Goal: Task Accomplishment & Management: Manage account settings

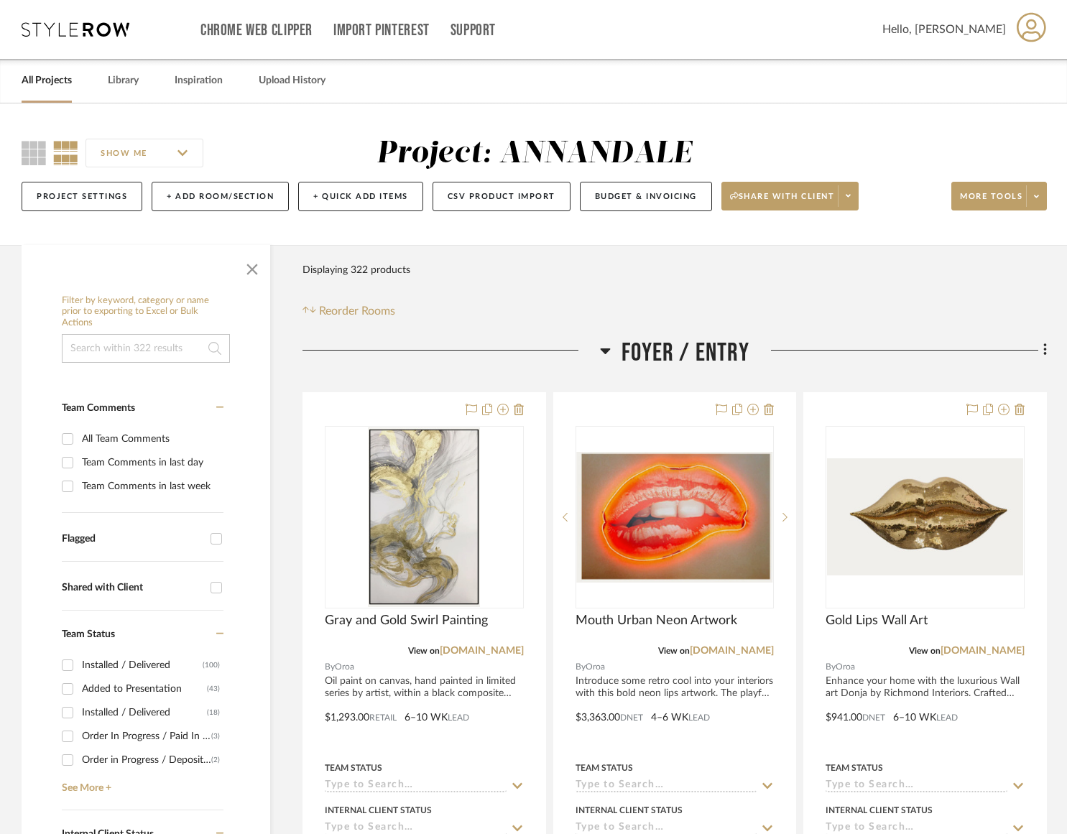
scroll to position [947, 0]
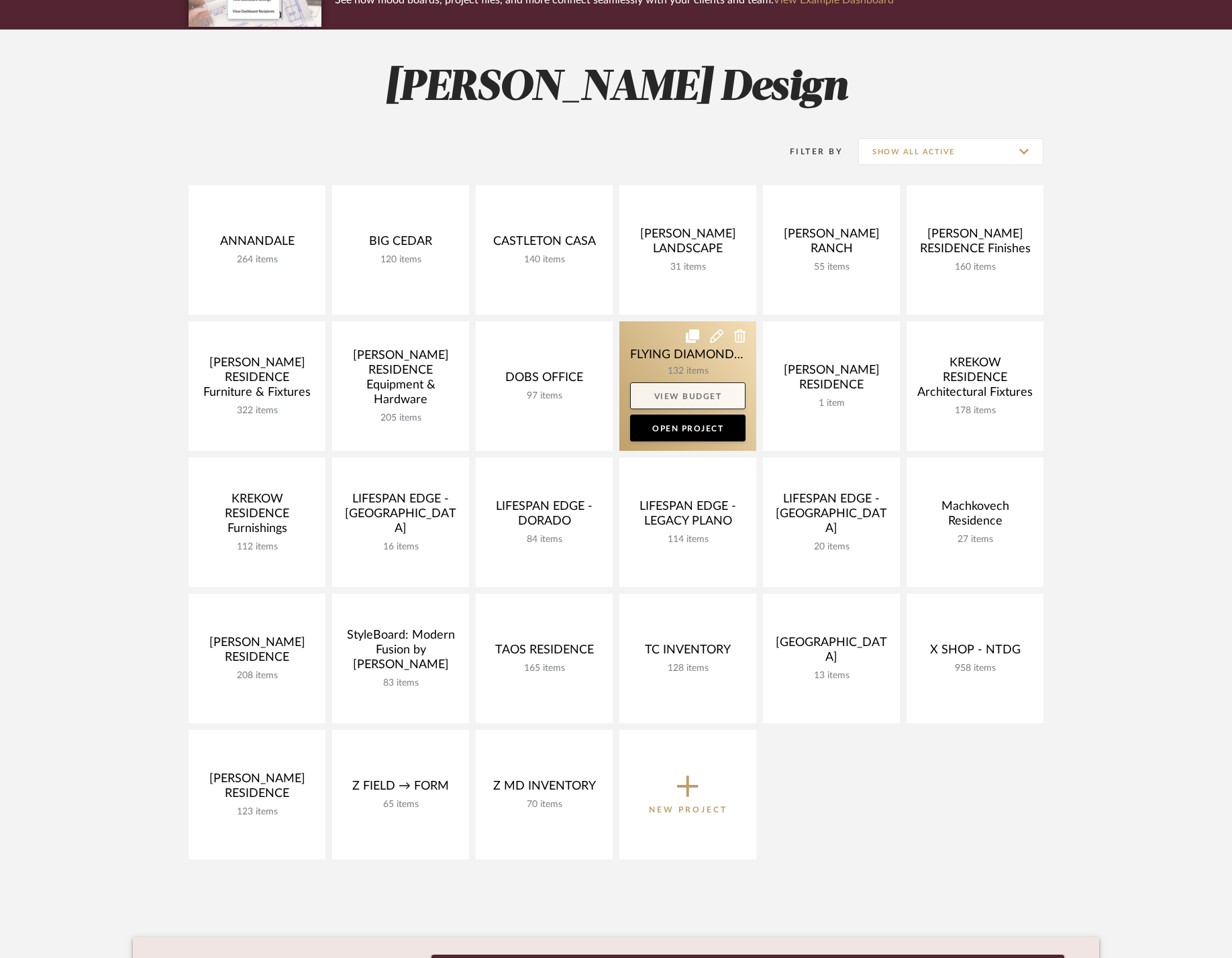
scroll to position [153, 0]
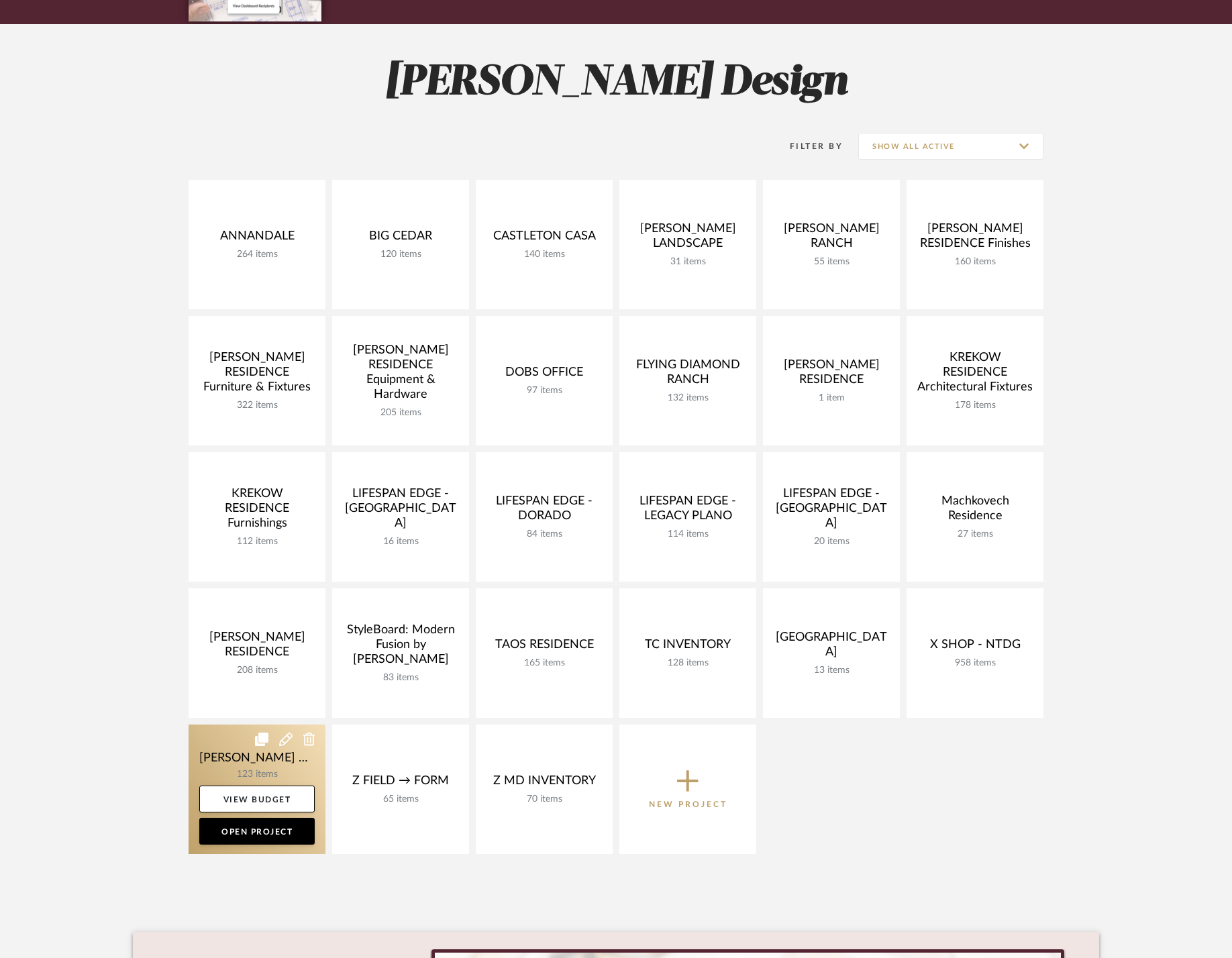
click at [237, 765] on link at bounding box center [257, 789] width 137 height 130
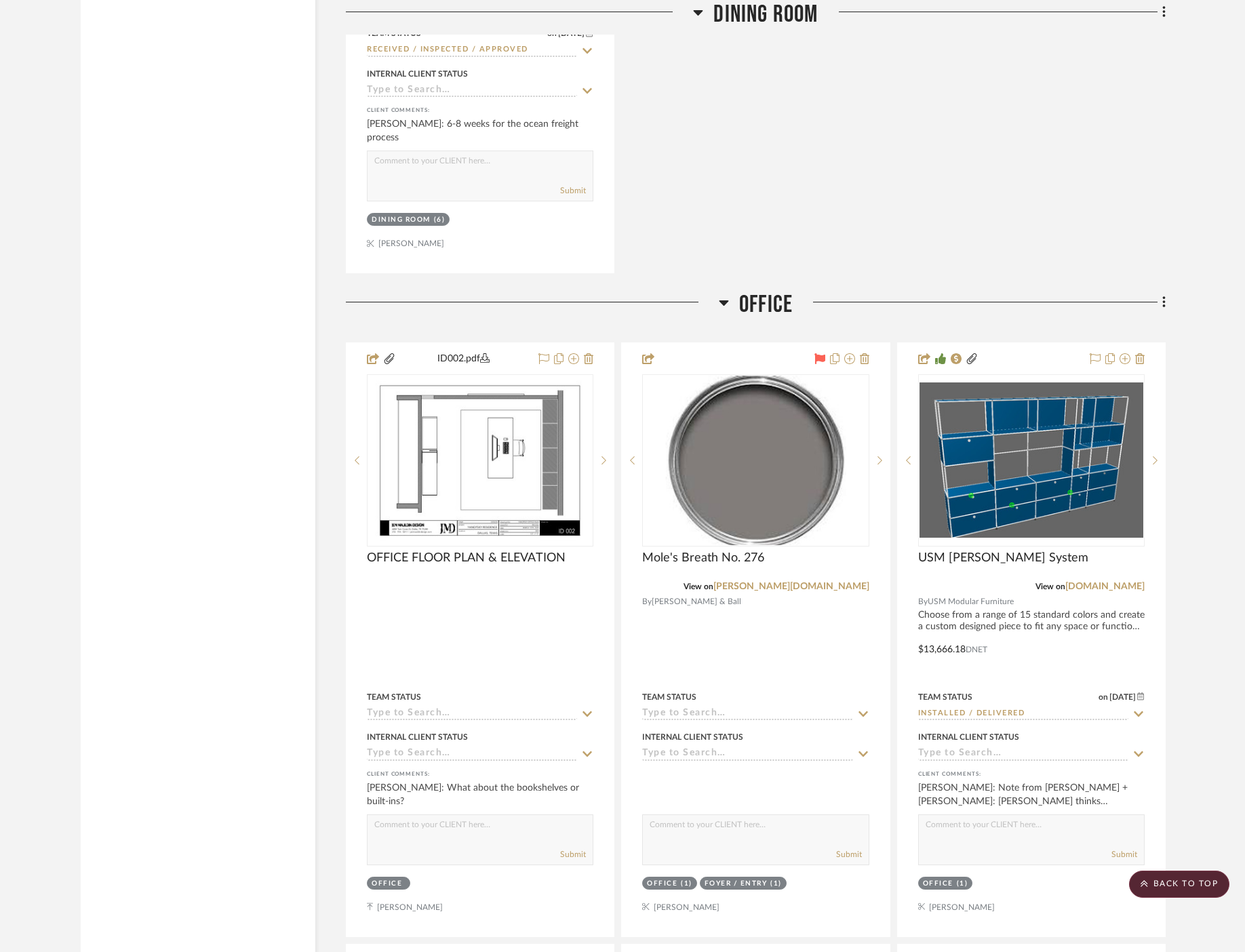
scroll to position [5439, 0]
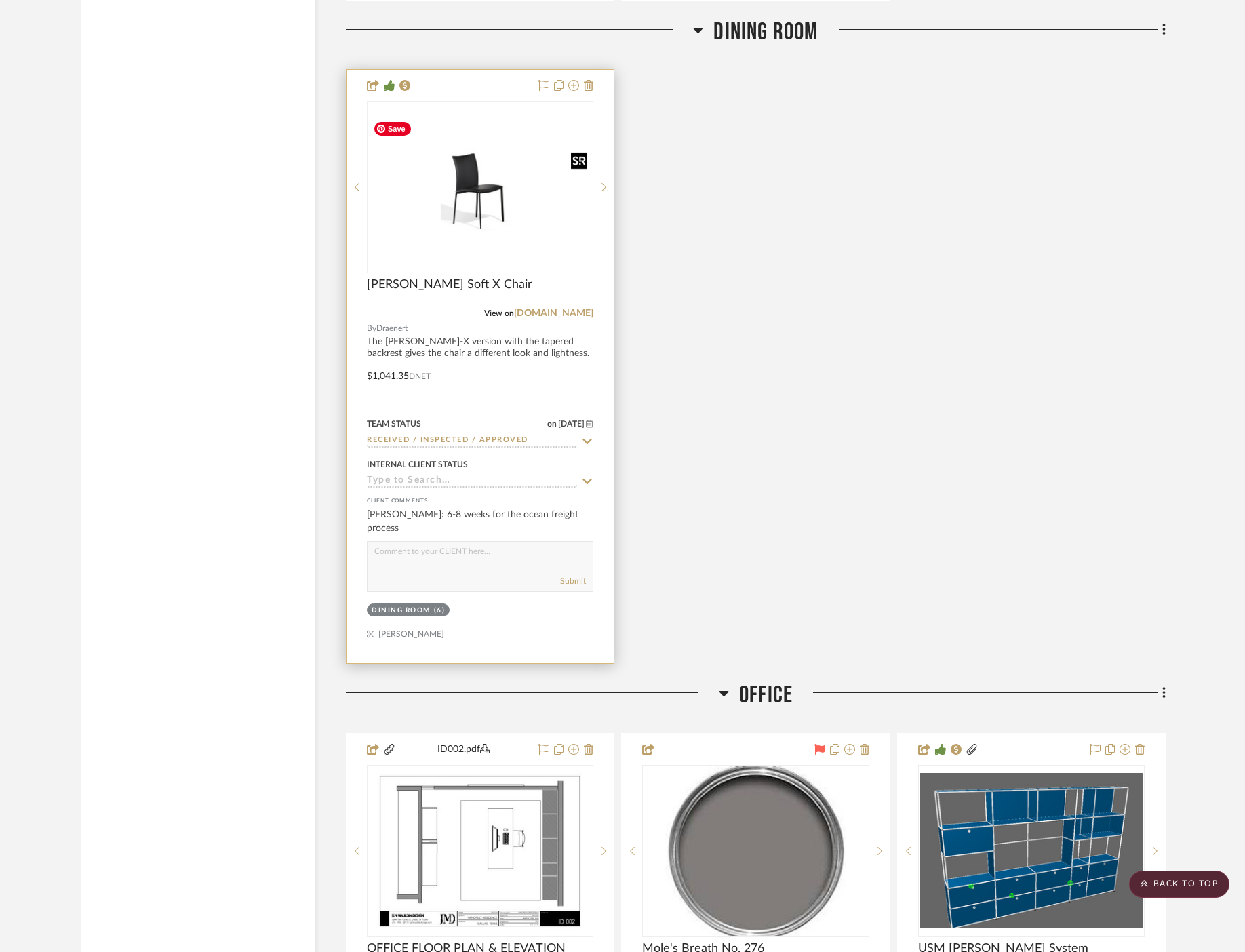
click at [484, 179] on img "0" at bounding box center [479, 188] width 224 height 108
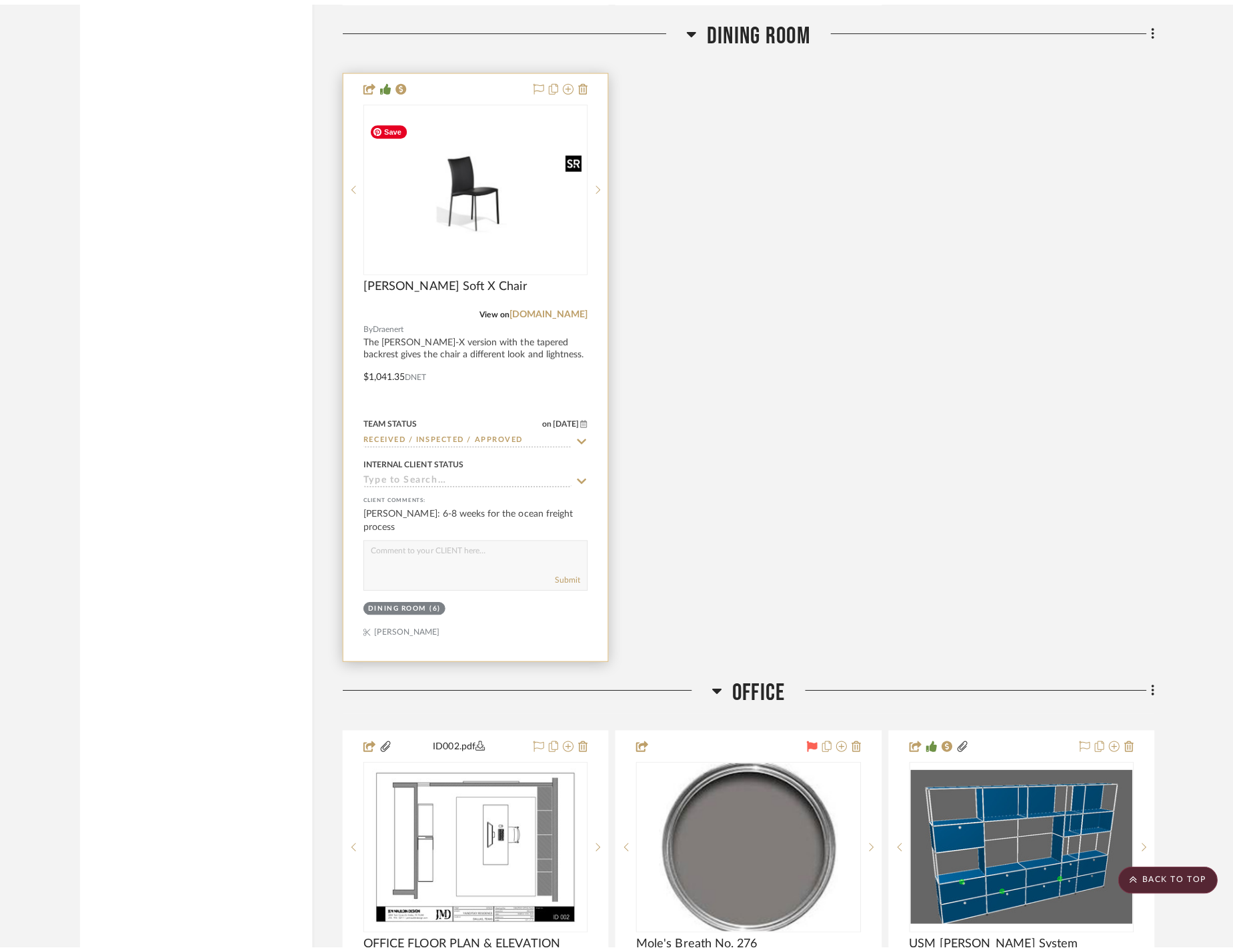
scroll to position [0, 0]
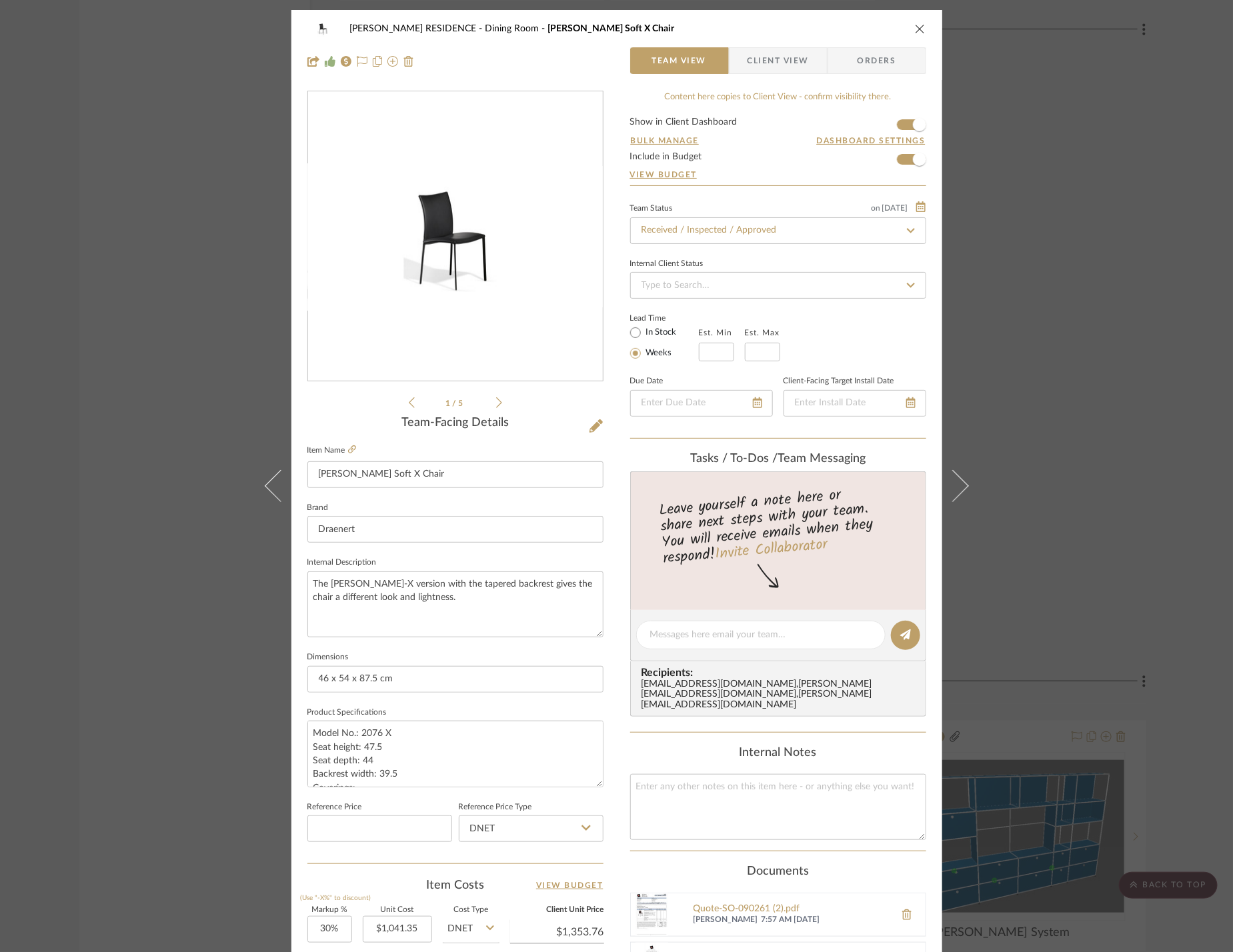
click at [801, 60] on span "Client View" at bounding box center [778, 60] width 61 height 27
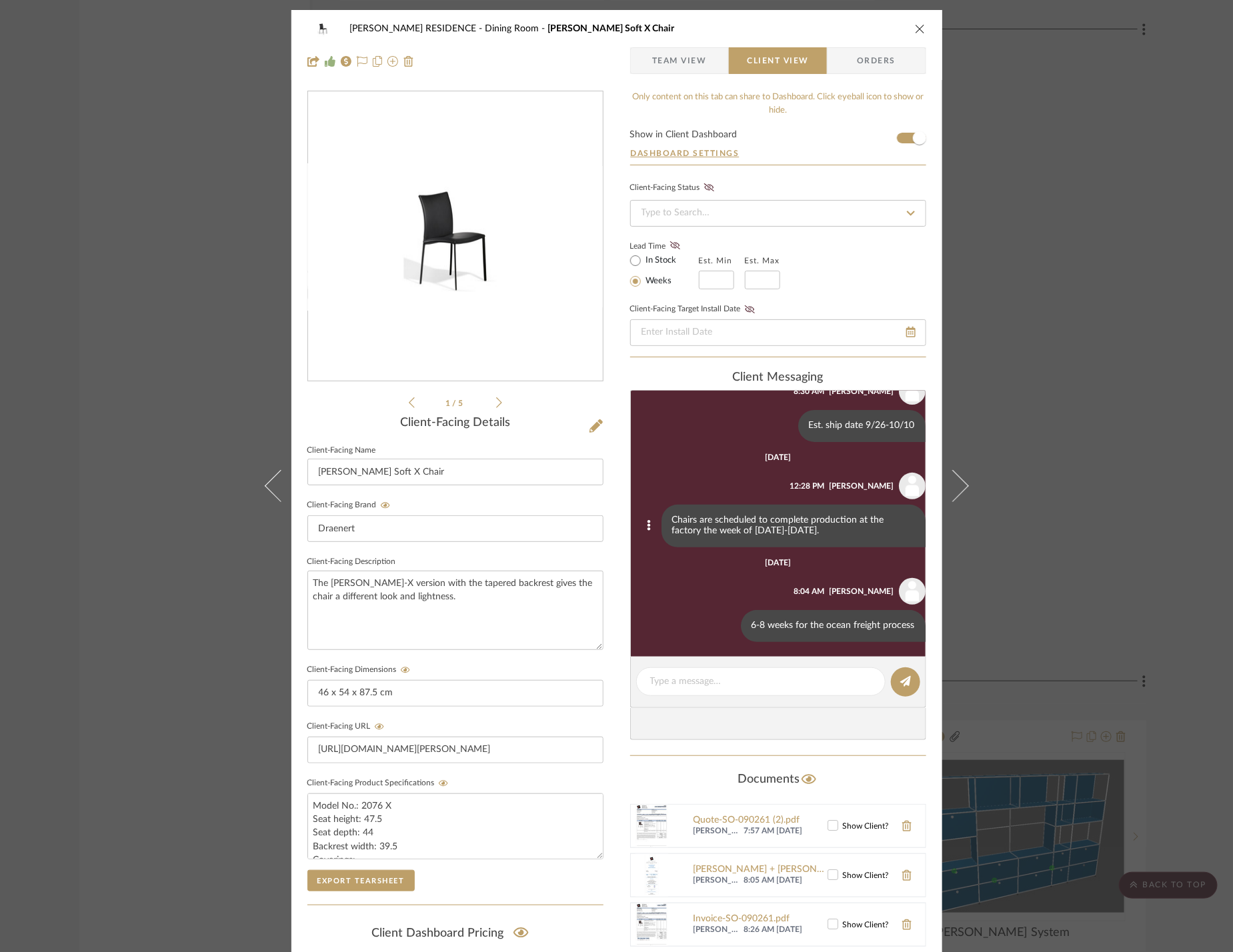
scroll to position [234, 0]
click at [764, 682] on textarea at bounding box center [761, 681] width 222 height 14
type textarea "Received!"
click at [904, 684] on icon at bounding box center [905, 681] width 10 height 10
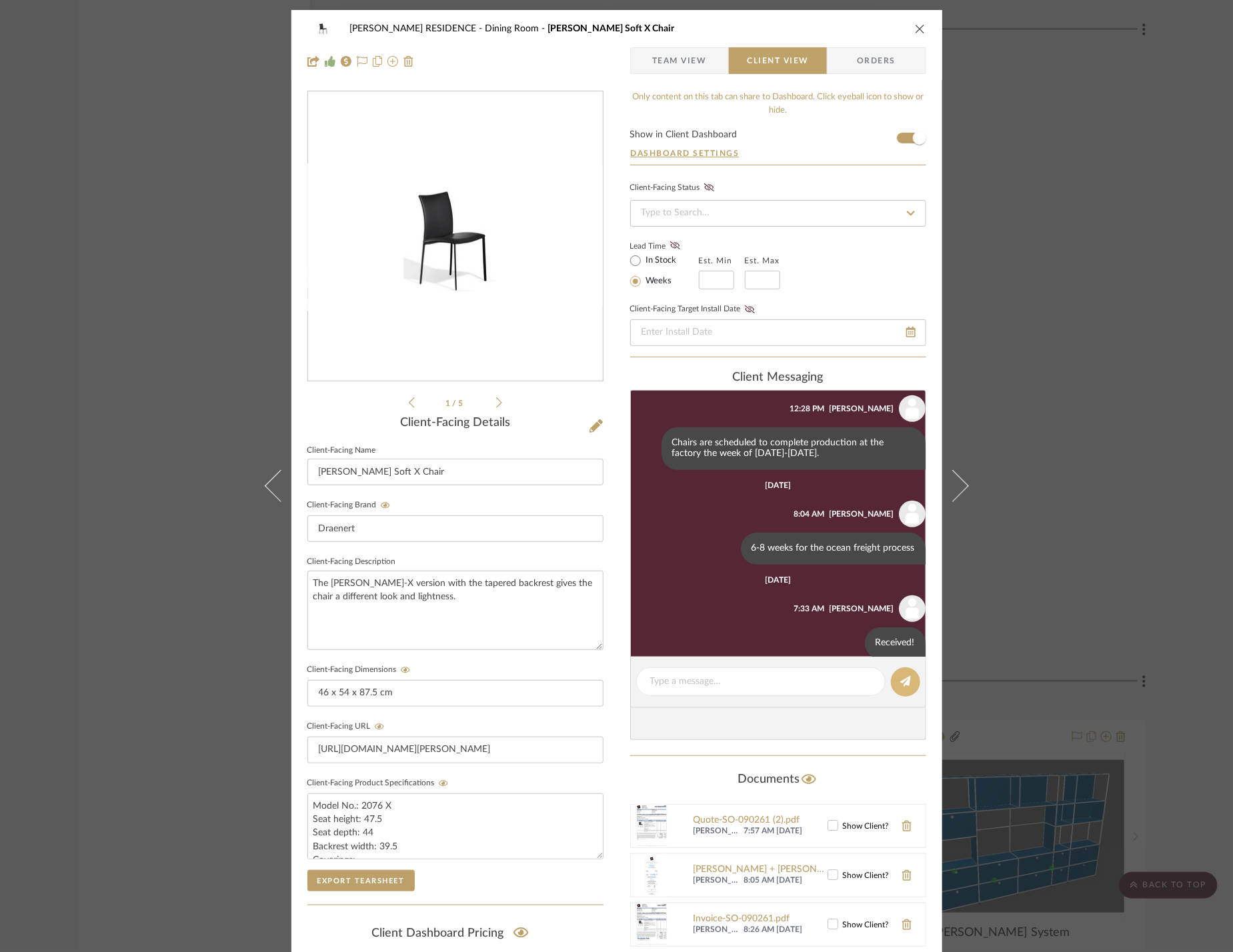
scroll to position [329, 0]
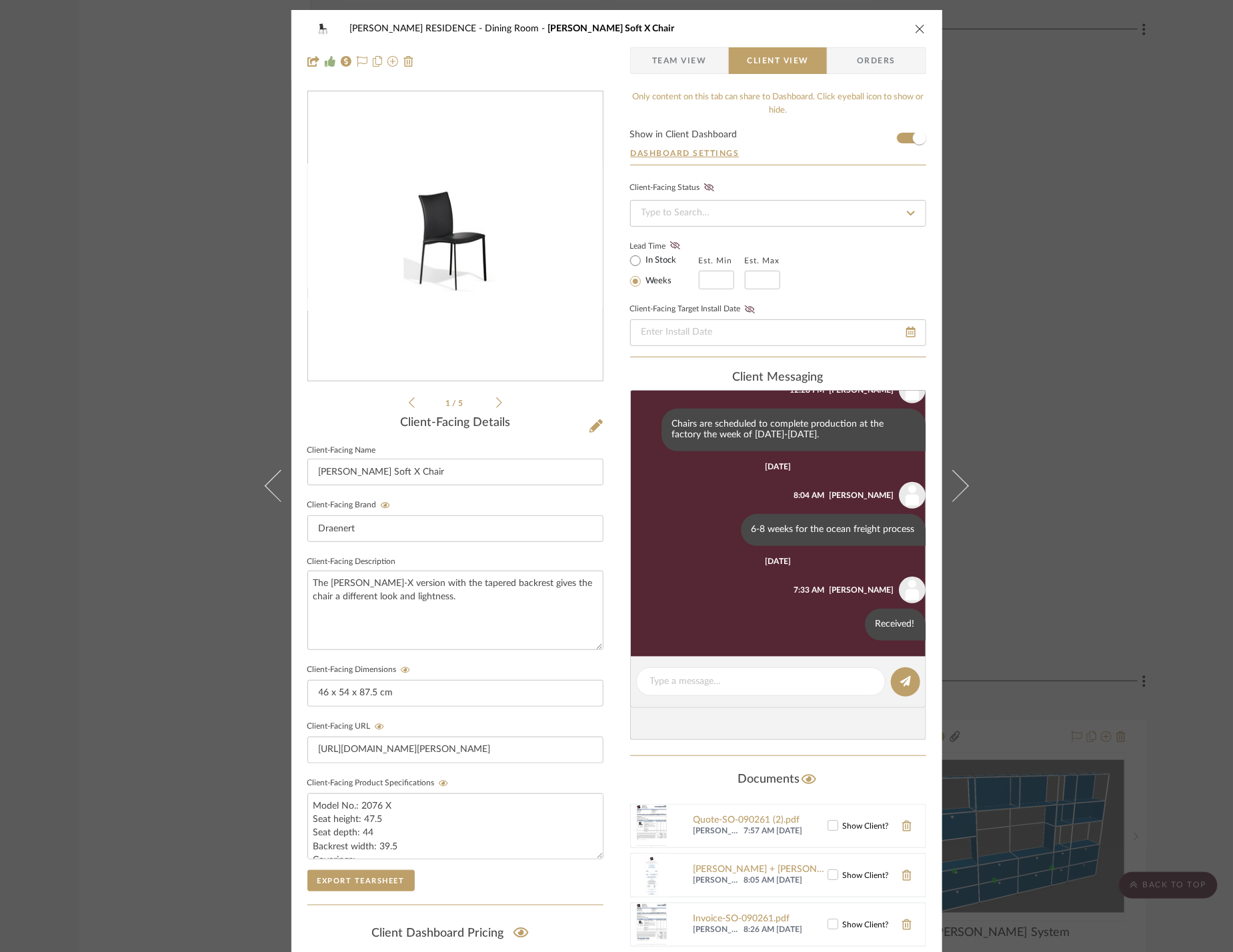
click at [684, 63] on span "Team View" at bounding box center [679, 60] width 55 height 27
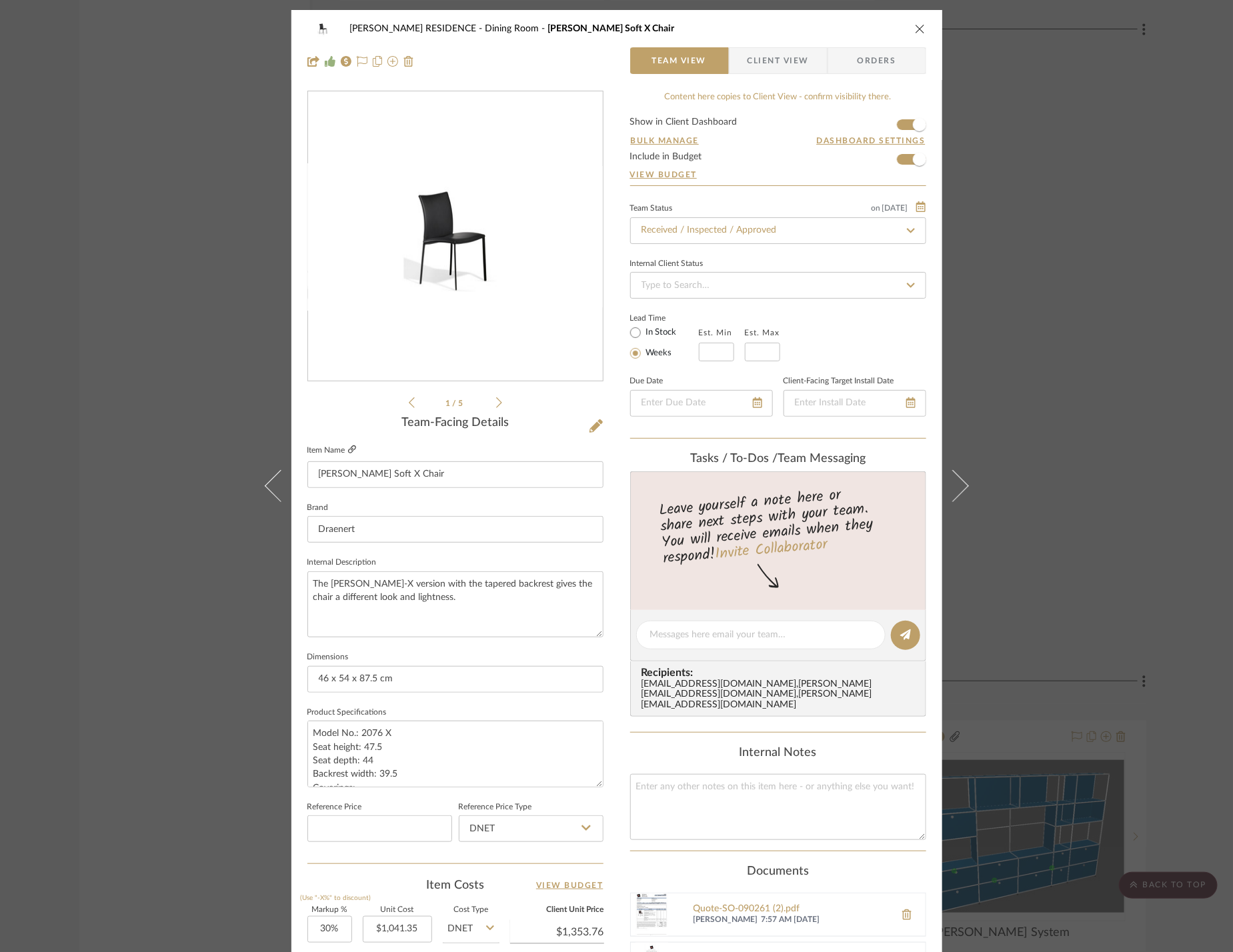
click at [350, 448] on icon at bounding box center [352, 449] width 8 height 8
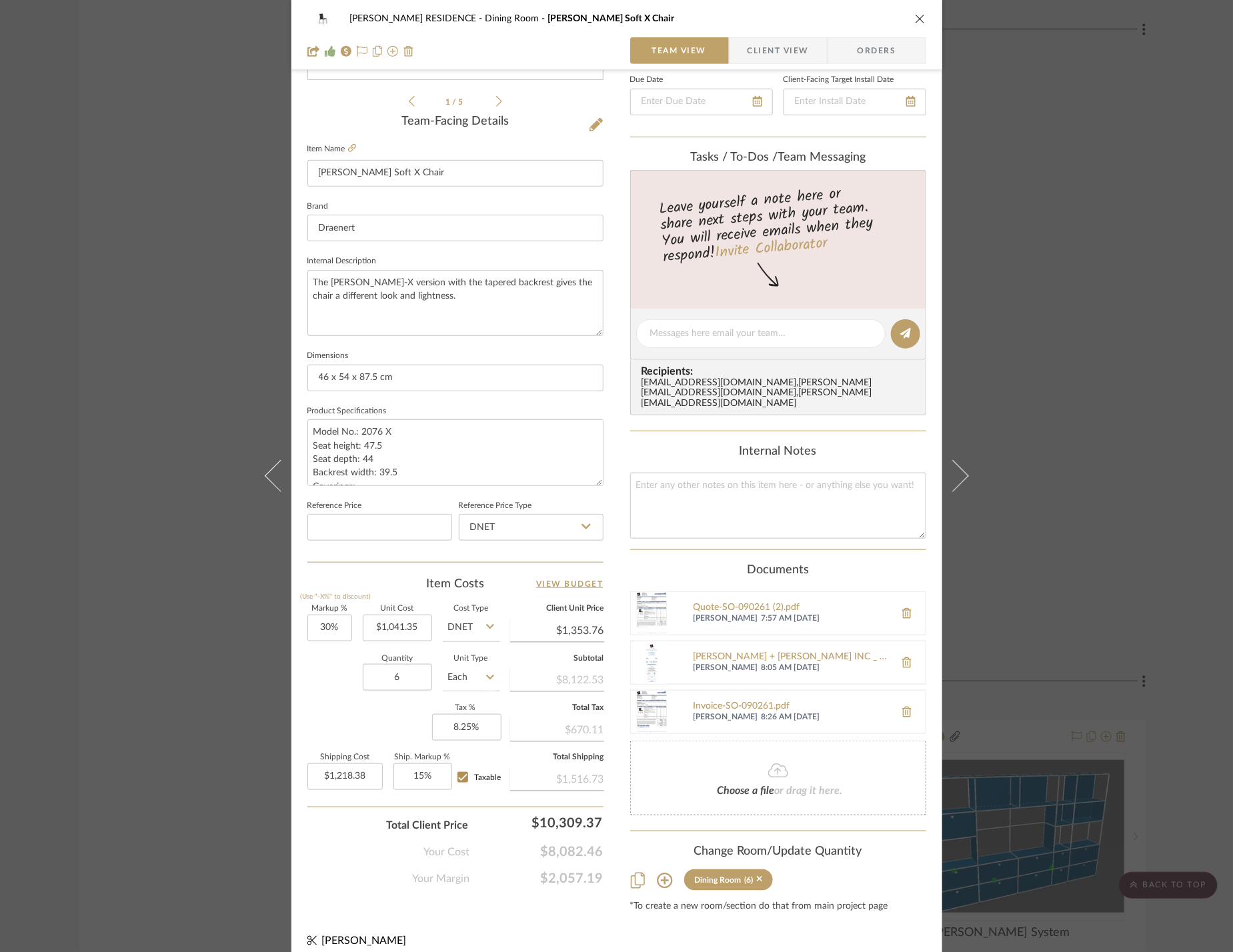
scroll to position [46, 0]
click at [742, 655] on div "Invoice-SO-090261.pdf" at bounding box center [790, 660] width 195 height 10
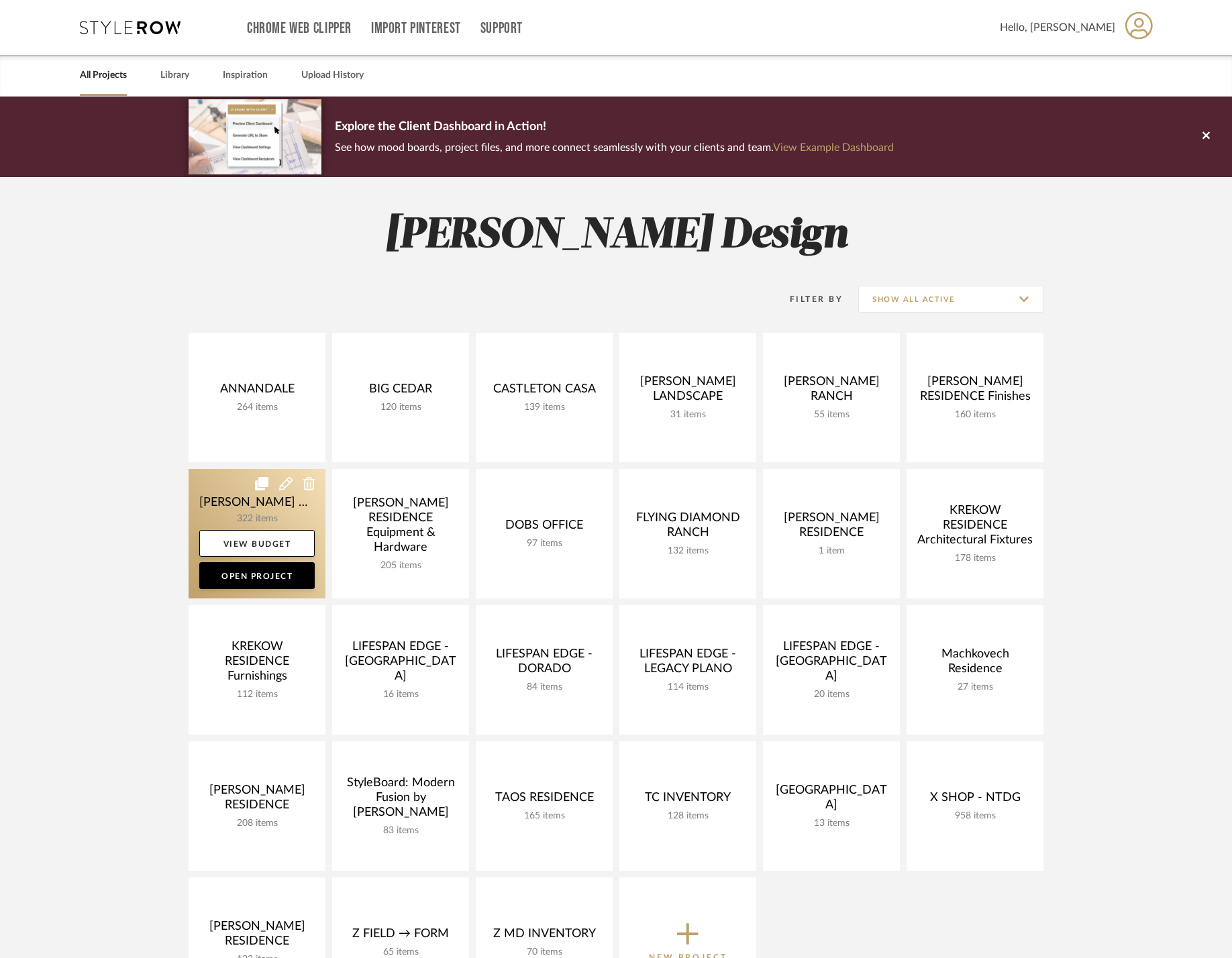
click at [228, 500] on link at bounding box center [257, 533] width 137 height 130
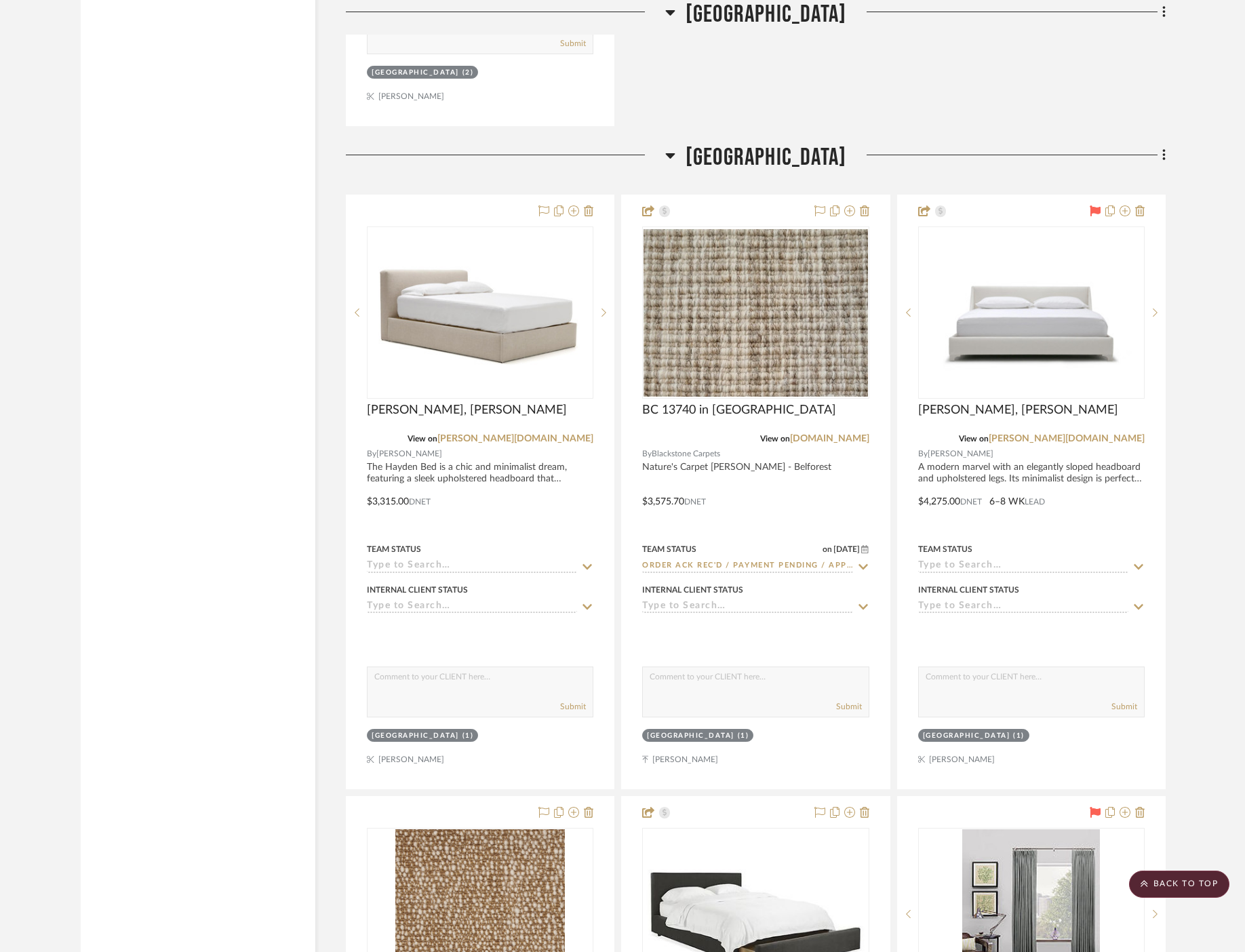
scroll to position [50452, 0]
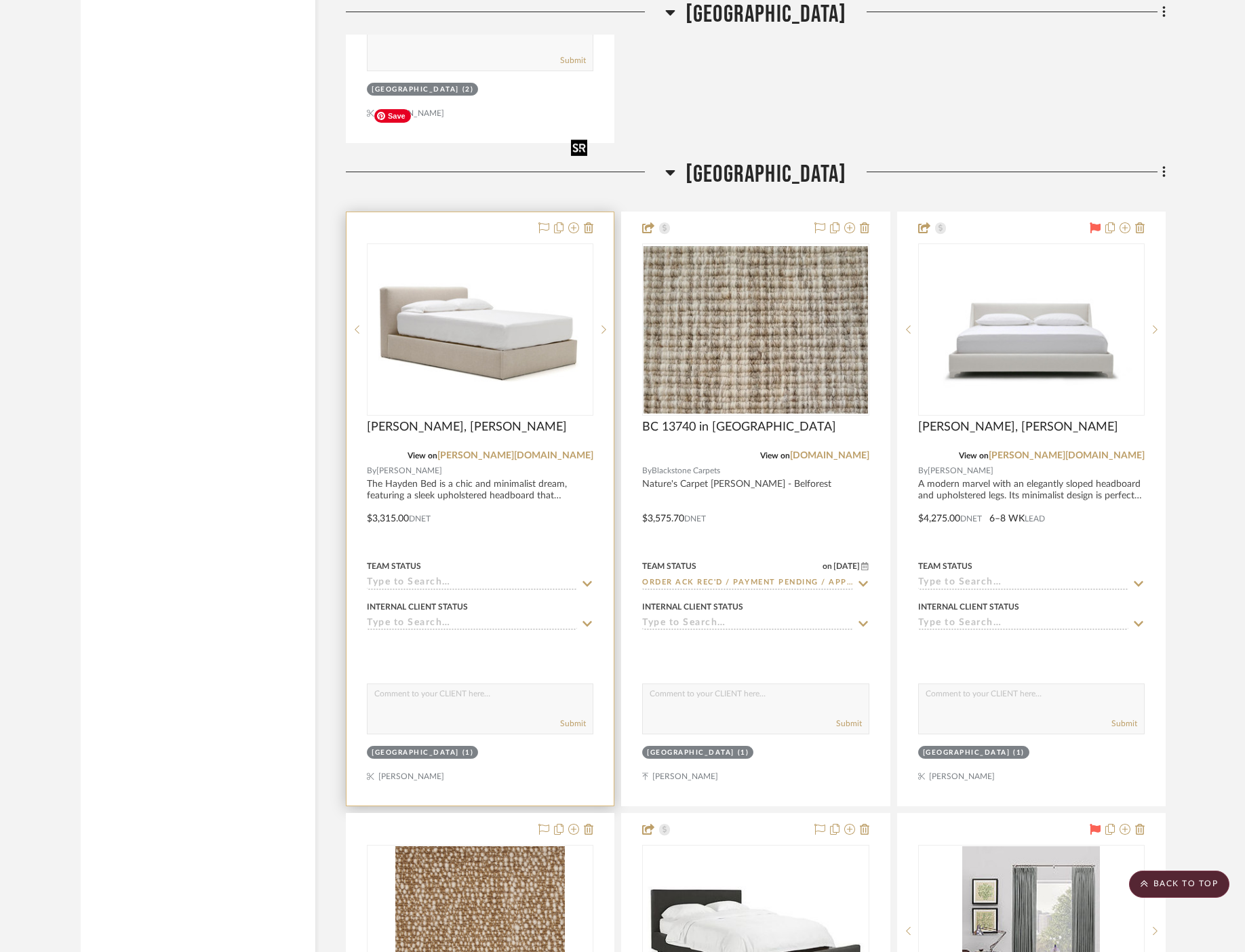
click at [0, 0] on img at bounding box center [0, 0] width 0 height 0
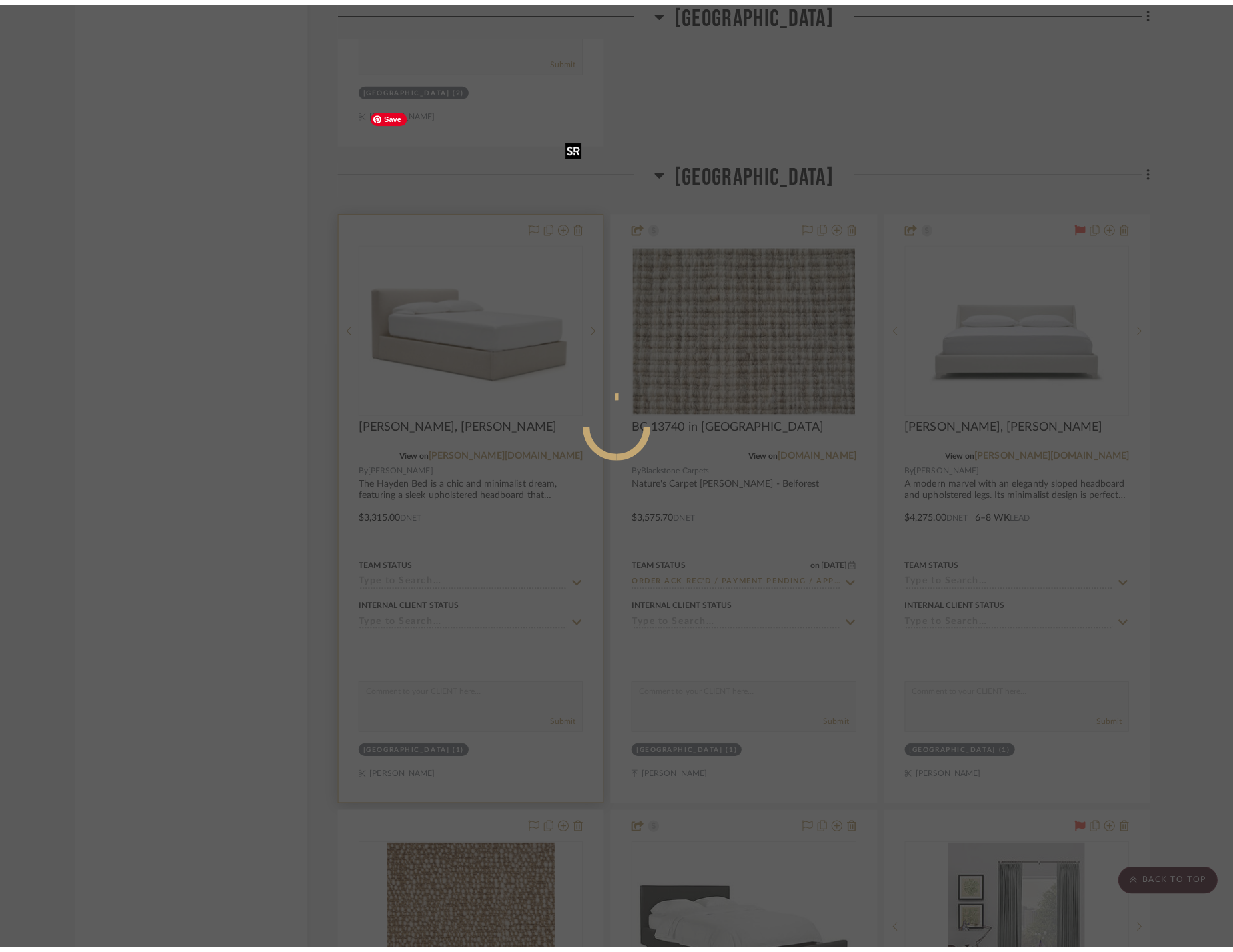
scroll to position [0, 0]
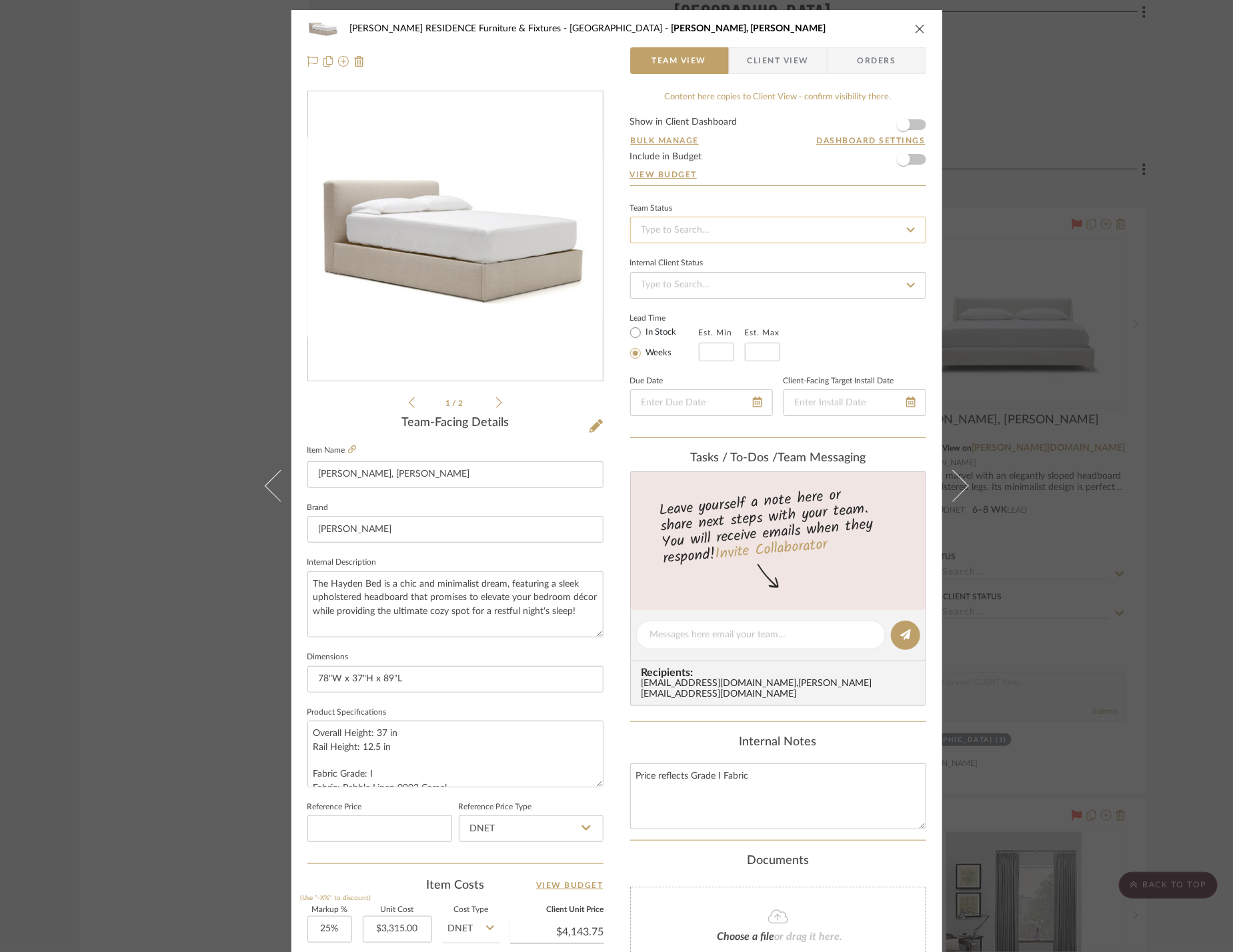
click at [791, 228] on input at bounding box center [777, 230] width 296 height 27
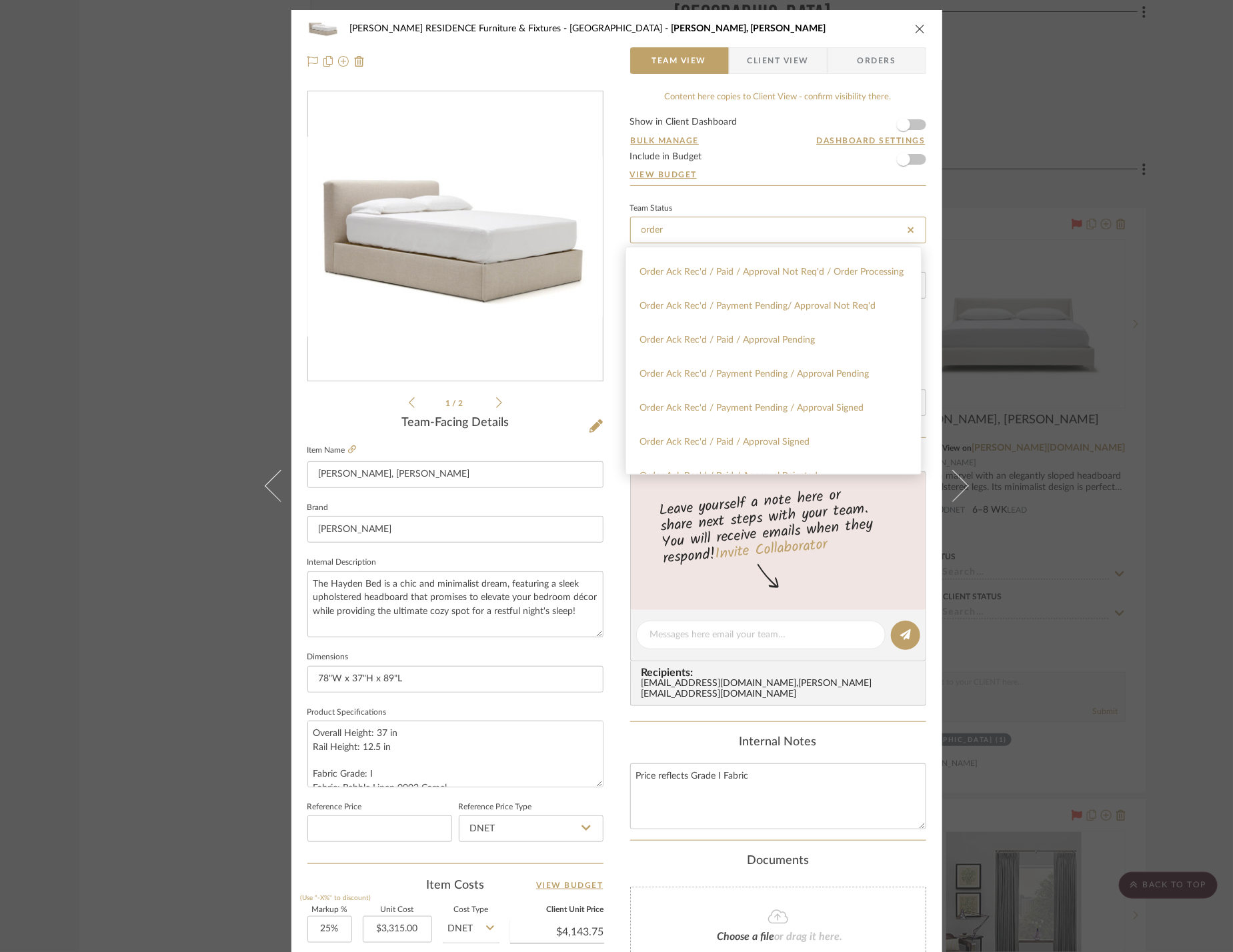
scroll to position [334, 0]
type input "order"
click at [755, 371] on span "Order Ack Rec'd / Payment Pending / Approval Pending" at bounding box center [753, 372] width 229 height 9
type input "[DATE]"
type input "Order Ack Rec'd / Payment Pending / Approval Pending"
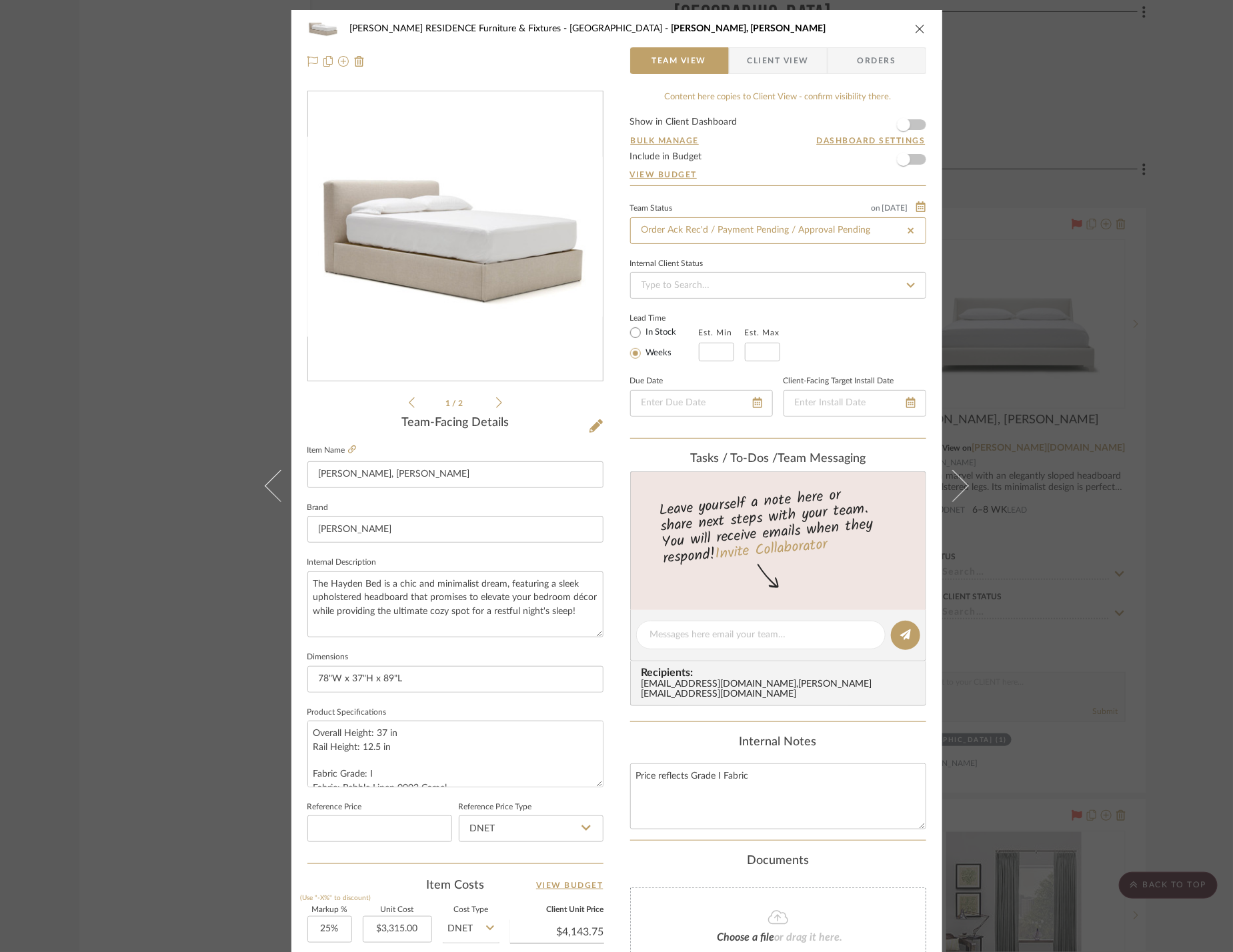
type input "[DATE]"
type input "Order Ack Rec'd / Payment Pending / Approval Pending"
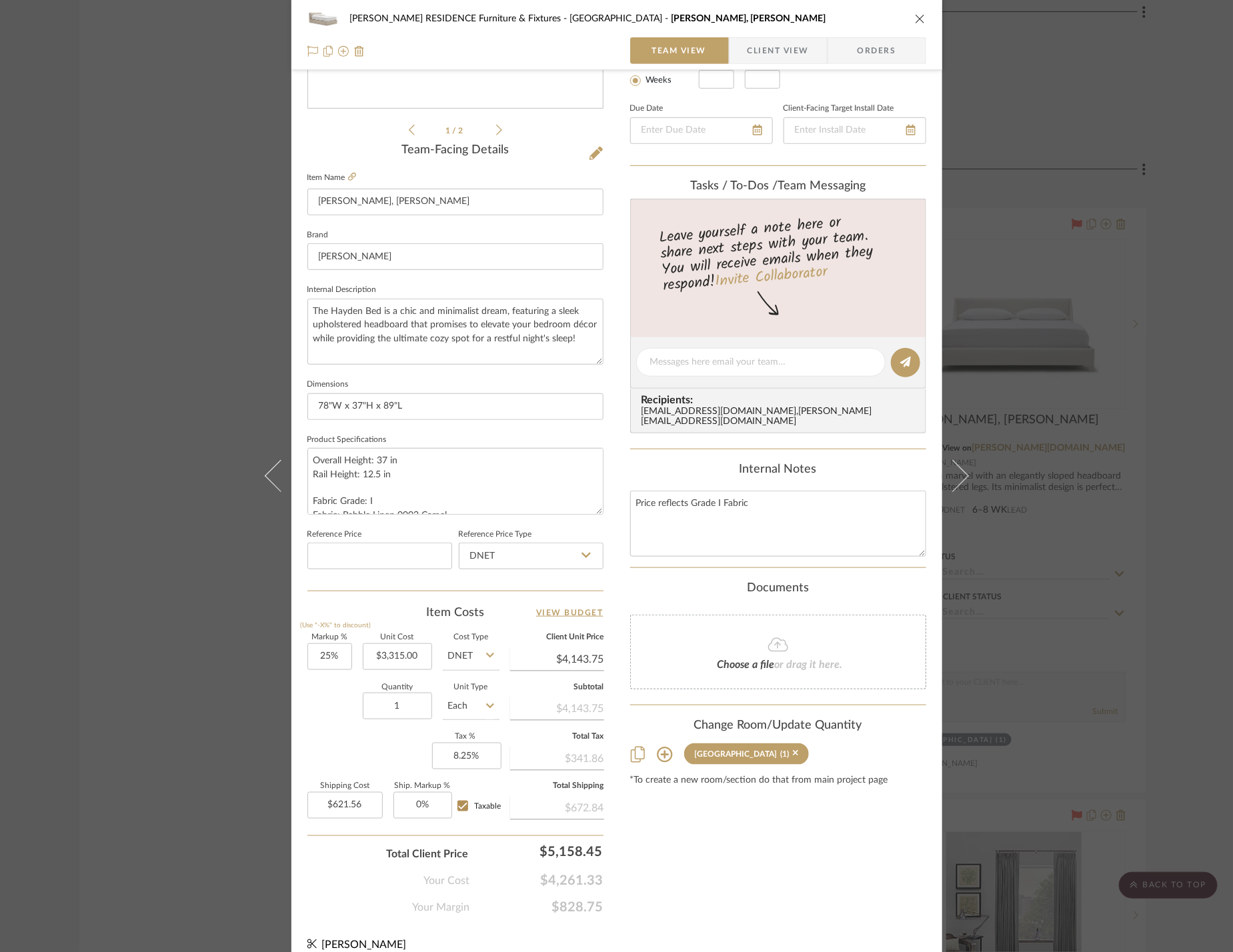
scroll to position [285, 0]
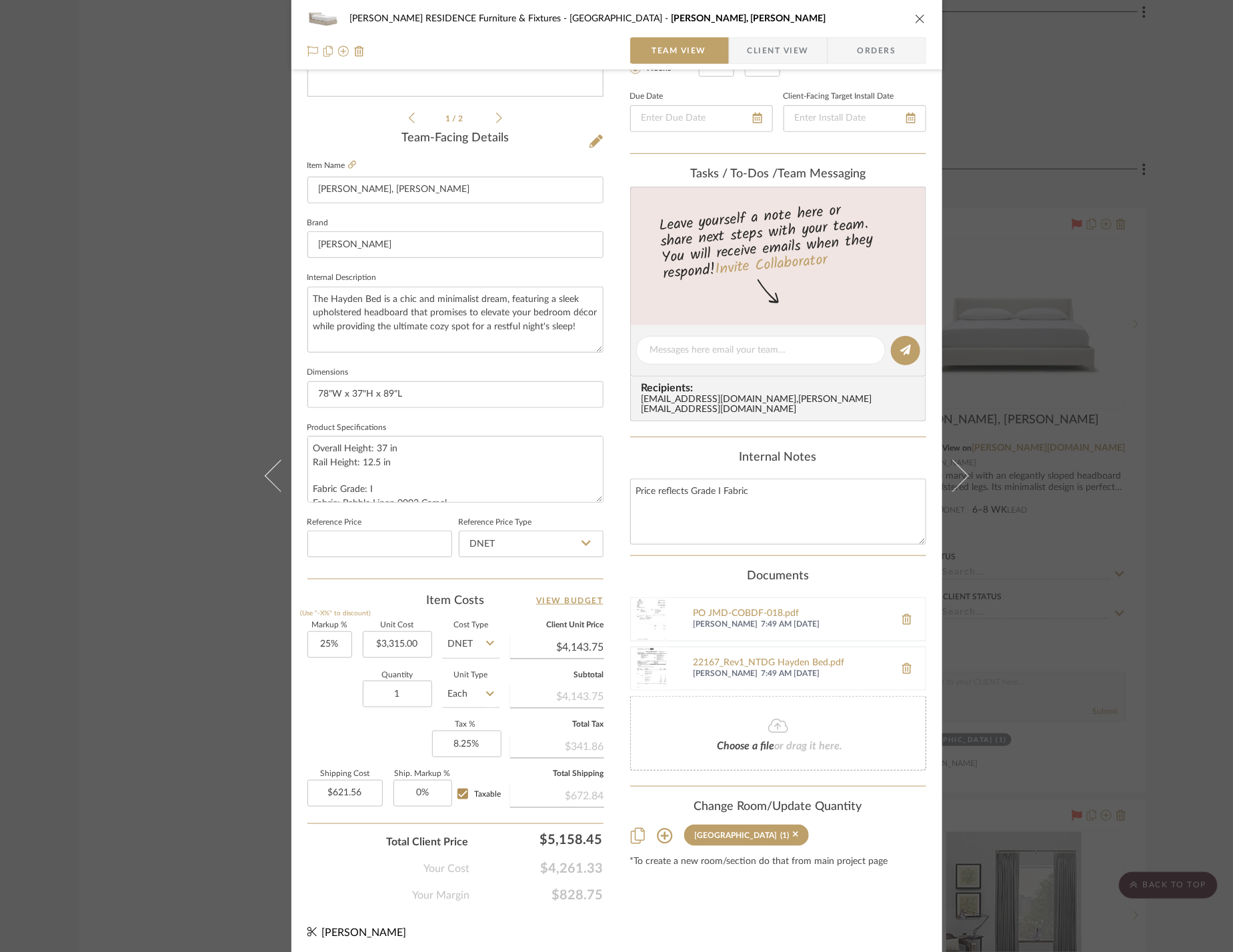
click at [621, 418] on div "COBLE RESIDENCE Furniture & Fixtures Carriage House Hayden Bed, King Team View …" at bounding box center [616, 341] width 650 height 1231
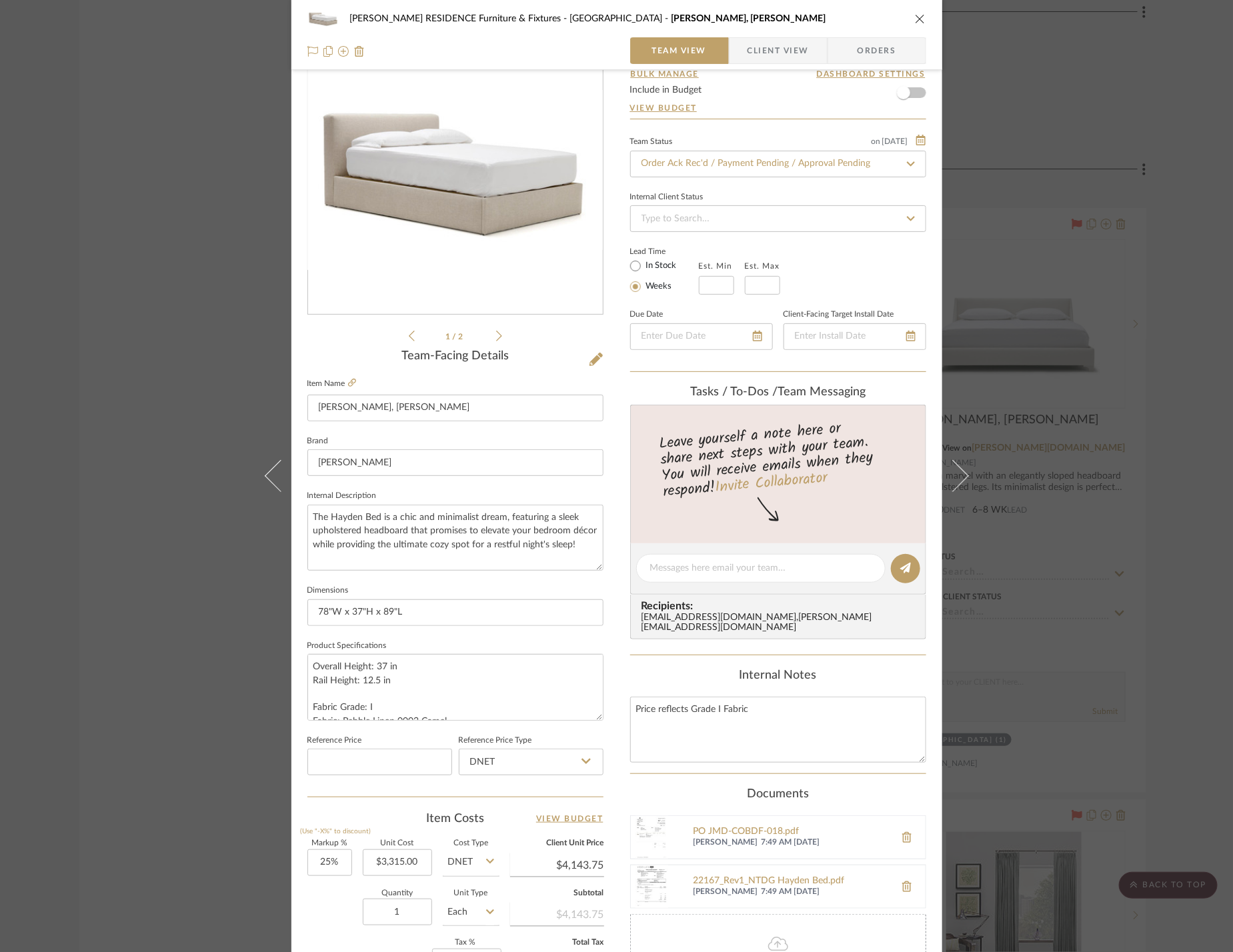
scroll to position [0, 0]
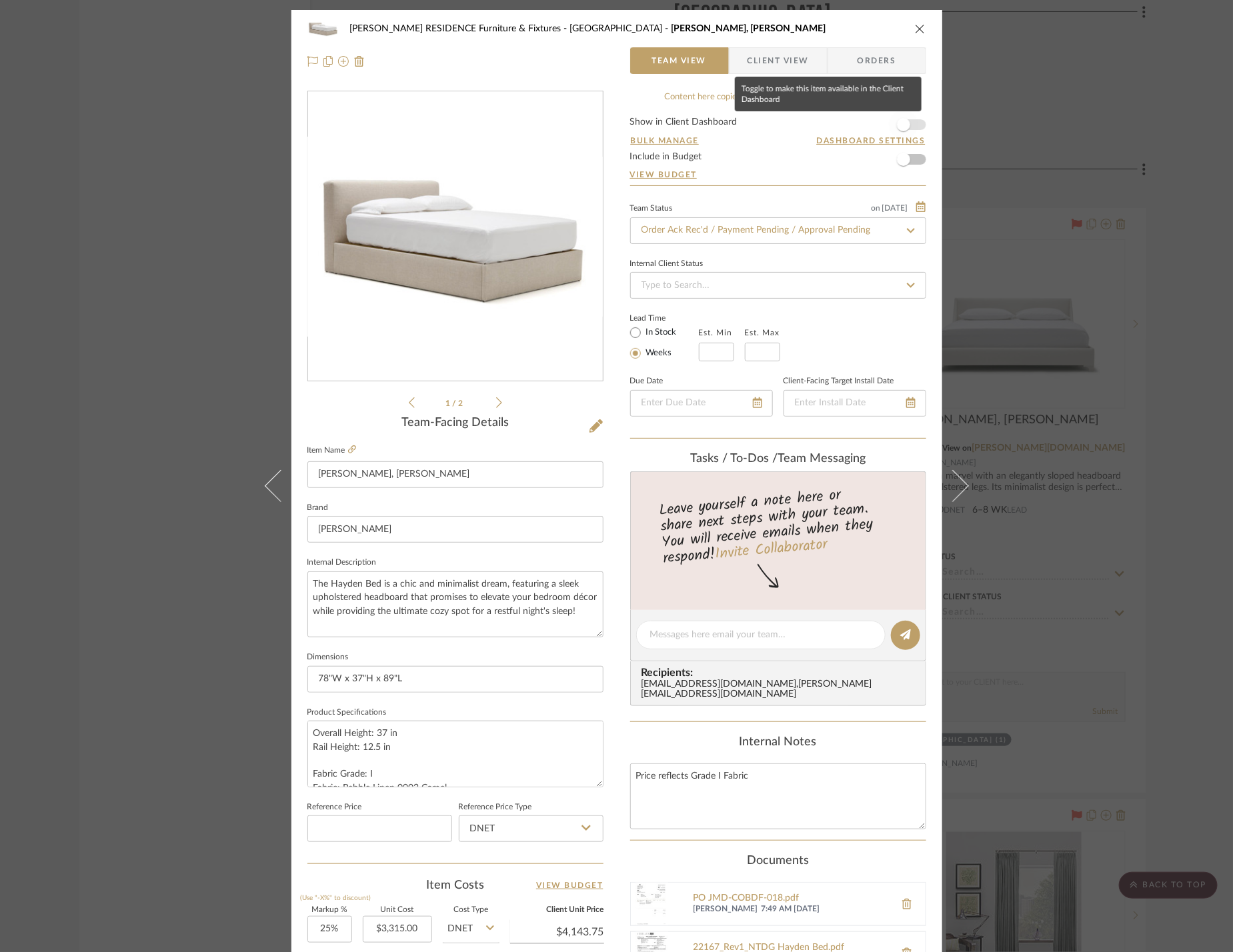
click at [906, 125] on span "button" at bounding box center [904, 125] width 30 height 30
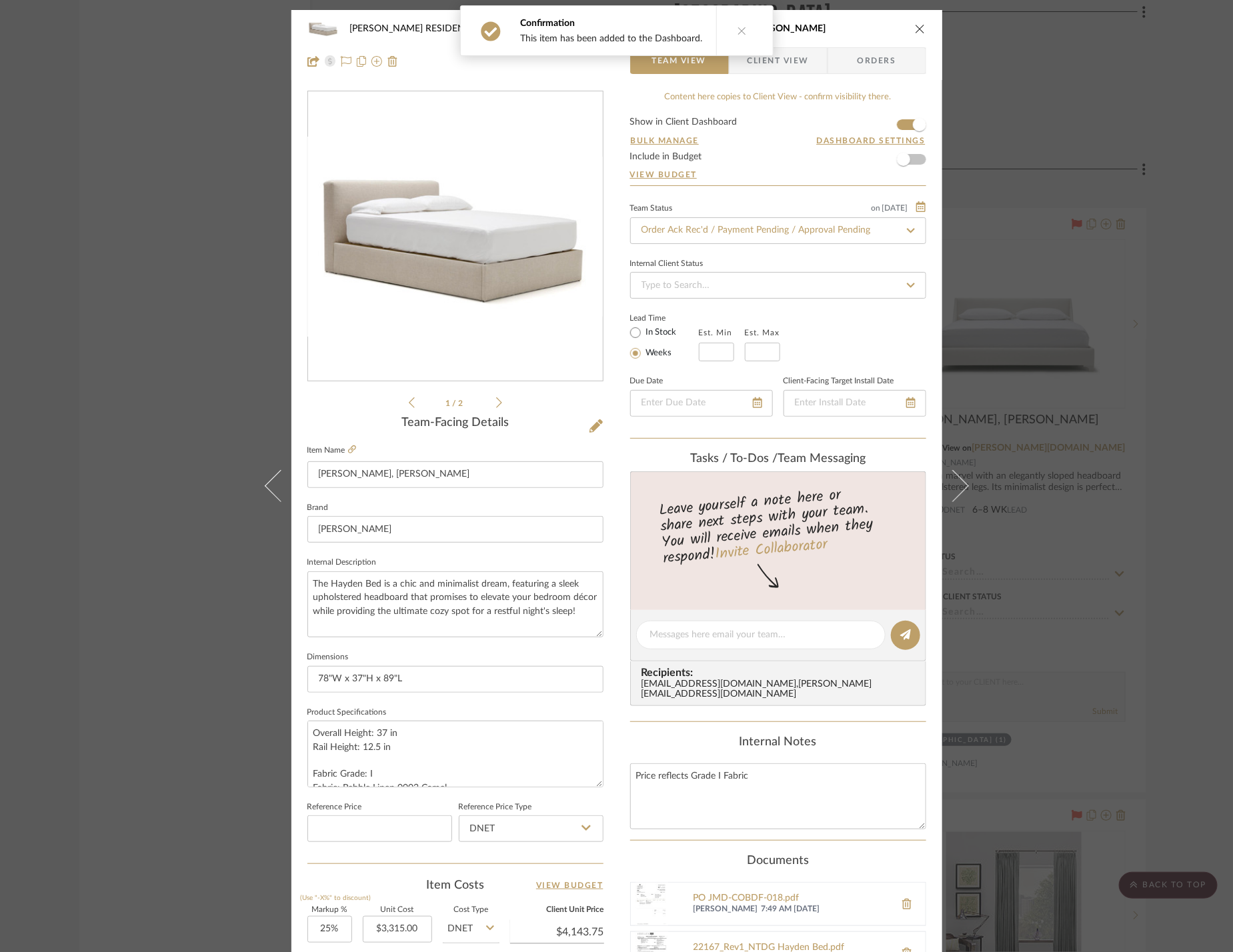
click at [1117, 260] on div "COBLE RESIDENCE Furniture & Fixtures Carriage House Hayden Bed, King Team View …" at bounding box center [616, 476] width 1233 height 952
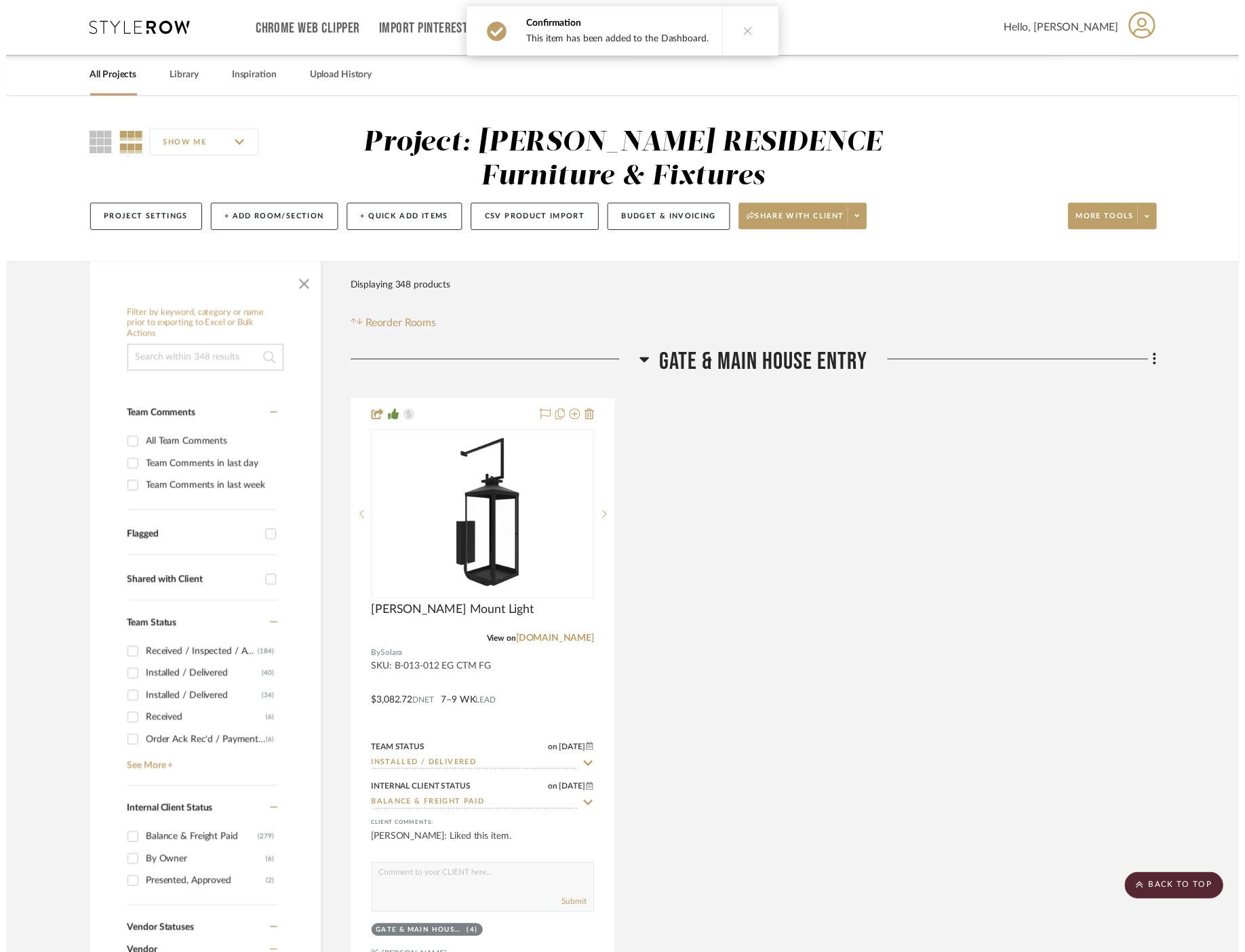
scroll to position [50452, 0]
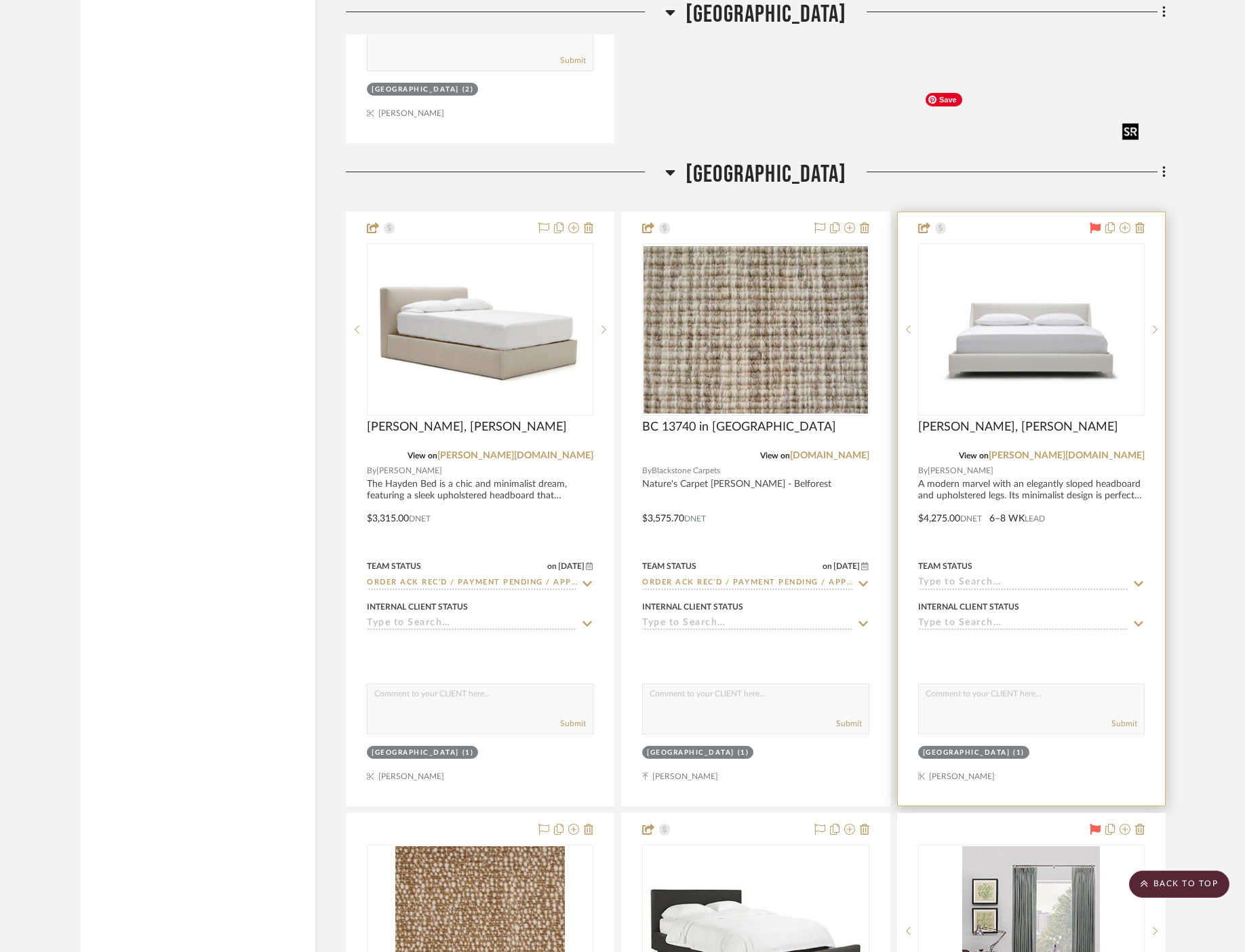
click at [1032, 253] on img "0" at bounding box center [1032, 329] width 224 height 154
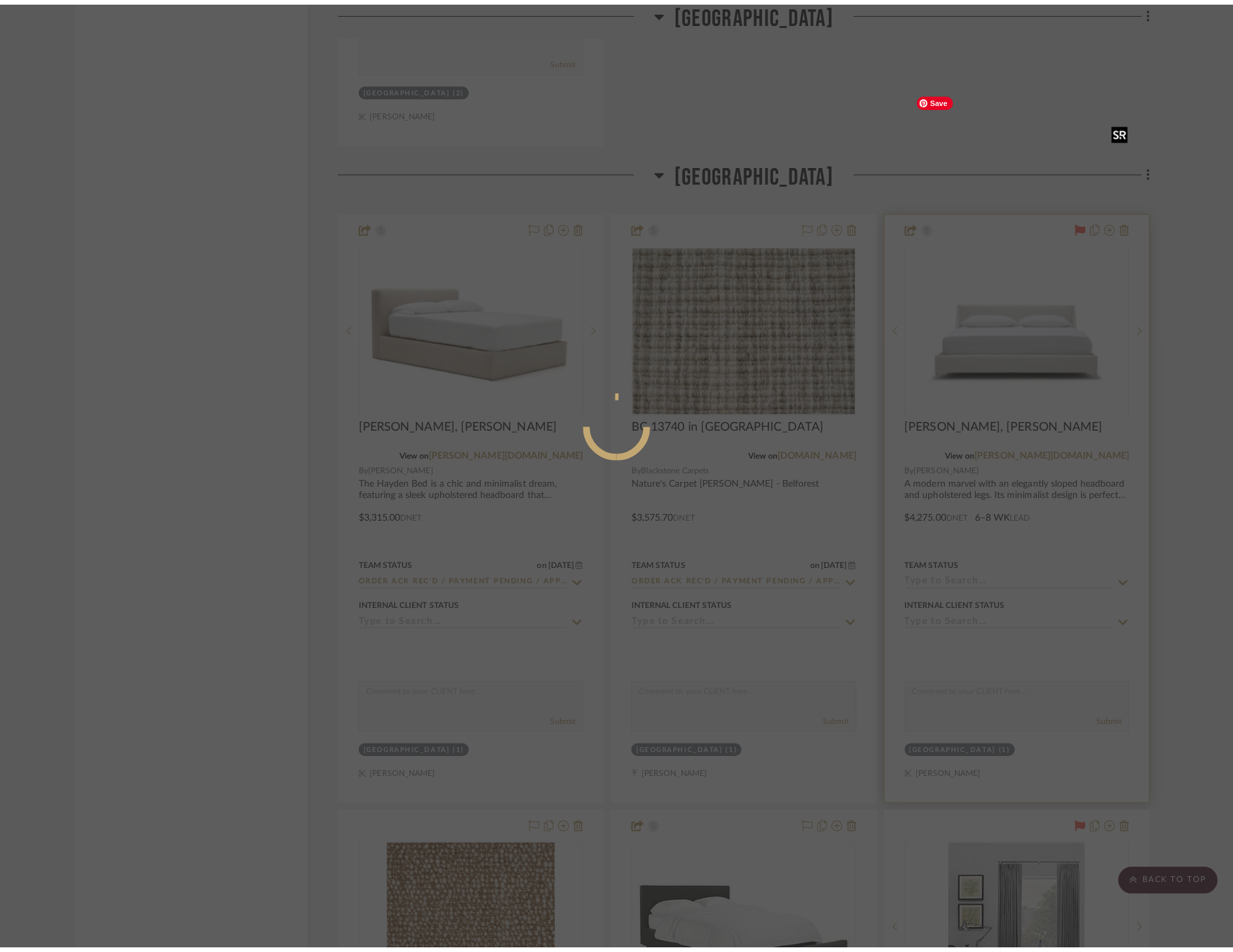
scroll to position [0, 0]
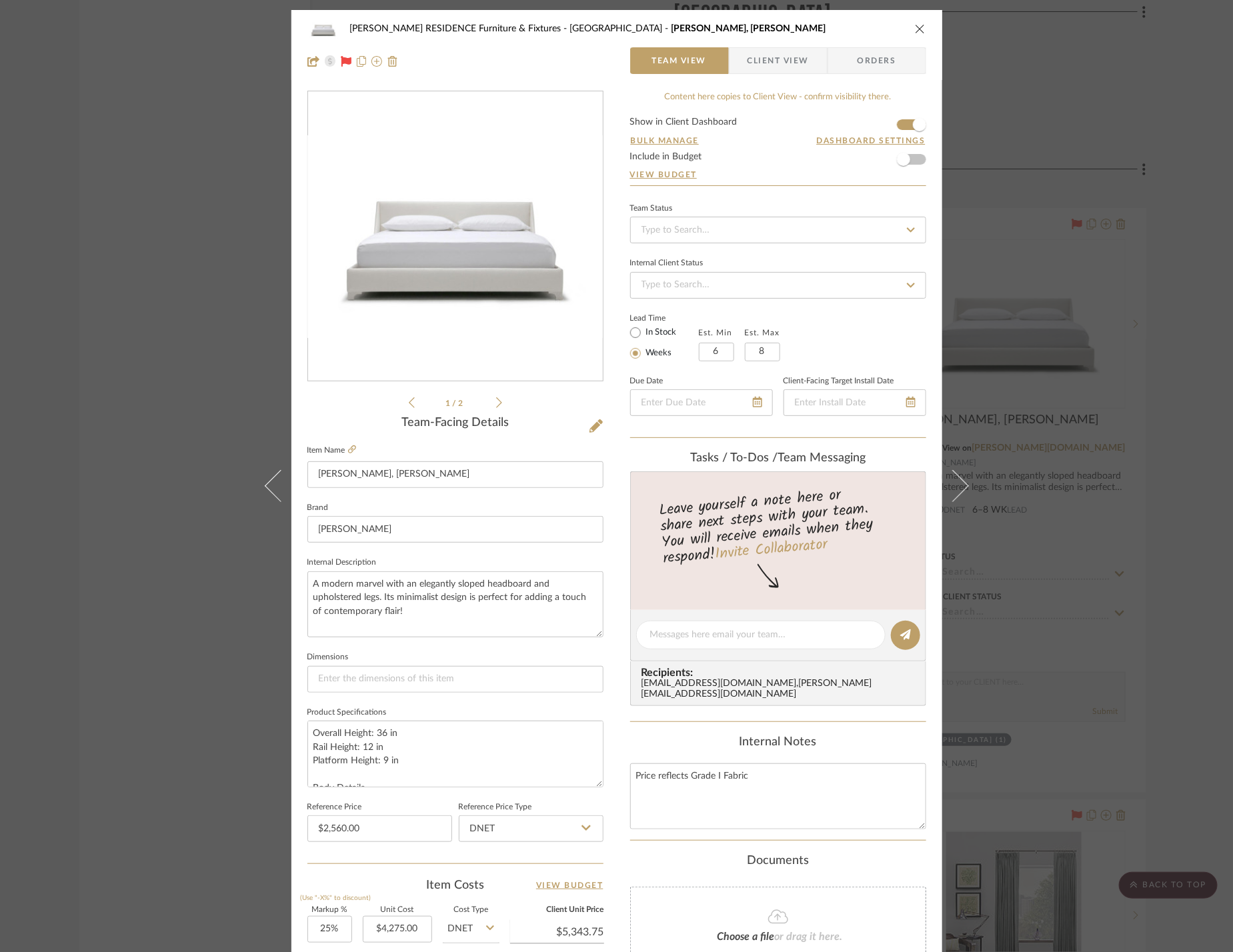
click at [1087, 298] on div "COBLE RESIDENCE Furniture & Fixtures Carriage House Mabel Bed, King Team View C…" at bounding box center [616, 476] width 1233 height 952
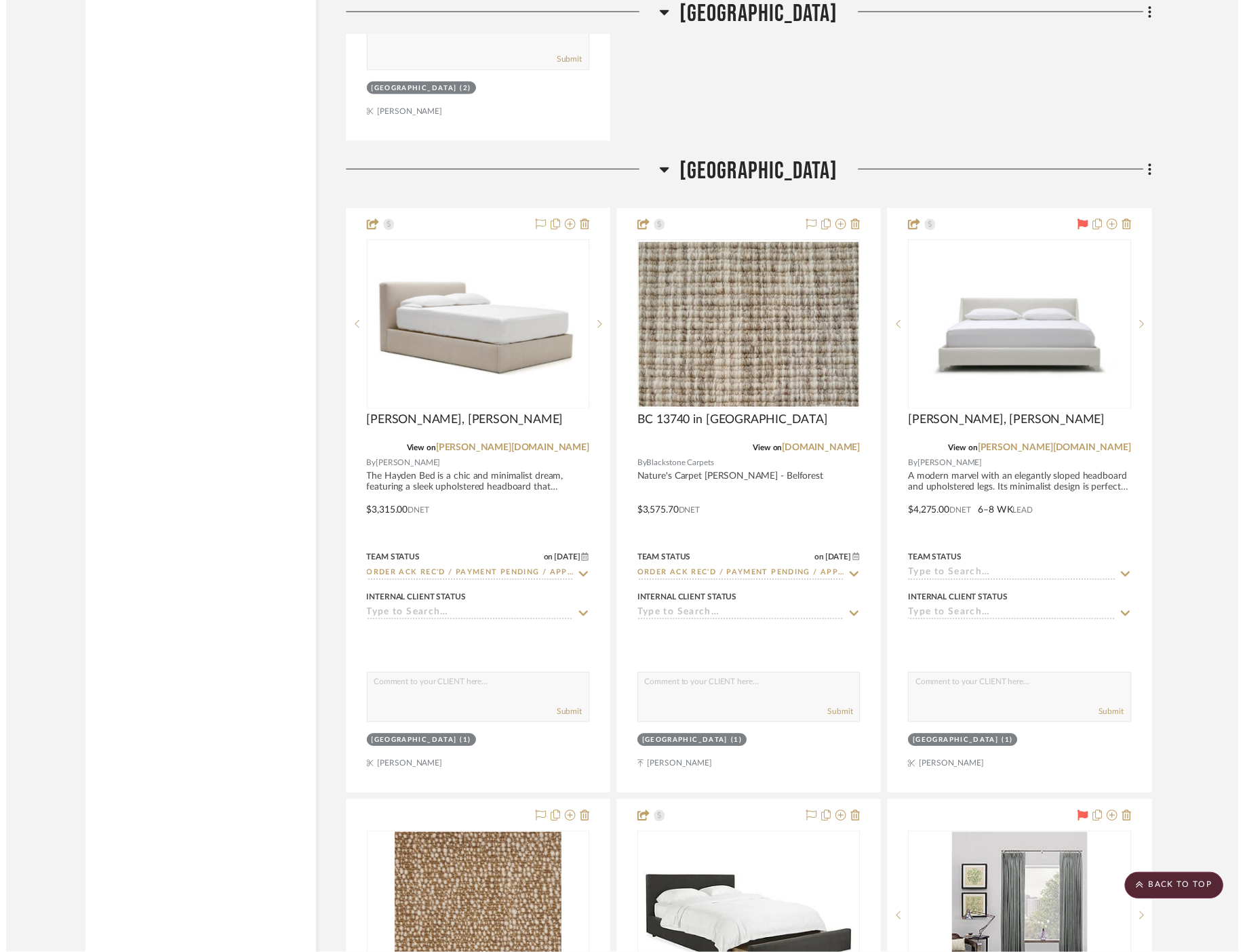
scroll to position [50452, 0]
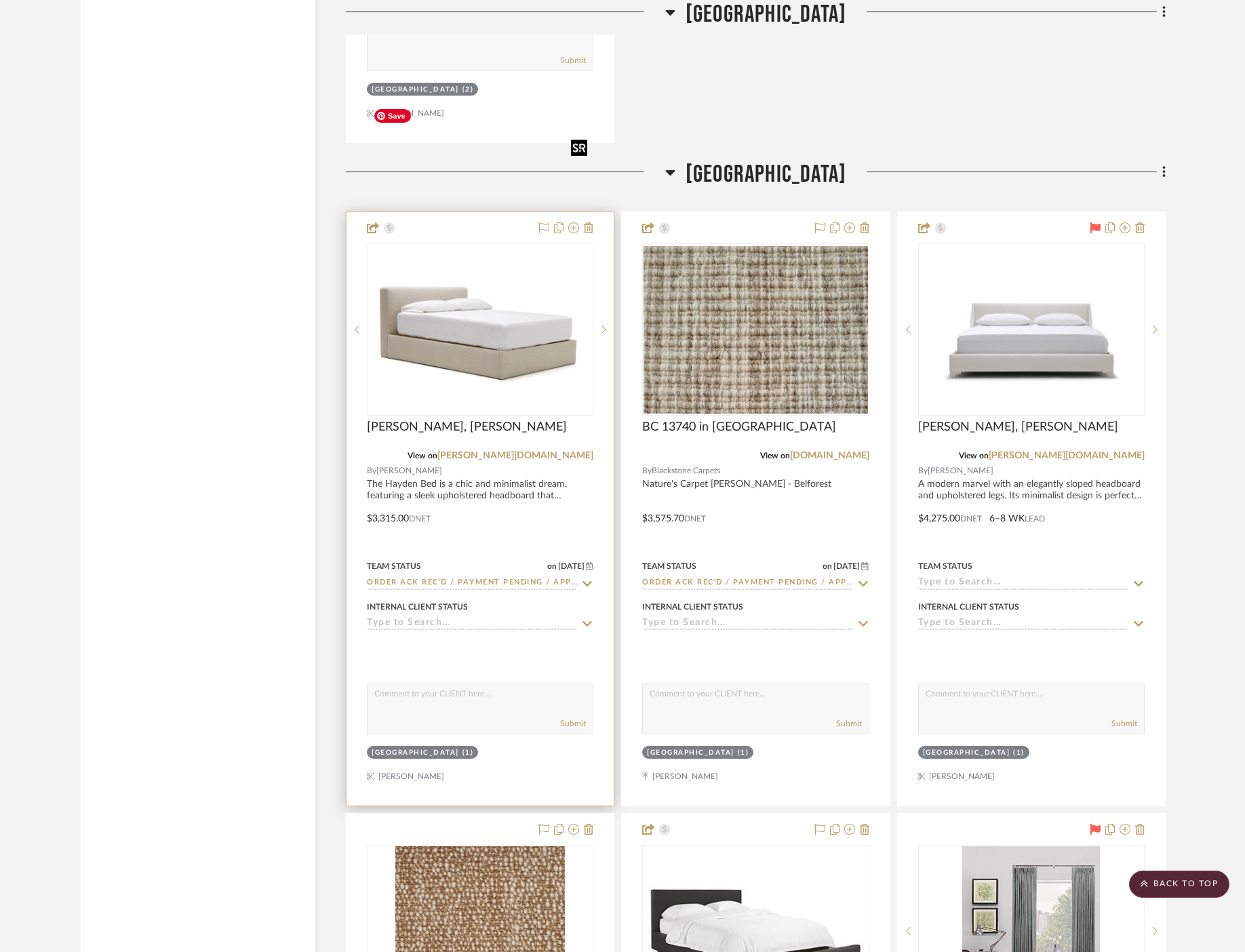
click at [486, 269] on img "0" at bounding box center [479, 329] width 224 height 122
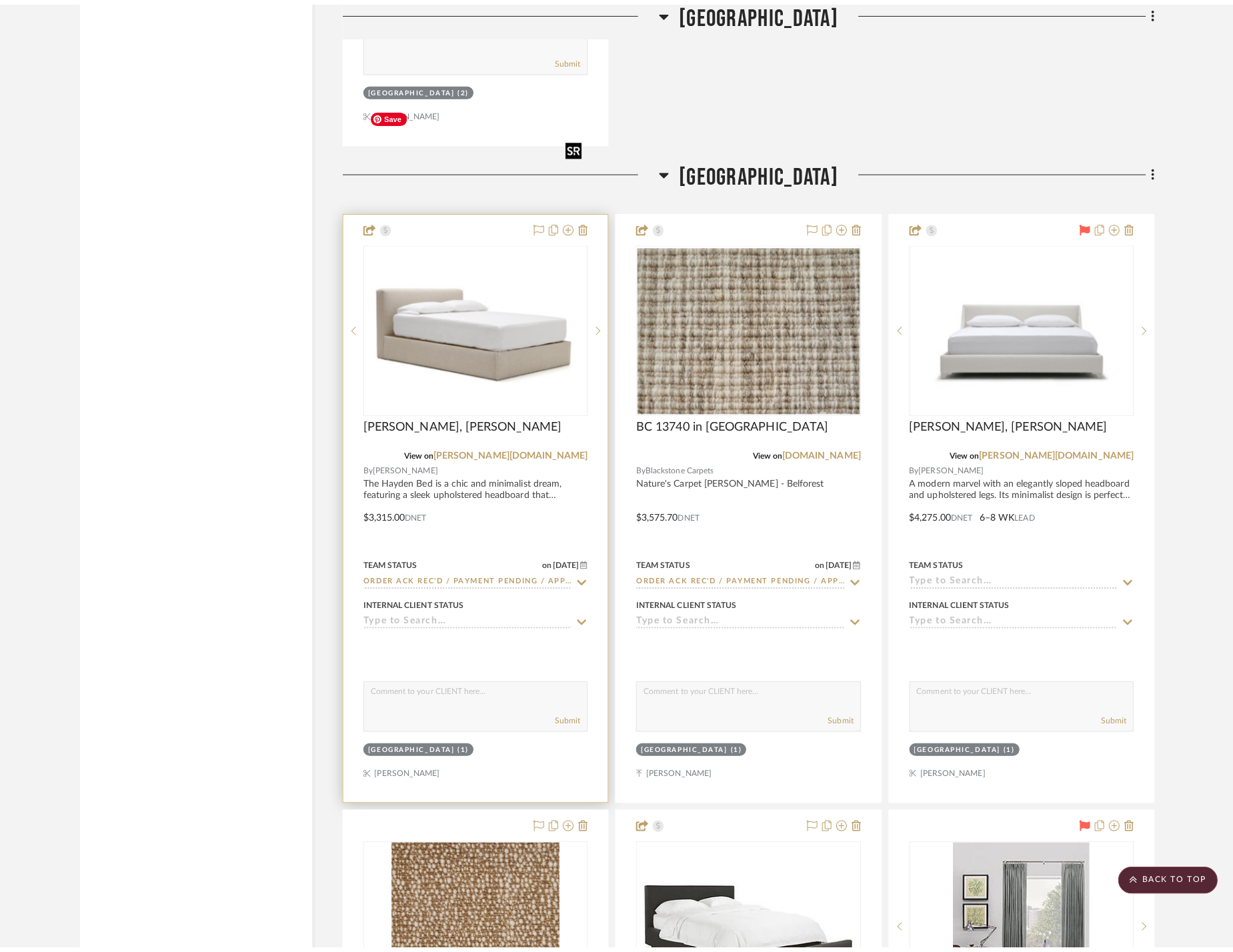
scroll to position [0, 0]
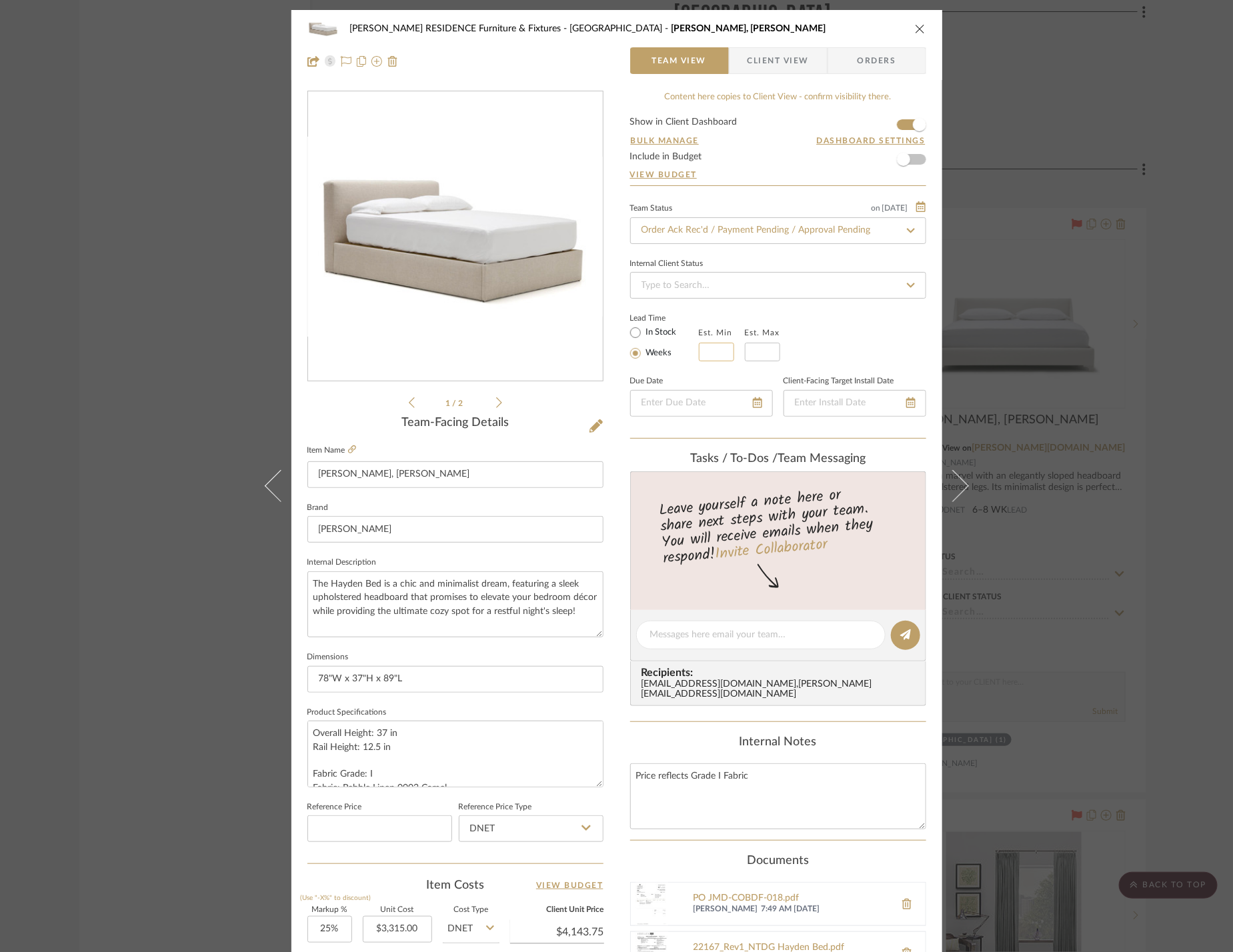
click at [721, 348] on input at bounding box center [716, 352] width 35 height 19
type input "6"
click at [770, 350] on input at bounding box center [763, 352] width 35 height 19
type input "8"
click at [1035, 295] on div "COBLE RESIDENCE Furniture & Fixtures Carriage House Hayden Bed, King Team View …" at bounding box center [616, 476] width 1233 height 952
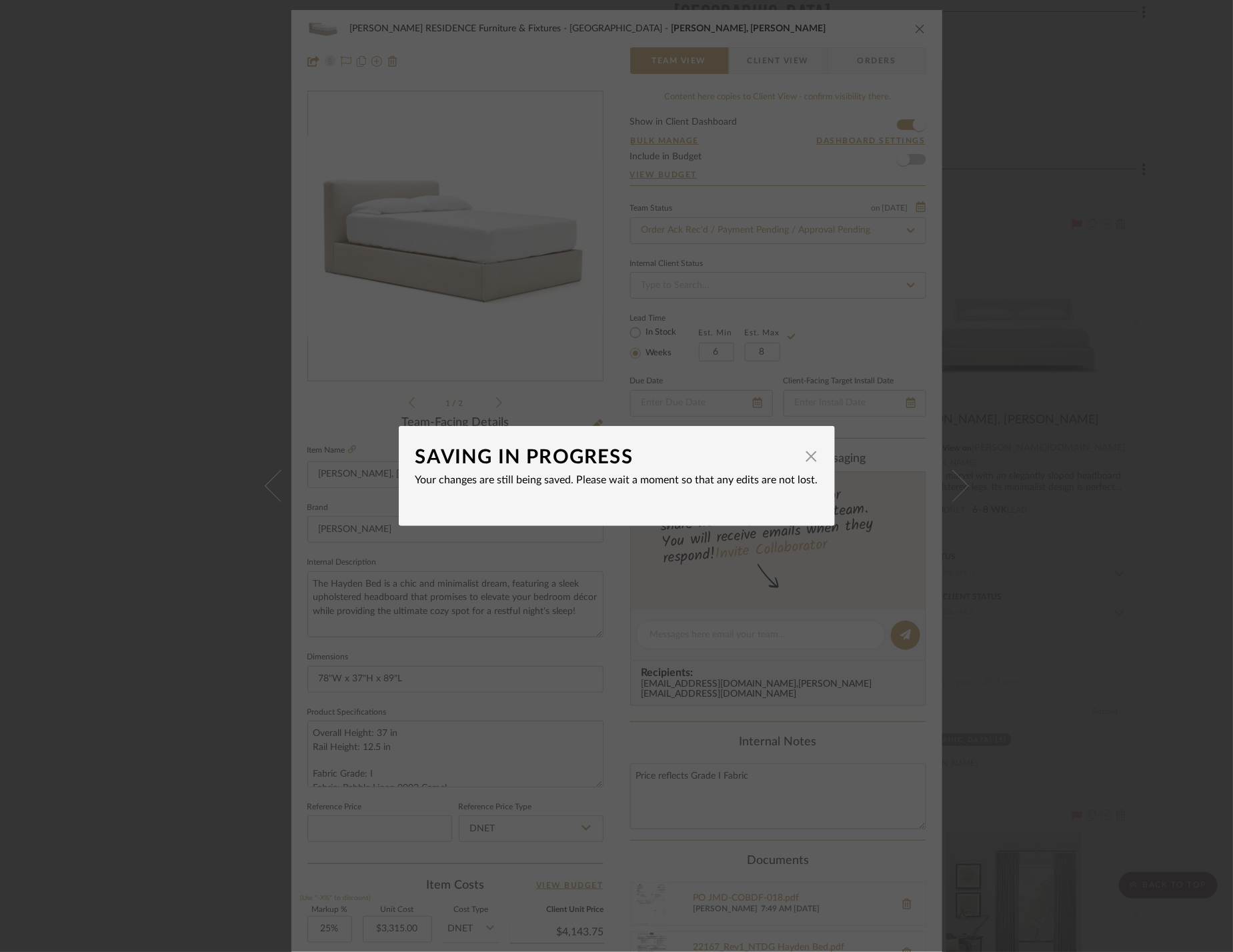
click at [1035, 295] on div "SAVING IN PROGRESS × Your changes are still being saved. Please wait a moment s…" at bounding box center [616, 476] width 1233 height 952
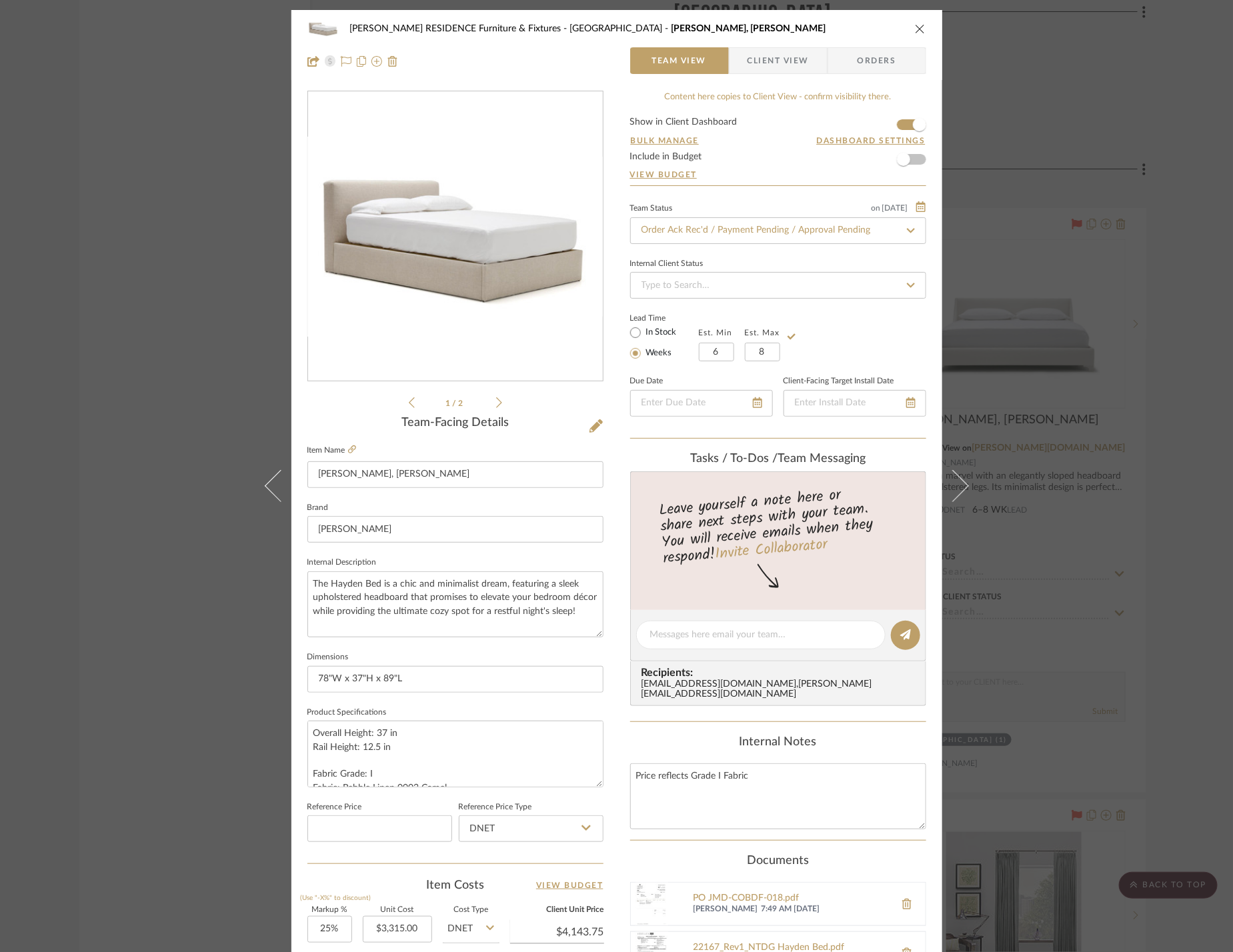
click at [1056, 283] on div "COBLE RESIDENCE Furniture & Fixtures Carriage House Hayden Bed, King Team View …" at bounding box center [616, 476] width 1233 height 952
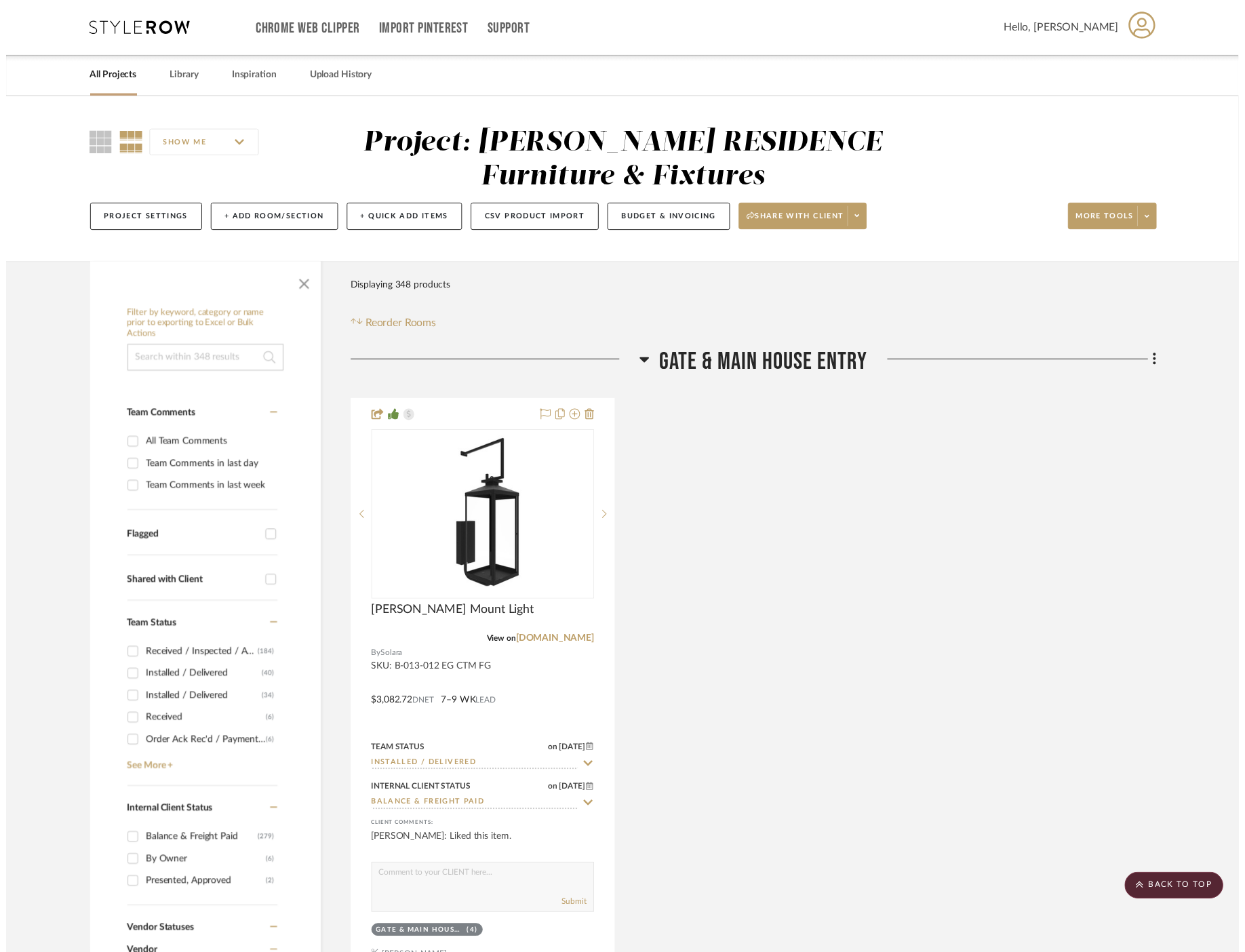
scroll to position [50452, 0]
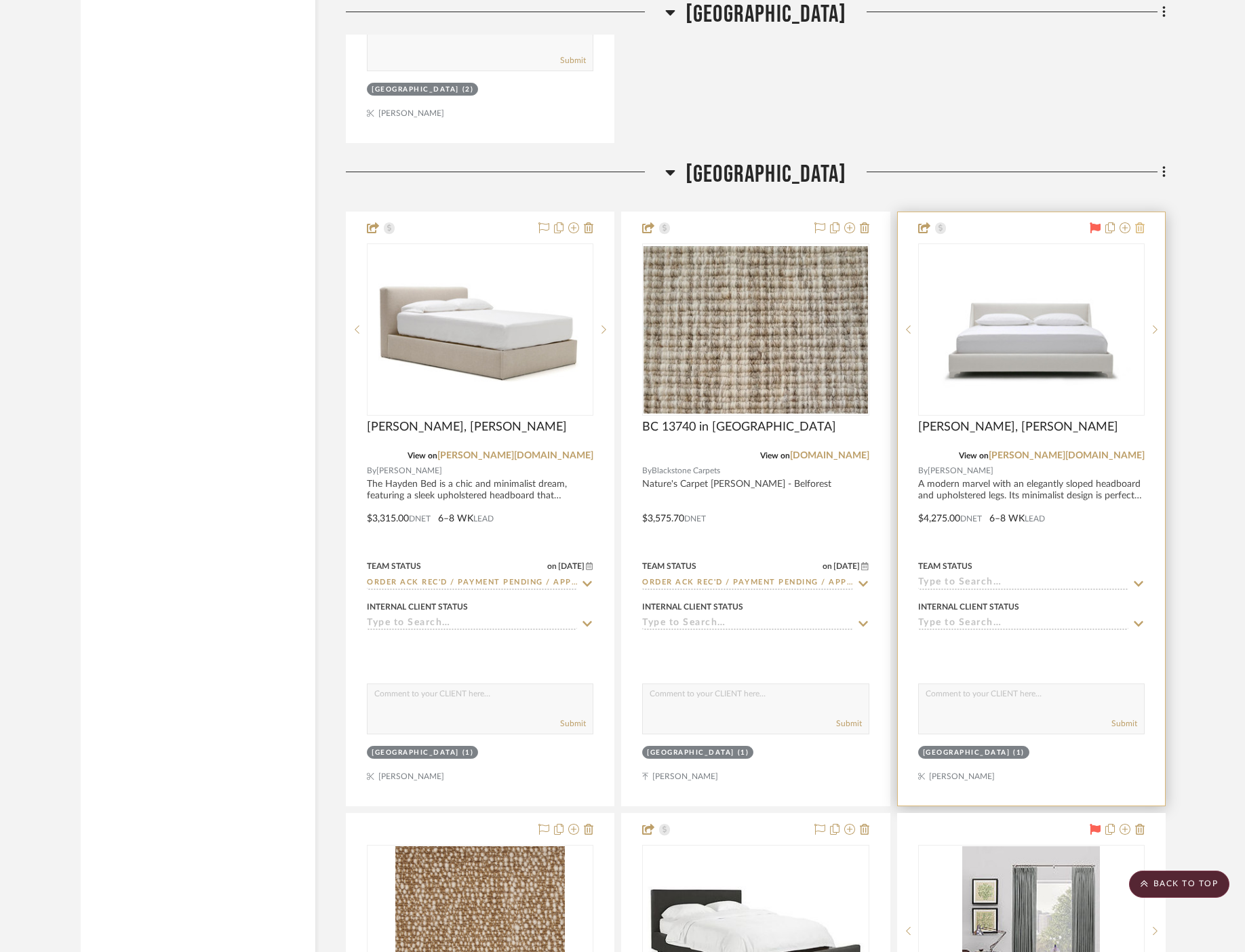
click at [1142, 223] on icon at bounding box center [1140, 227] width 9 height 10
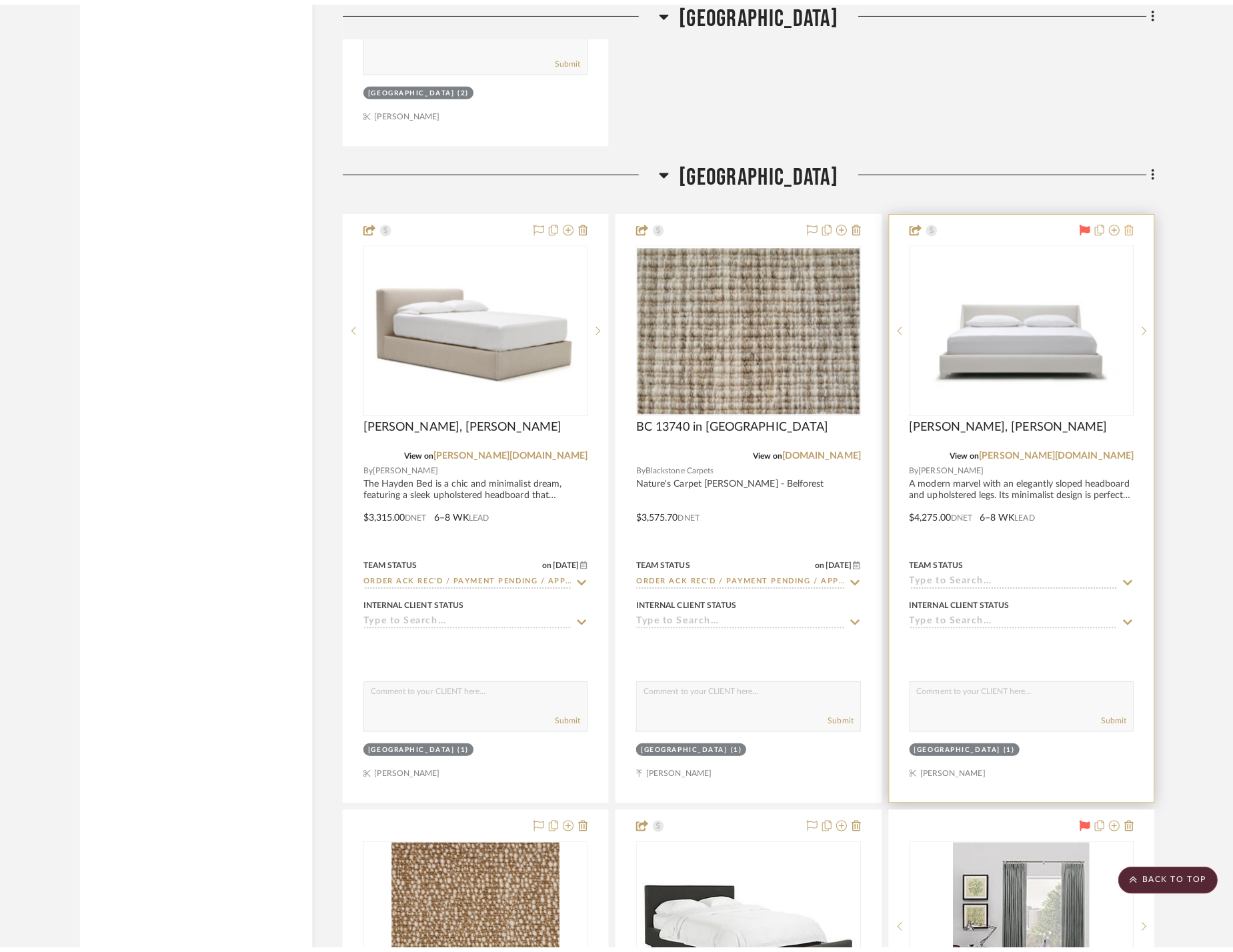
scroll to position [0, 0]
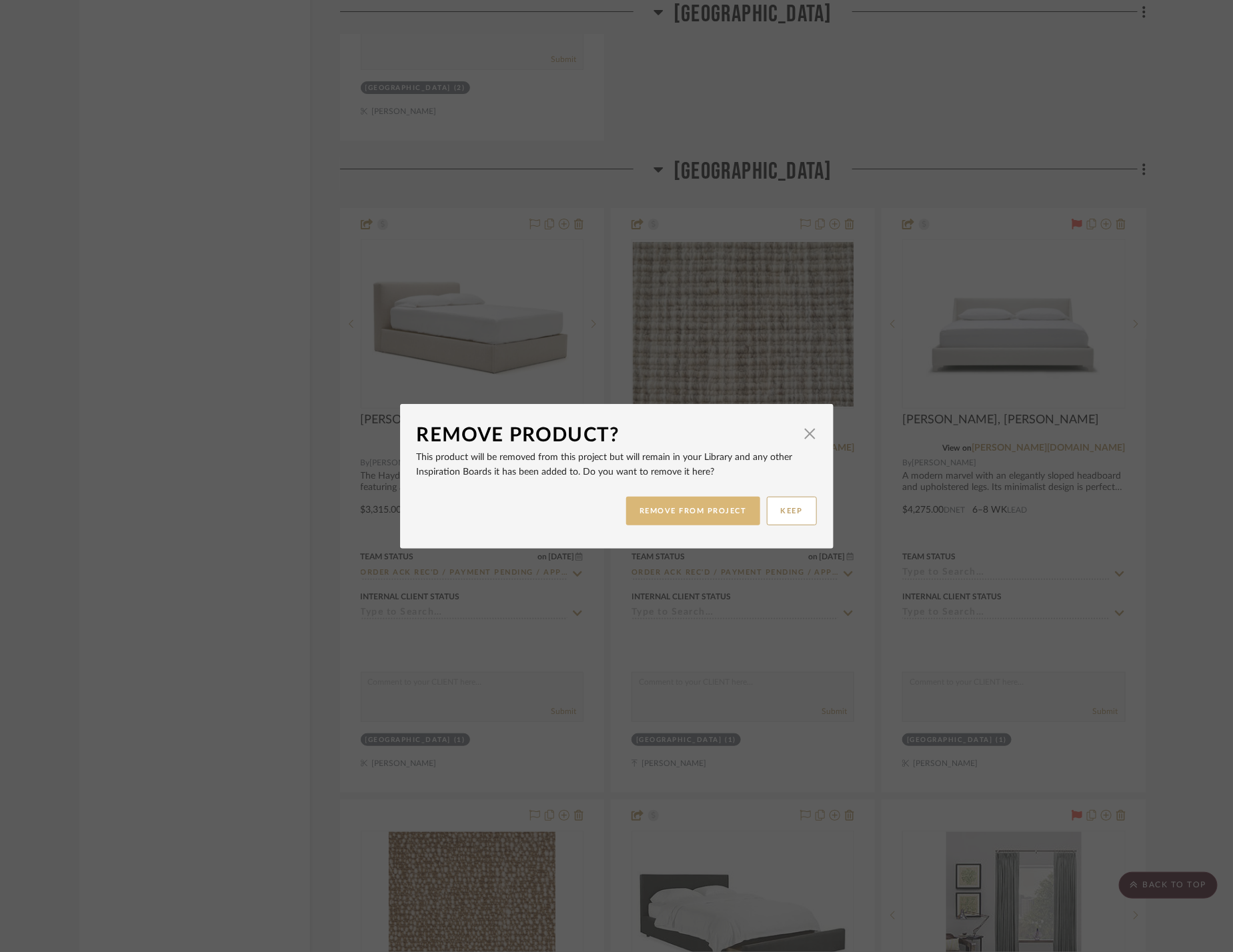
click at [700, 507] on button "REMOVE FROM PROJECT" at bounding box center [693, 510] width 134 height 29
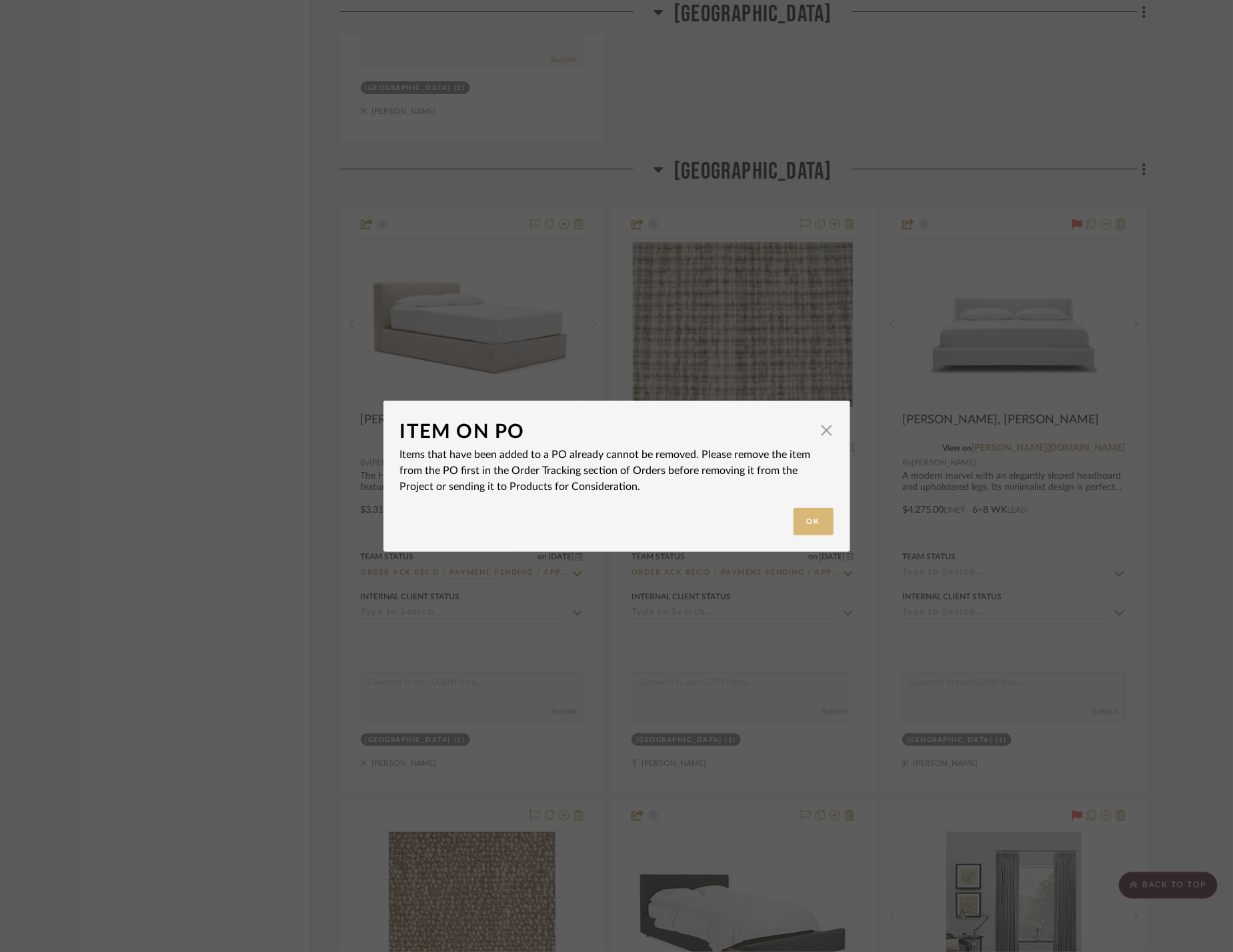
click at [812, 521] on button "Ok" at bounding box center [813, 521] width 40 height 27
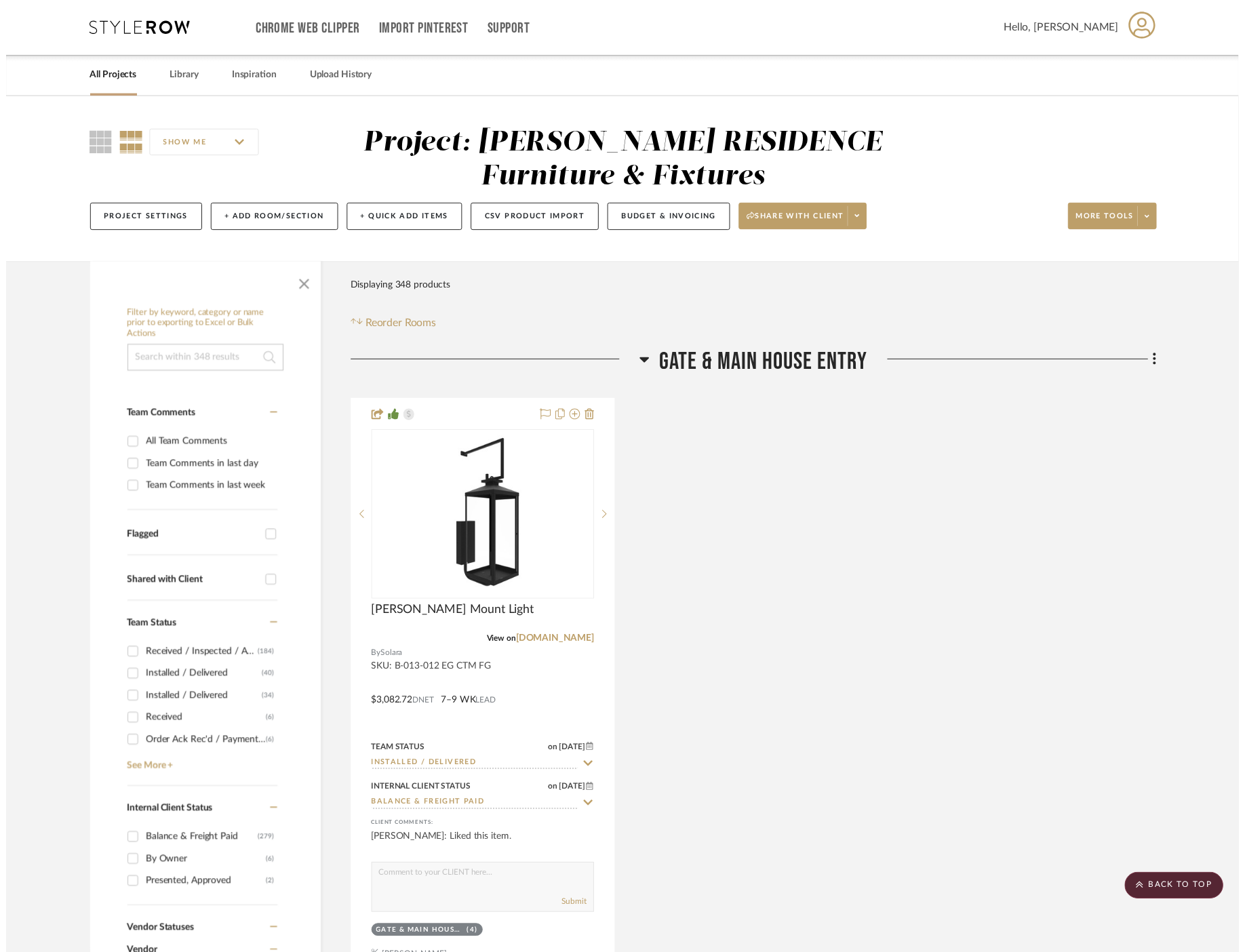
scroll to position [50452, 0]
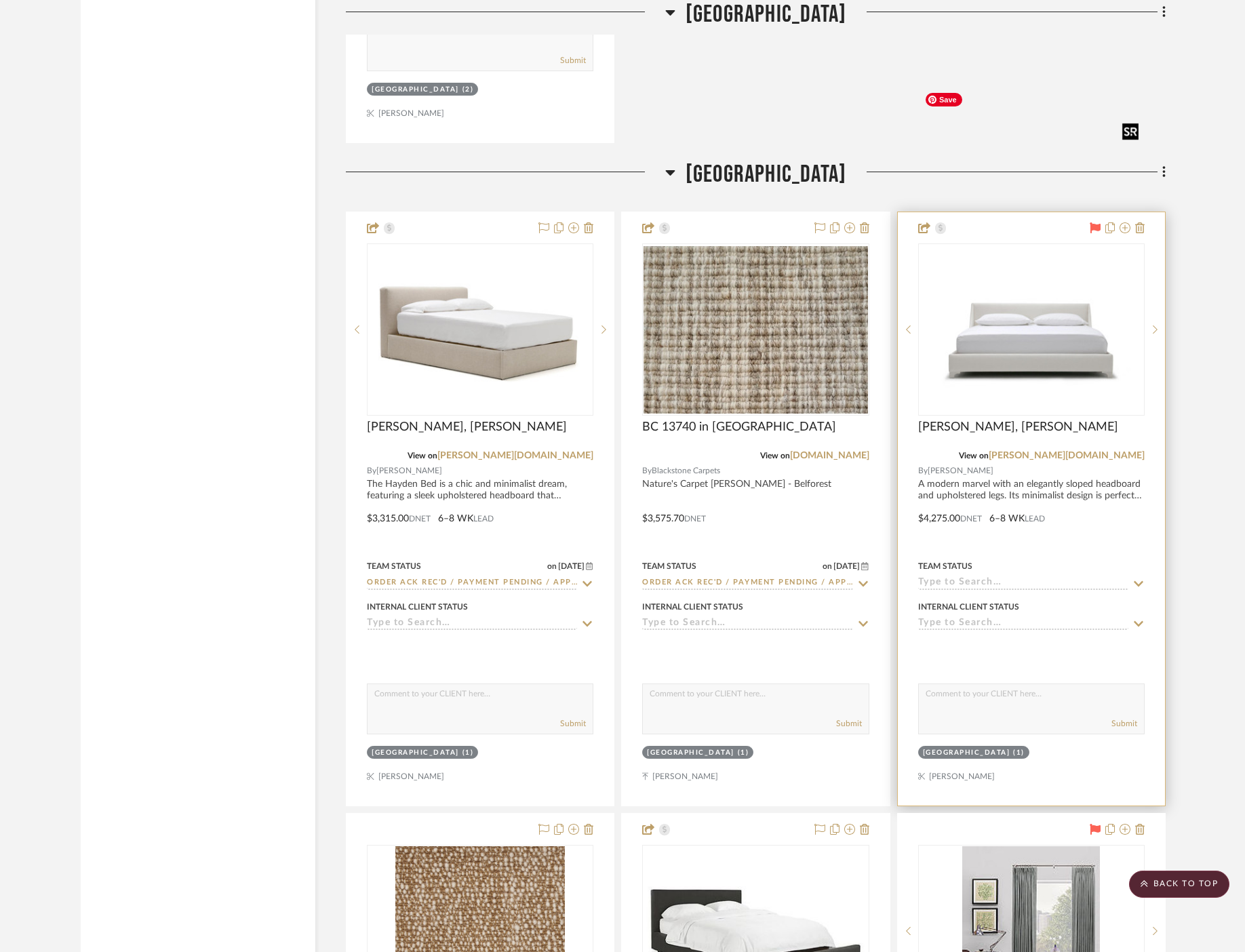
click at [992, 253] on img "0" at bounding box center [1032, 329] width 224 height 154
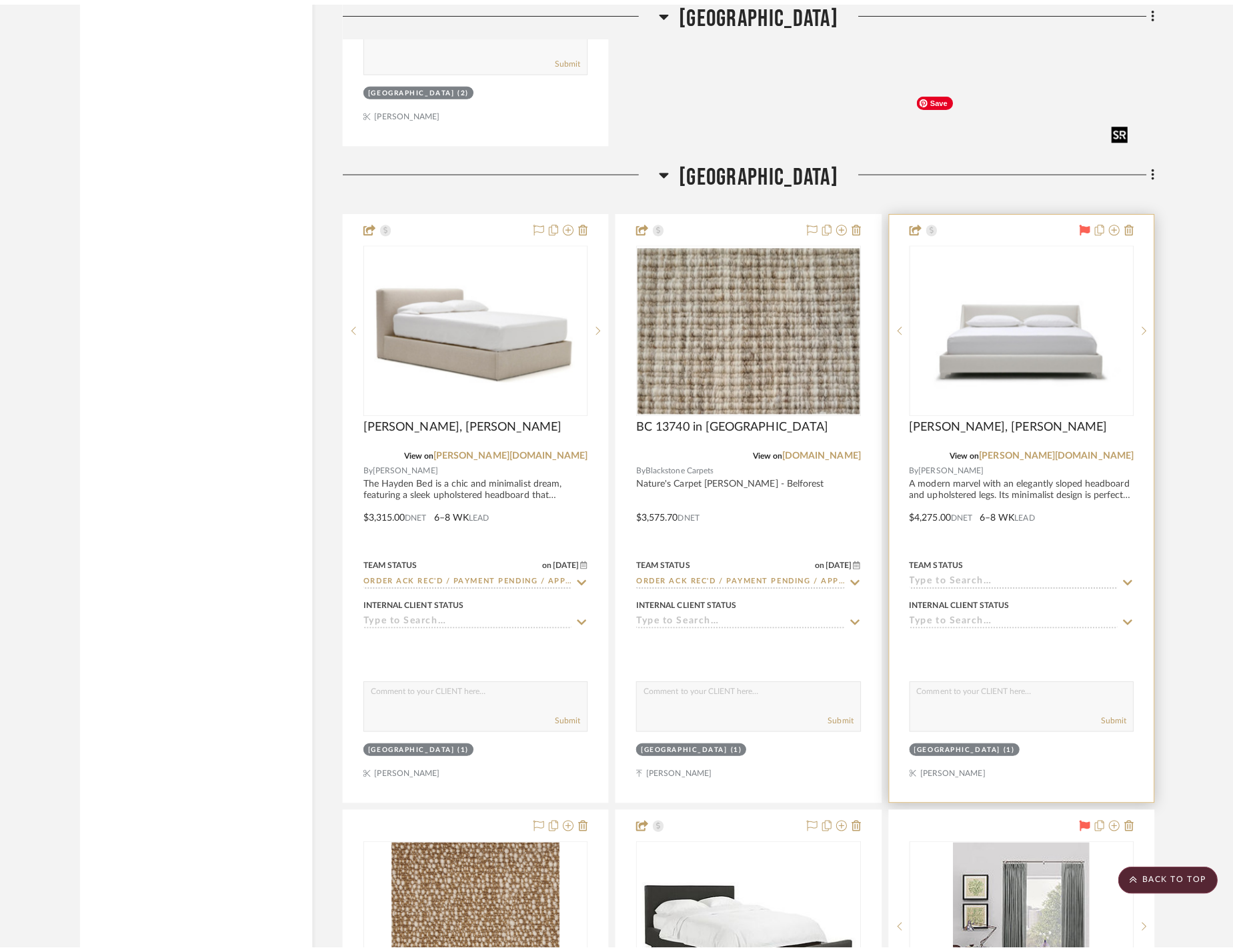
scroll to position [0, 0]
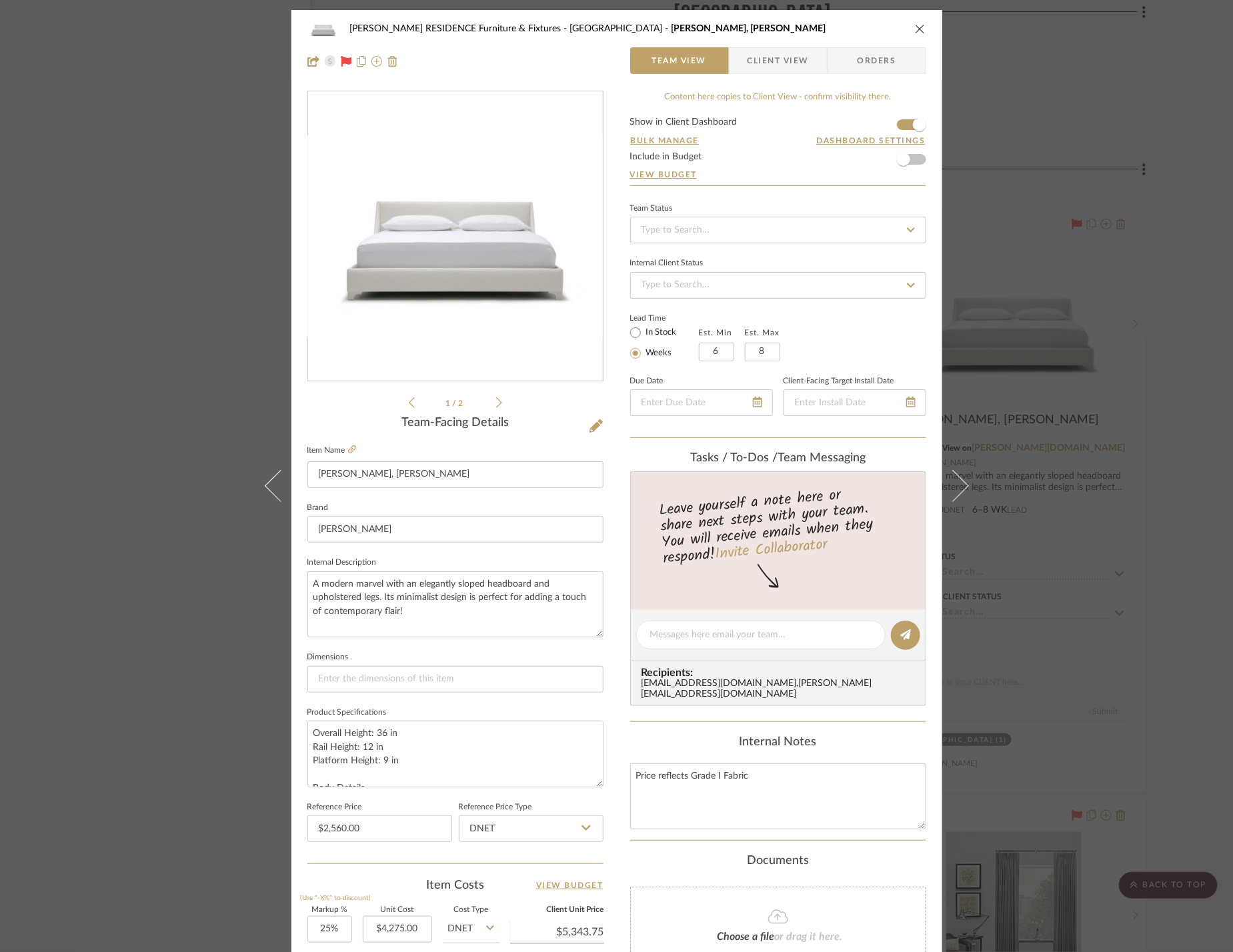
click at [879, 57] on span "Orders" at bounding box center [876, 60] width 68 height 27
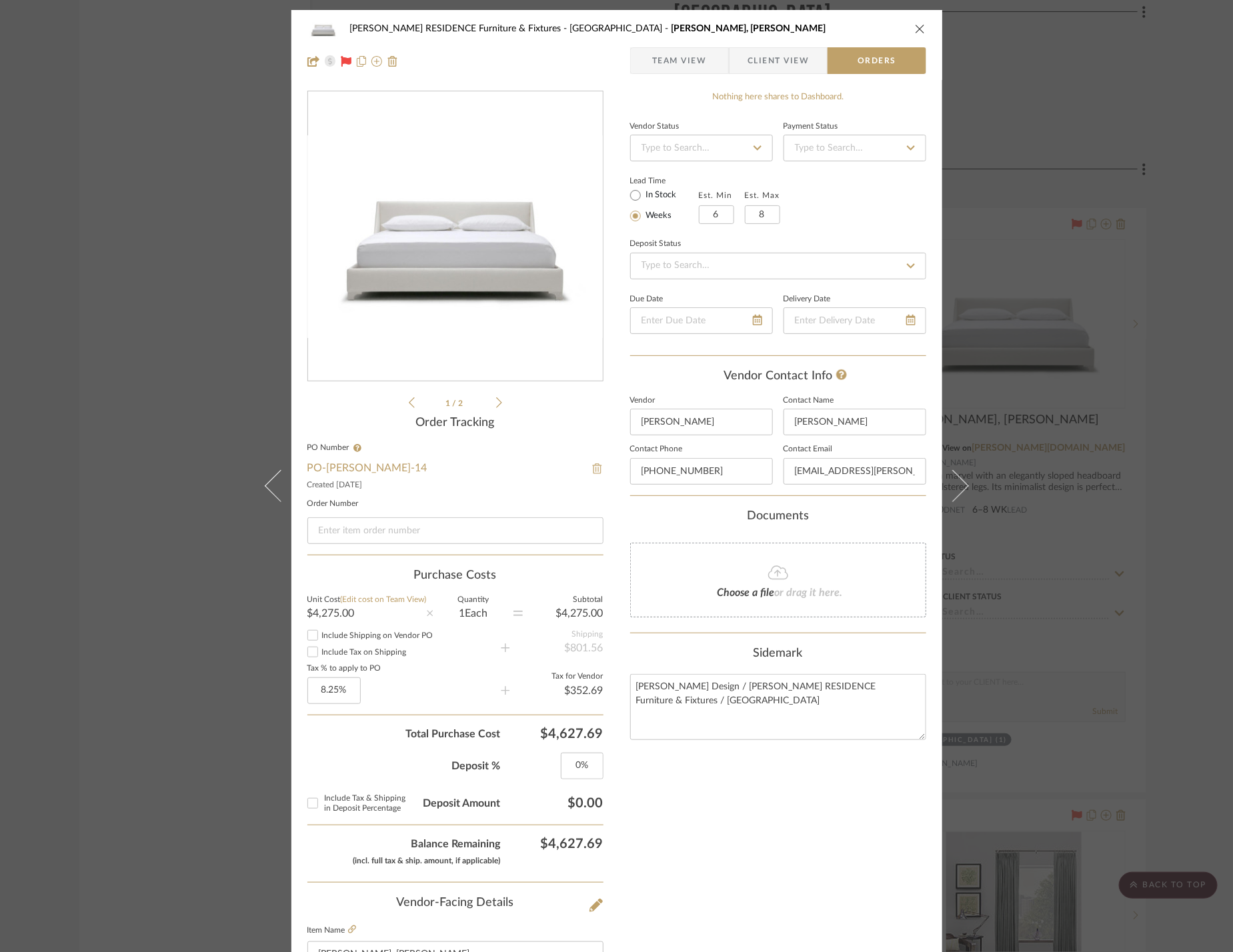
click at [591, 471] on img at bounding box center [597, 468] width 12 height 10
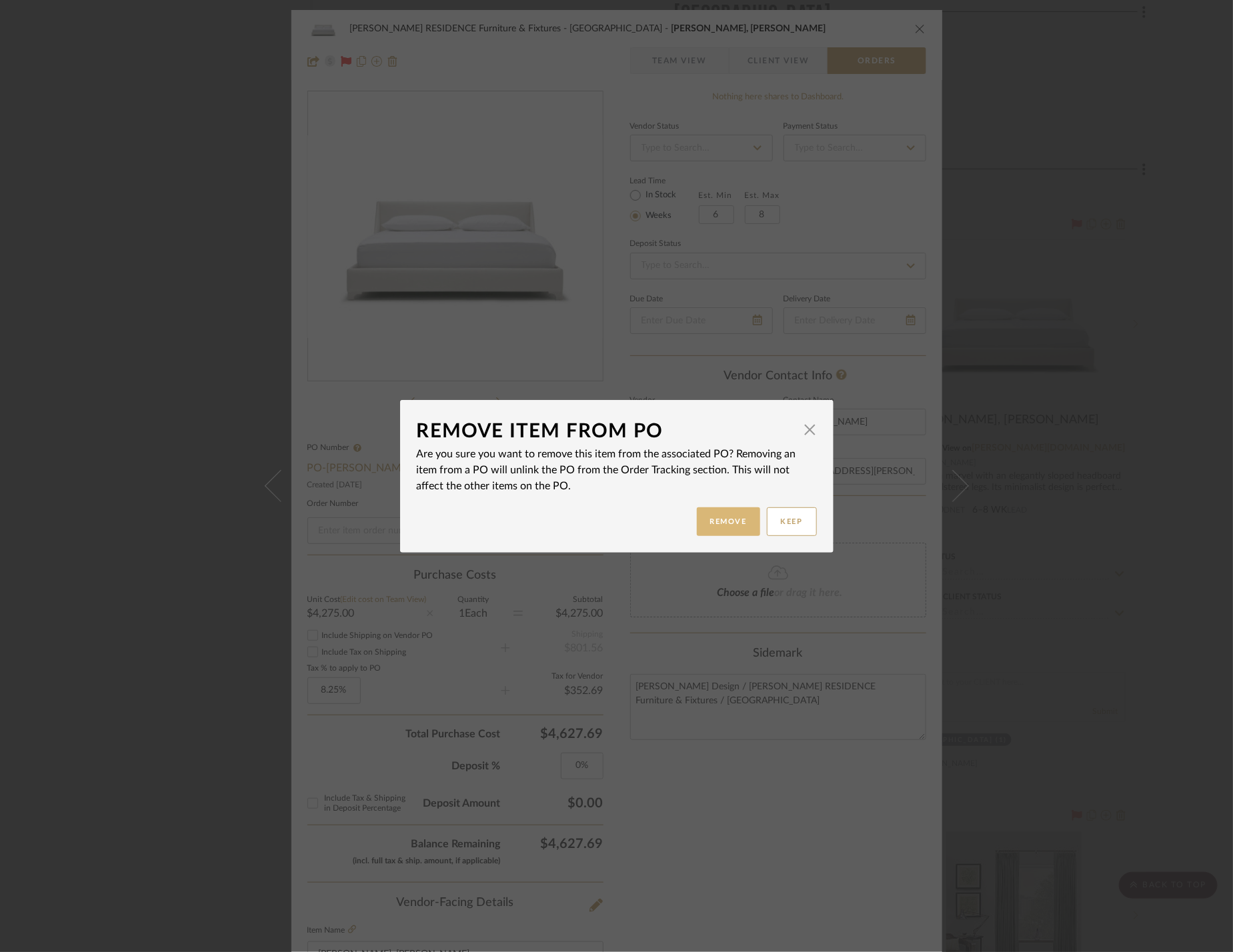
click at [720, 516] on button "Remove" at bounding box center [728, 521] width 63 height 29
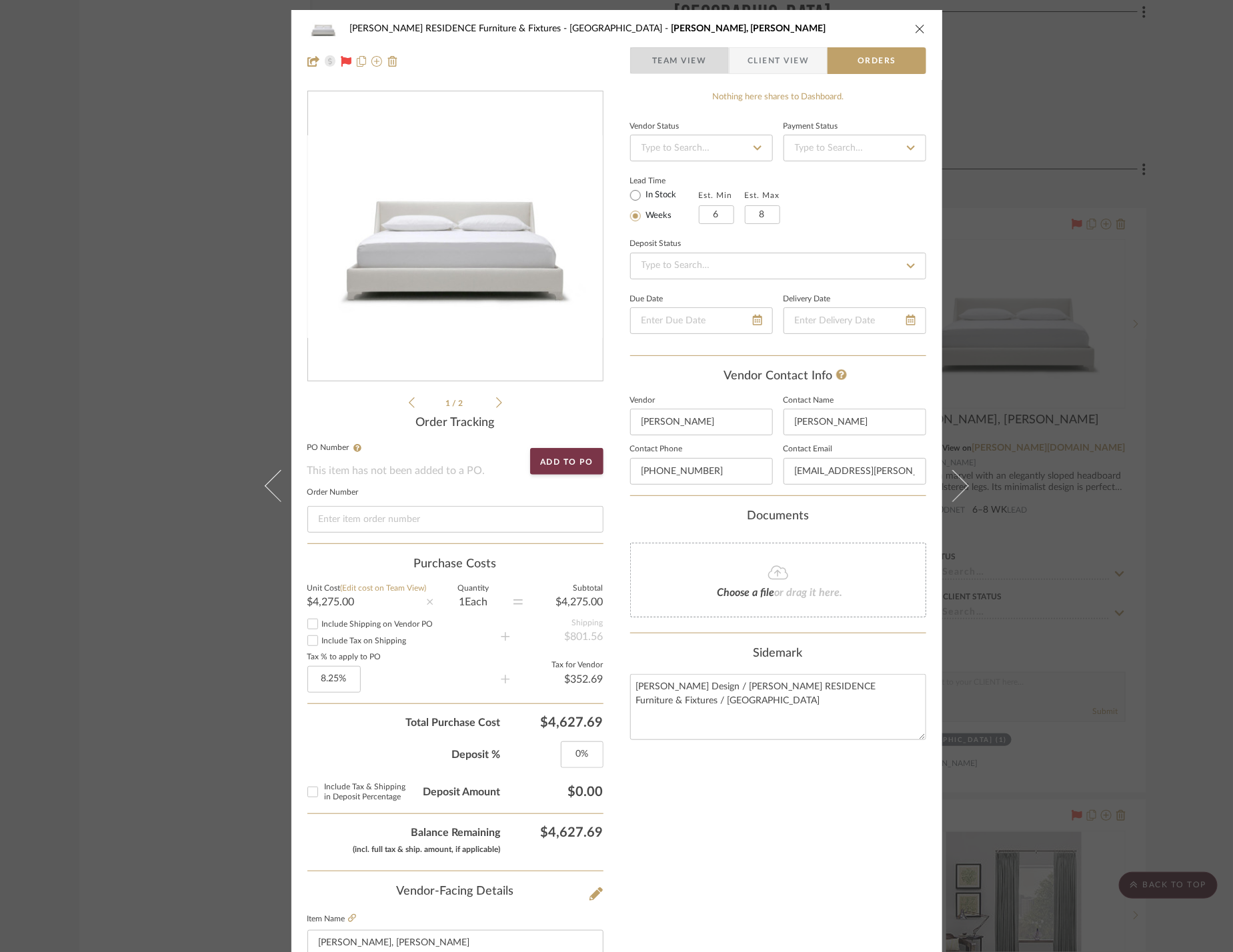
click at [687, 57] on span "Team View" at bounding box center [679, 60] width 55 height 27
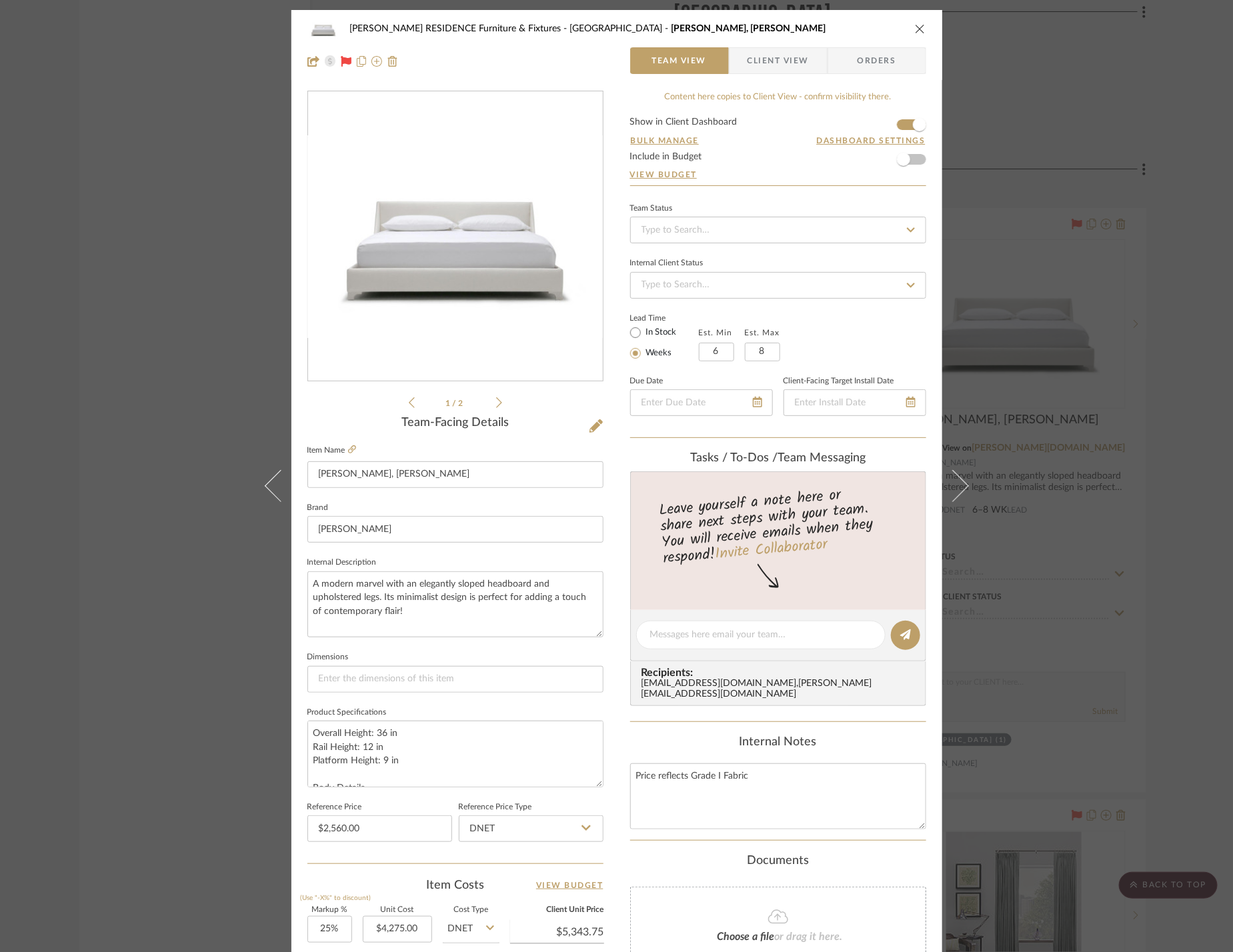
scroll to position [285, 0]
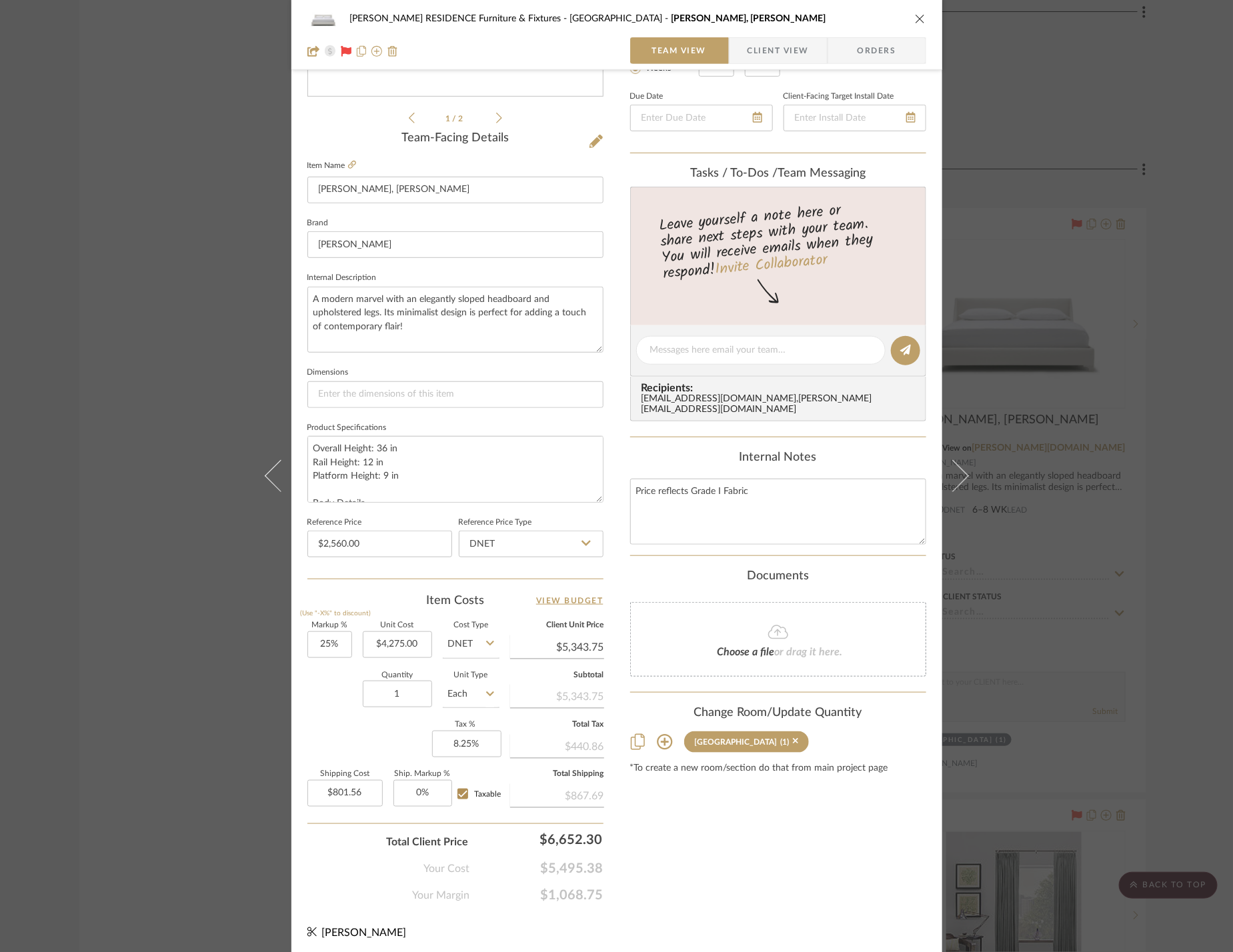
click at [915, 22] on icon "close" at bounding box center [919, 18] width 10 height 10
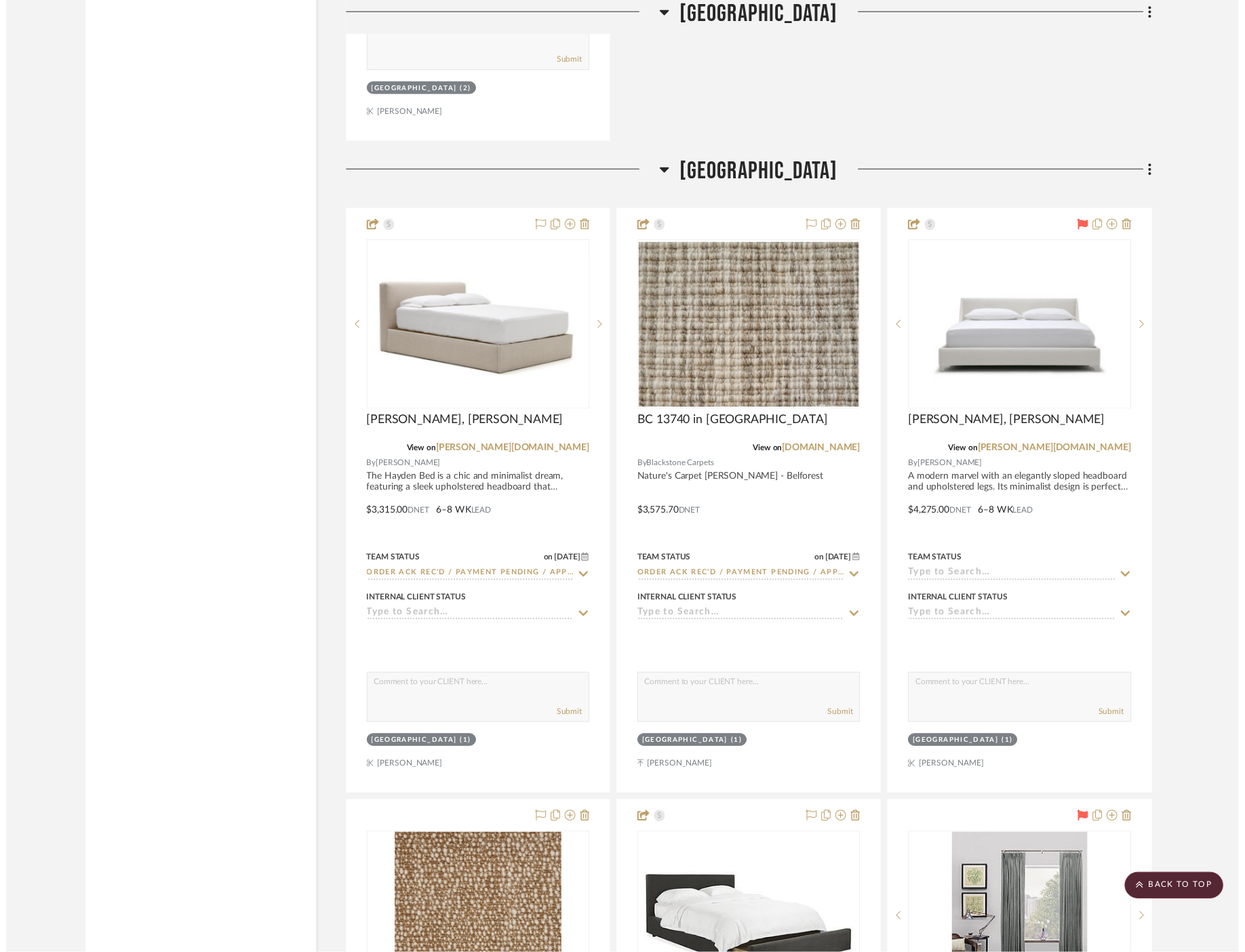
scroll to position [50452, 0]
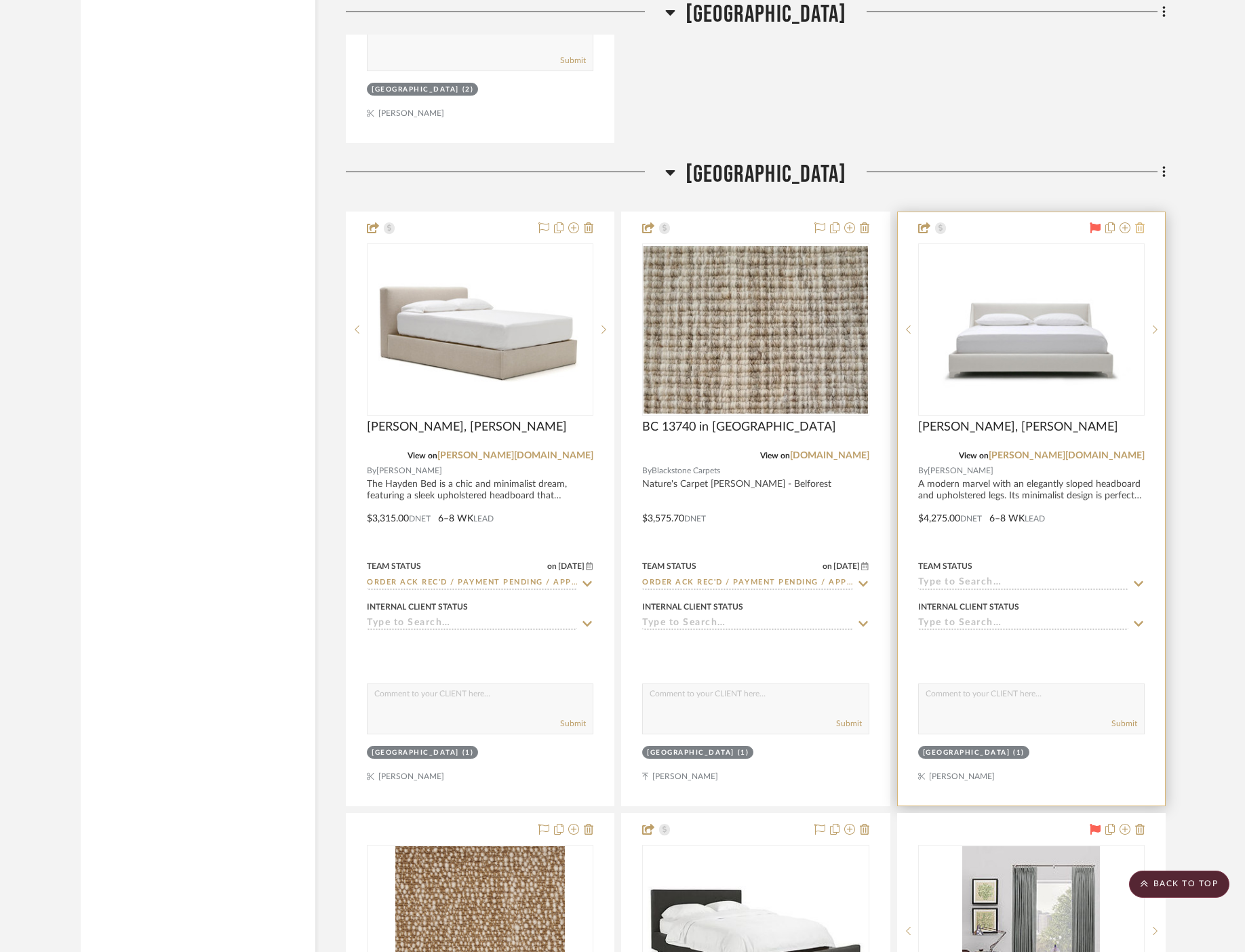
click at [1144, 223] on icon at bounding box center [1140, 227] width 9 height 10
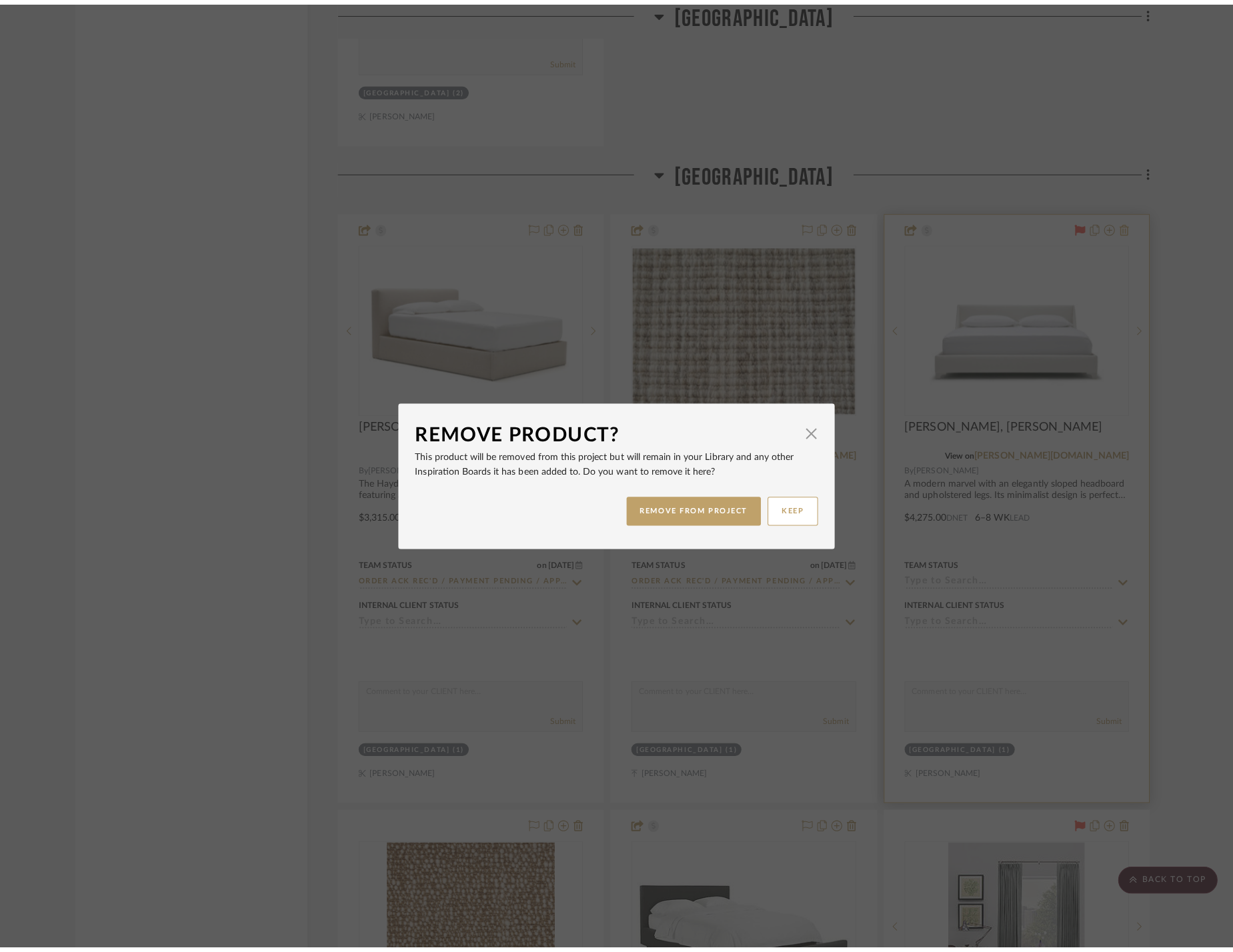
scroll to position [0, 0]
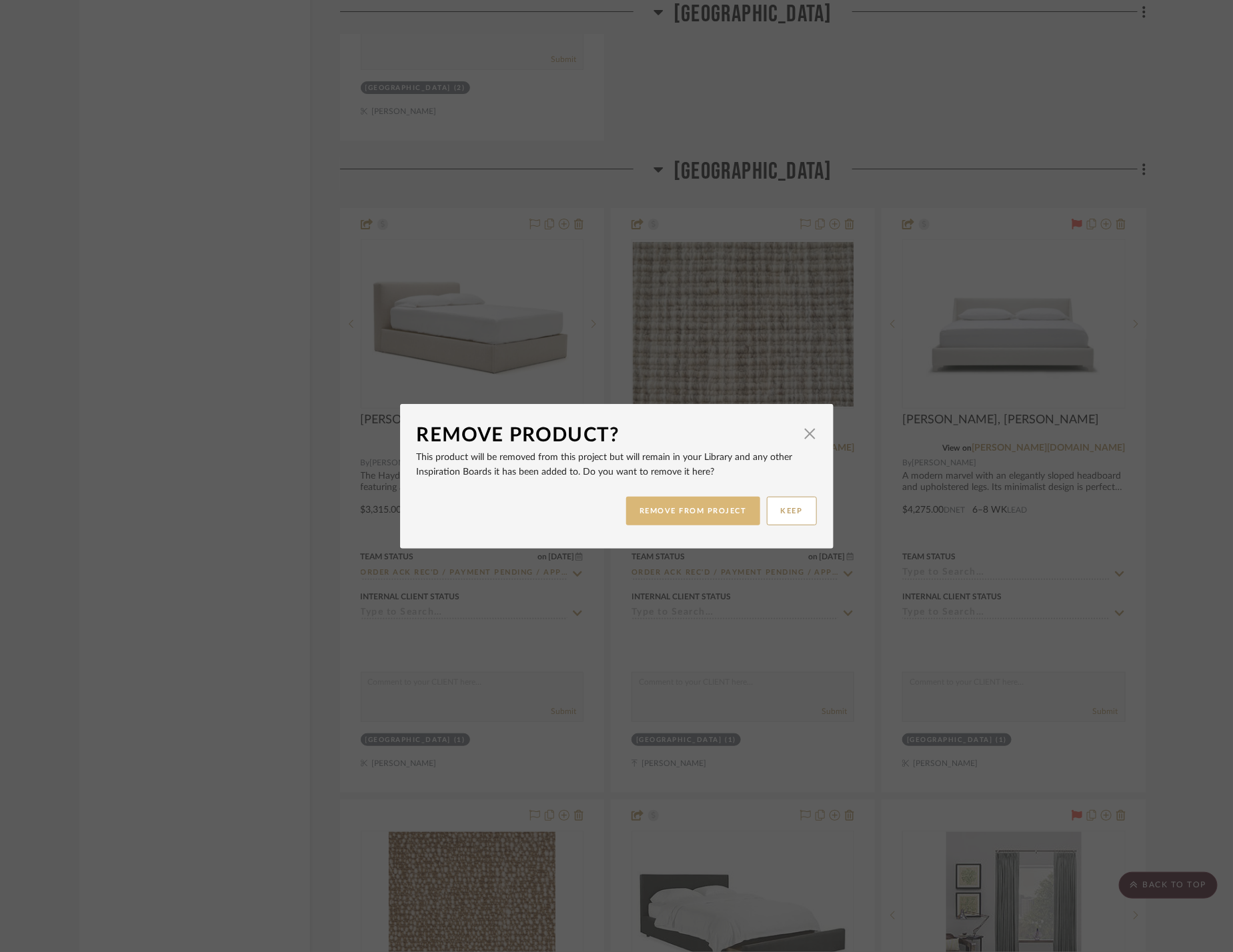
click at [674, 501] on button "REMOVE FROM PROJECT" at bounding box center [693, 510] width 134 height 29
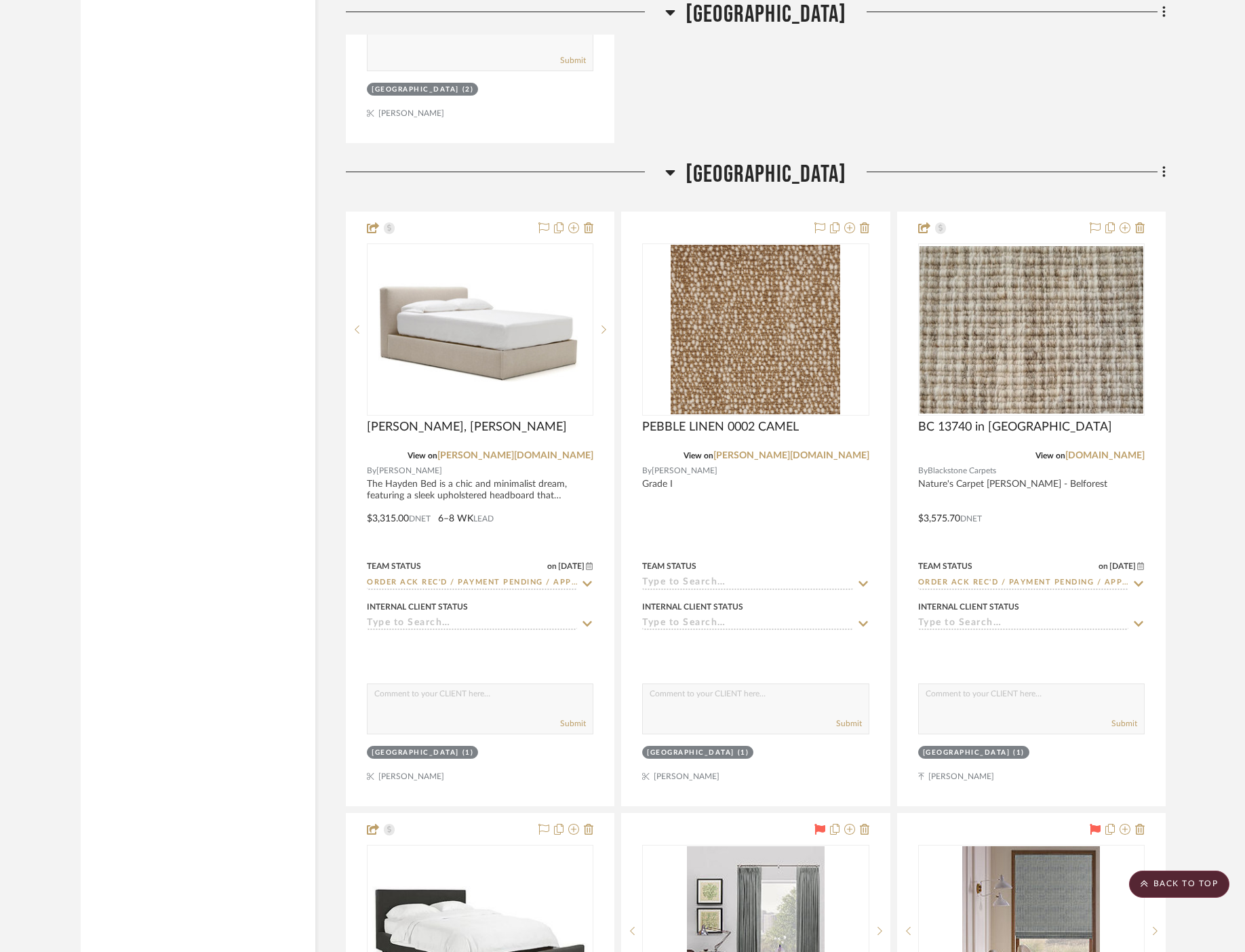
scroll to position [50446, 0]
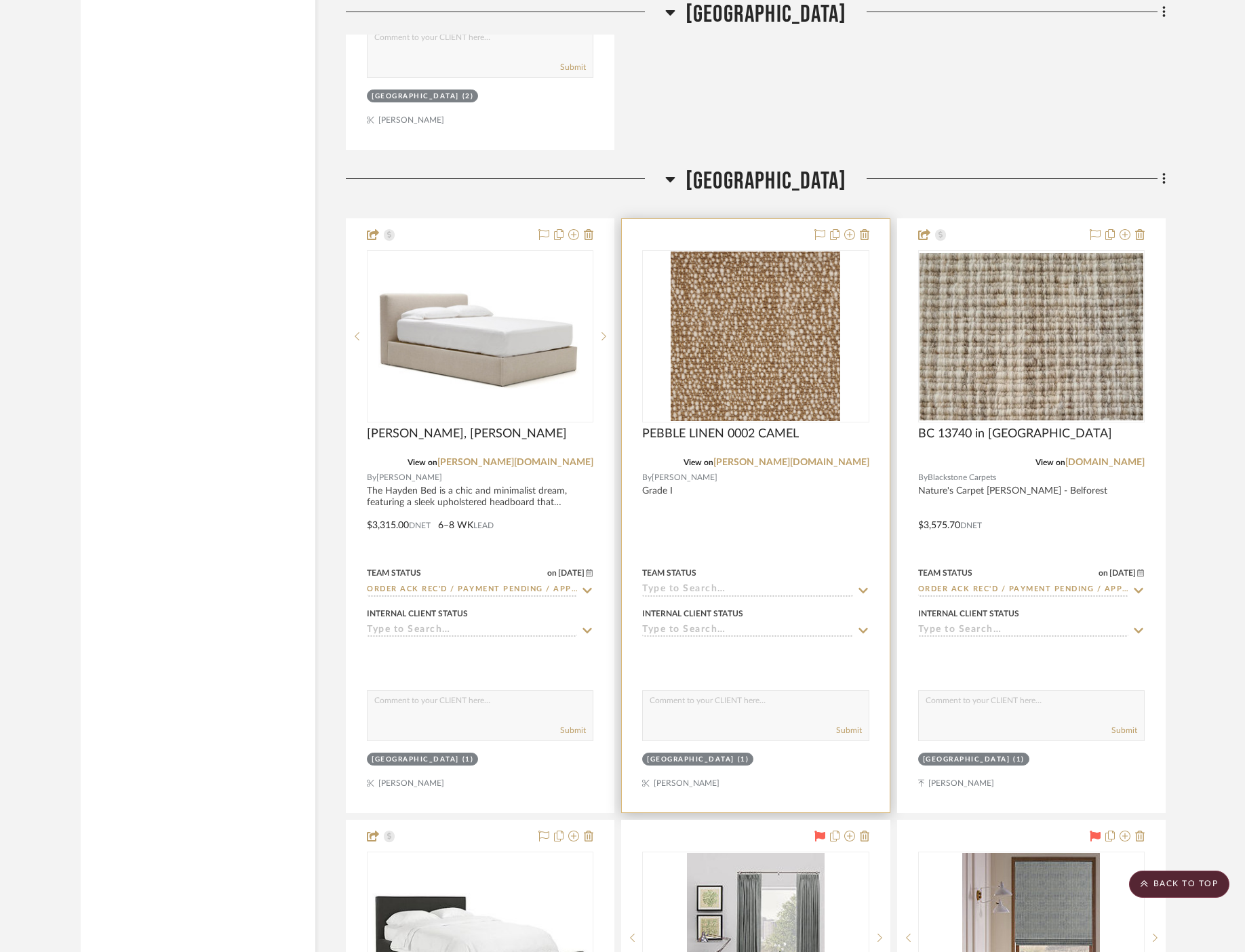
click at [865, 585] on icon at bounding box center [863, 590] width 12 height 10
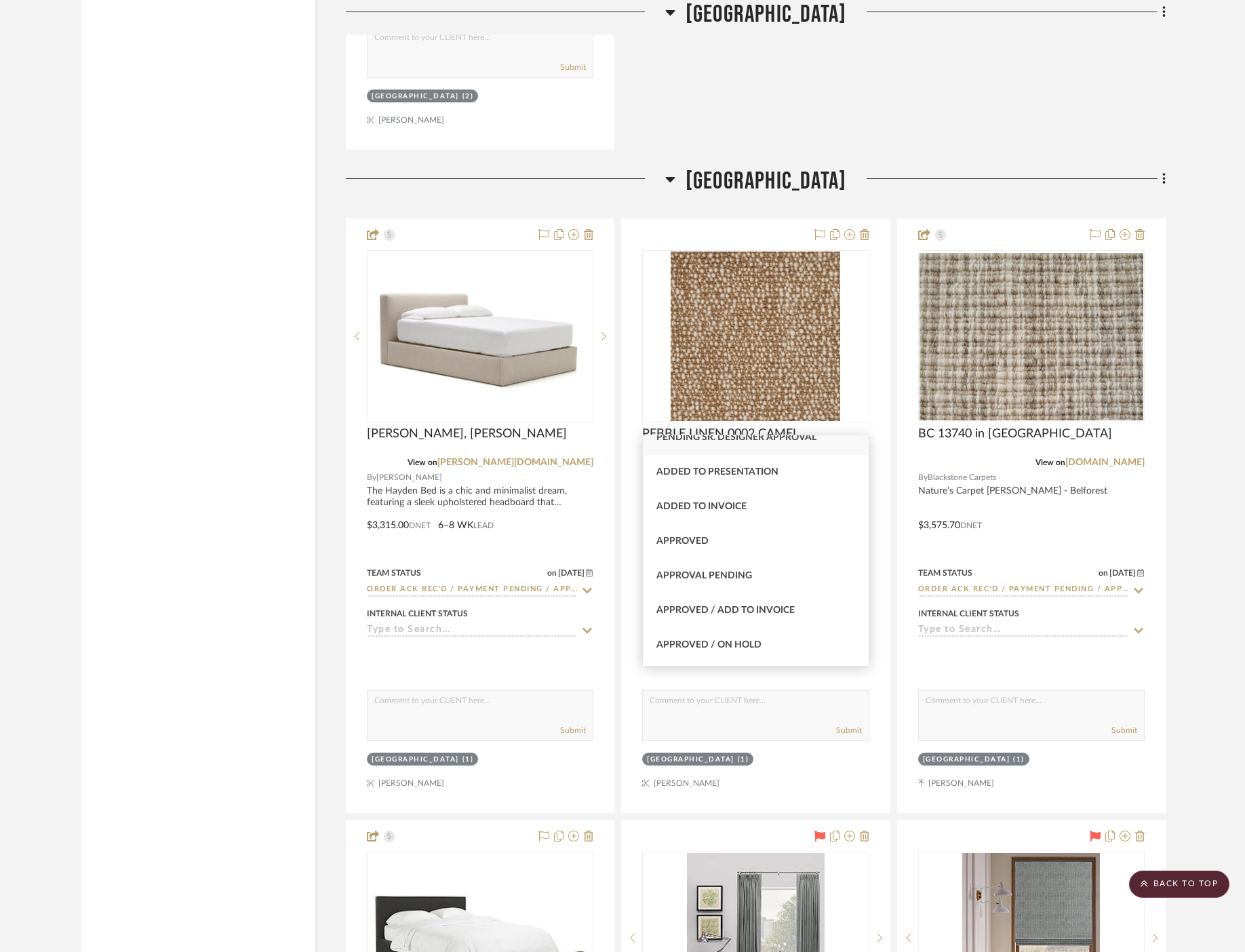
scroll to position [204, 0]
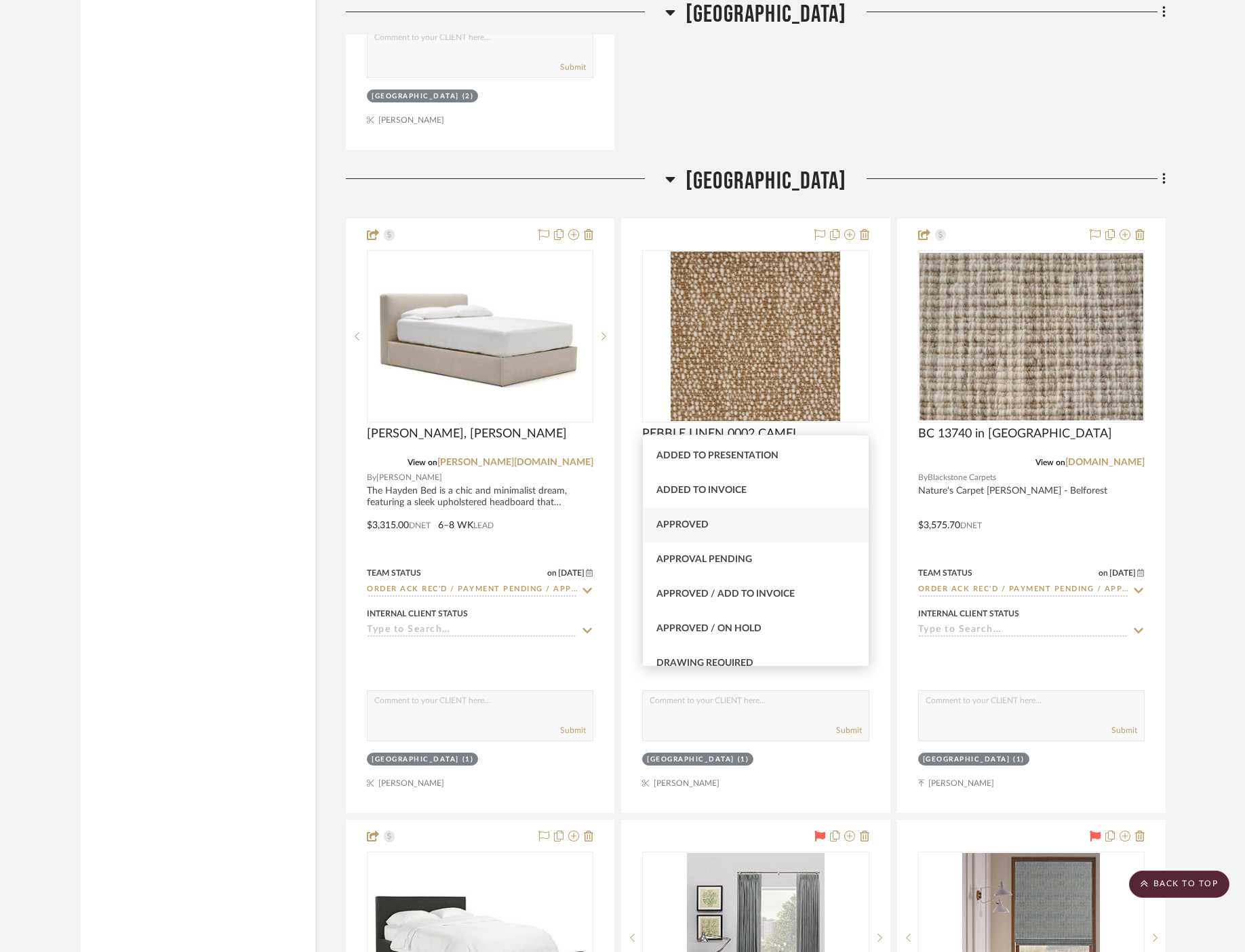
type input "a"
click at [775, 526] on div "Approved" at bounding box center [755, 525] width 226 height 35
type input "[DATE]"
type input "Approved"
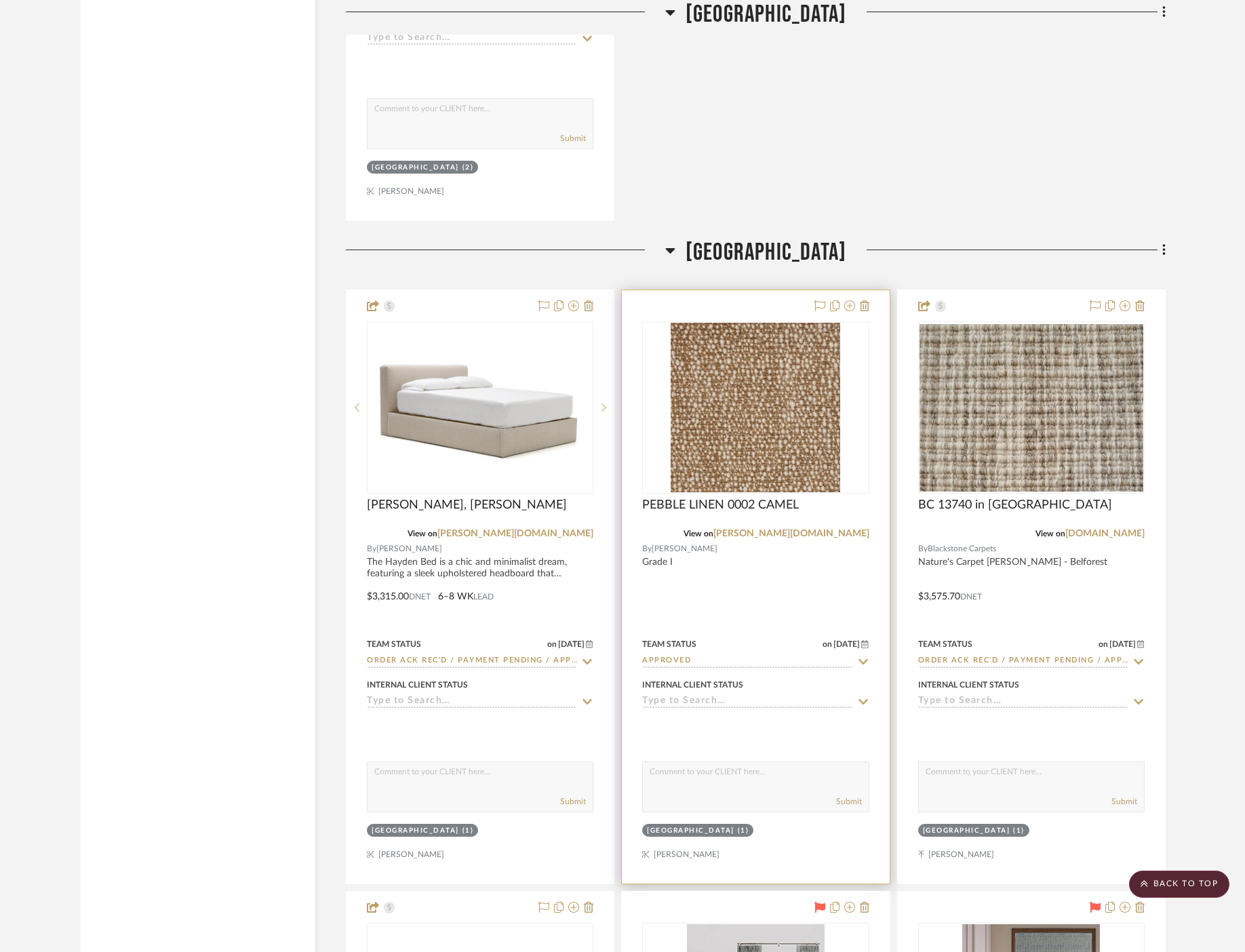
scroll to position [50364, 0]
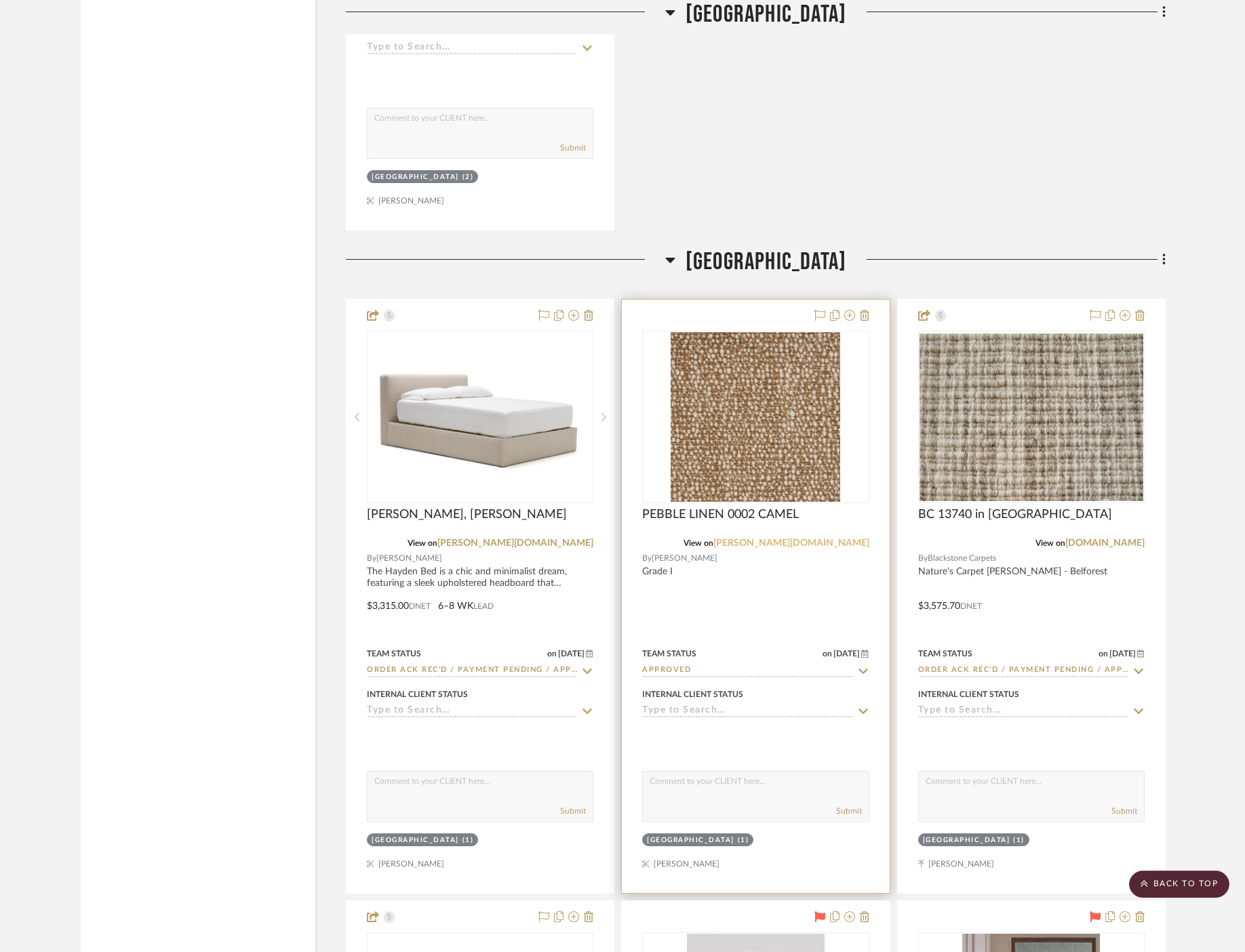
click at [846, 539] on link "[PERSON_NAME][DOMAIN_NAME]" at bounding box center [791, 543] width 156 height 9
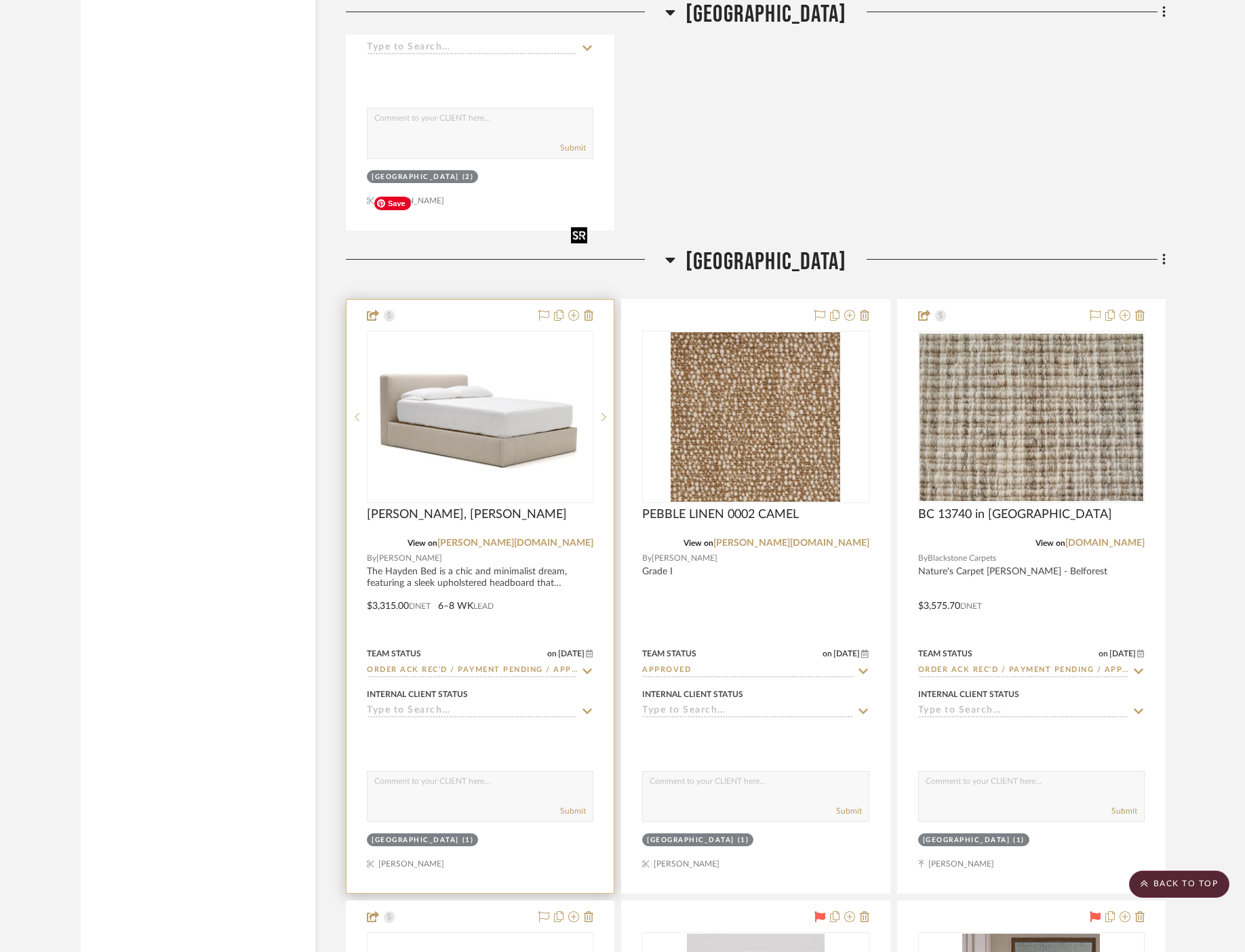
click at [510, 356] on img "0" at bounding box center [479, 416] width 224 height 122
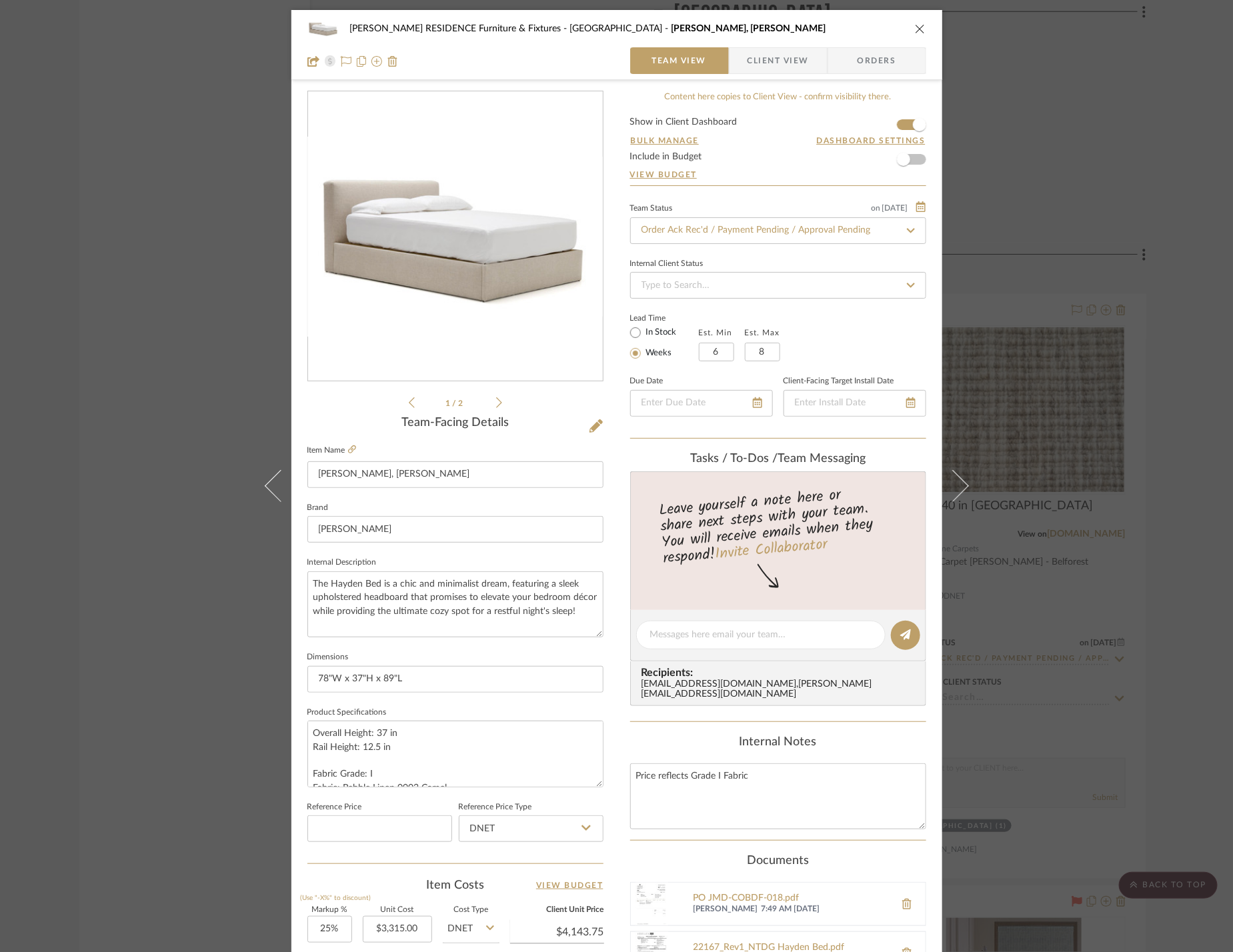
scroll to position [285, 0]
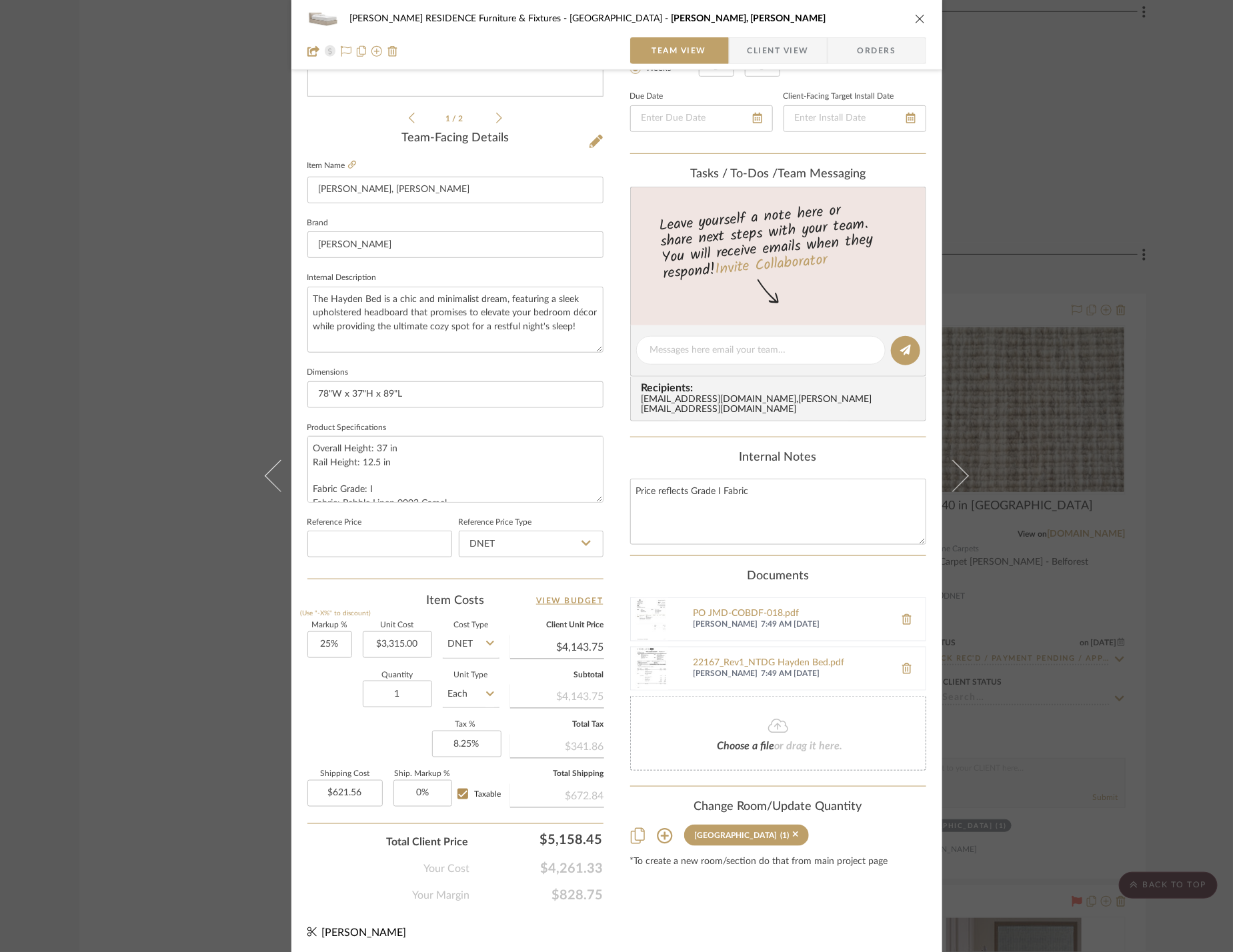
click at [1015, 301] on div "COBLE RESIDENCE Furniture & Fixtures Carriage House Hayden Bed, King Team View …" at bounding box center [616, 476] width 1233 height 952
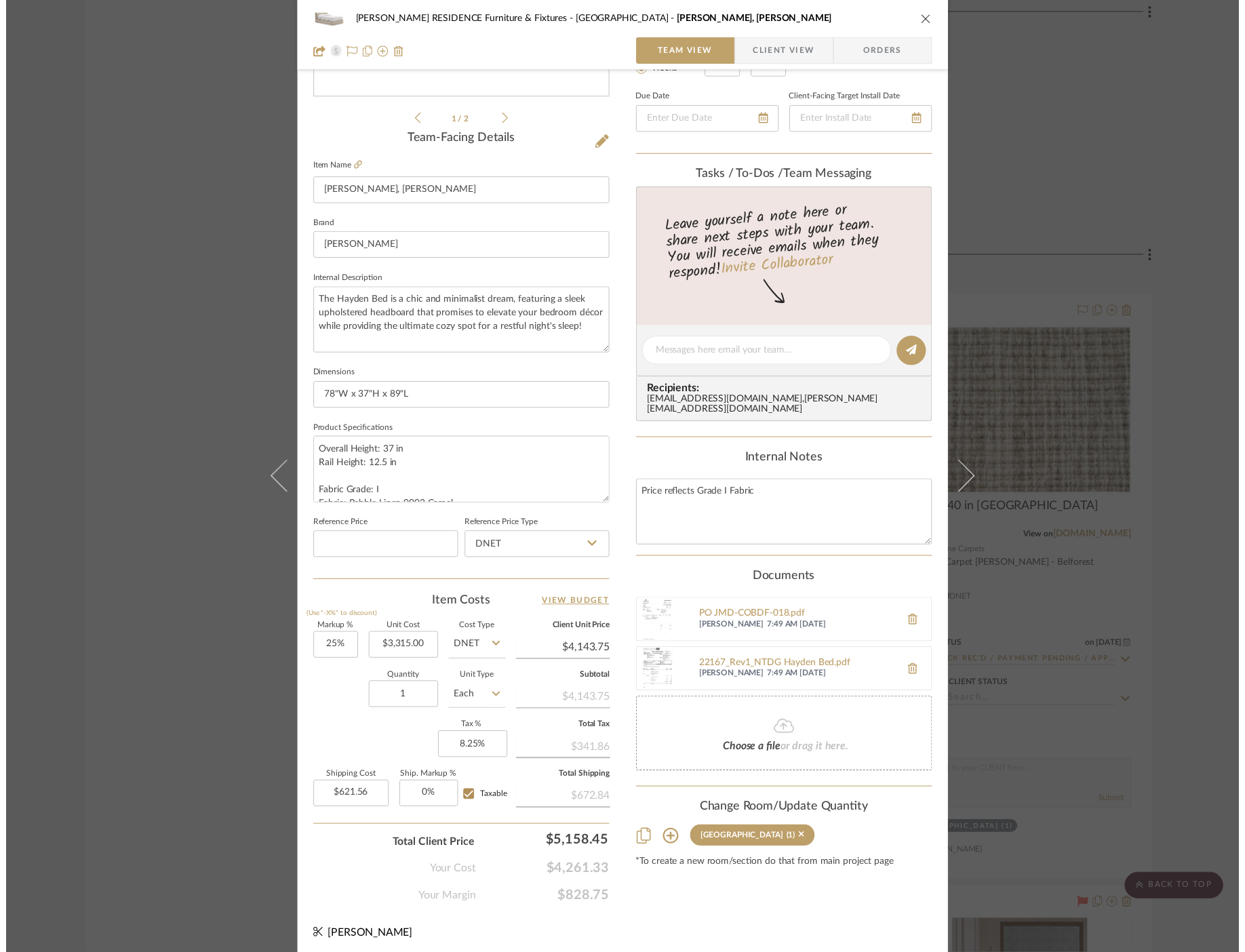
scroll to position [50364, 0]
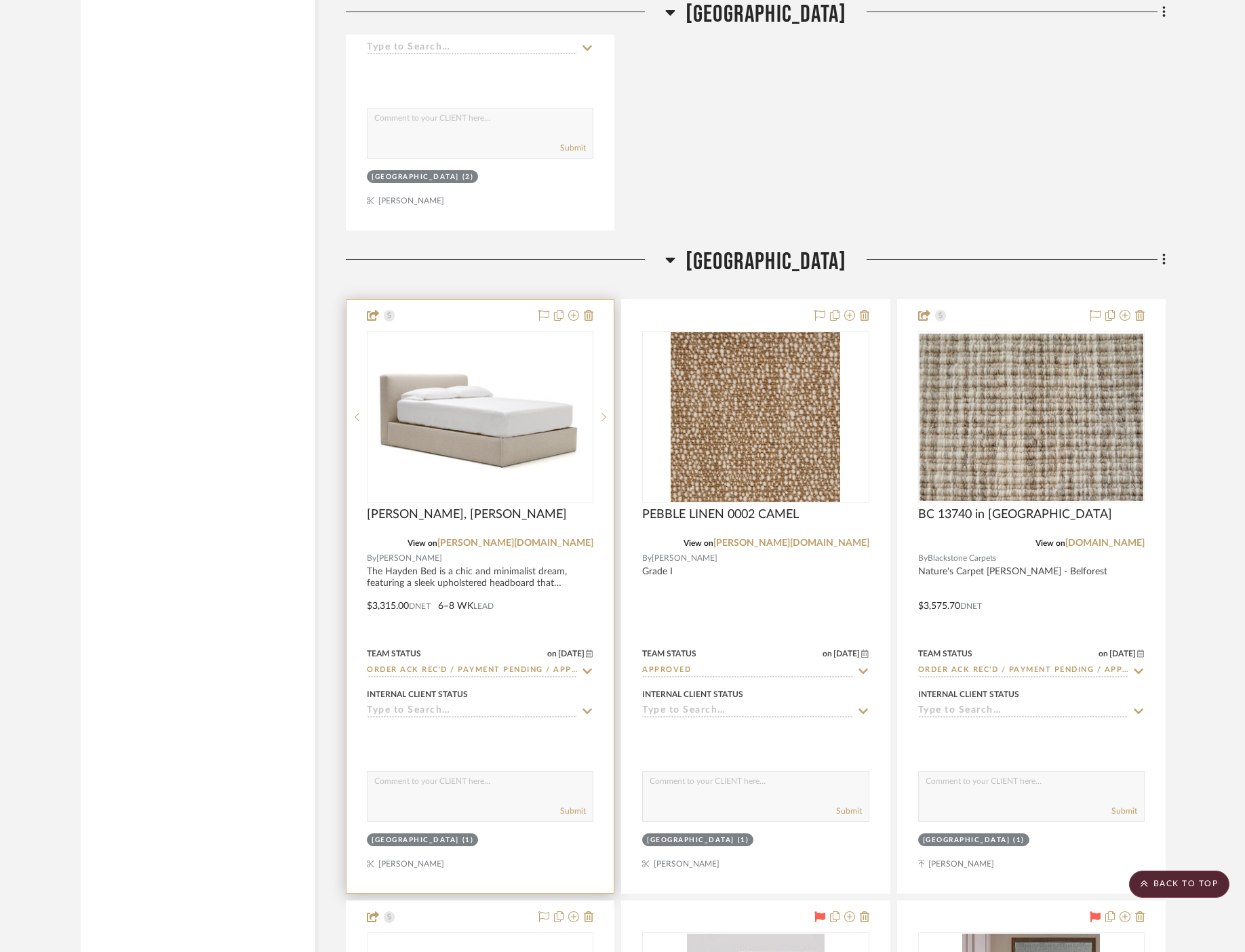
click at [588, 666] on icon at bounding box center [587, 671] width 12 height 10
click at [587, 666] on icon at bounding box center [587, 671] width 12 height 10
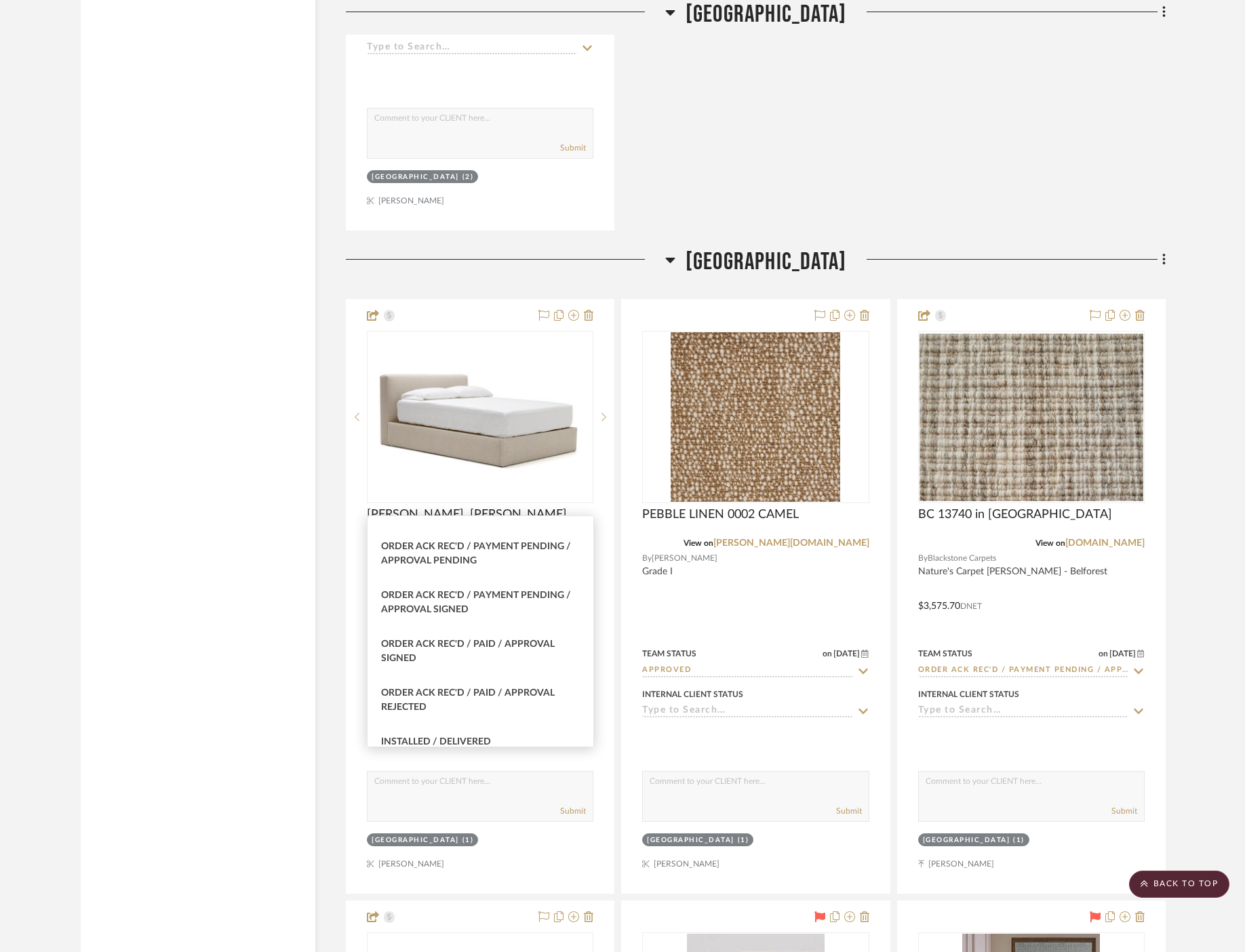
scroll to position [1778, 0]
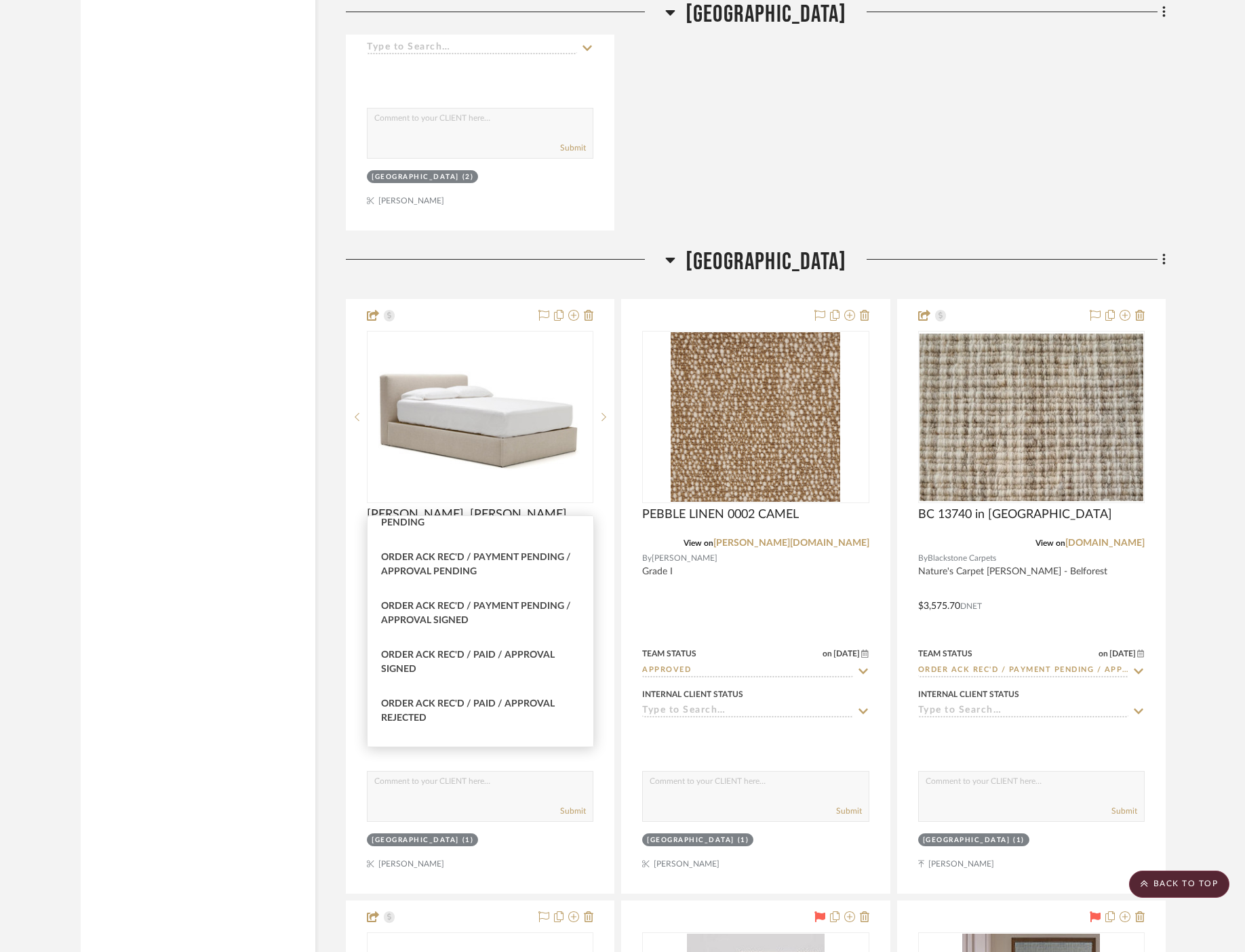
click at [540, 633] on div "Order Ack Rec'd / Payment Pending / Approval Signed" at bounding box center [480, 614] width 226 height 49
type input "Order Ack Rec'd / Payment Pending / Approval Signed"
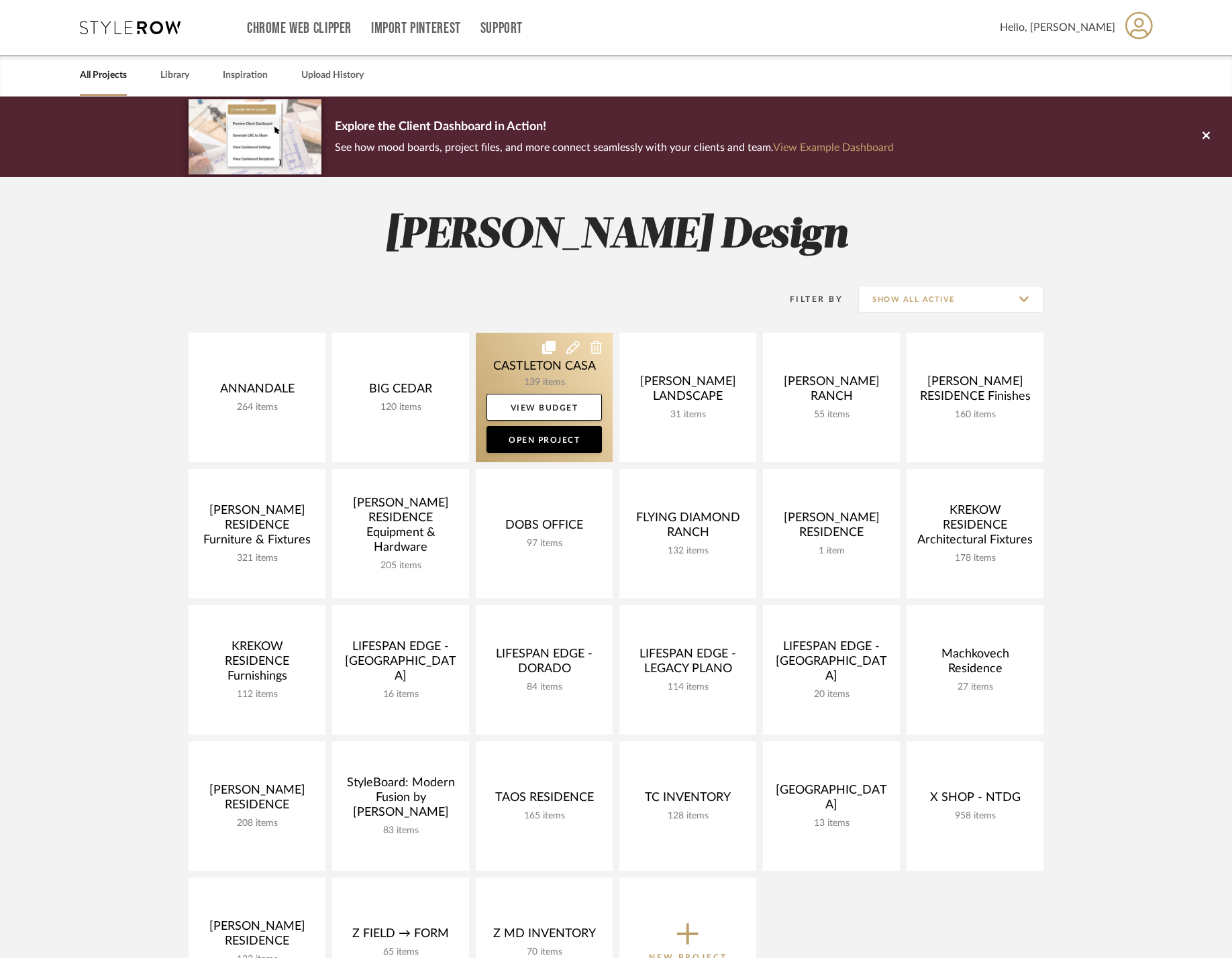
click at [516, 371] on link at bounding box center [545, 397] width 137 height 130
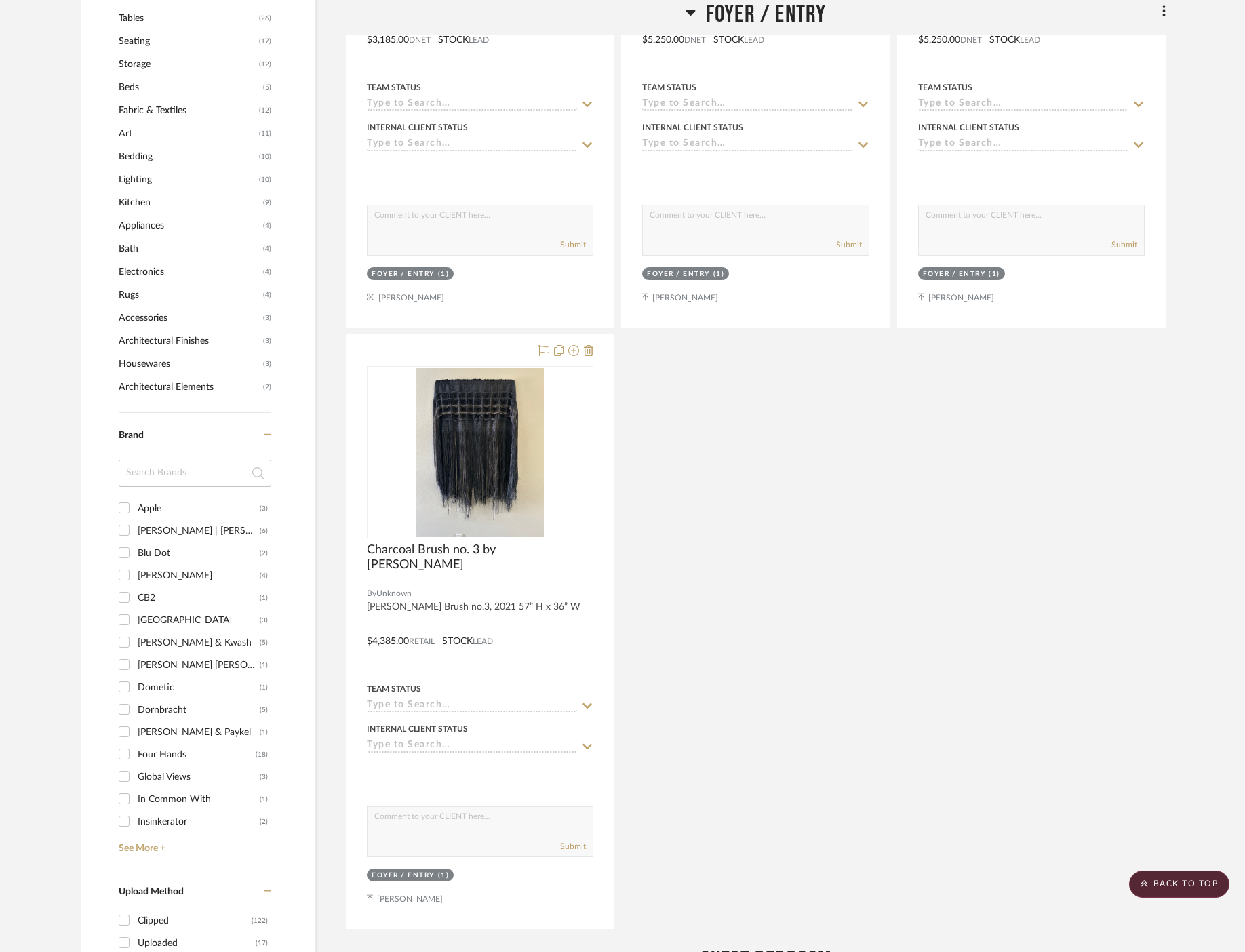
scroll to position [714, 0]
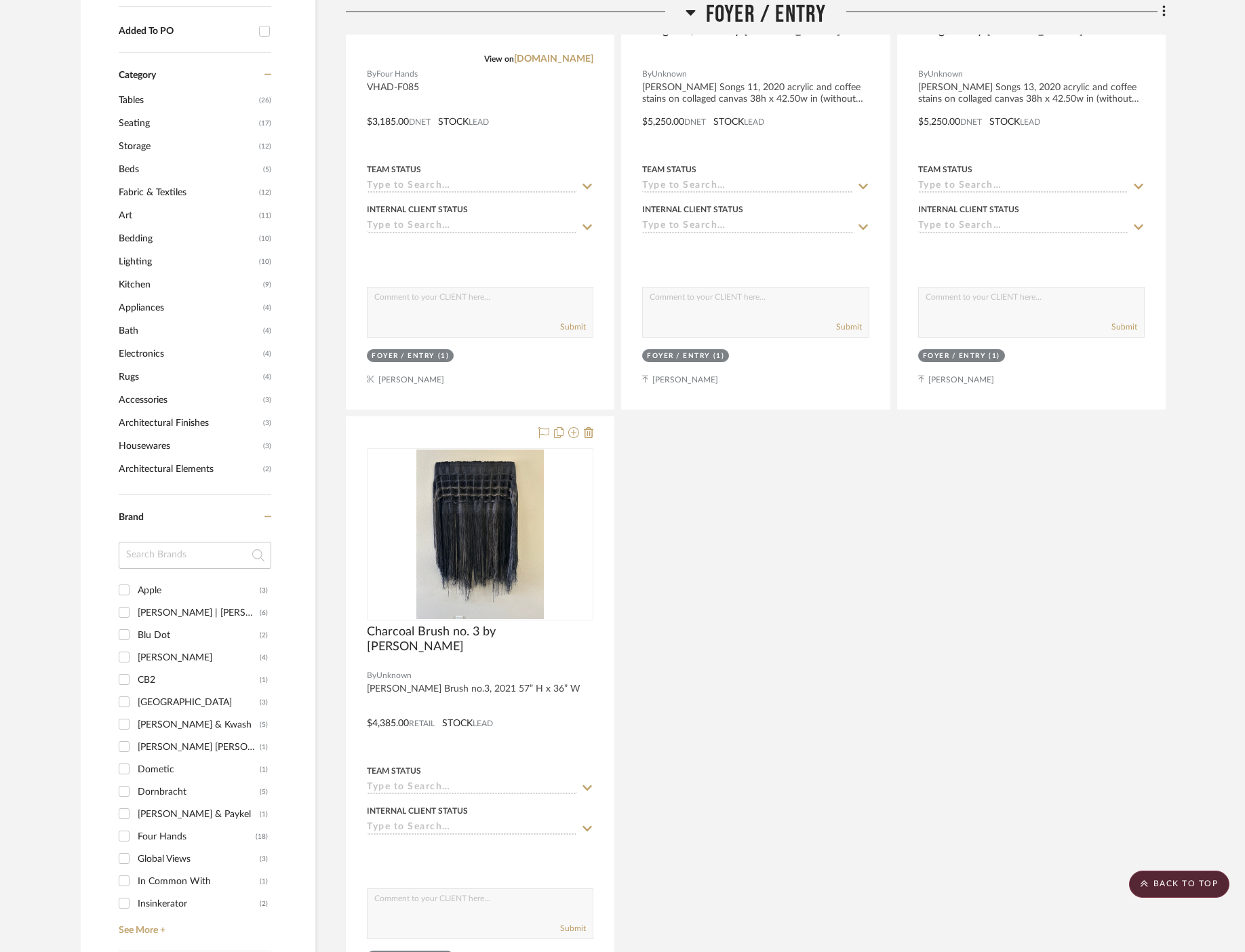
click at [128, 166] on span "Beds" at bounding box center [189, 169] width 141 height 23
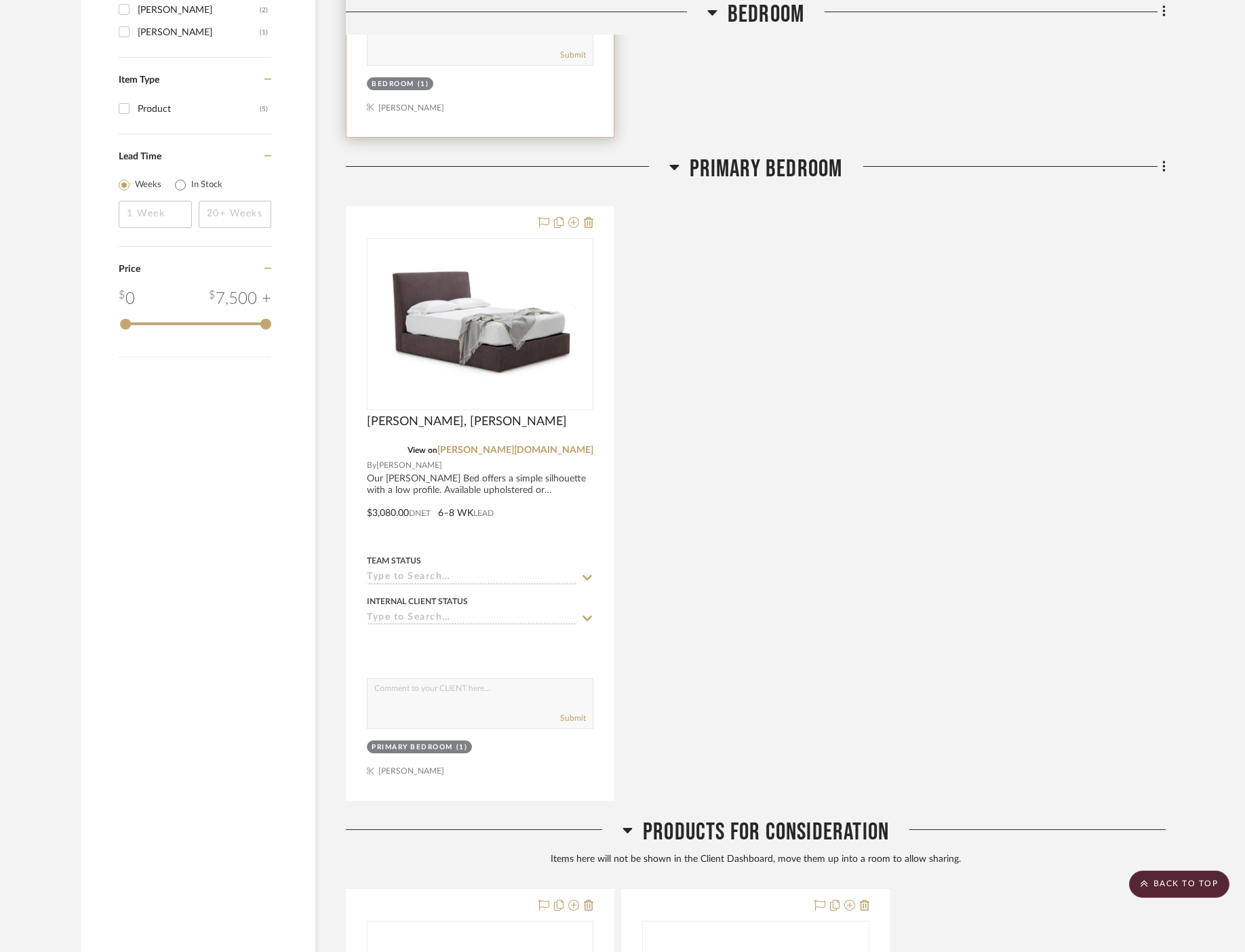
scroll to position [1540, 0]
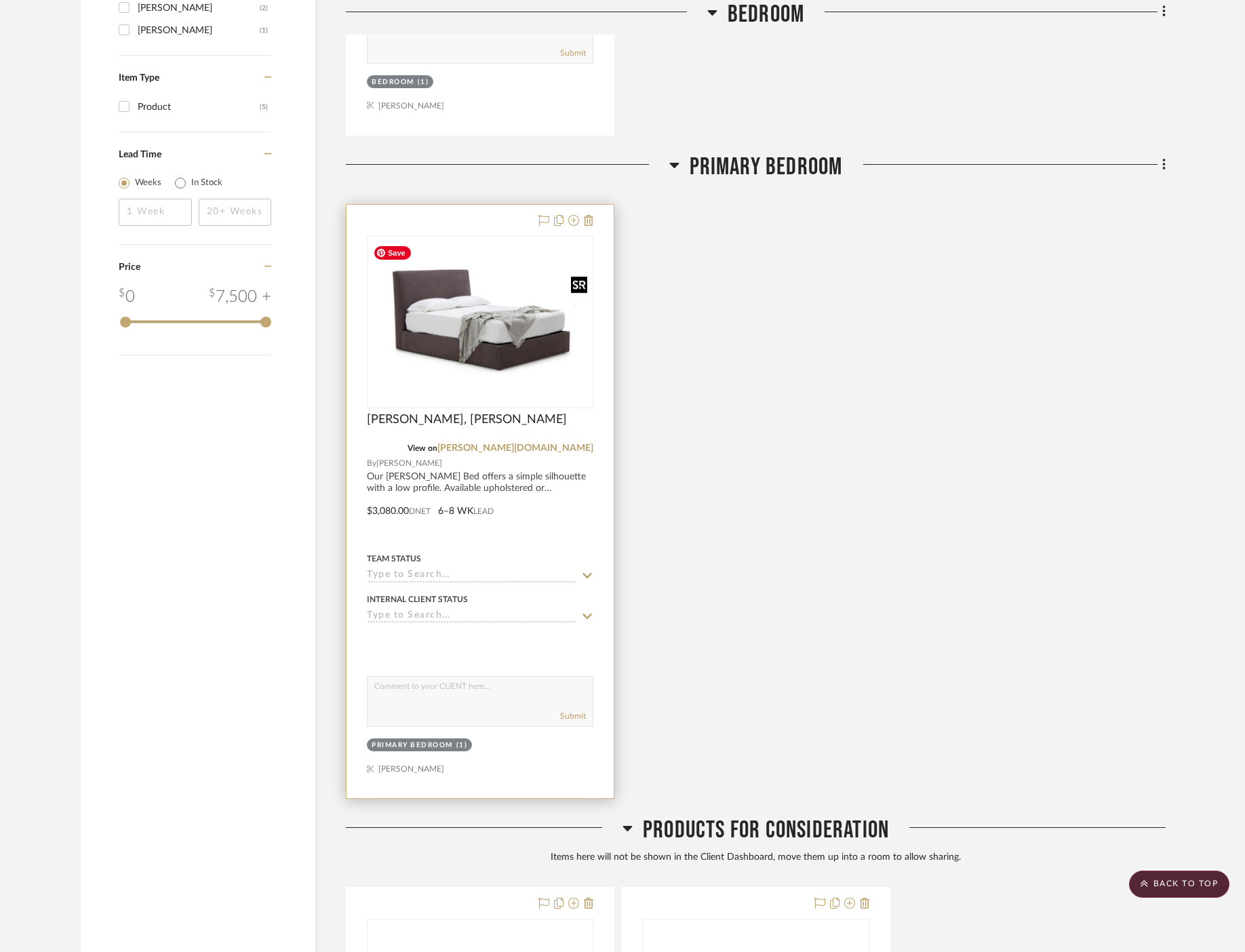
click at [0, 0] on img at bounding box center [0, 0] width 0 height 0
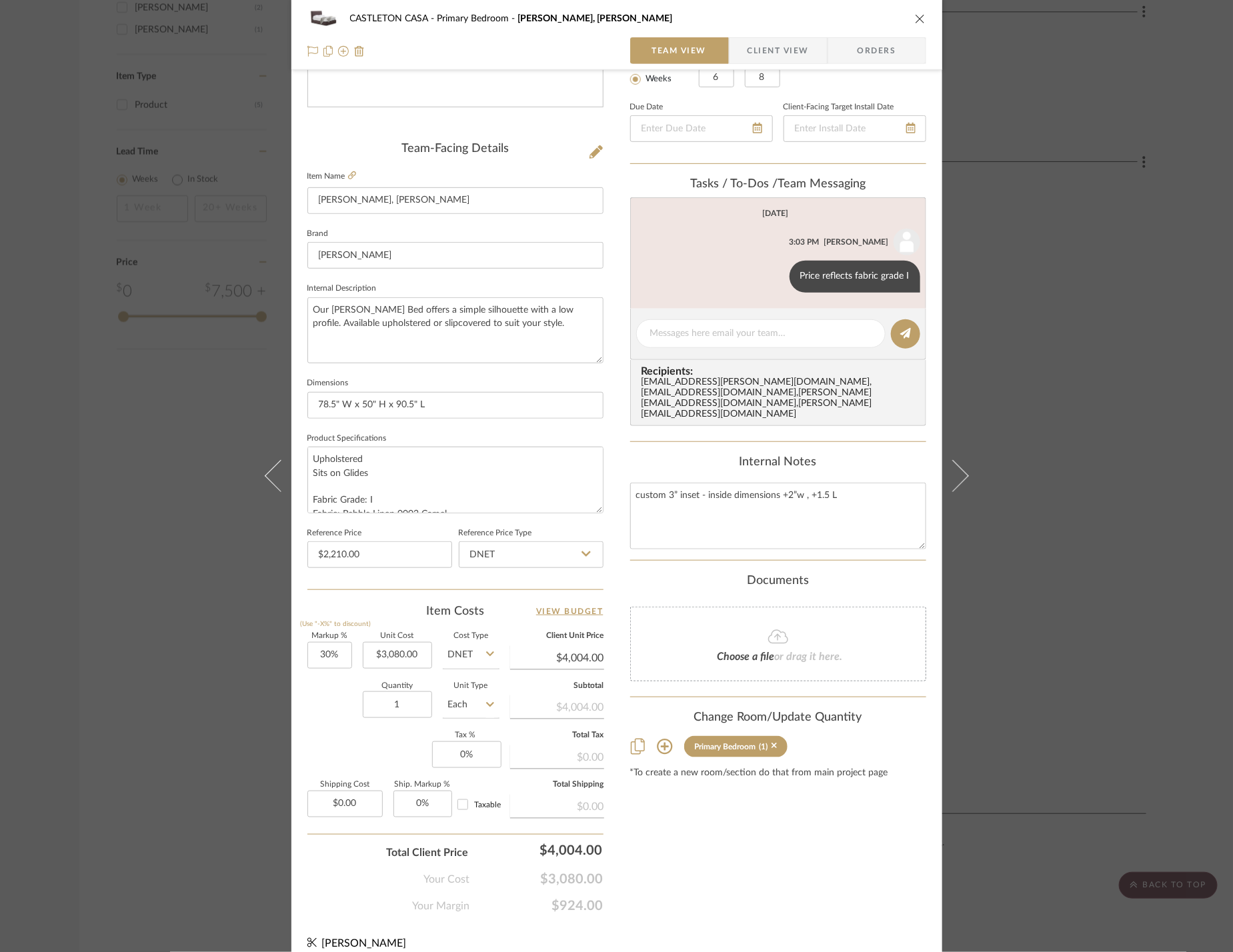
scroll to position [273, 0]
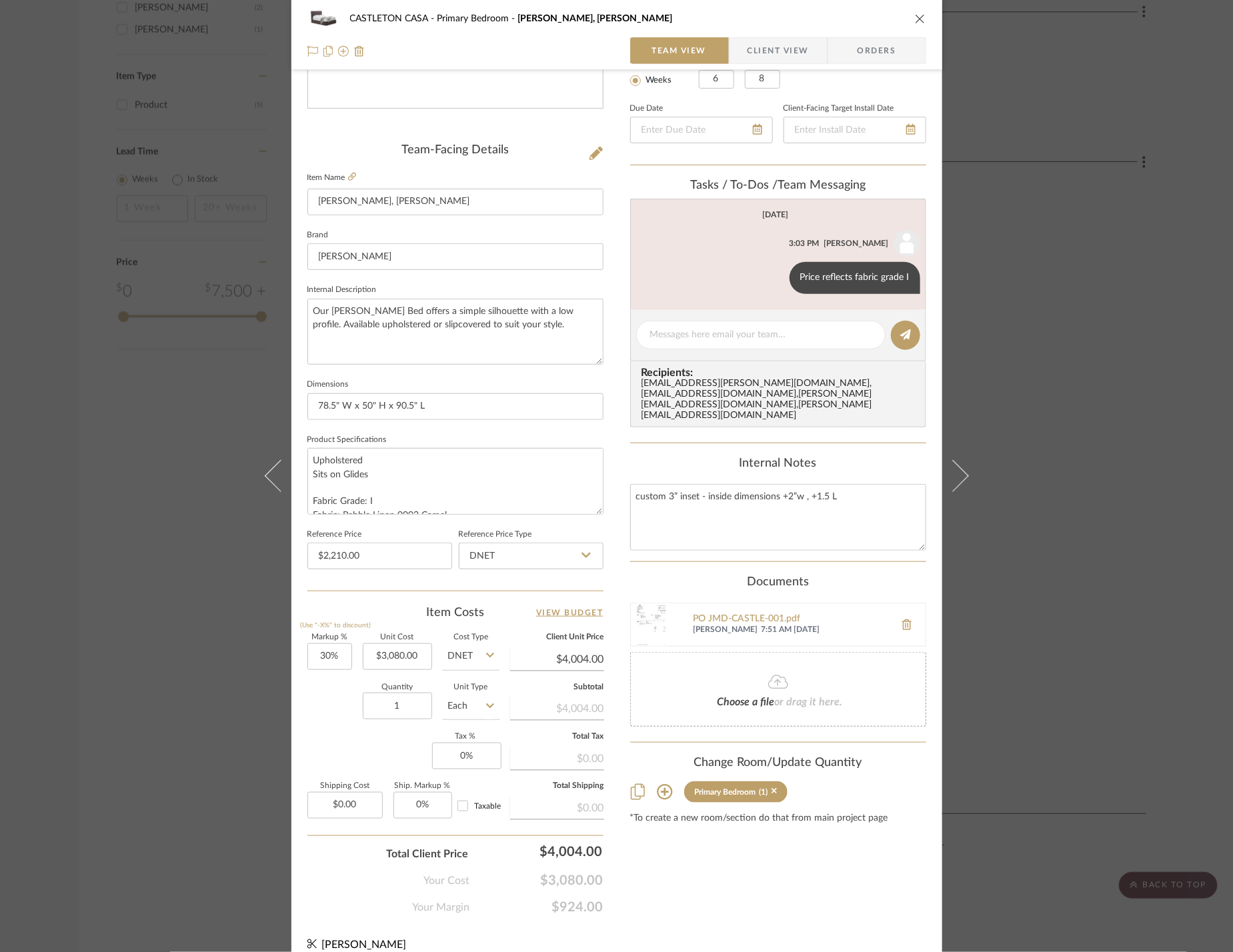
click at [191, 375] on div "CASTLETON CASA Primary Bedroom Aimee Bed, King Team View Client View Orders Tea…" at bounding box center [616, 476] width 1233 height 952
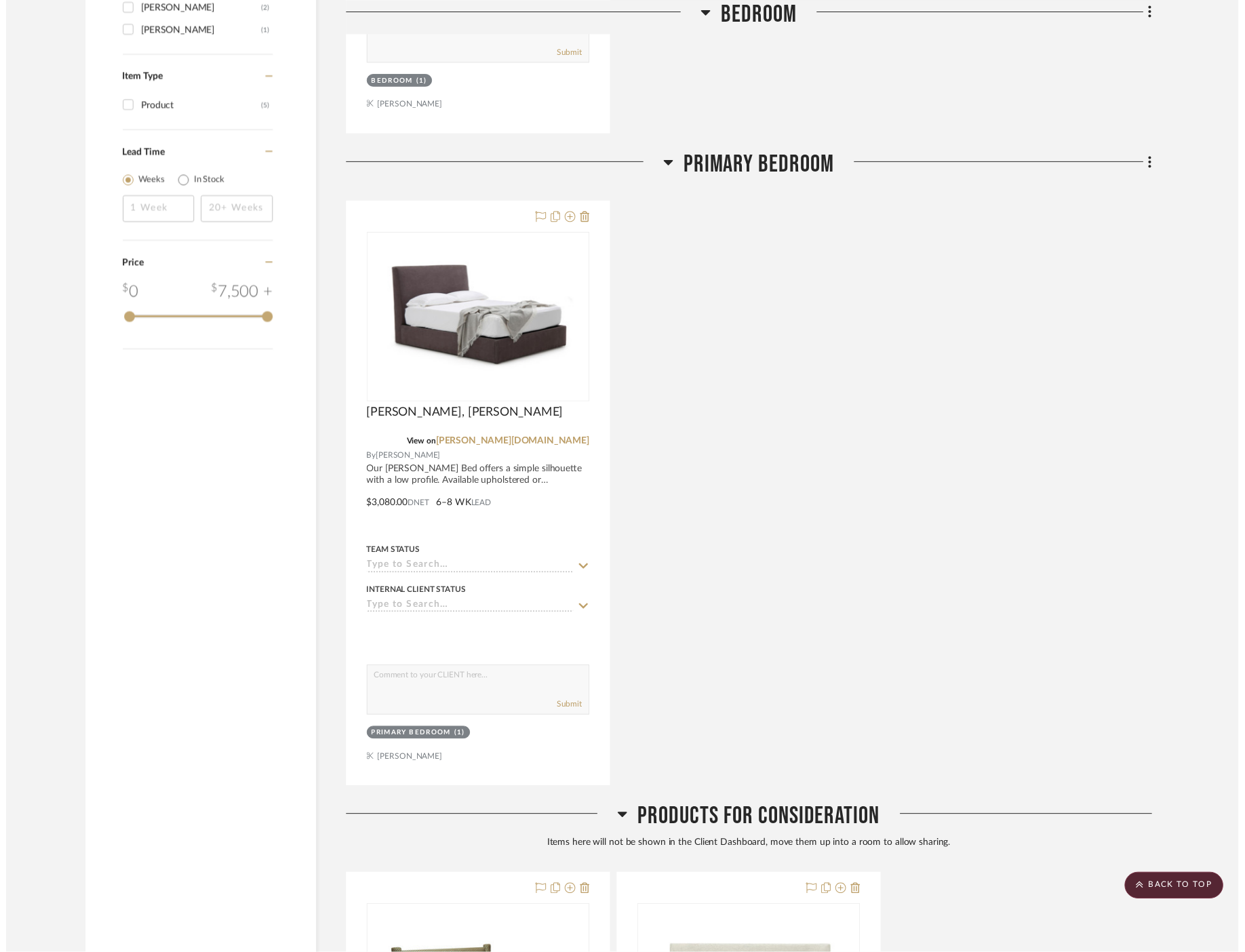
scroll to position [1540, 0]
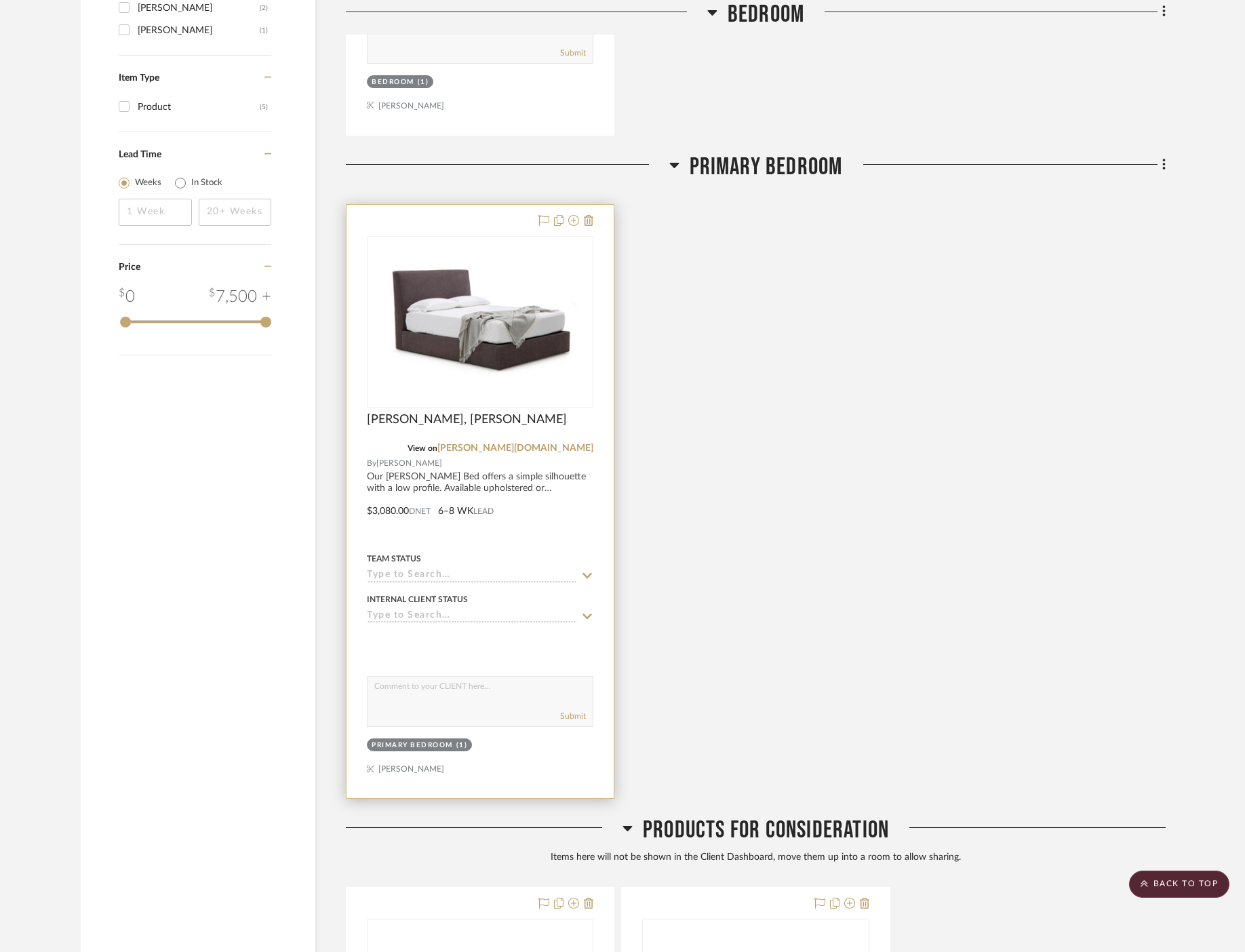
click at [587, 570] on icon at bounding box center [587, 575] width 12 height 10
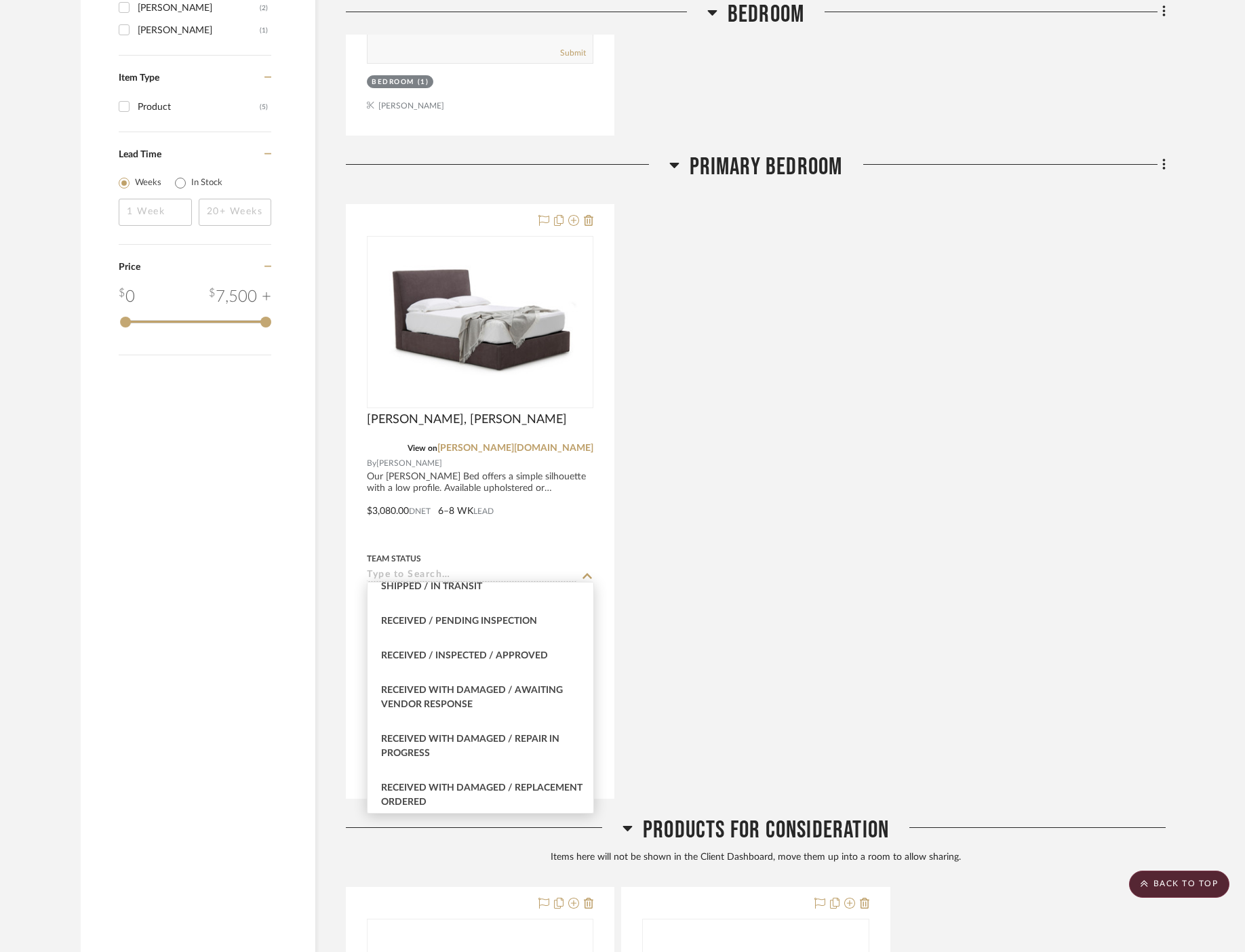
scroll to position [1816, 0]
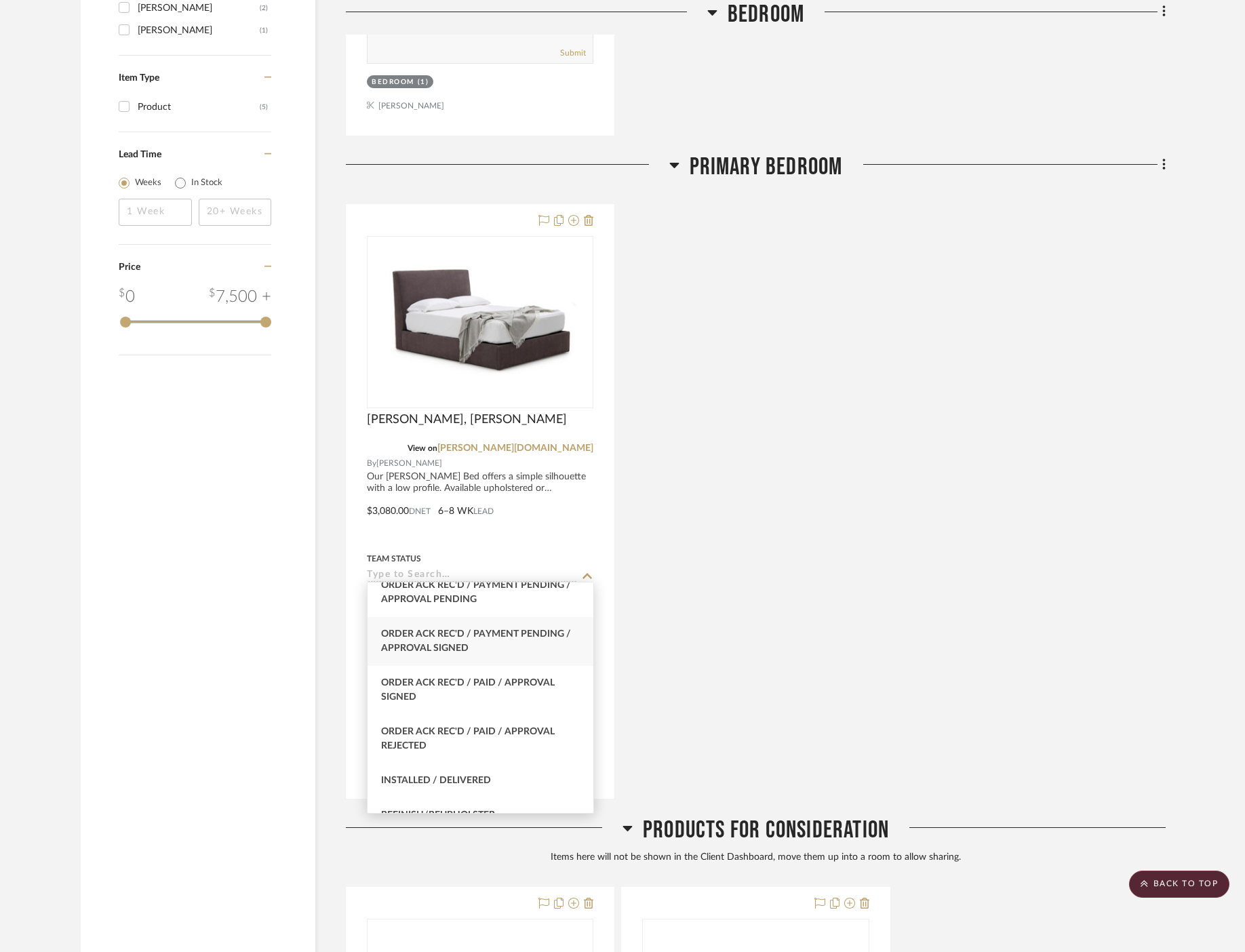
click at [513, 643] on div "Order Ack Rec'd / Payment Pending / Approval Signed" at bounding box center [480, 642] width 226 height 49
type input "[DATE]"
type input "Order Ack Rec'd / Payment Pending / Approval Signed"
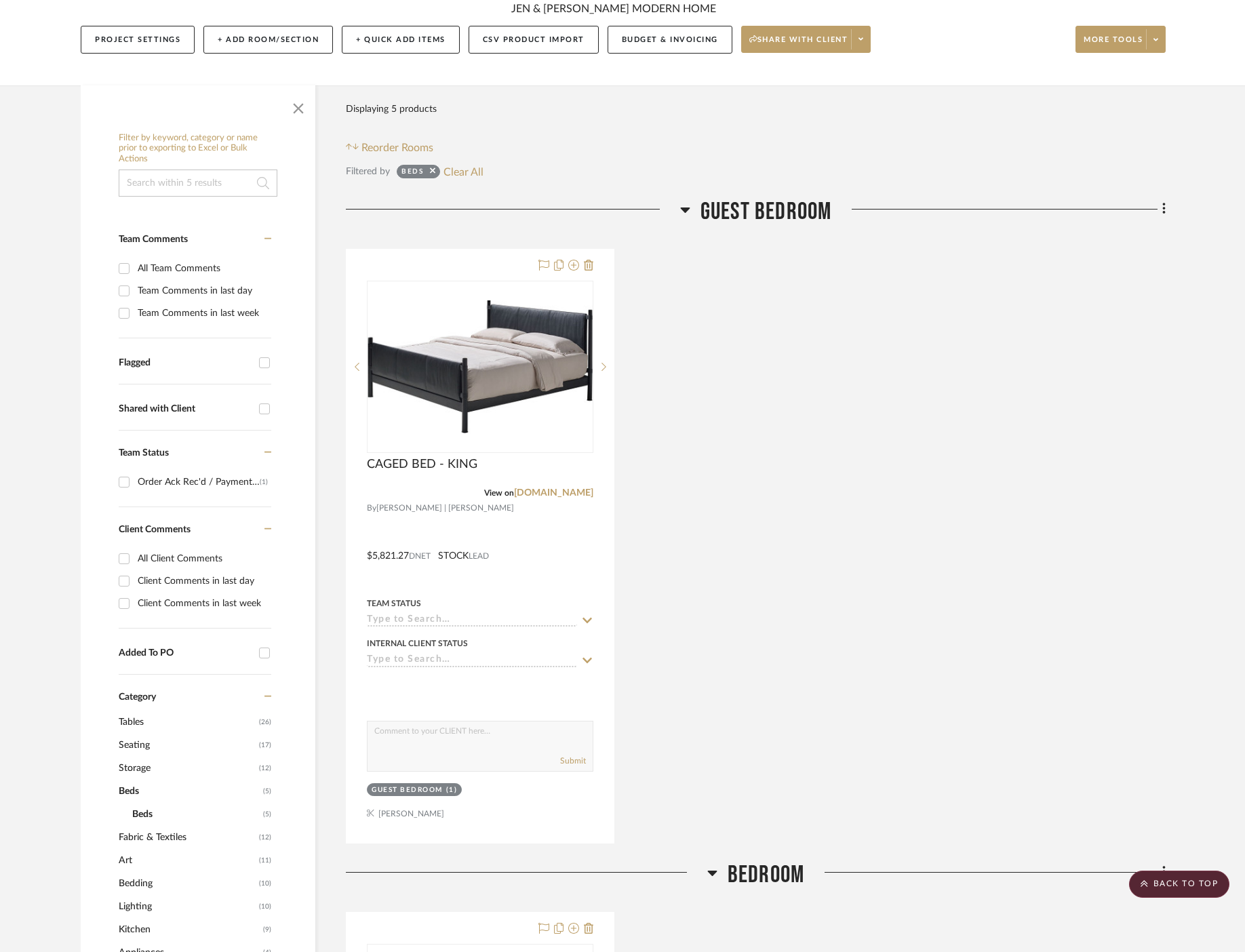
scroll to position [0, 0]
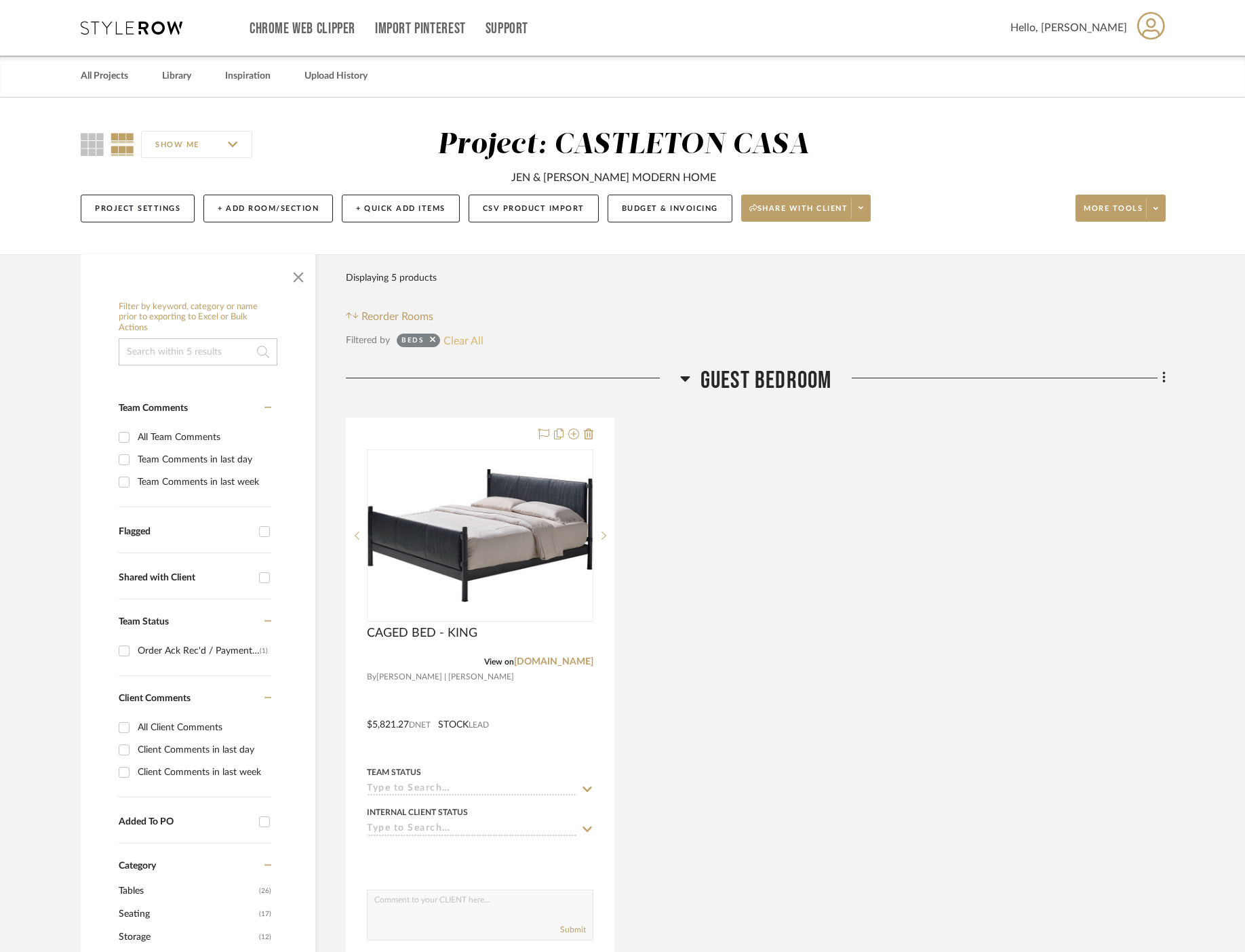
click at [462, 334] on button "Clear All" at bounding box center [463, 340] width 40 height 18
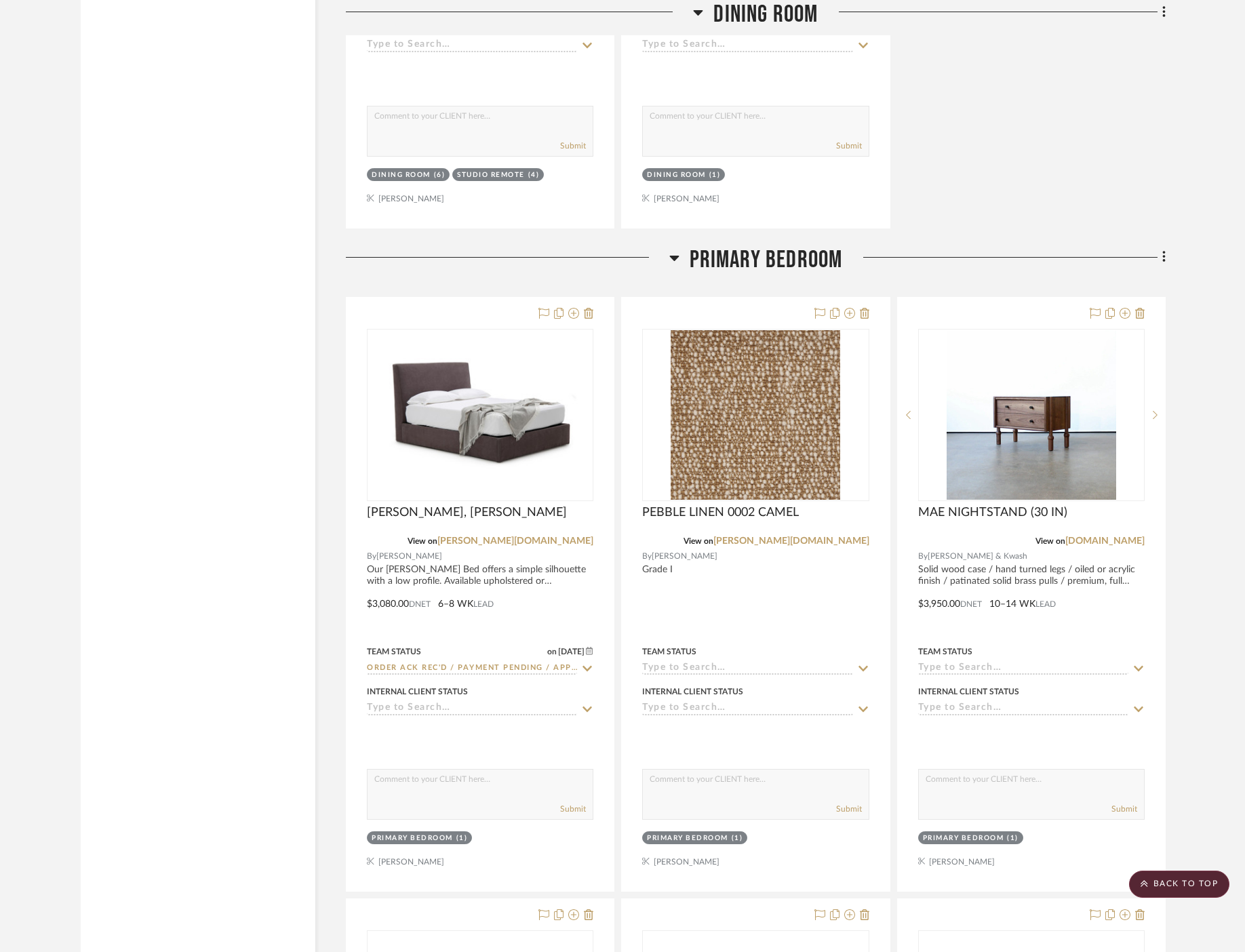
scroll to position [12063, 0]
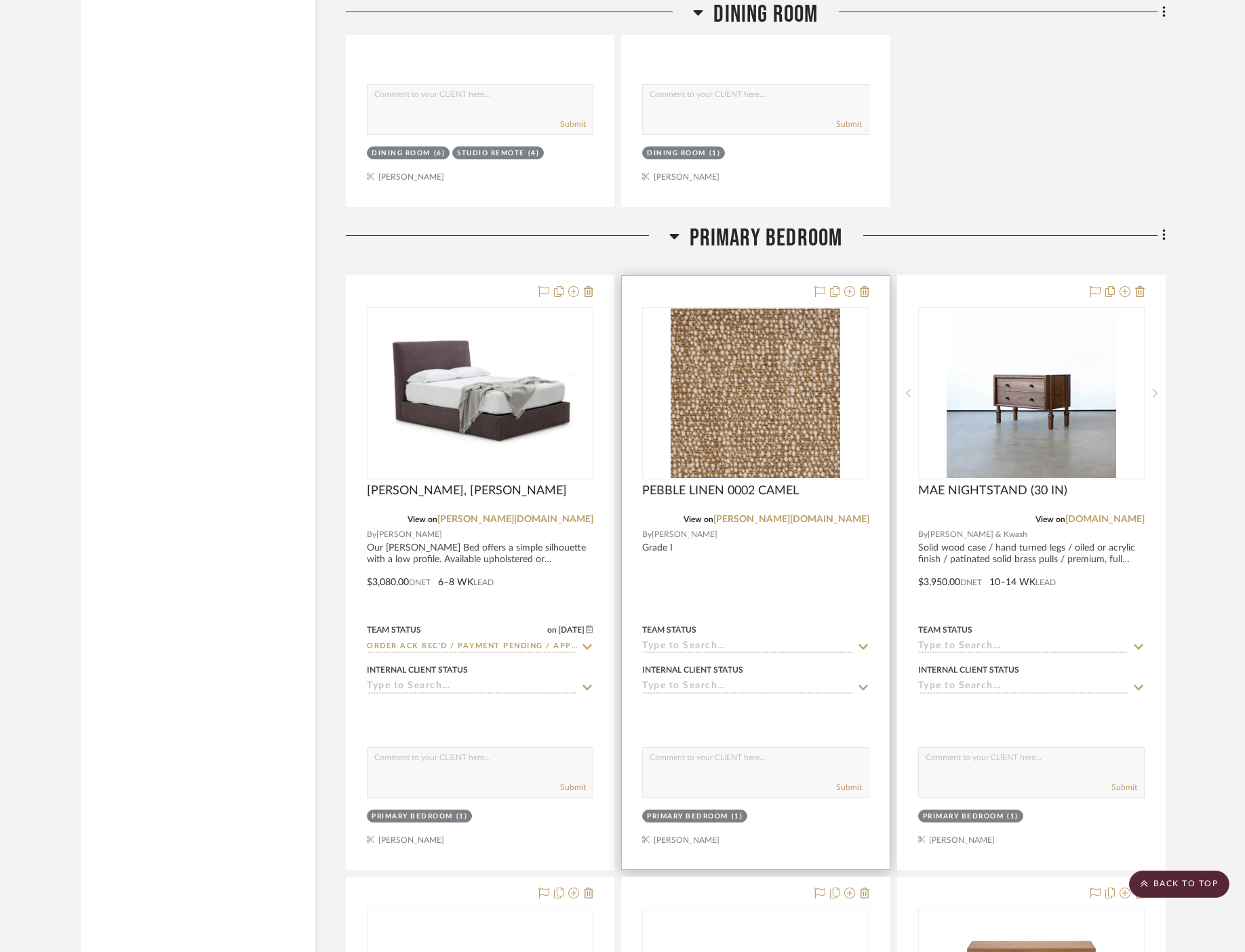
click at [863, 644] on icon at bounding box center [864, 647] width 9 height 6
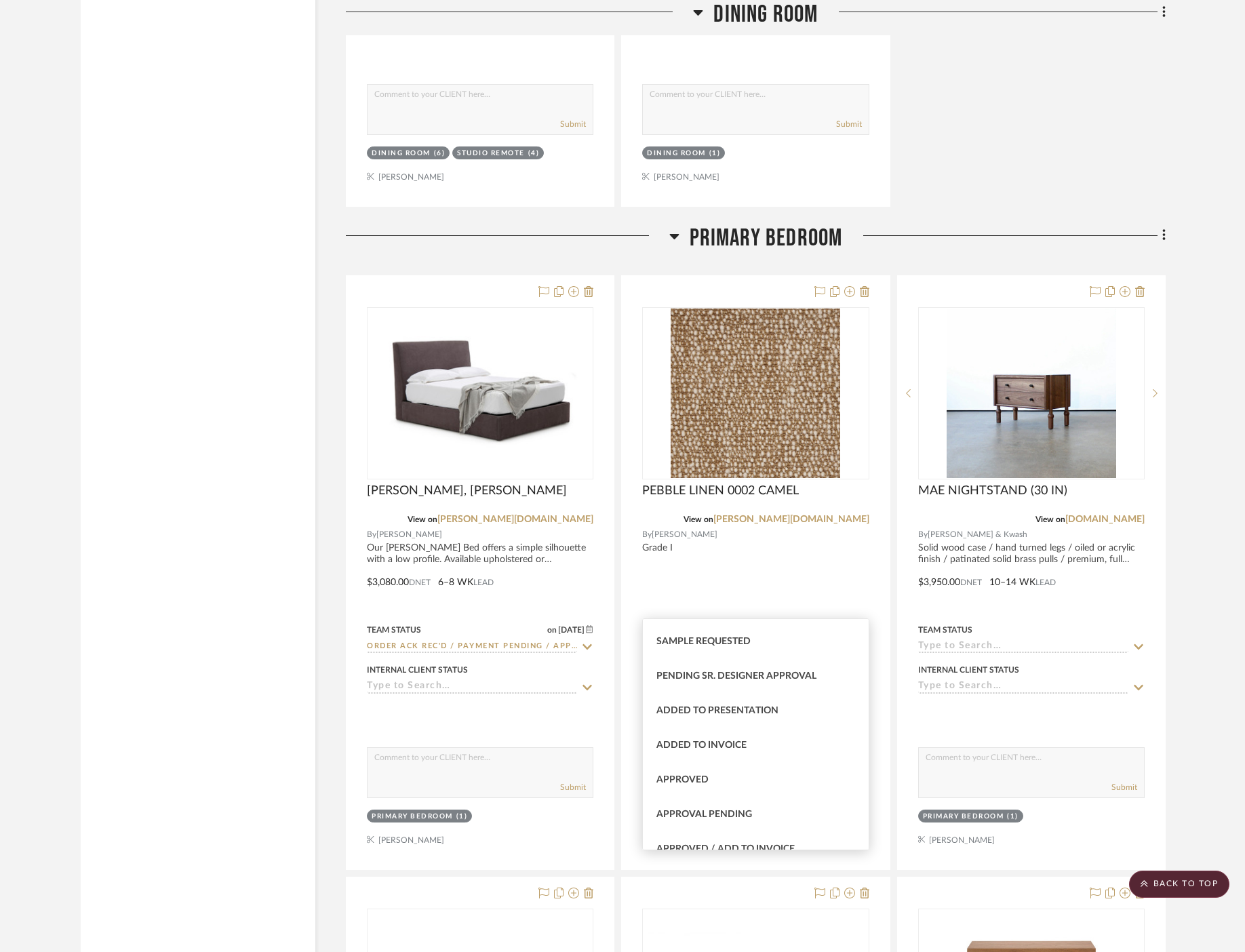
scroll to position [570, 0]
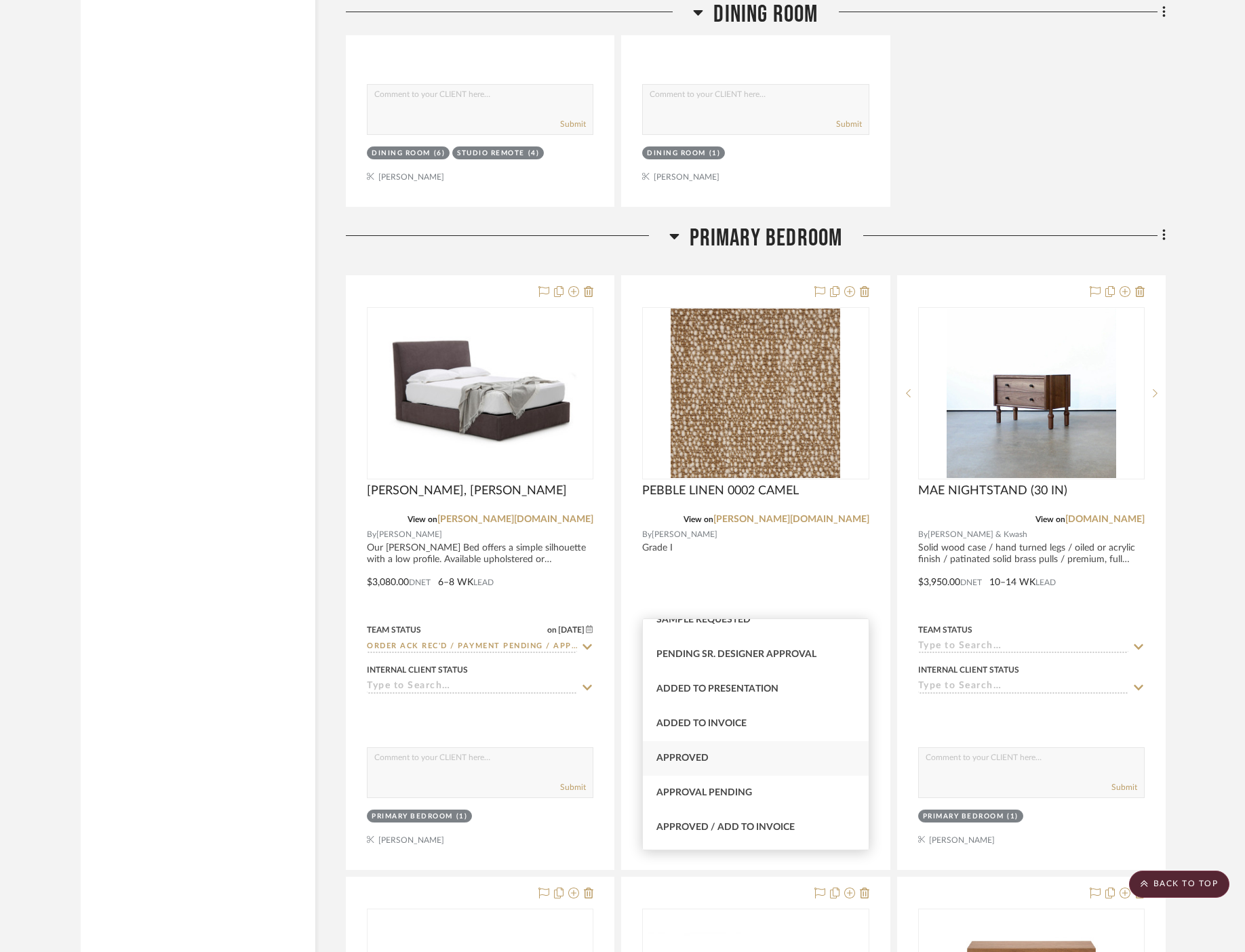
click at [756, 762] on div "Approved" at bounding box center [755, 759] width 226 height 35
type input "[DATE]"
type input "Approved"
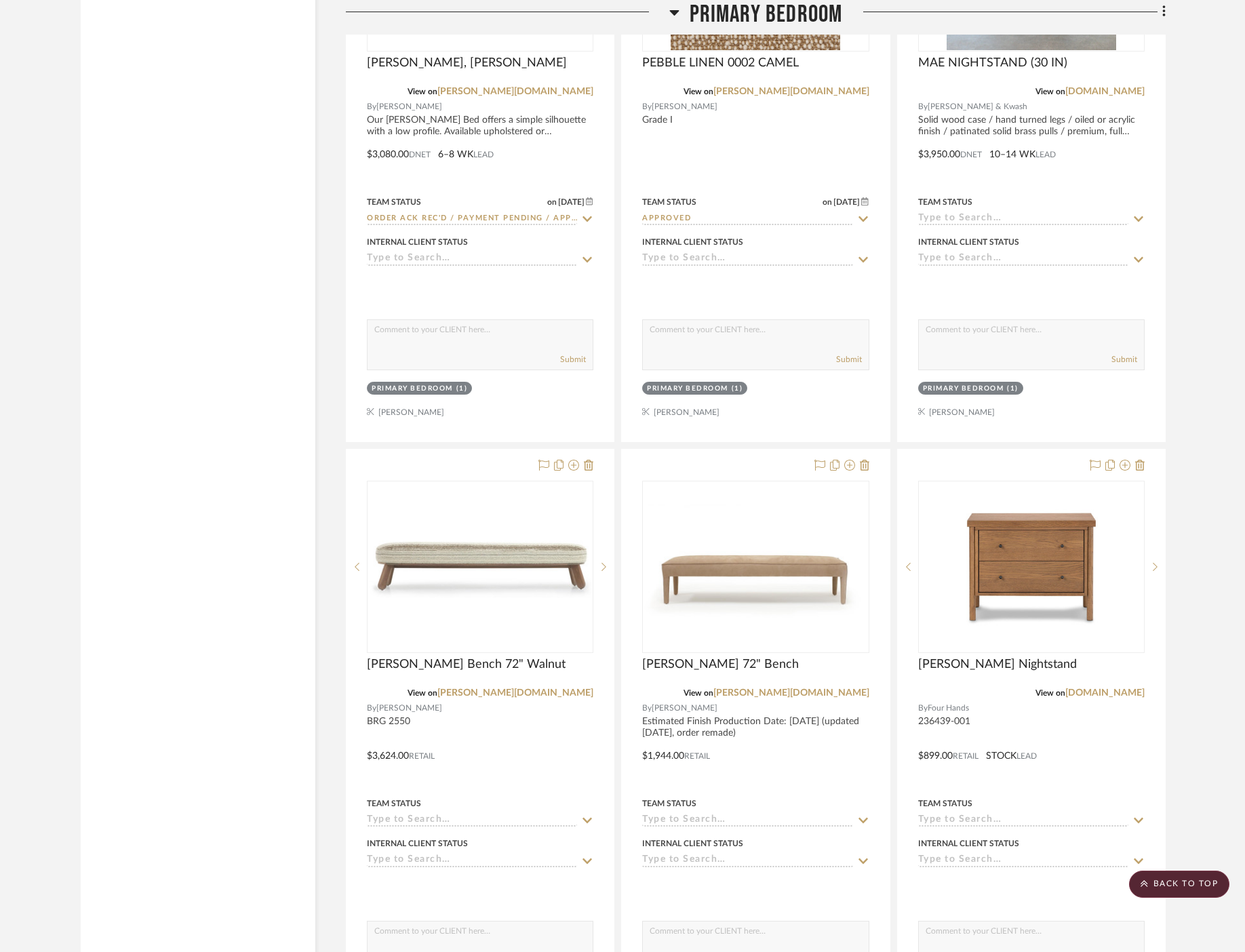
scroll to position [12492, 0]
click at [1204, 881] on scroll-to-top-button "BACK TO TOP" at bounding box center [1180, 884] width 100 height 27
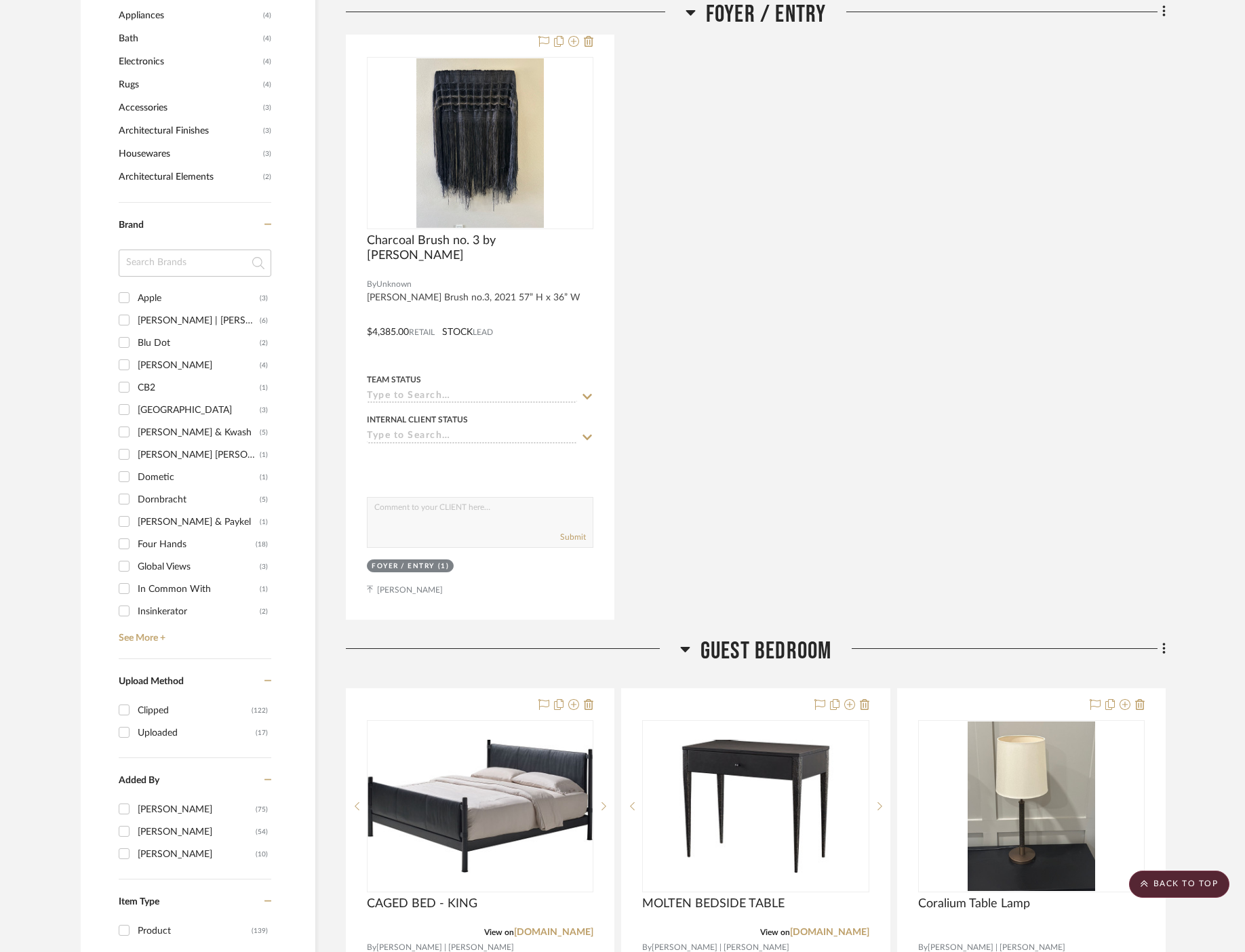
scroll to position [1093, 0]
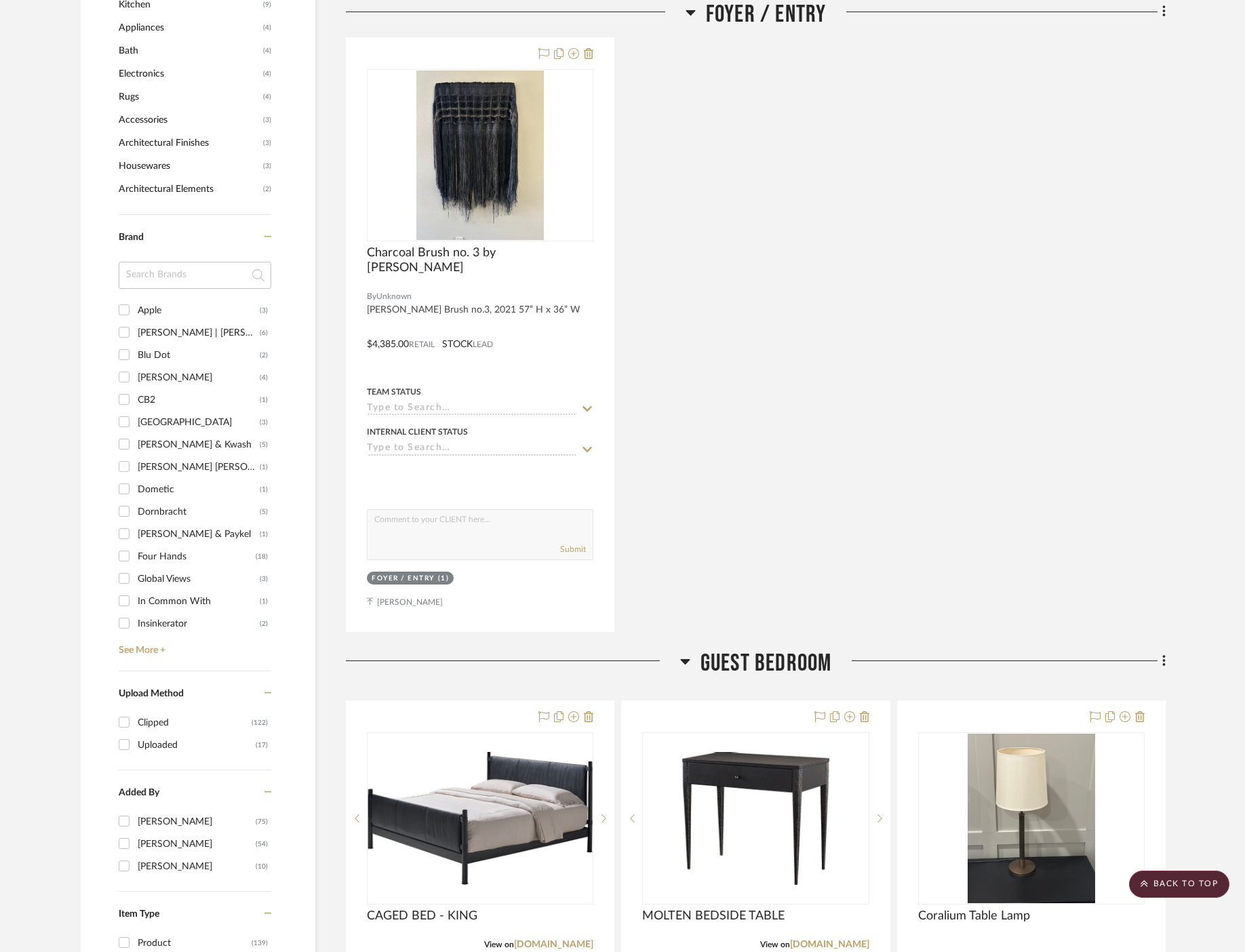
click at [165, 548] on div "Four Hands" at bounding box center [196, 557] width 118 height 22
click at [135, 548] on input "Four Hands (18)" at bounding box center [124, 556] width 22 height 22
checkbox input "true"
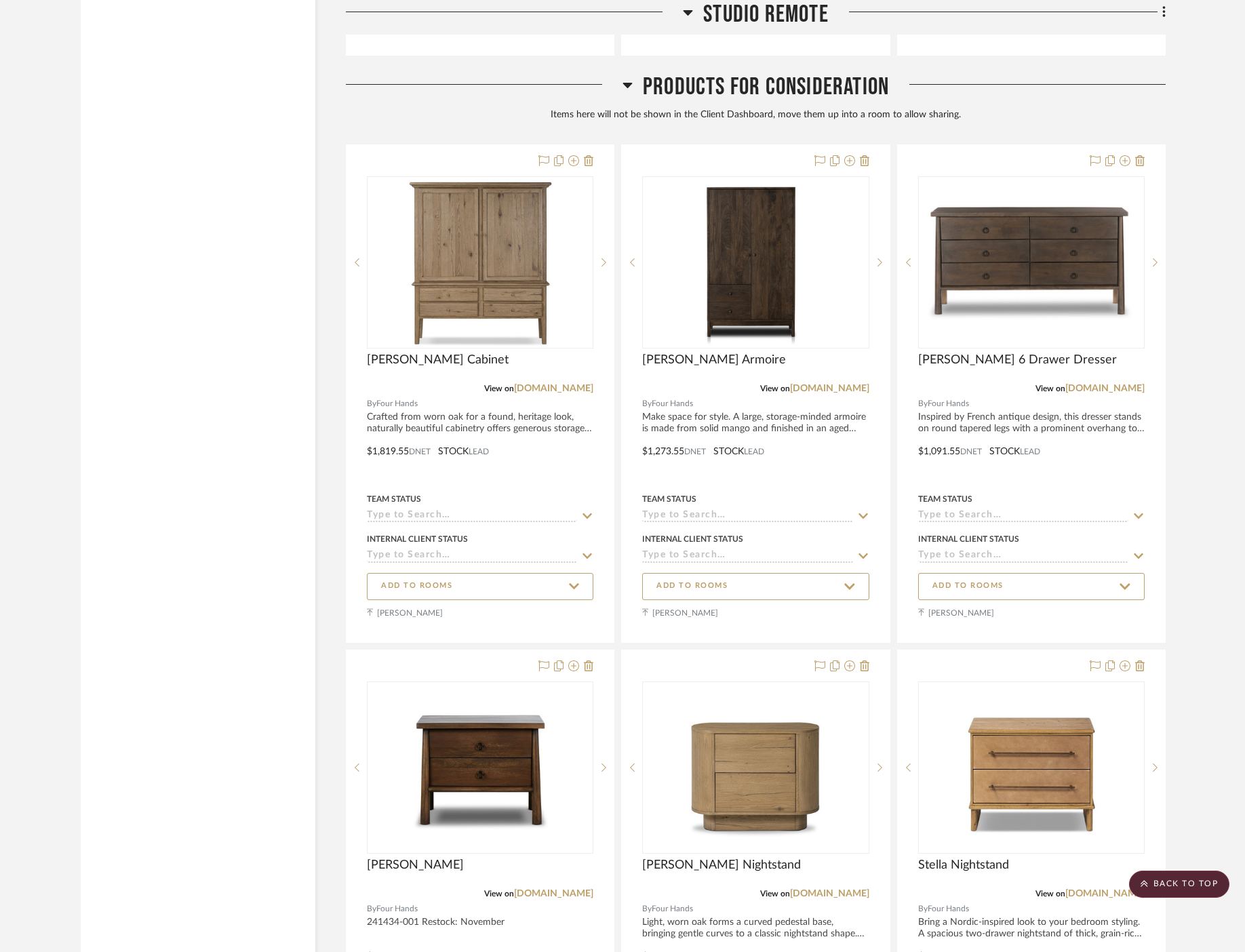
scroll to position [3613, 0]
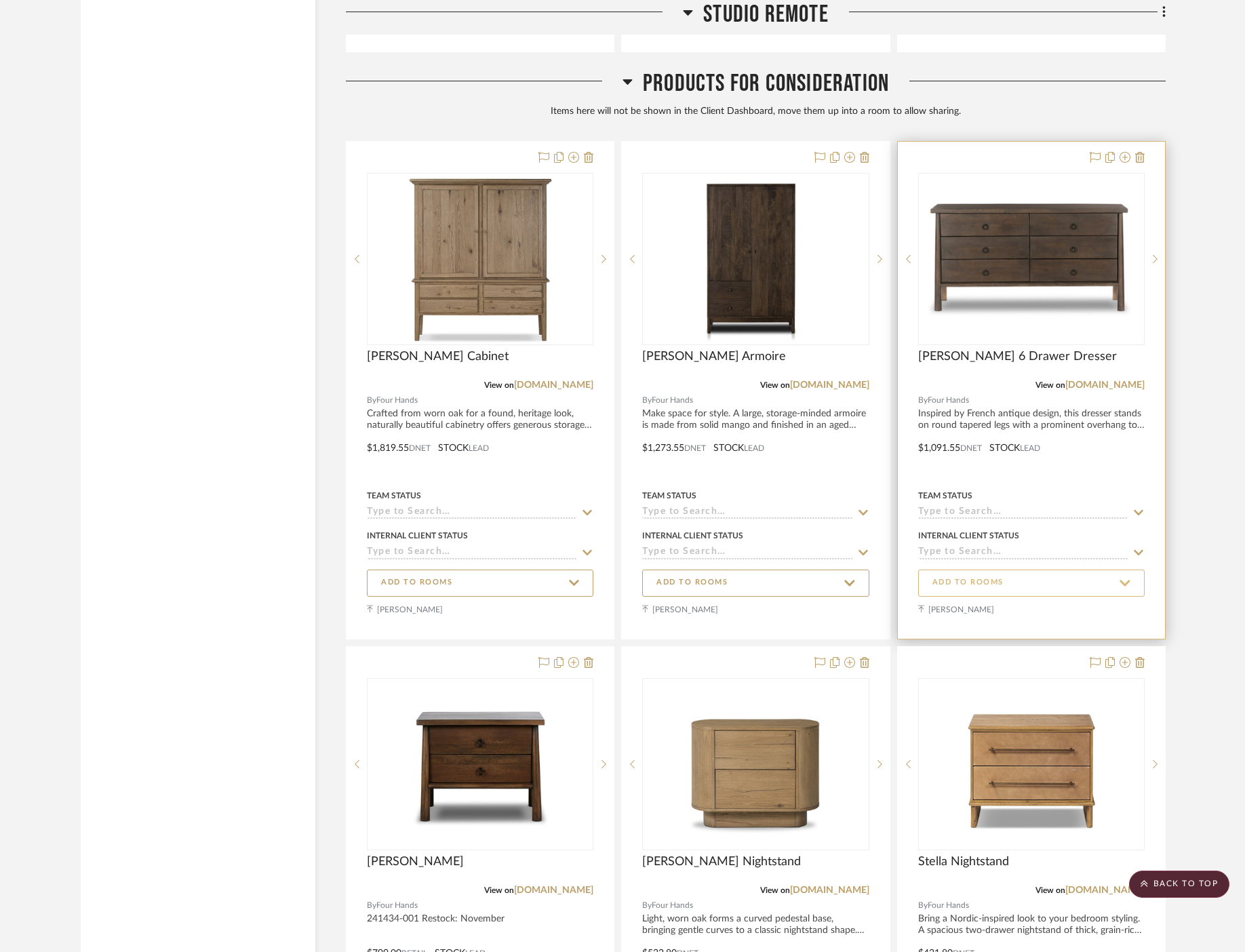
click at [1086, 575] on span "ADD TO ROOMS" at bounding box center [1032, 582] width 198 height 18
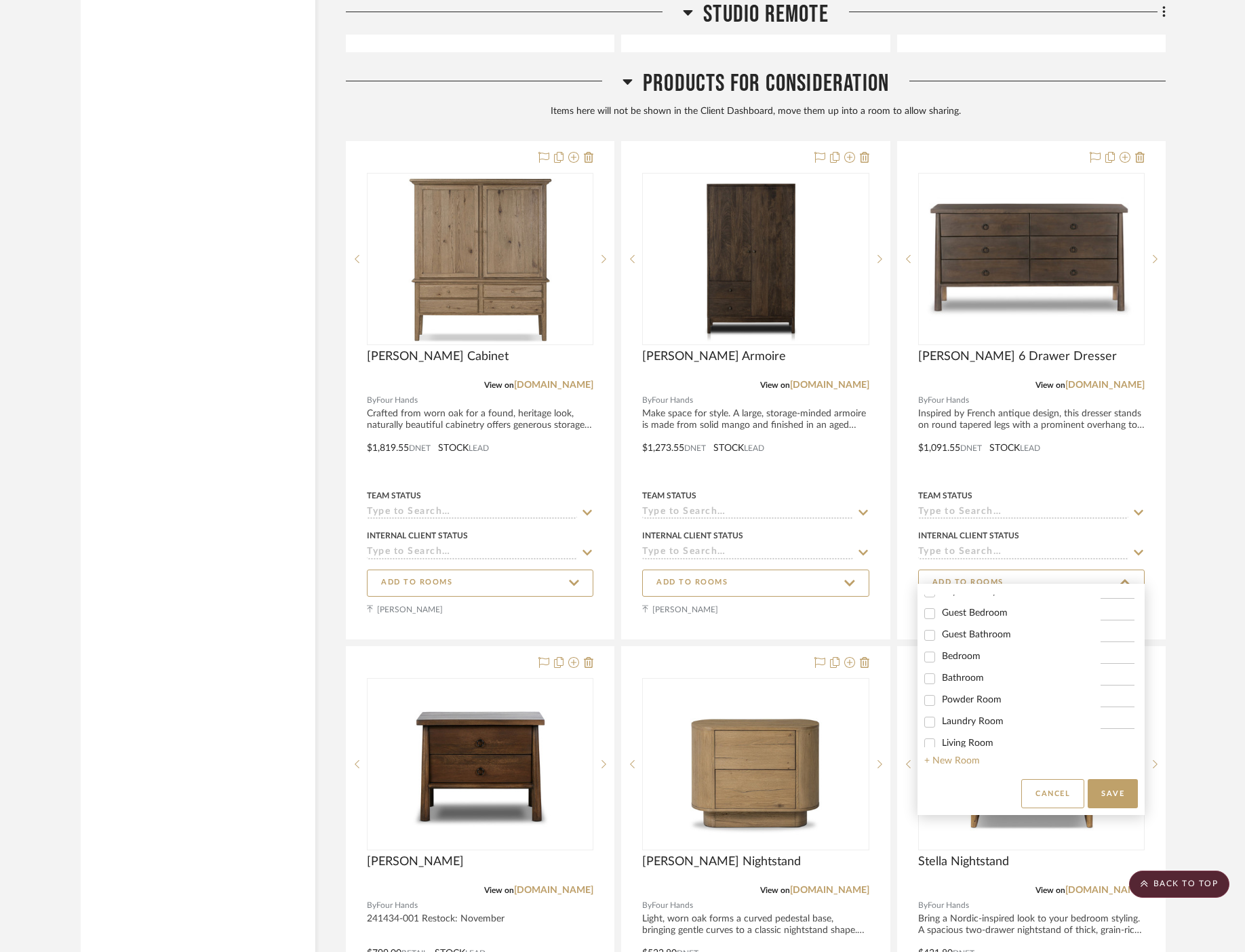
scroll to position [72, 0]
click at [962, 641] on span "Bedroom" at bounding box center [961, 636] width 39 height 9
click at [941, 641] on input "Bedroom" at bounding box center [930, 636] width 22 height 22
checkbox input "true"
type input "1"
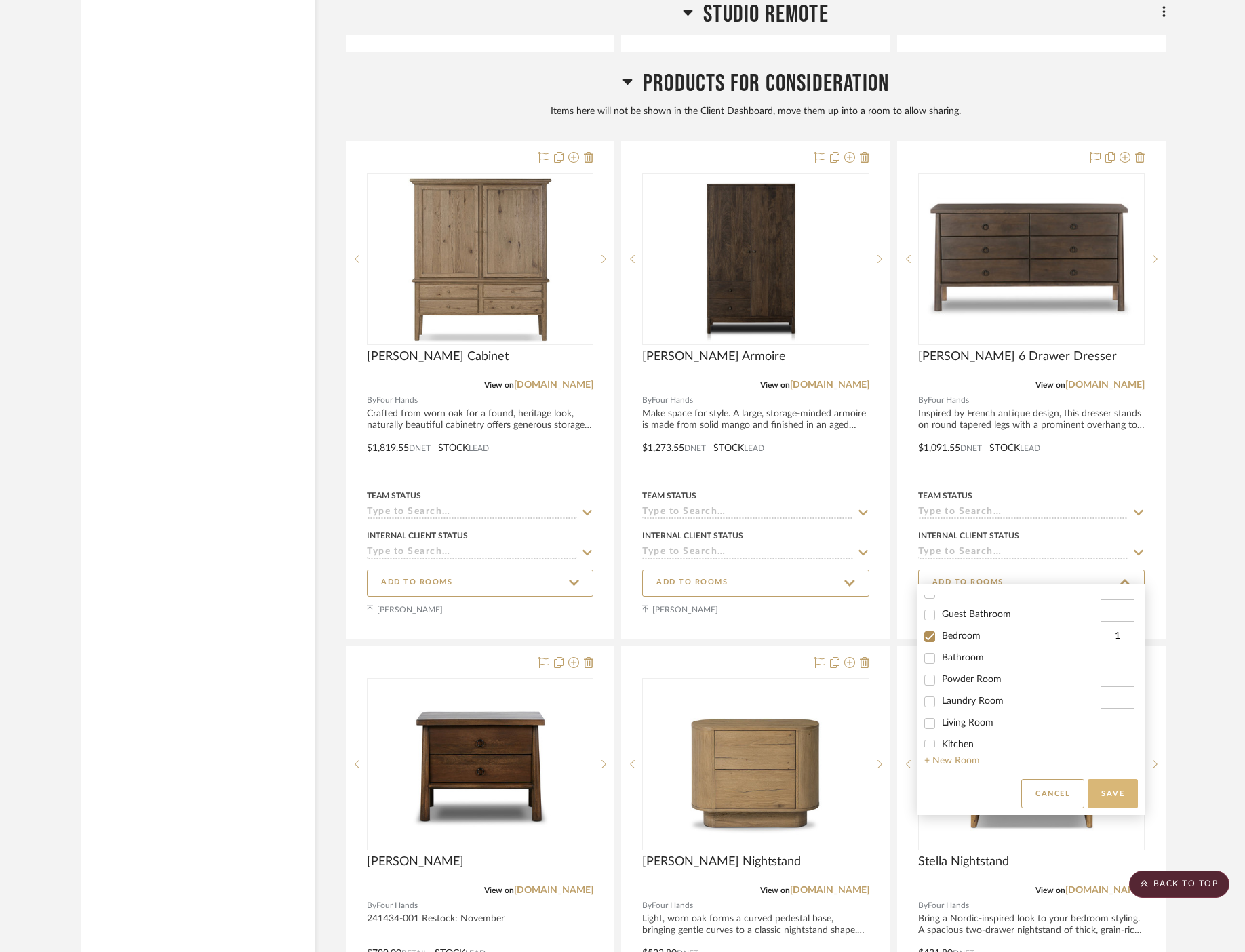
click at [1115, 790] on button "Save" at bounding box center [1113, 793] width 50 height 29
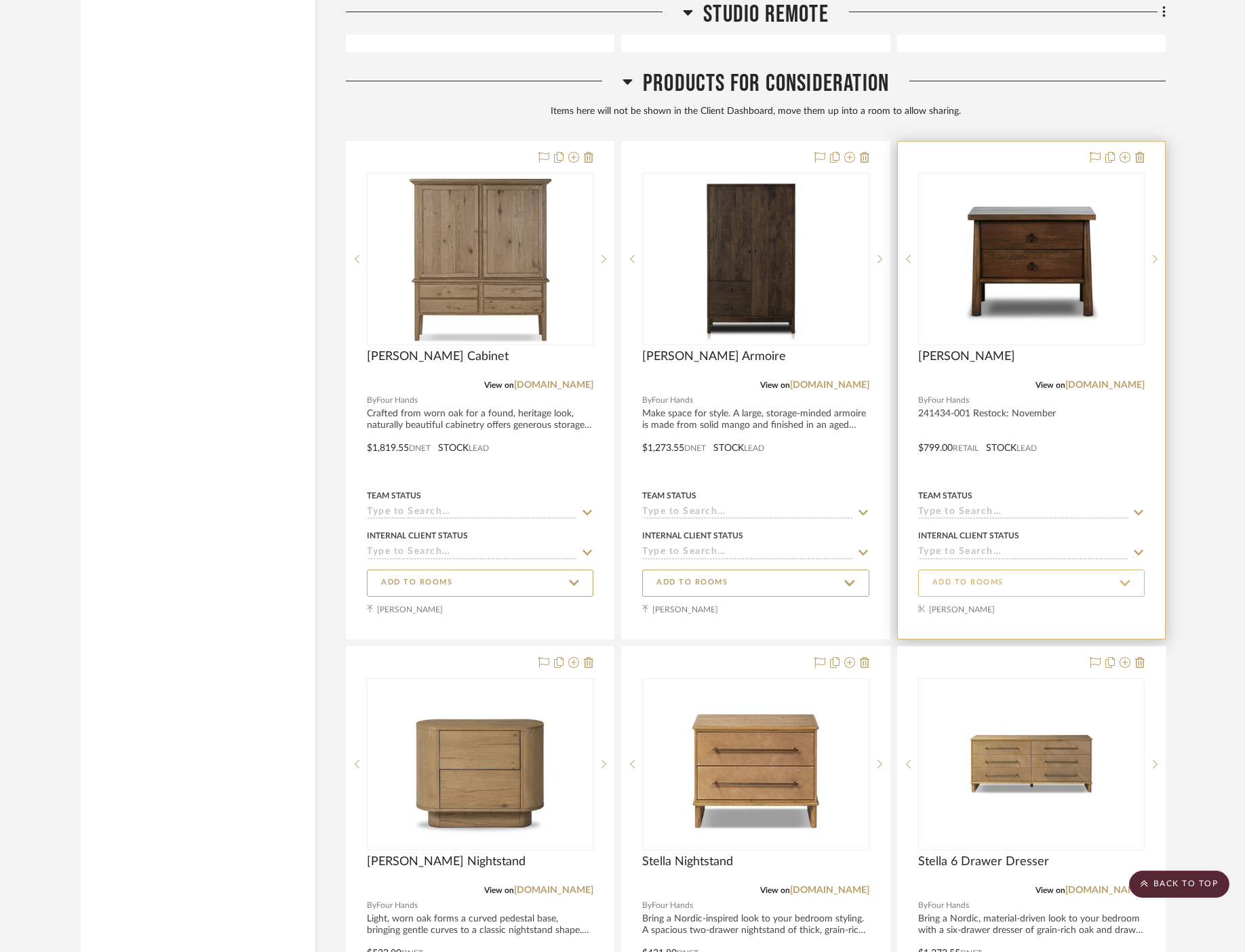
click at [1124, 579] on icon at bounding box center [1125, 582] width 10 height 6
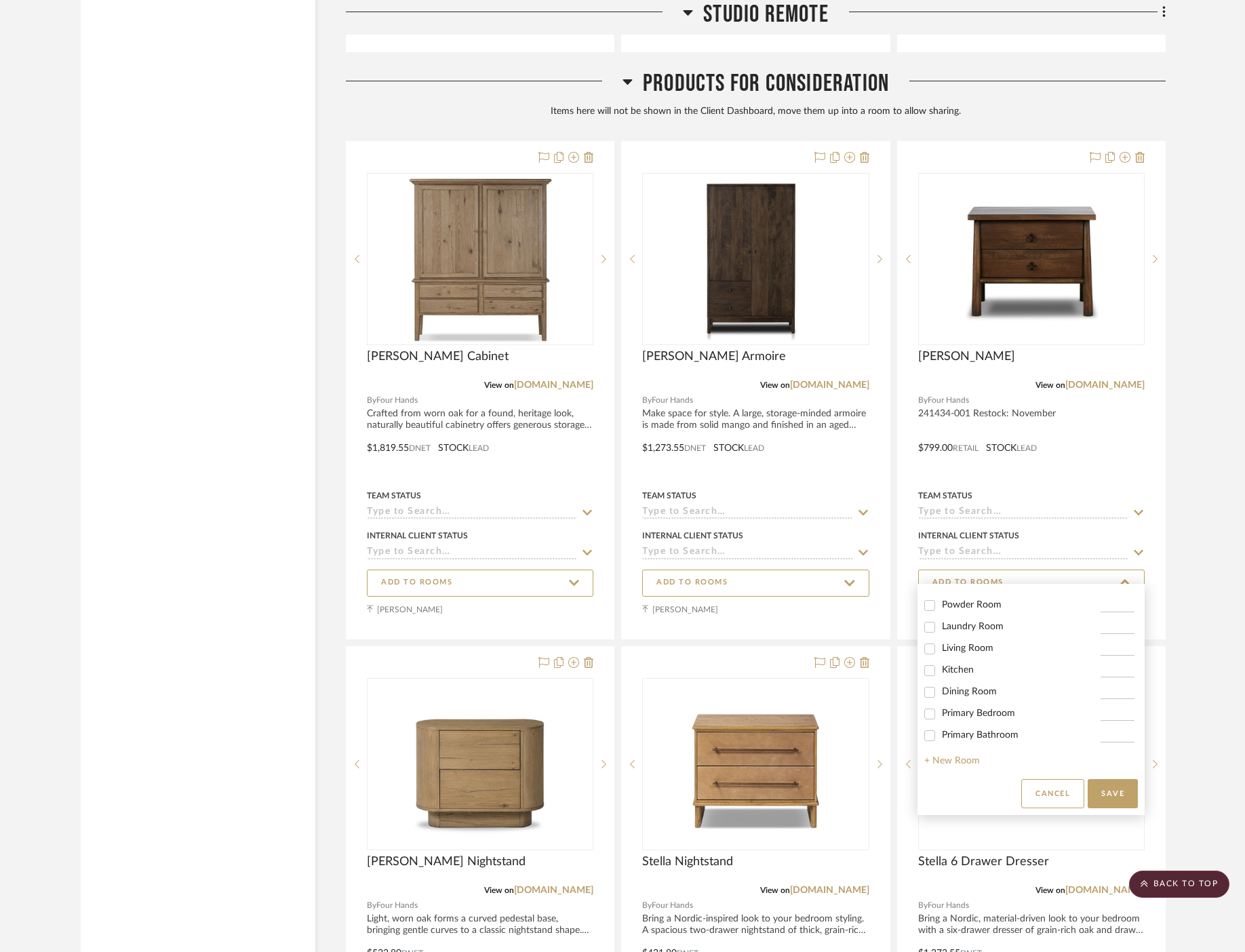
scroll to position [151, 0]
click at [973, 713] on span "Primary Bedroom" at bounding box center [979, 709] width 74 height 9
click at [941, 713] on input "Primary Bedroom" at bounding box center [930, 709] width 22 height 22
checkbox input "true"
type input "1"
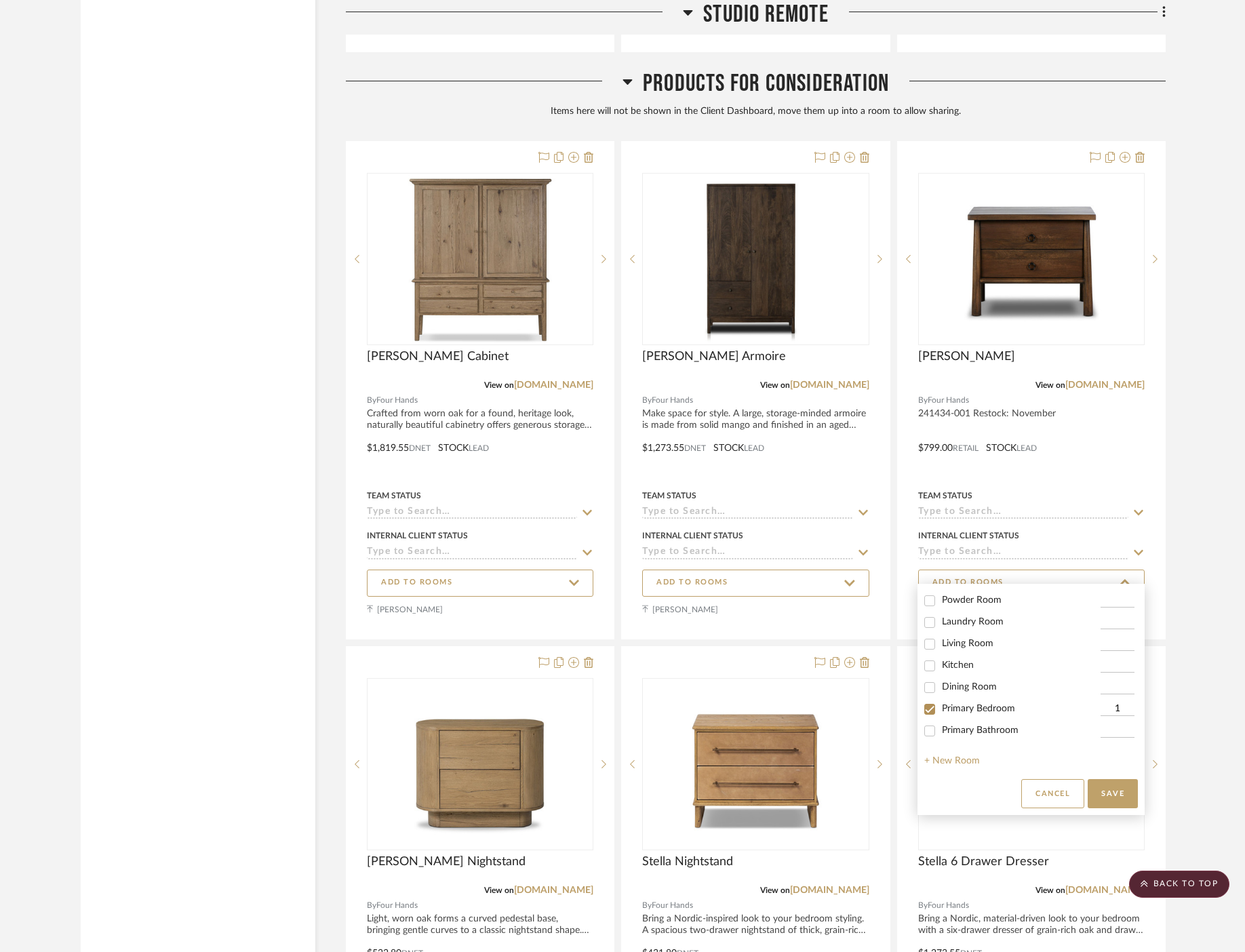
click at [950, 710] on span "Primary Bedroom" at bounding box center [979, 709] width 74 height 9
click at [941, 710] on input "Primary Bedroom" at bounding box center [930, 709] width 22 height 22
checkbox input "false"
click at [973, 661] on span "Guest Bedroom" at bounding box center [975, 660] width 66 height 9
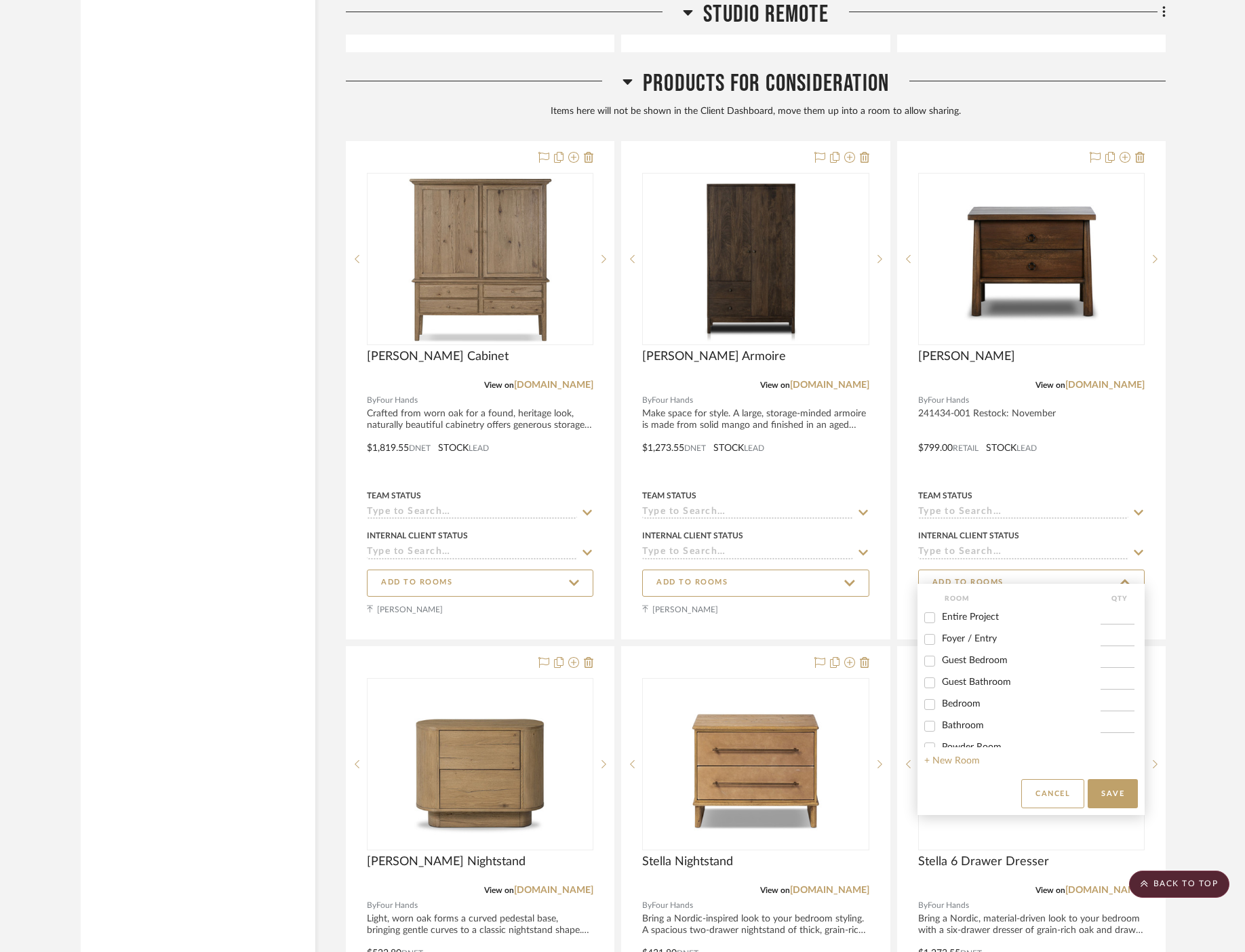
click at [941, 661] on input "Guest Bedroom" at bounding box center [930, 660] width 22 height 22
checkbox input "true"
drag, startPoint x: 1104, startPoint y: 662, endPoint x: 1118, endPoint y: 662, distance: 14.0
click at [1118, 662] on input "1" at bounding box center [1118, 661] width 34 height 13
type input "2"
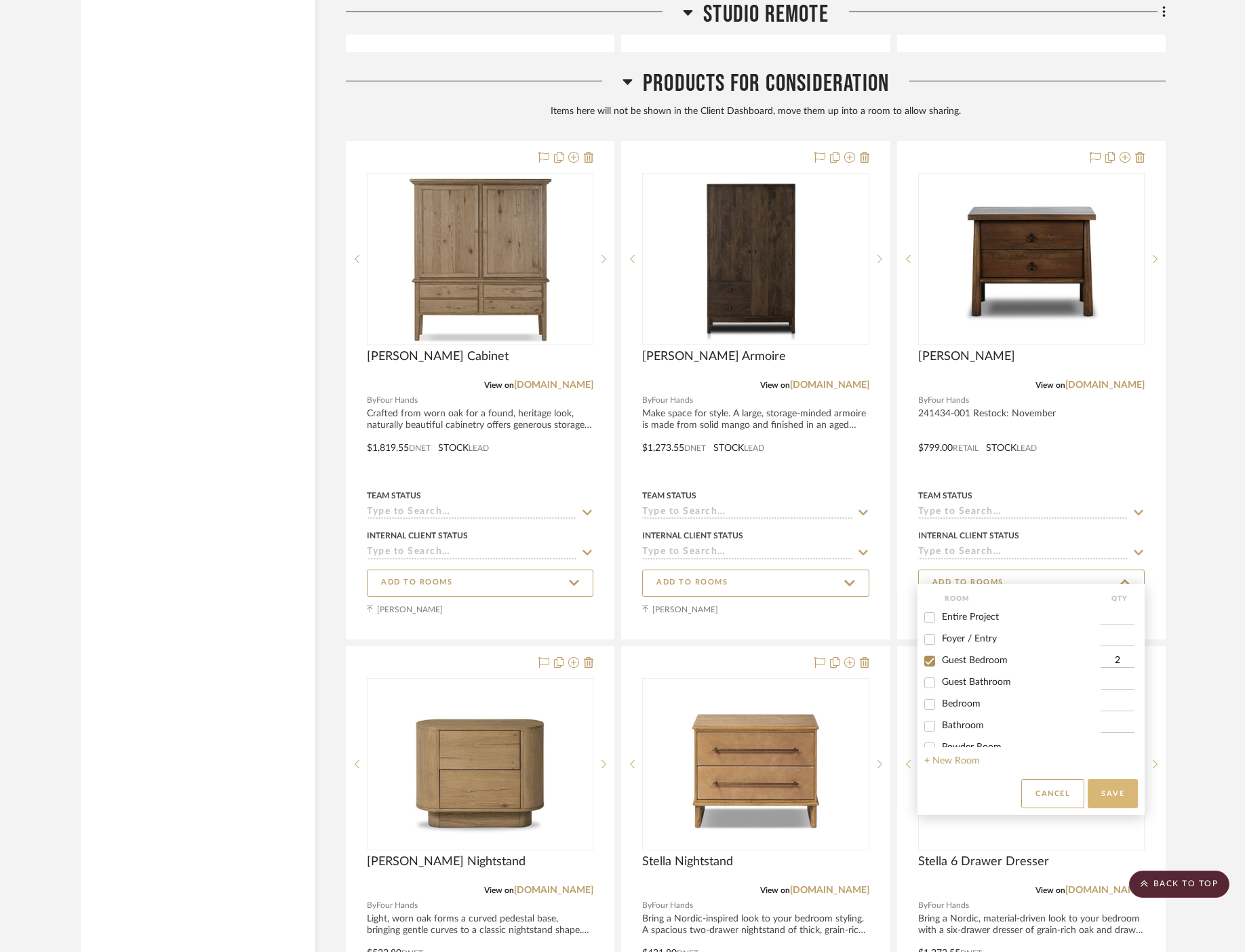
click at [1108, 792] on button "Save" at bounding box center [1113, 793] width 50 height 29
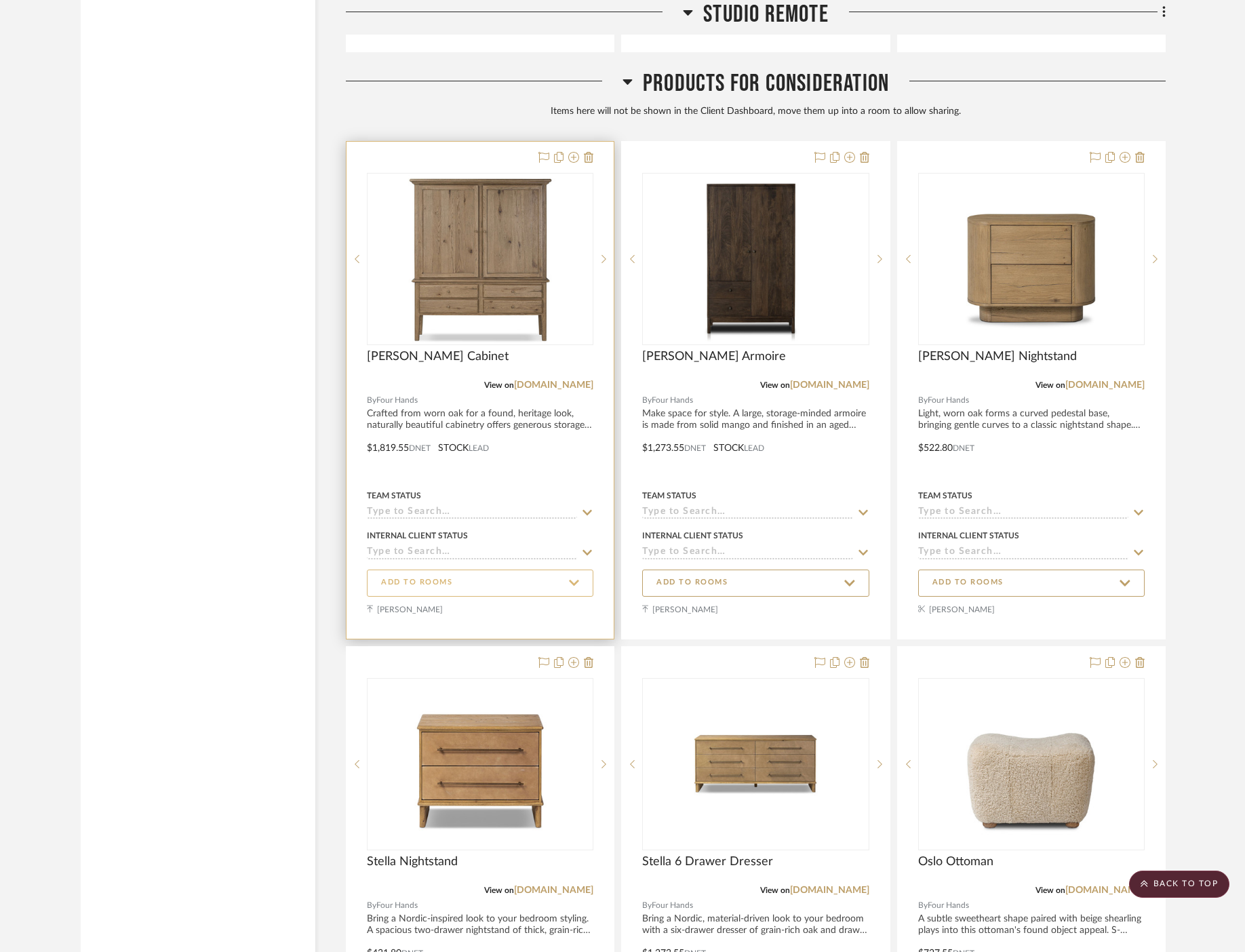
click at [570, 579] on icon at bounding box center [574, 582] width 10 height 6
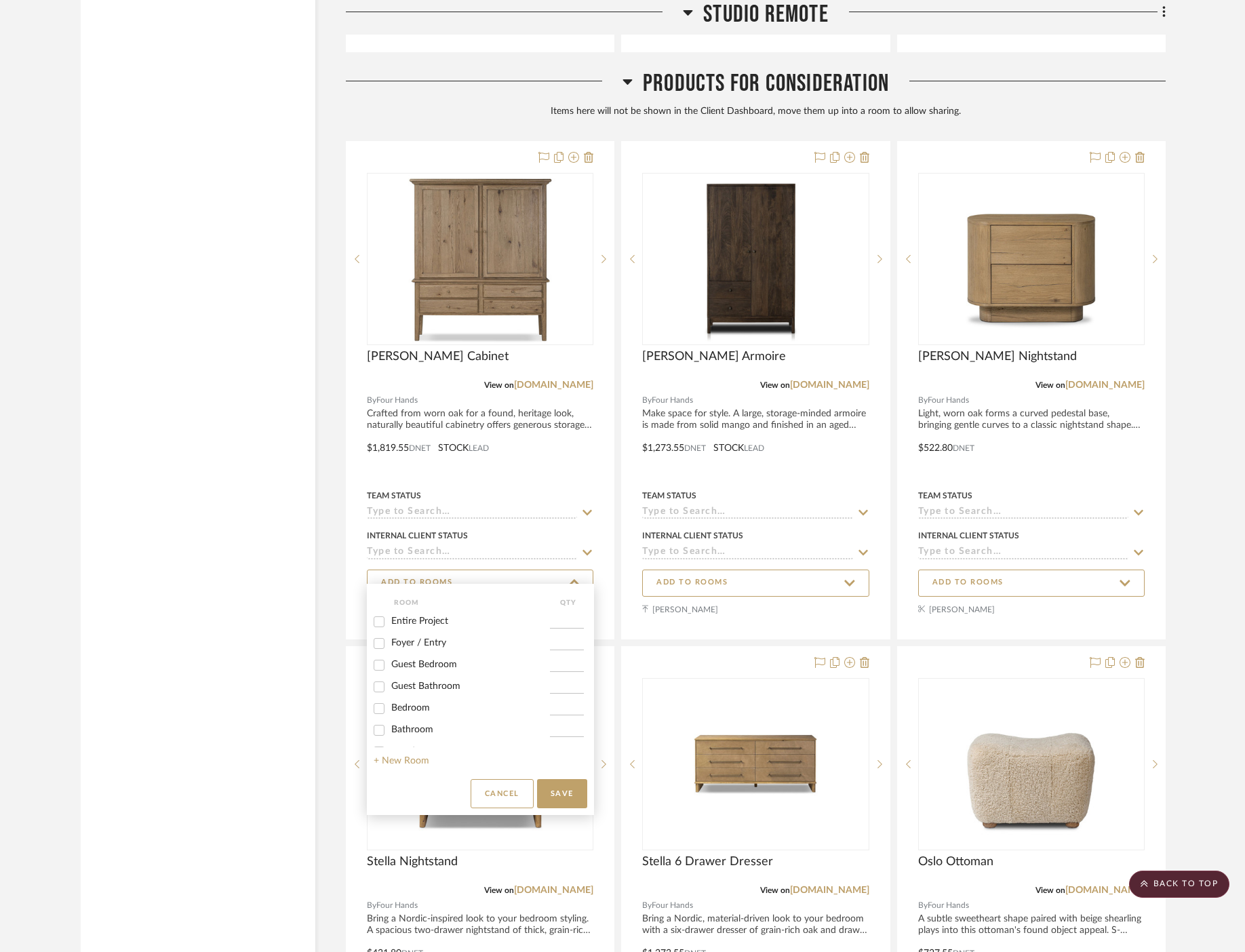
click at [470, 664] on label "Guest Bedroom" at bounding box center [471, 665] width 159 height 11
click at [390, 664] on input "Guest Bedroom" at bounding box center [379, 665] width 22 height 22
checkbox input "true"
type input "1"
click at [553, 788] on button "Save" at bounding box center [562, 793] width 50 height 29
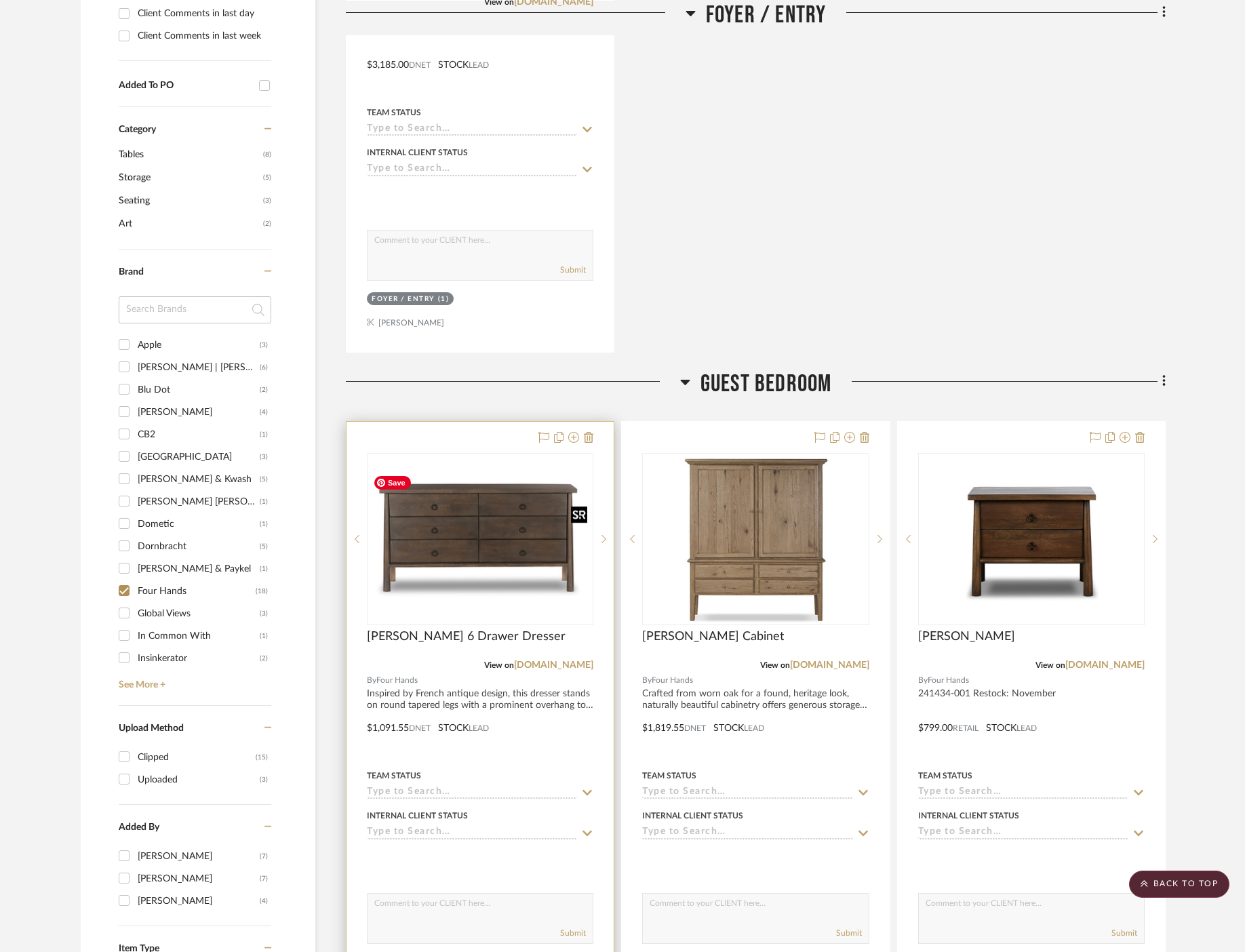
scroll to position [0, 0]
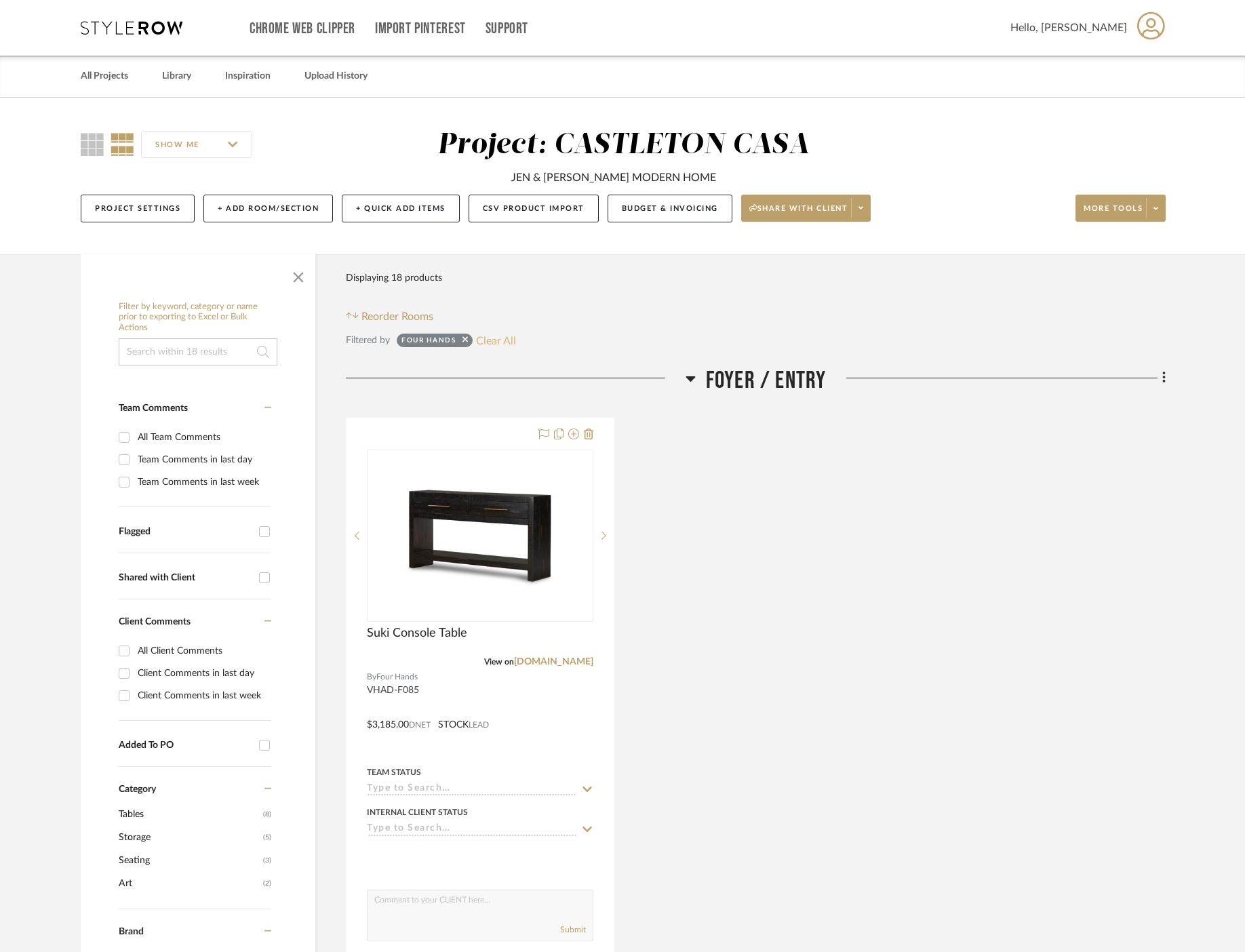
click at [503, 337] on button "Clear All" at bounding box center [496, 340] width 40 height 18
checkbox input "false"
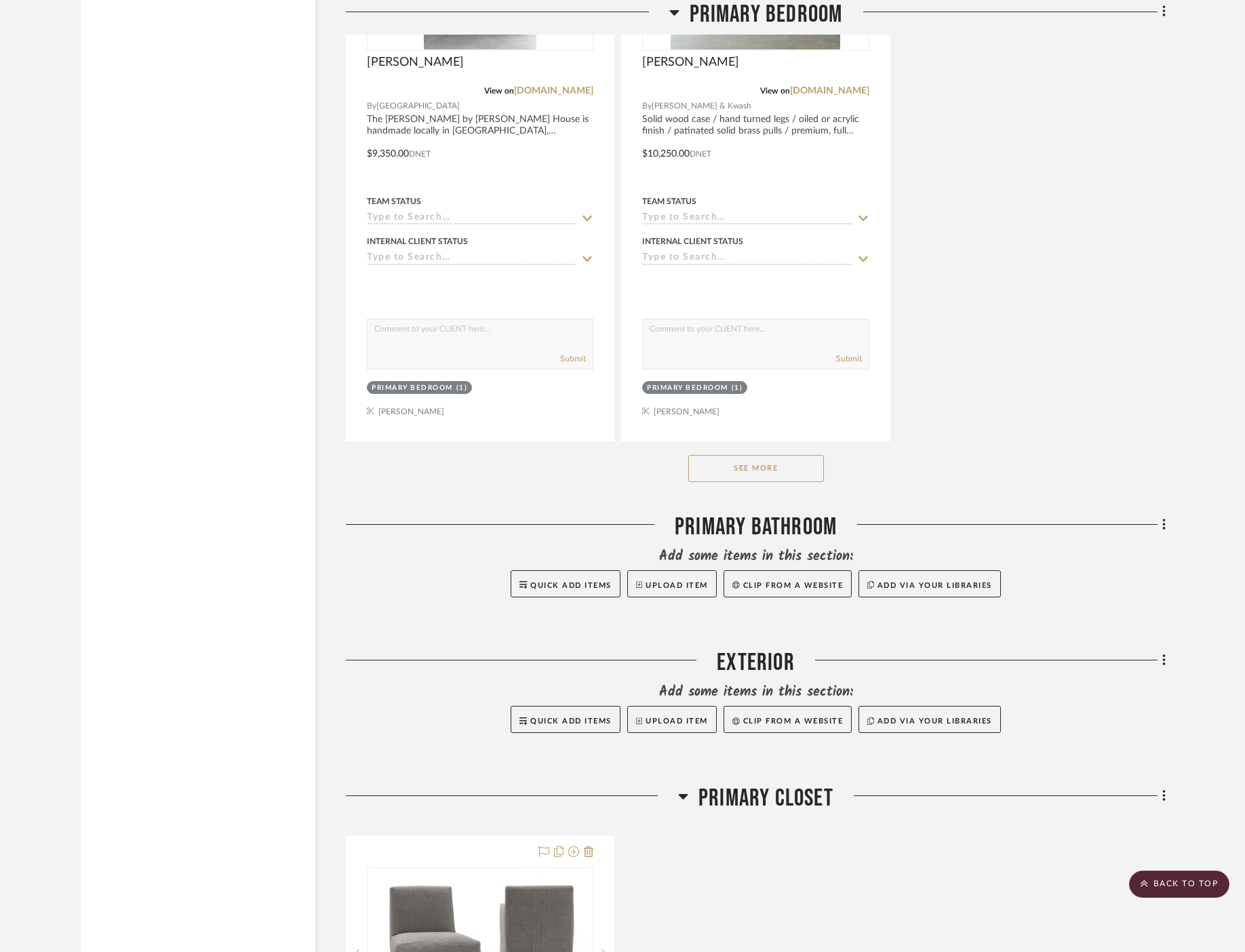
scroll to position [13695, 0]
click at [718, 455] on button "See More" at bounding box center [756, 468] width 136 height 27
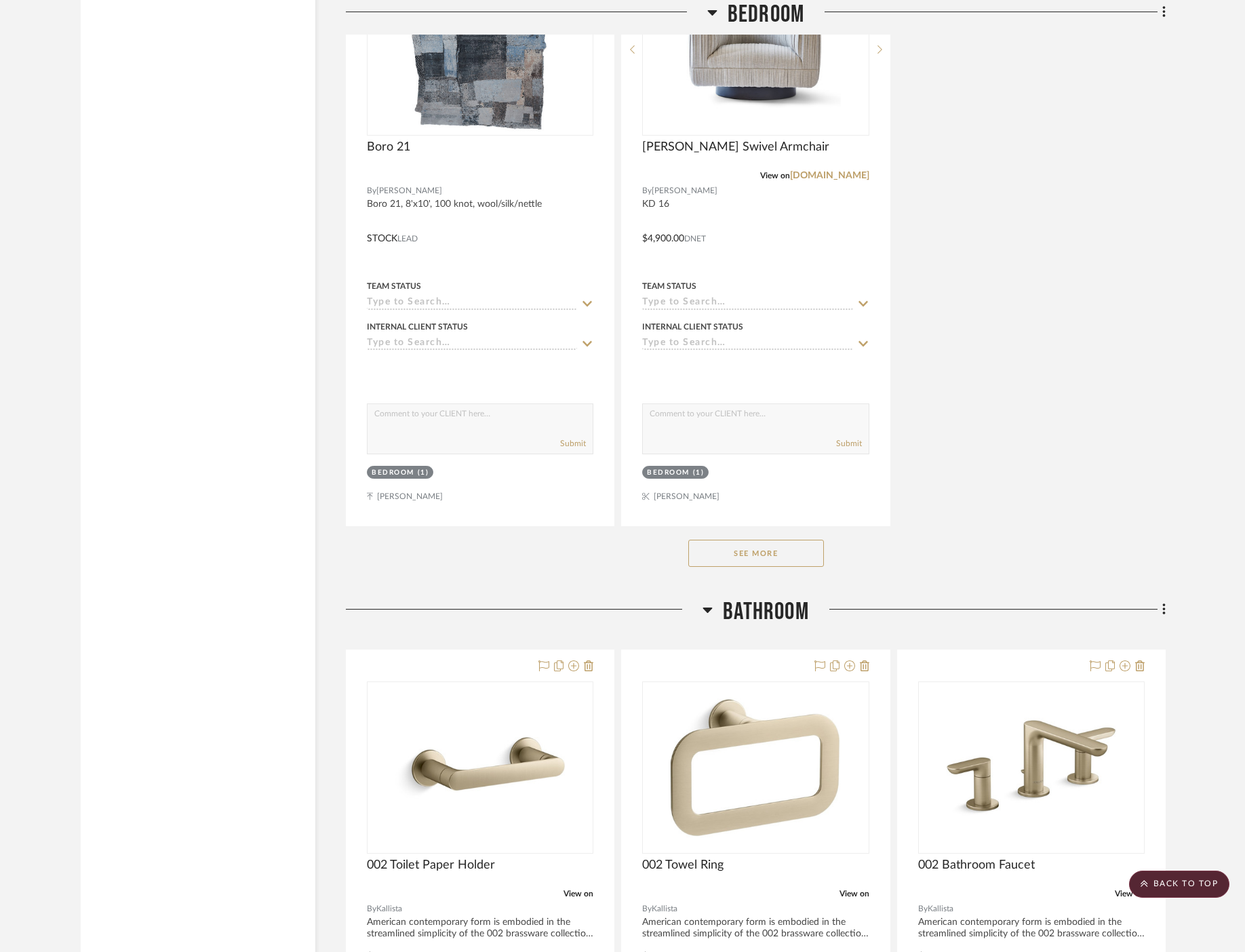
scroll to position [5122, 0]
click at [736, 539] on button "See More" at bounding box center [756, 552] width 136 height 27
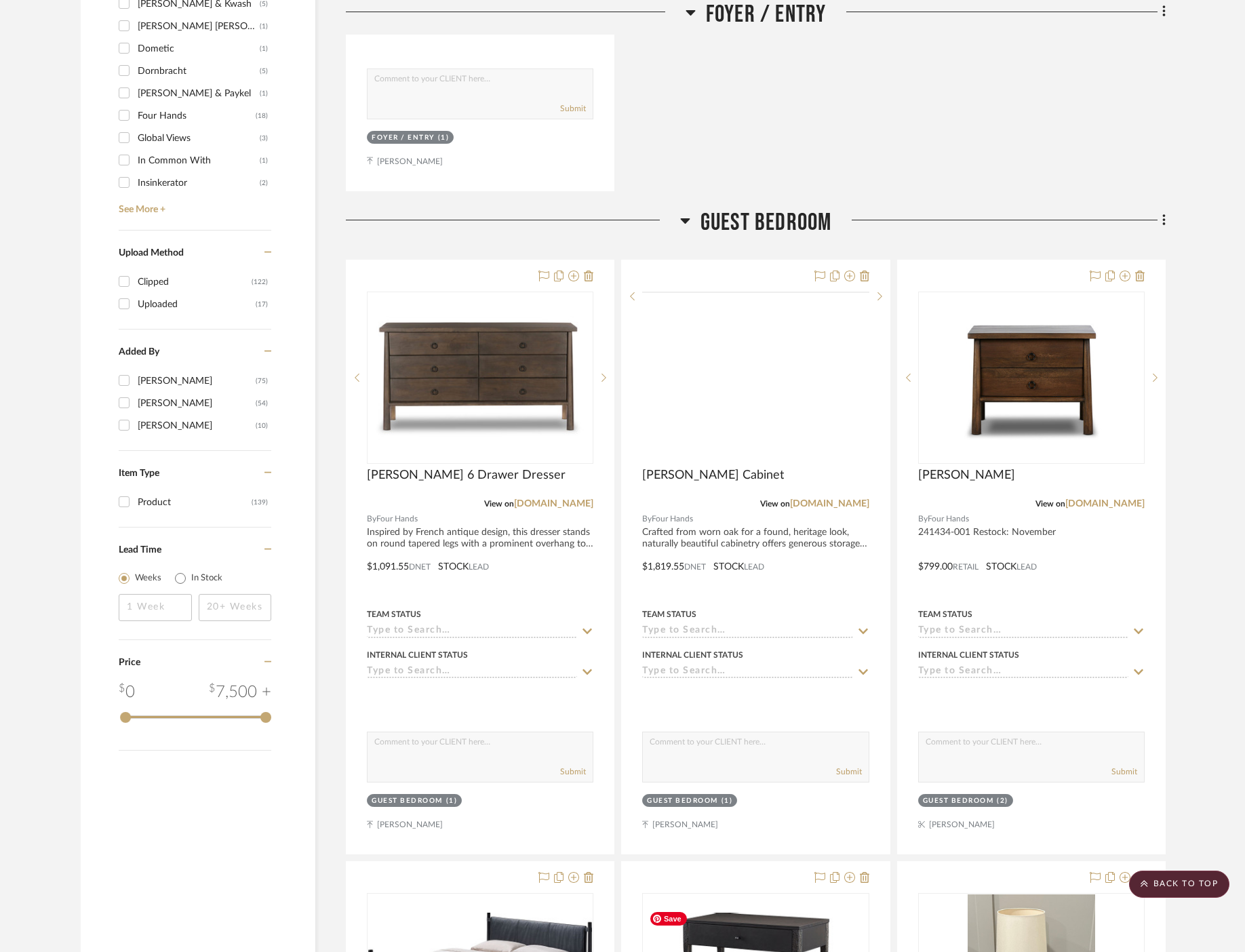
scroll to position [1332, 0]
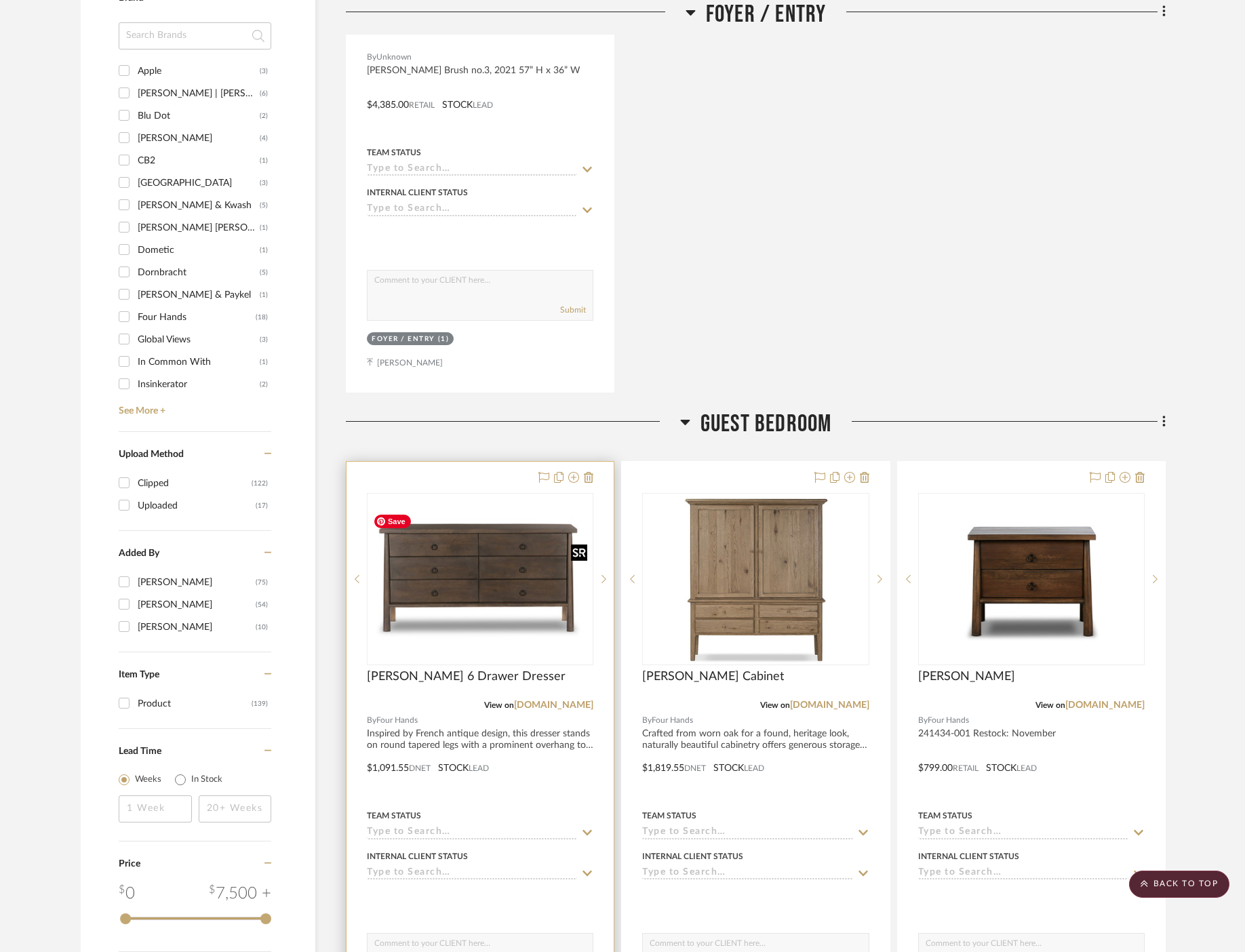
click at [531, 610] on img "0" at bounding box center [479, 578] width 224 height 132
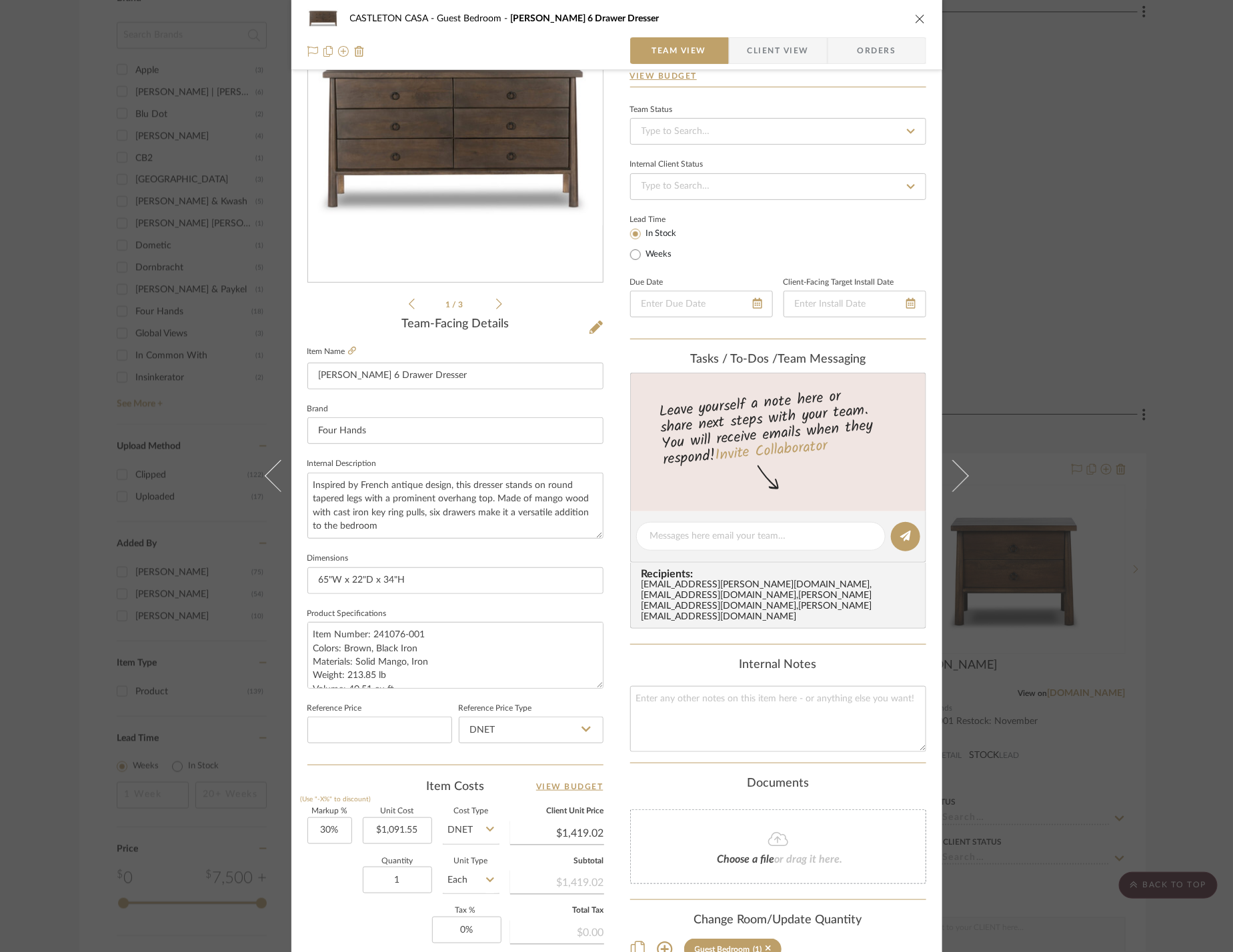
scroll to position [285, 0]
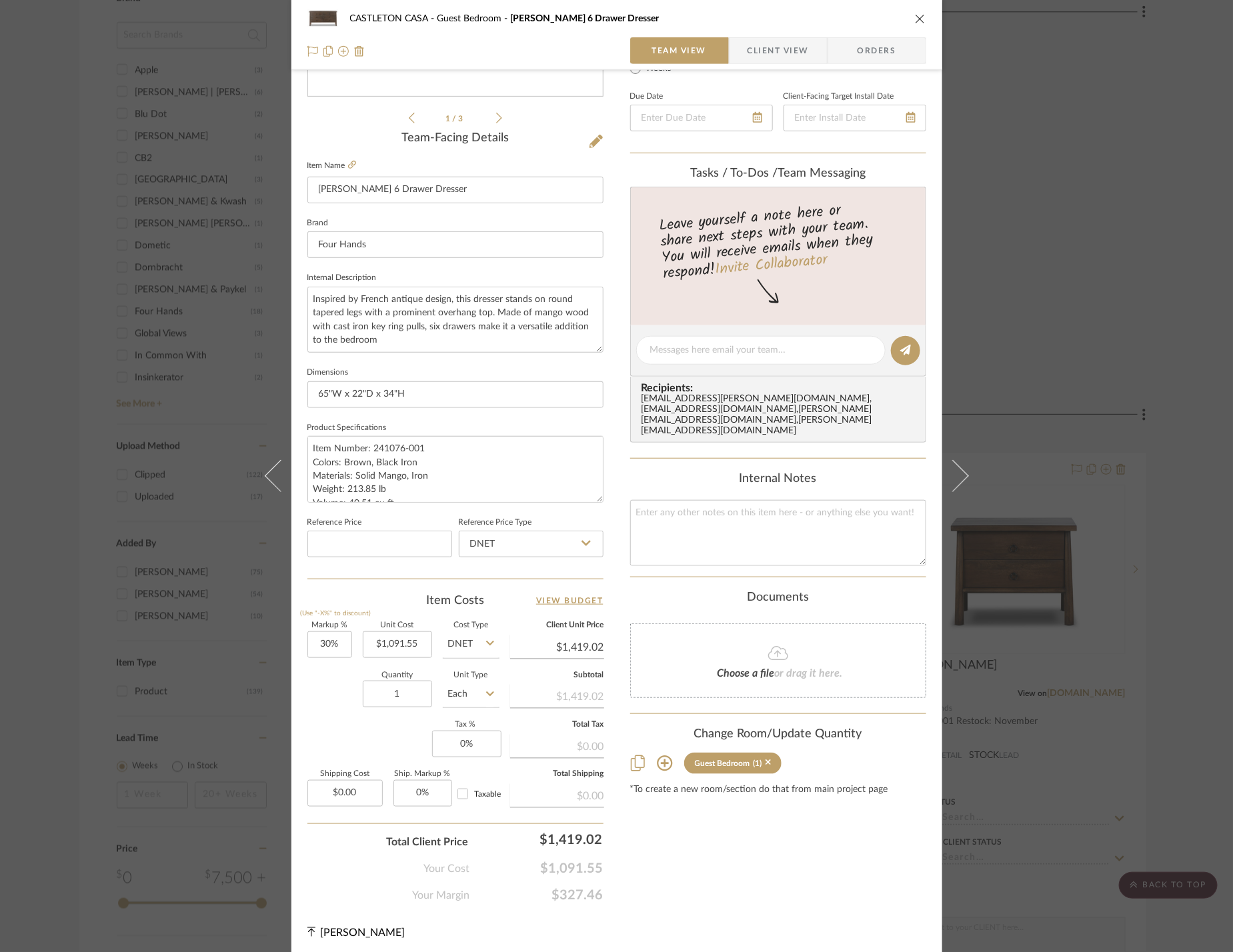
click at [658, 756] on icon at bounding box center [664, 764] width 16 height 16
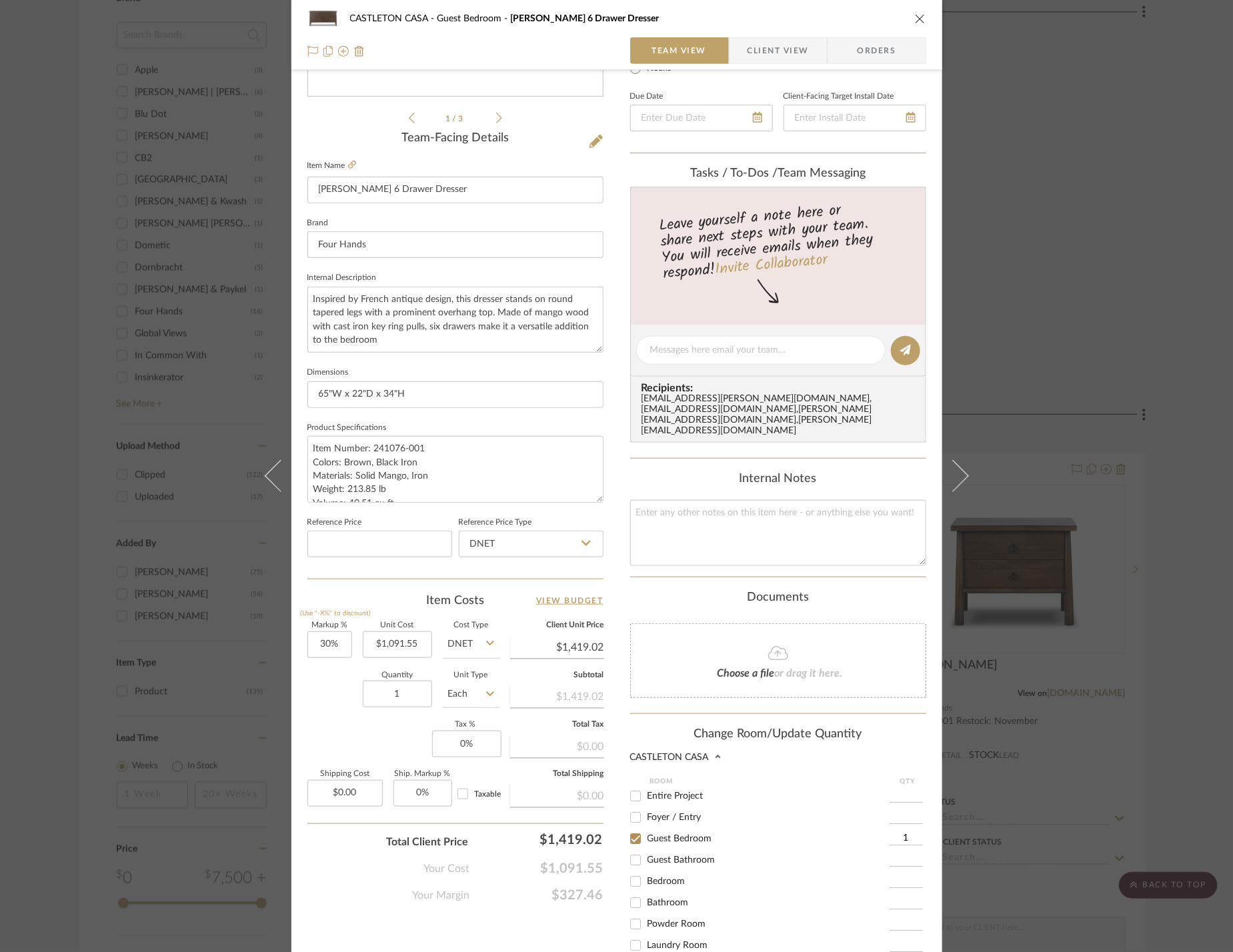
scroll to position [478, 0]
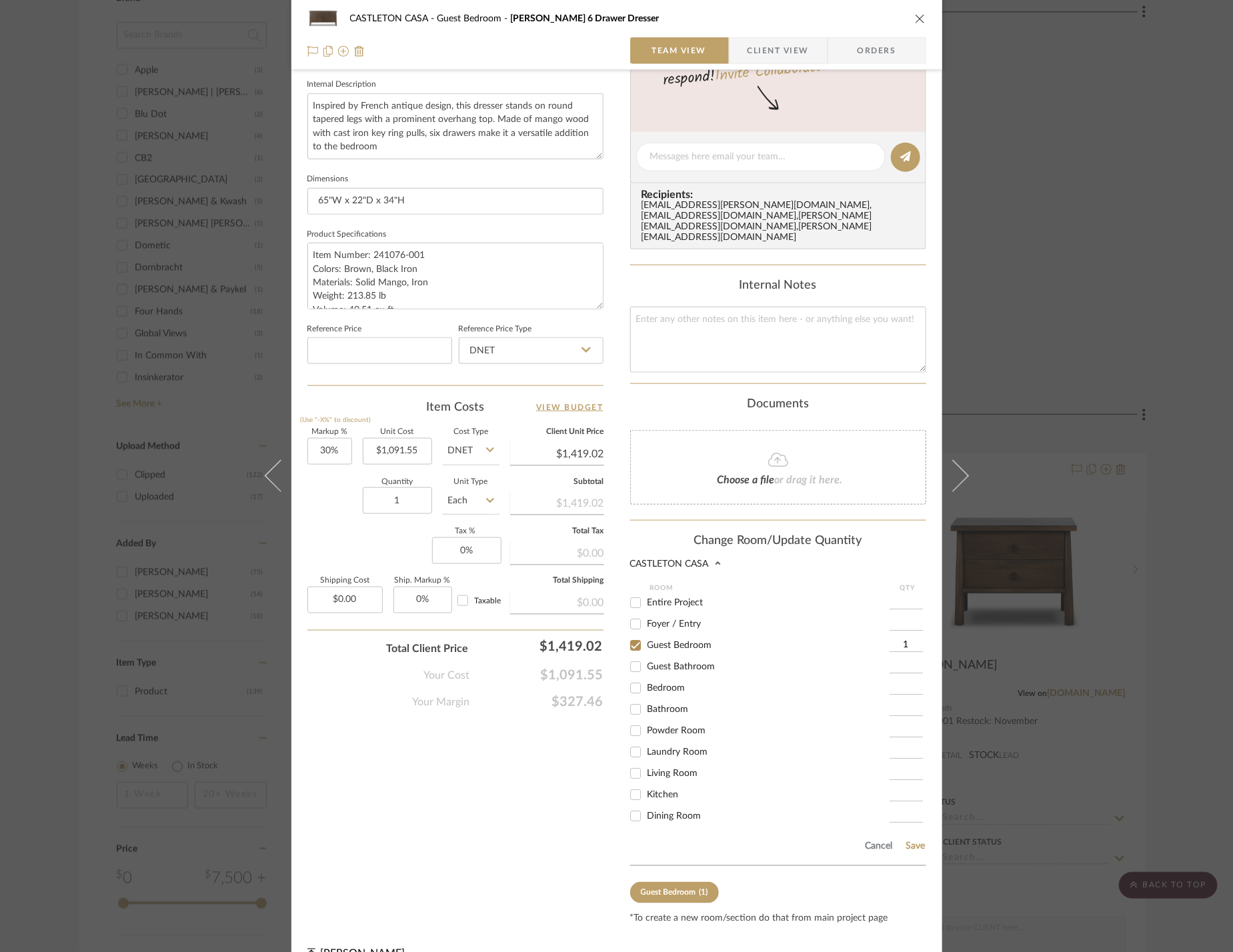
click at [662, 684] on span "Bedroom" at bounding box center [666, 688] width 38 height 9
click at [646, 677] on input "Bedroom" at bounding box center [635, 688] width 21 height 21
checkbox input "true"
type input "1"
click at [664, 641] on span "Guest Bedroom" at bounding box center [680, 646] width 65 height 9
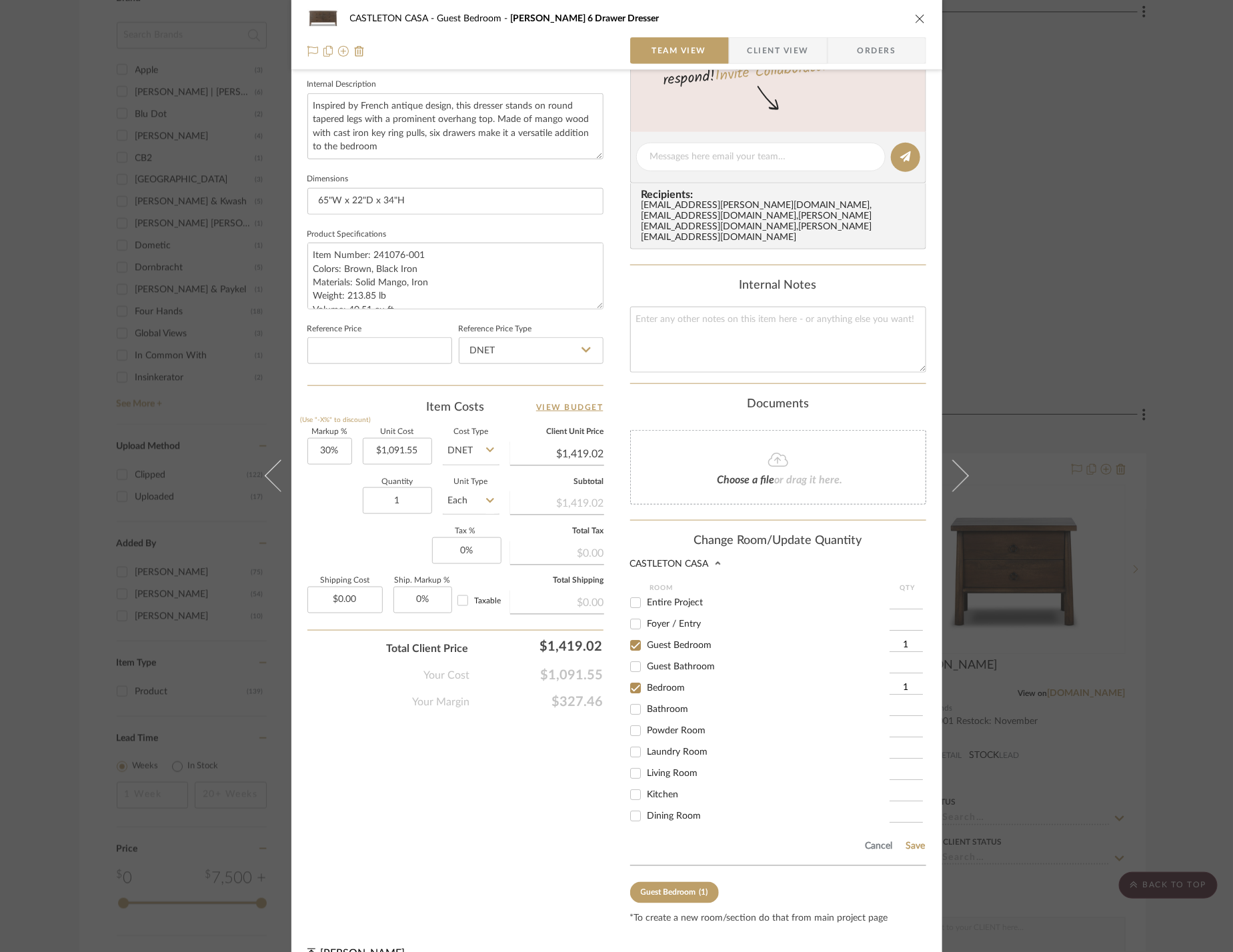
click at [646, 635] on input "Guest Bedroom" at bounding box center [635, 645] width 21 height 21
checkbox input "false"
click at [910, 842] on button "Save" at bounding box center [916, 846] width 20 height 10
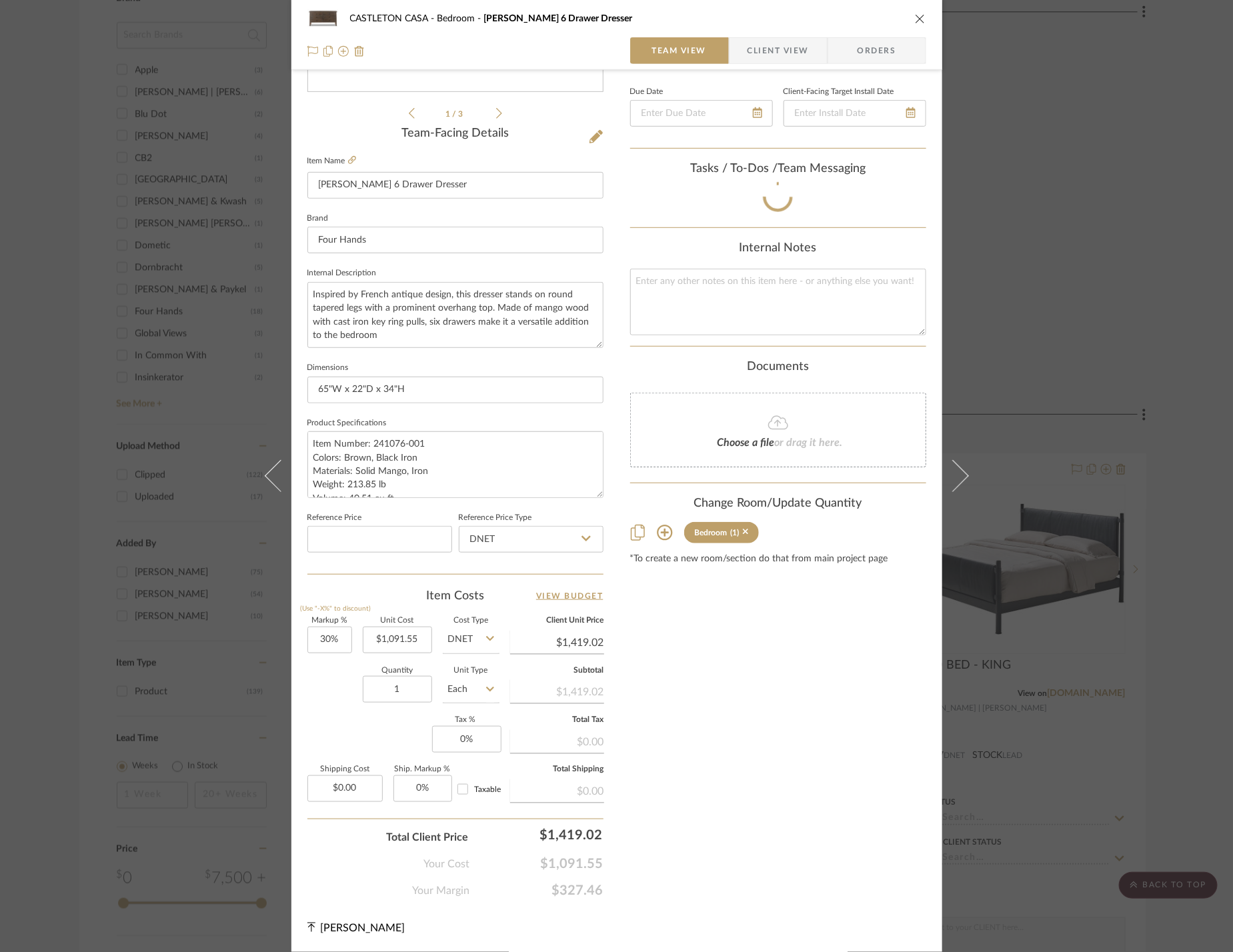
scroll to position [285, 0]
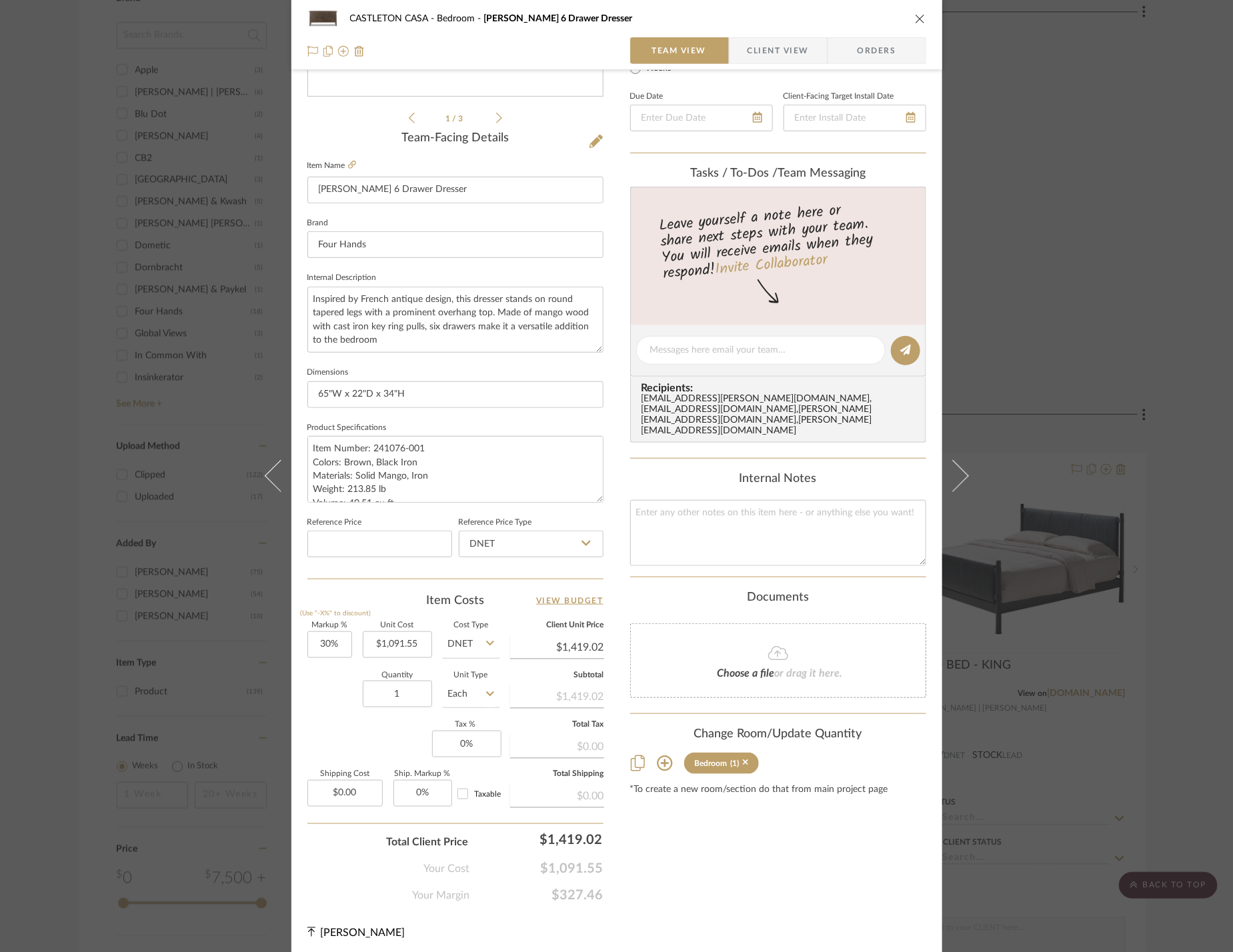
click at [1098, 596] on div "CASTLETON CASA Bedroom Freddie 6 Drawer Dresser Team View Client View Orders 1 …" at bounding box center [616, 476] width 1233 height 952
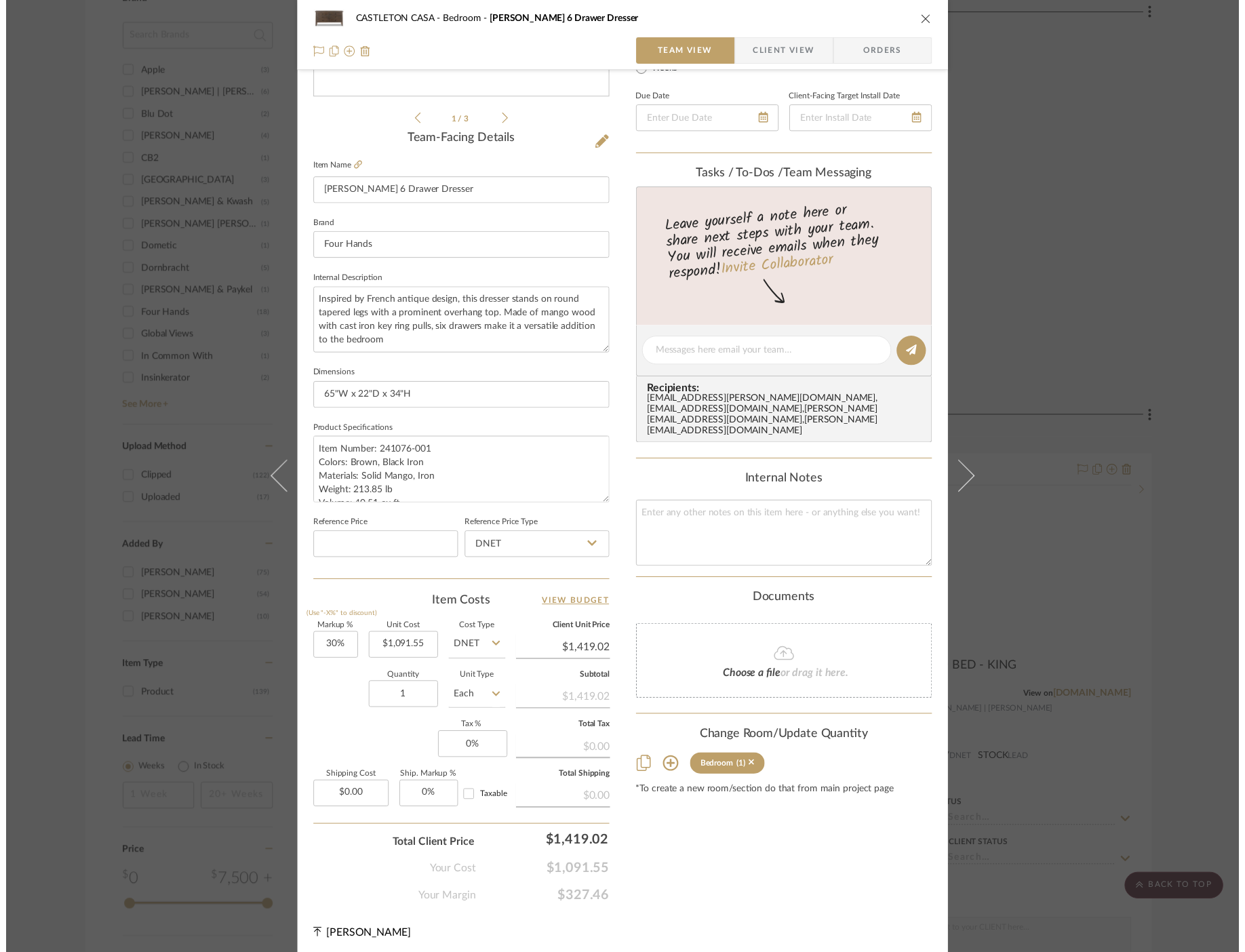
scroll to position [1332, 0]
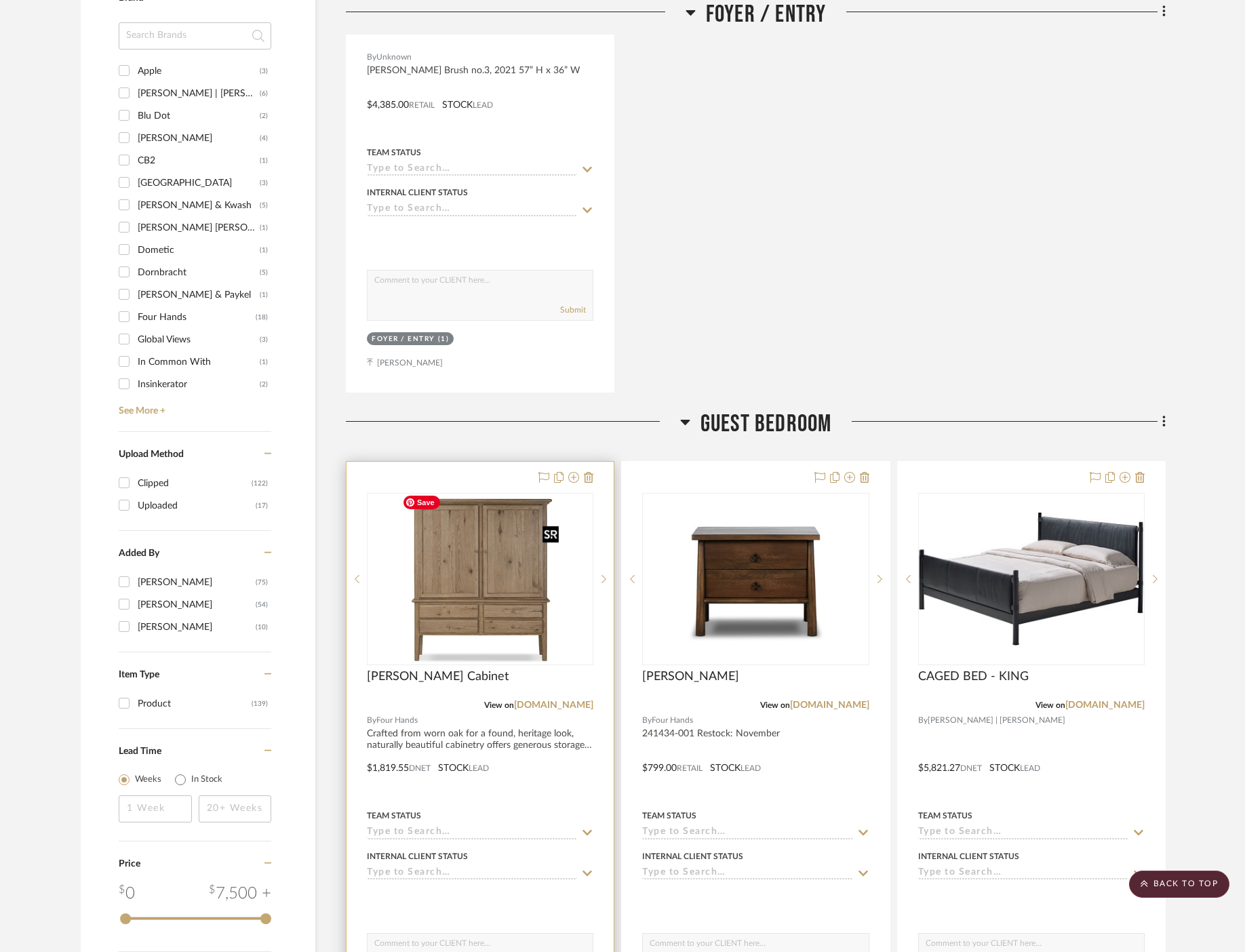
click at [487, 656] on img "0" at bounding box center [479, 579] width 167 height 170
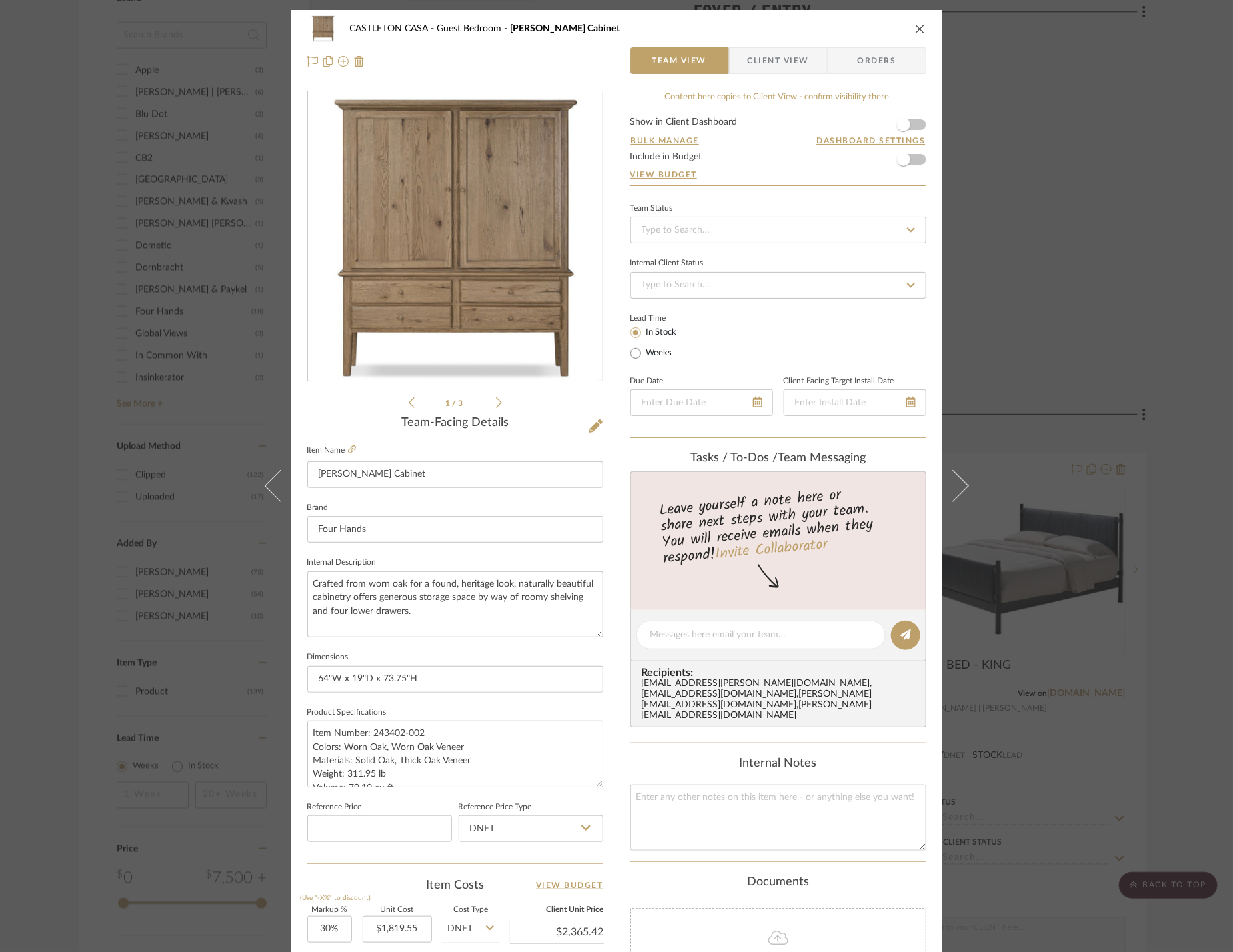
scroll to position [285, 0]
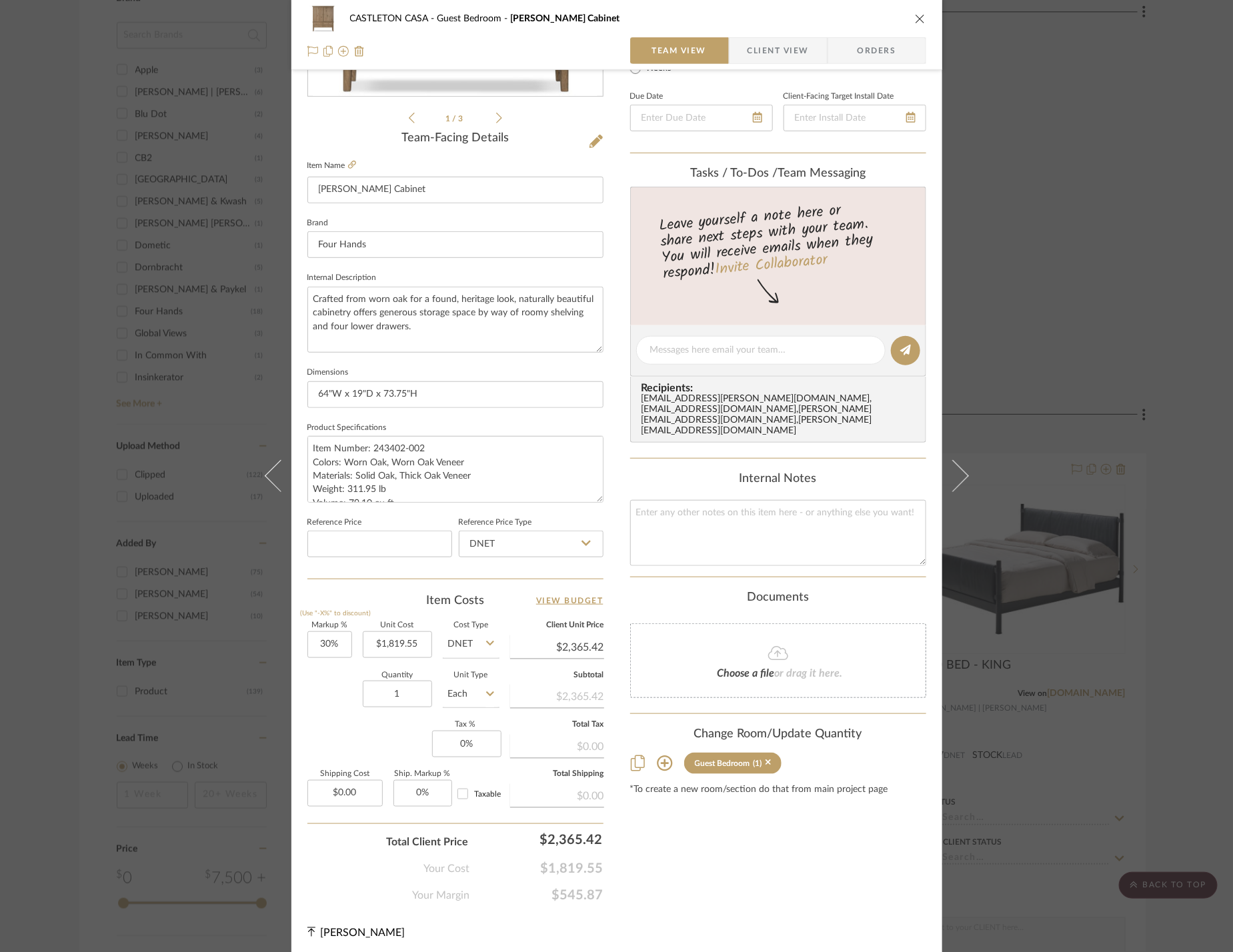
click at [660, 756] on icon at bounding box center [664, 764] width 16 height 16
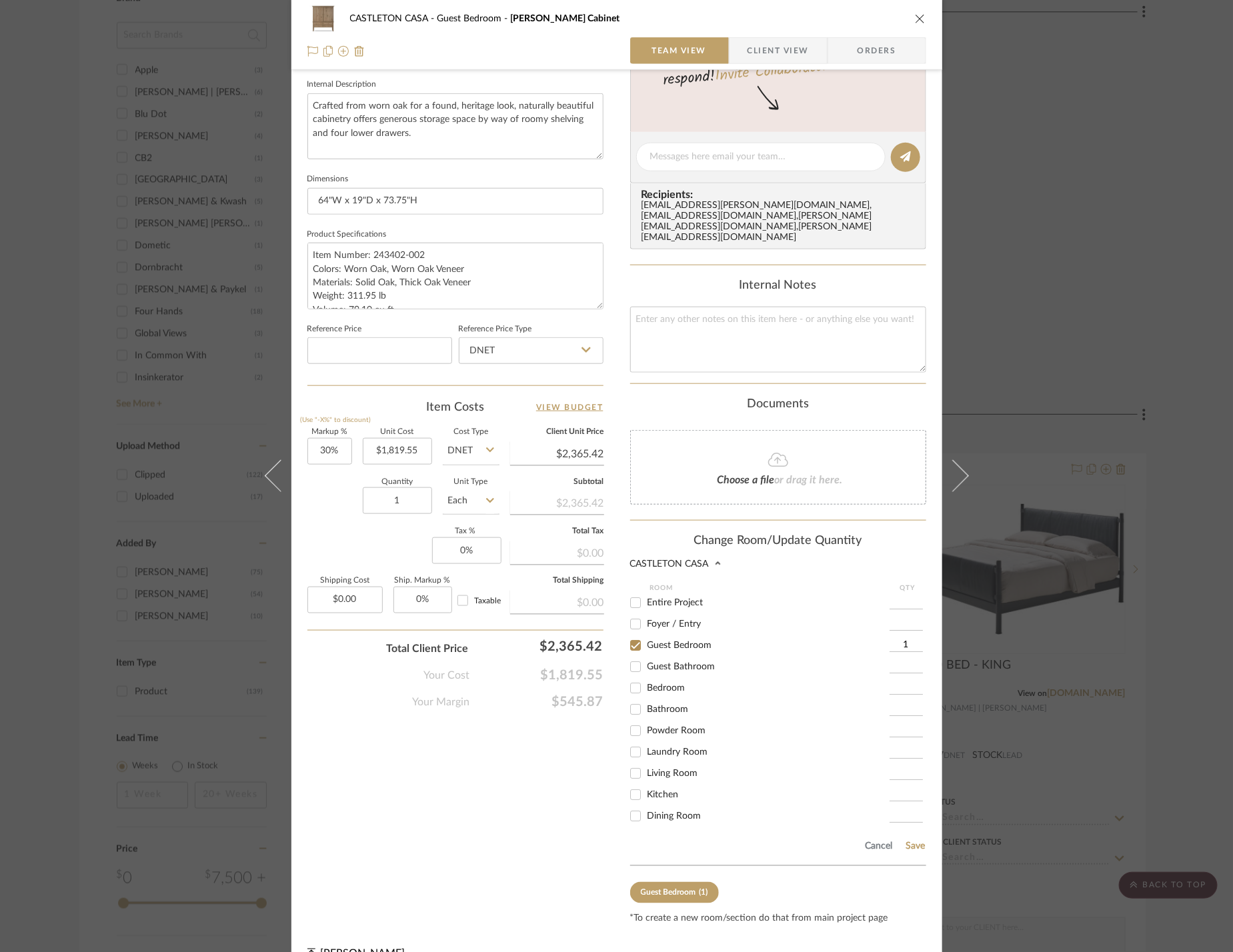
scroll to position [122, 0]
click at [678, 713] on div "Primary Bedroom" at bounding box center [760, 723] width 260 height 21
click at [678, 719] on span "Primary Bedroom" at bounding box center [684, 724] width 72 height 9
click at [646, 713] on input "Primary Bedroom" at bounding box center [635, 723] width 21 height 21
checkbox input "true"
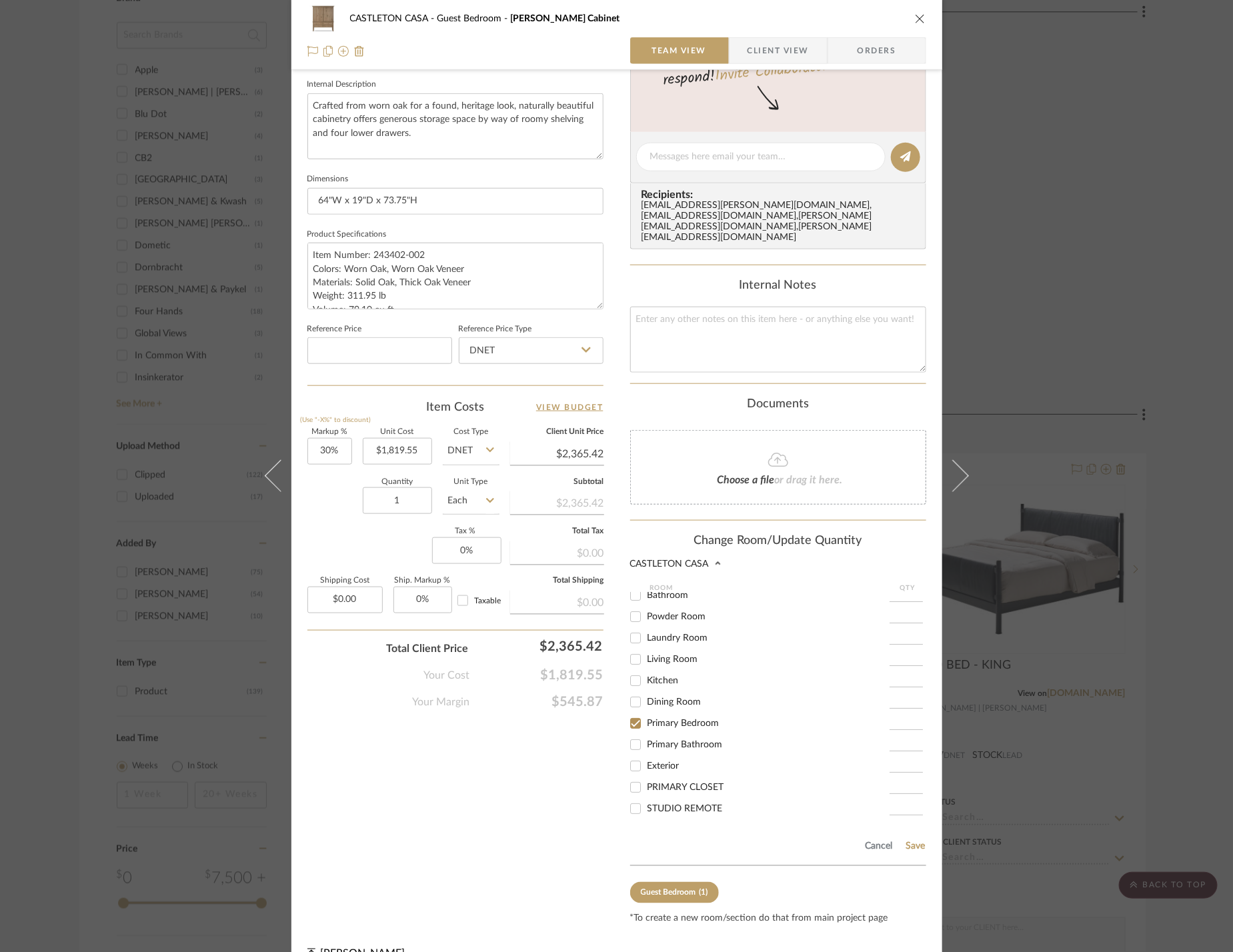
type input "1"
click at [691, 641] on span "Guest Bedroom" at bounding box center [680, 646] width 65 height 9
click at [646, 635] on input "Guest Bedroom" at bounding box center [635, 645] width 21 height 21
checkbox input "false"
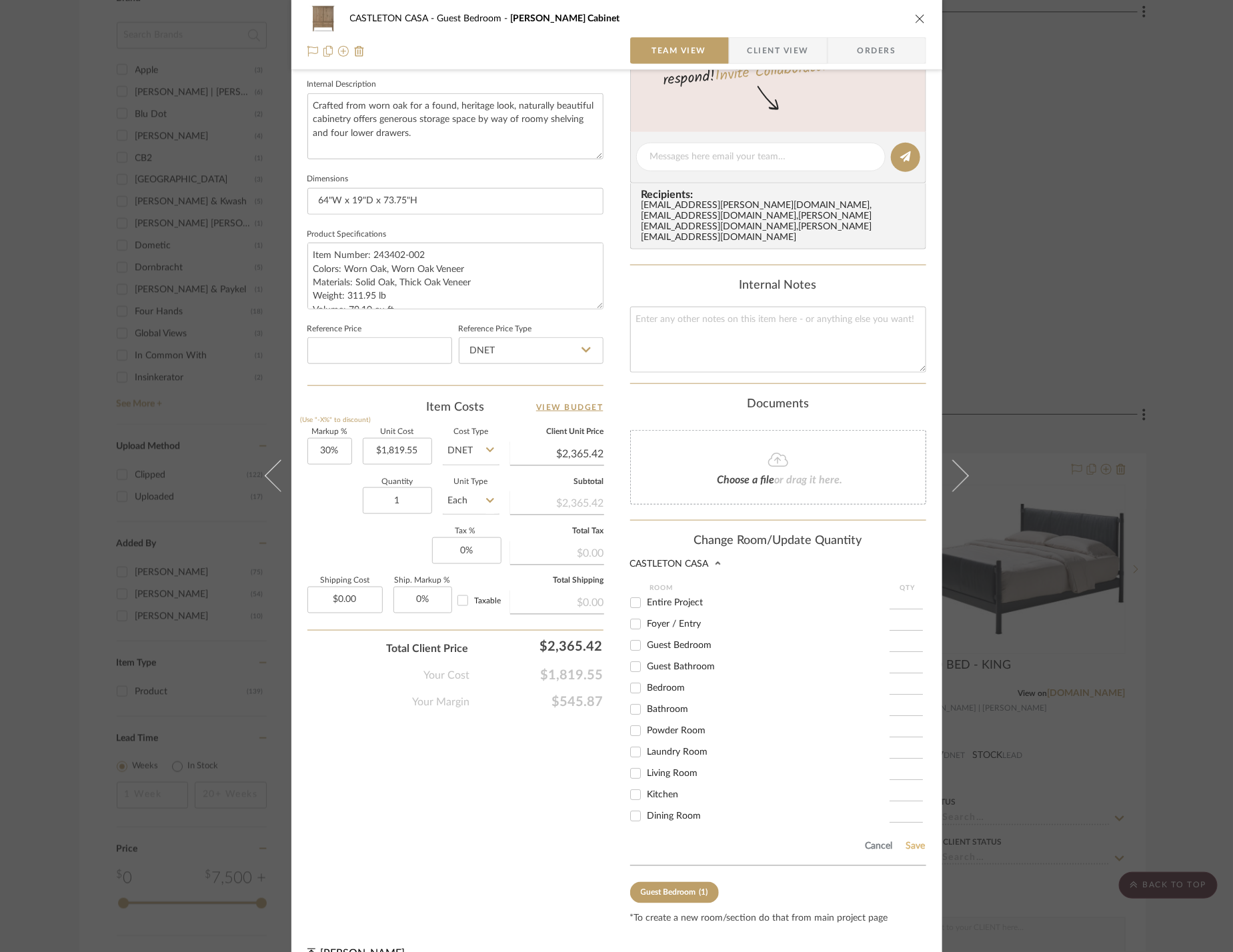
click at [911, 842] on button "Save" at bounding box center [916, 846] width 20 height 10
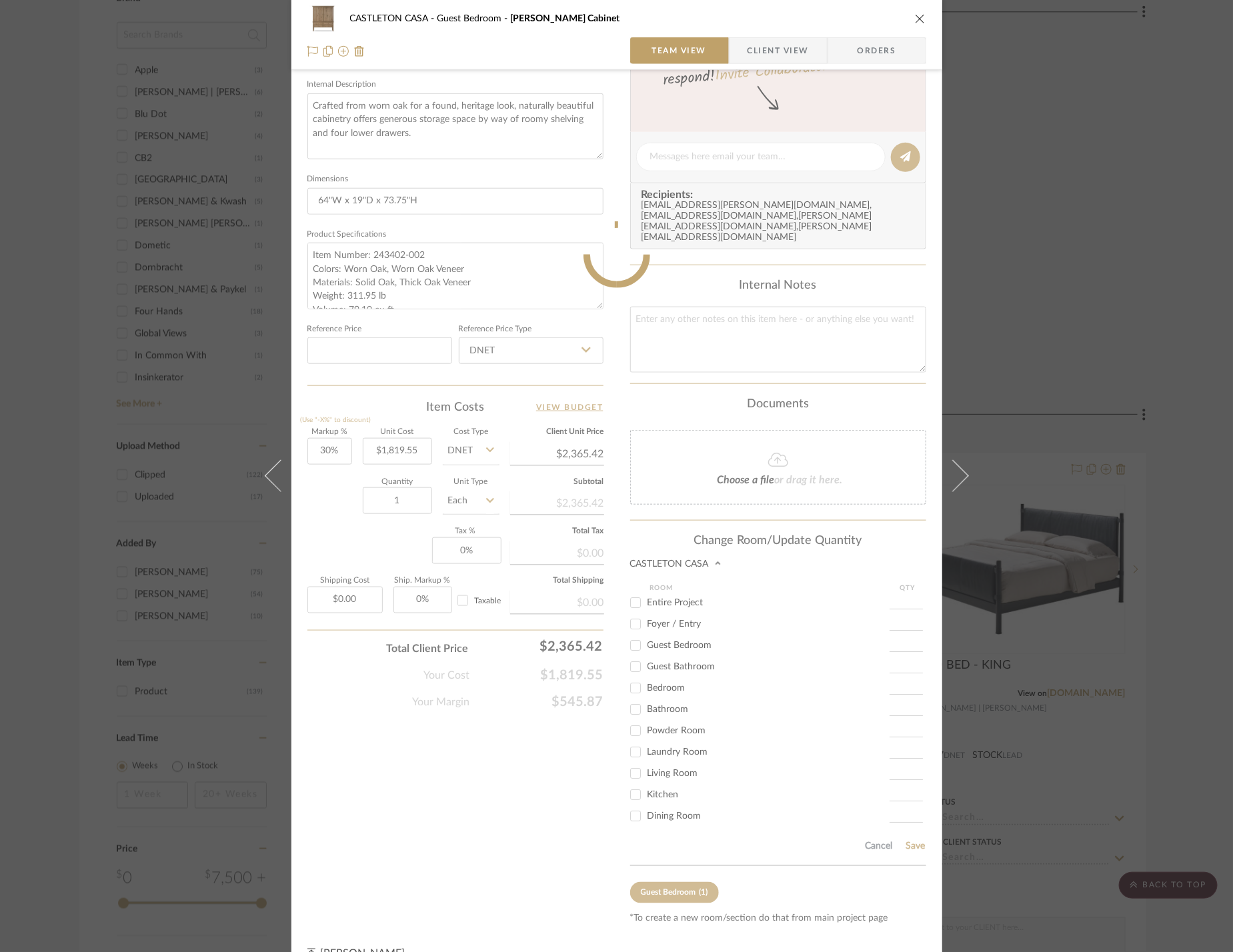
scroll to position [285, 0]
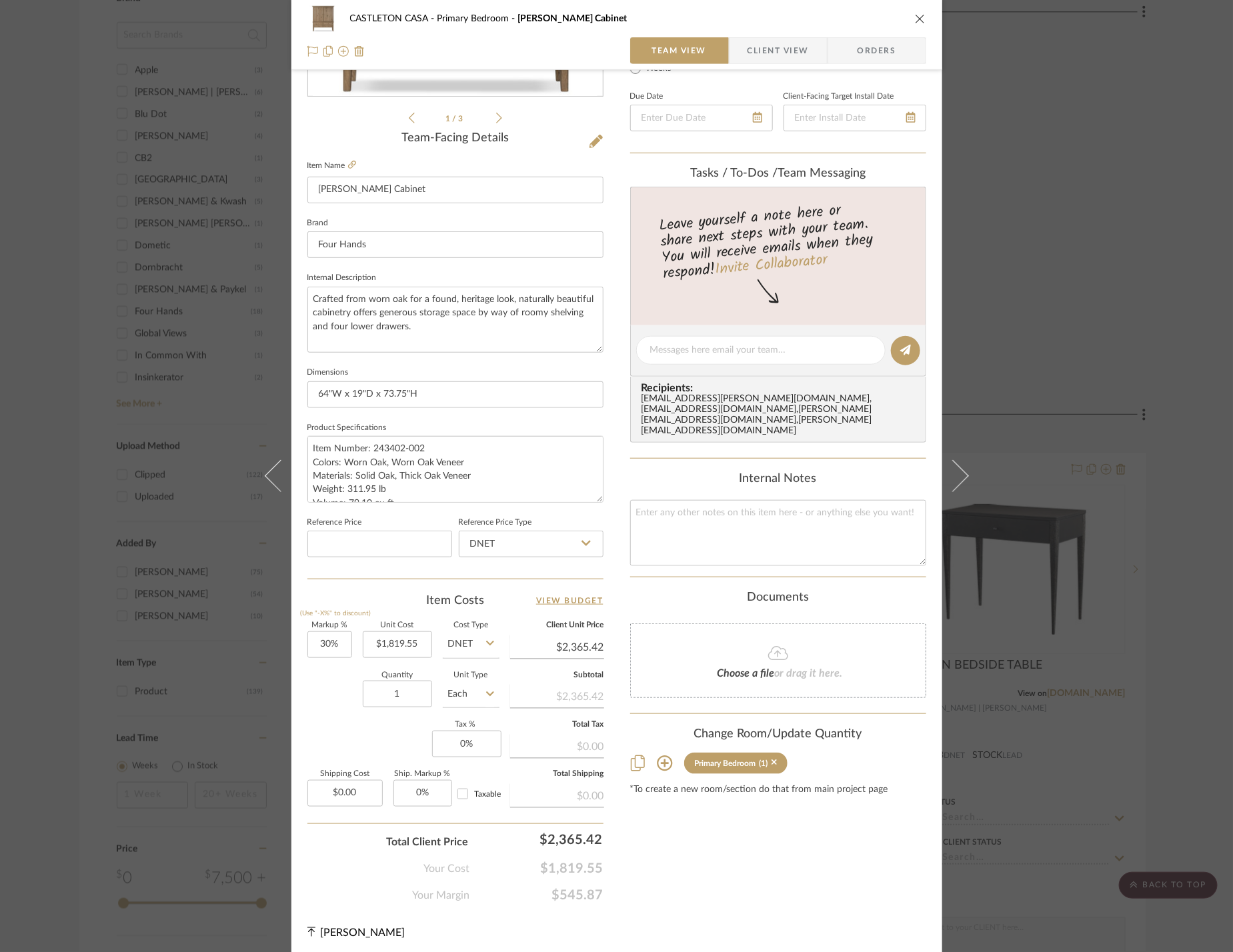
click at [1160, 551] on div "CASTLETON CASA Primary Bedroom Whitman Cabinet Team View Client View Orders 1 /…" at bounding box center [616, 476] width 1233 height 952
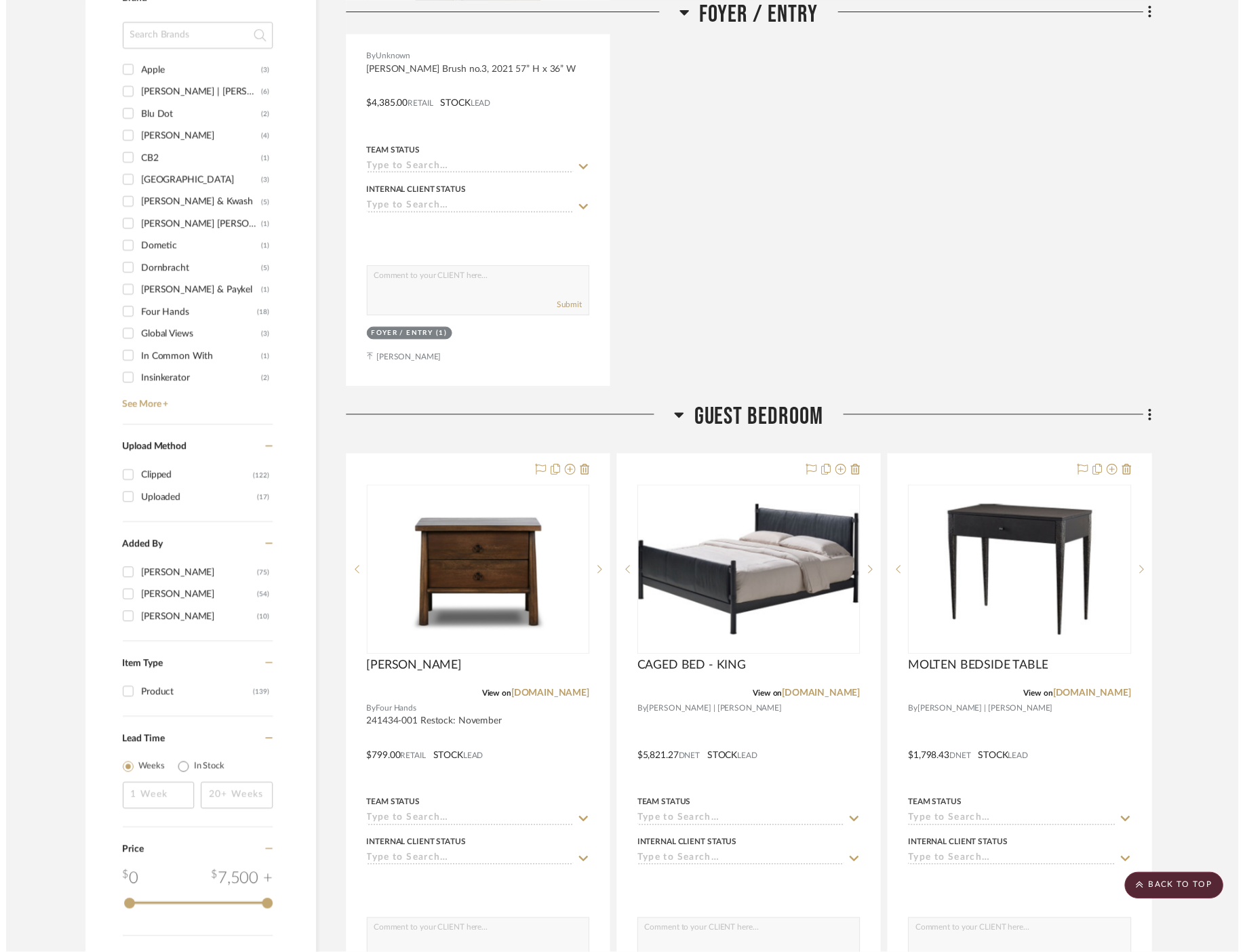
scroll to position [1332, 0]
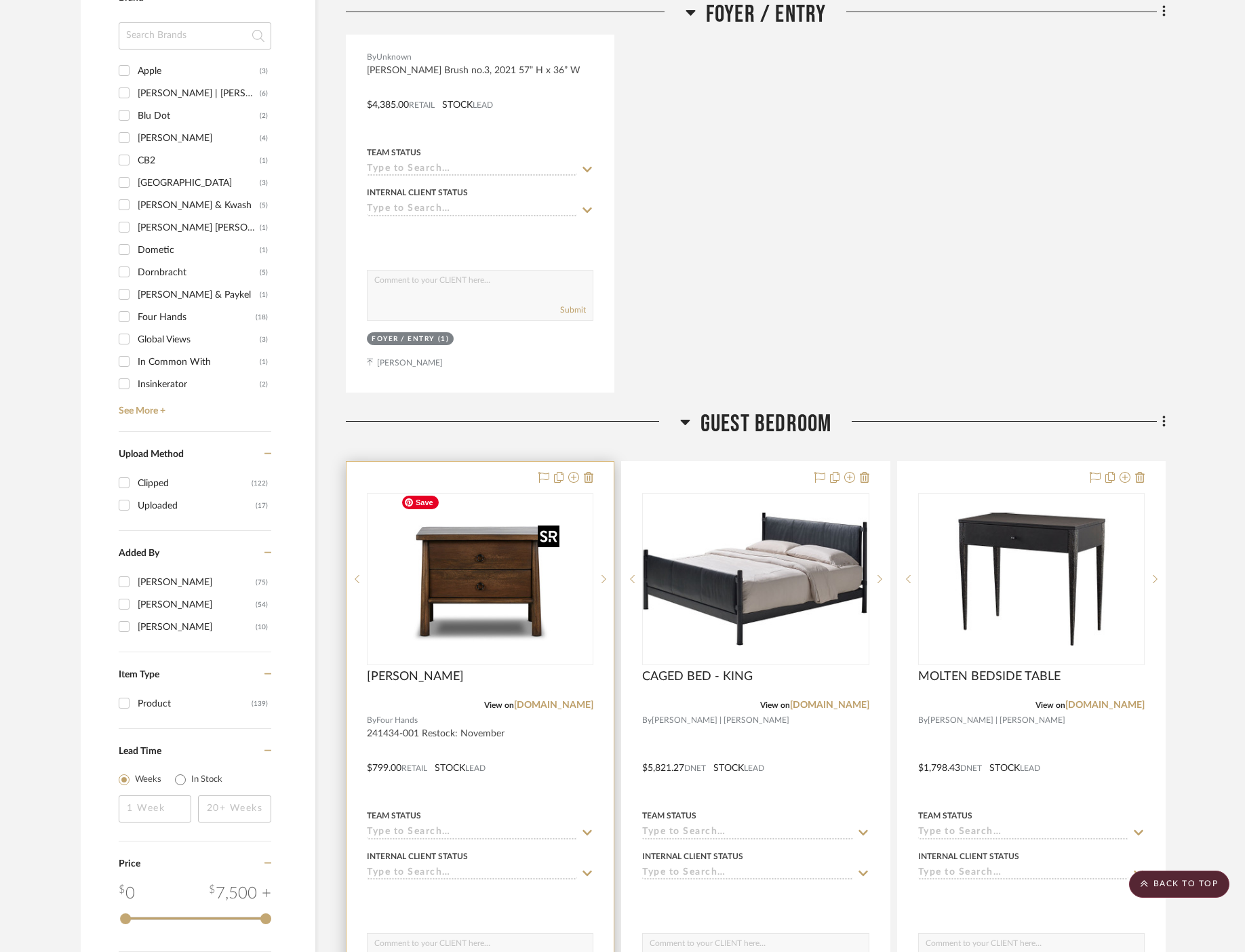
click at [495, 590] on img "0" at bounding box center [480, 579] width 170 height 170
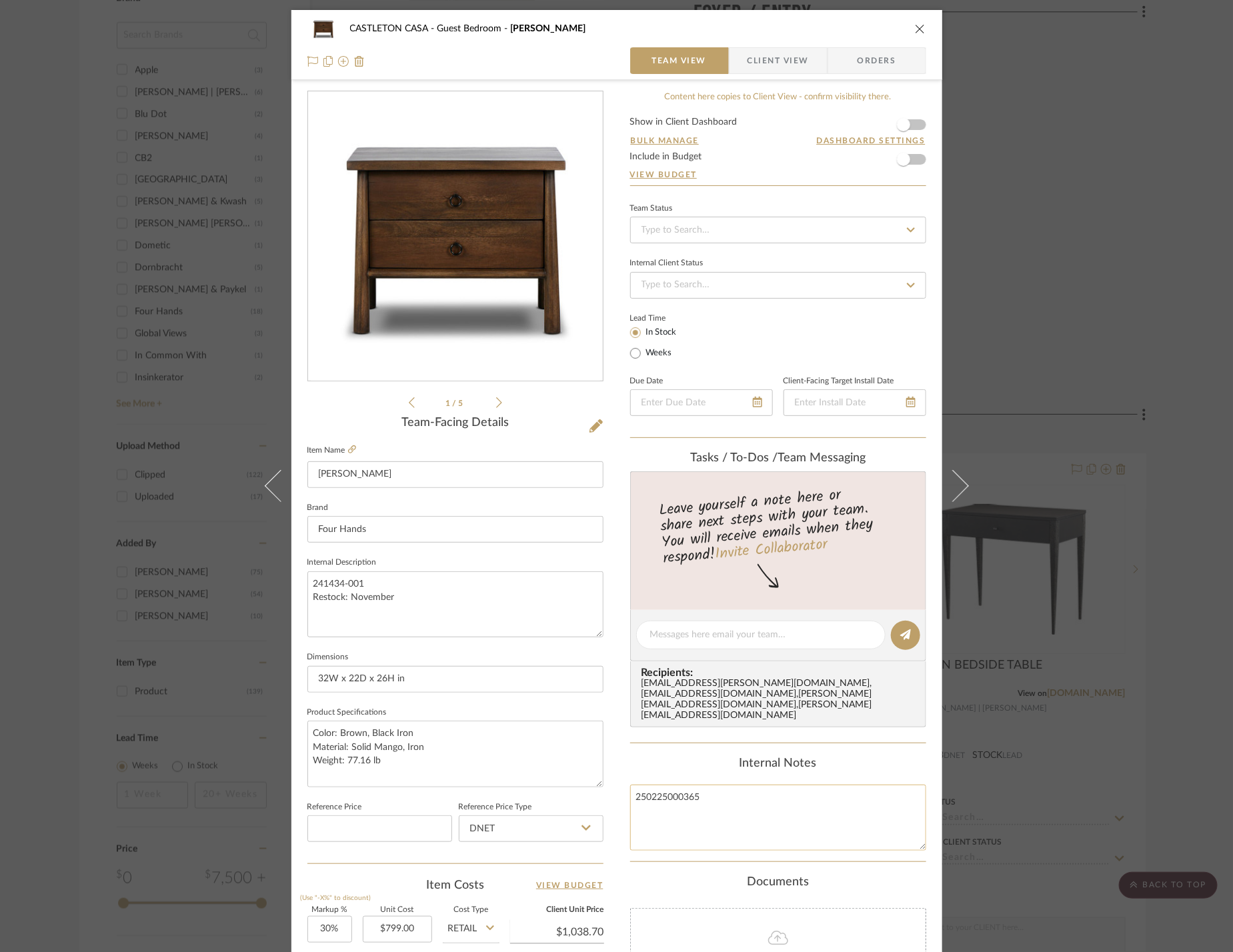
scroll to position [285, 0]
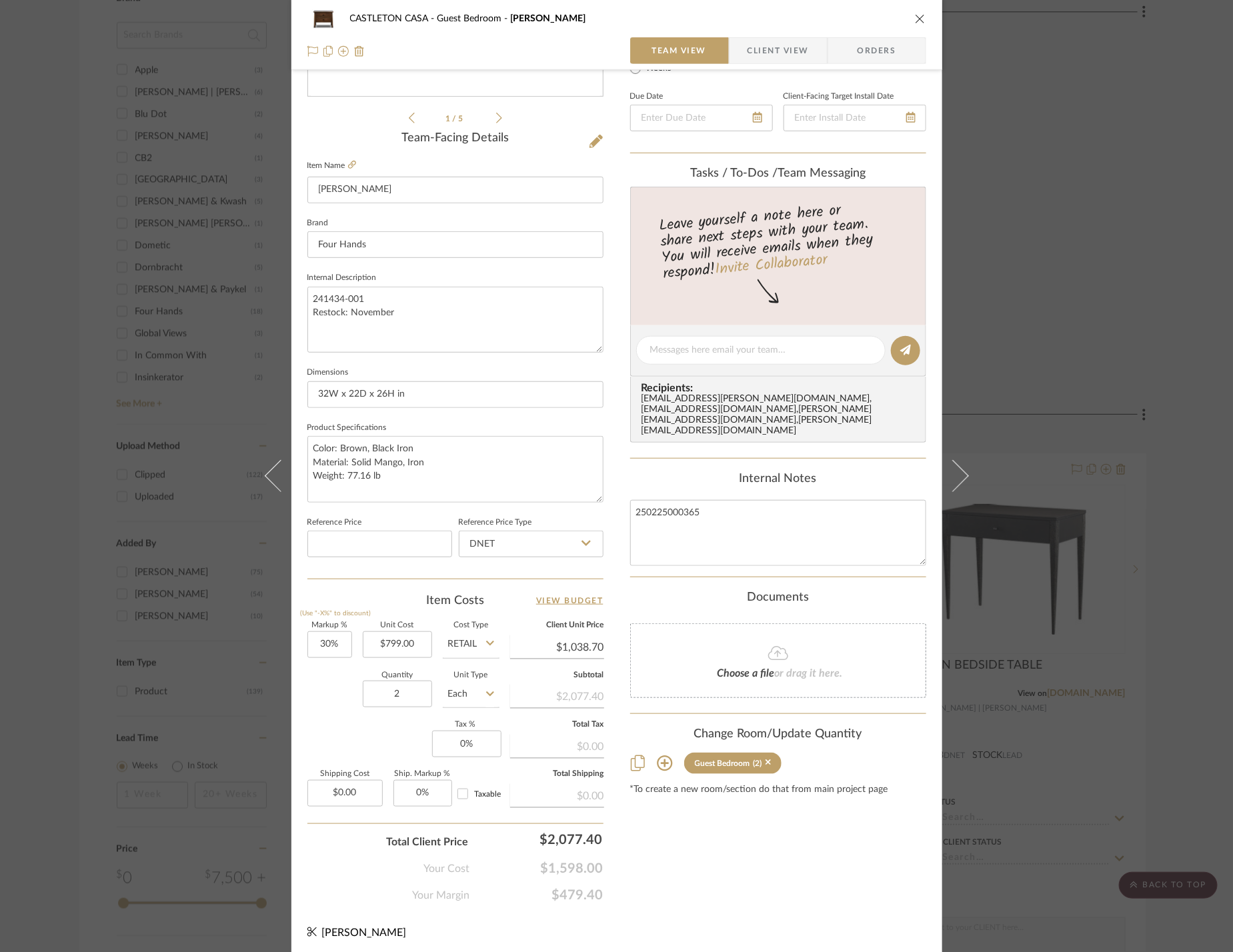
click at [661, 755] on icon at bounding box center [664, 763] width 16 height 16
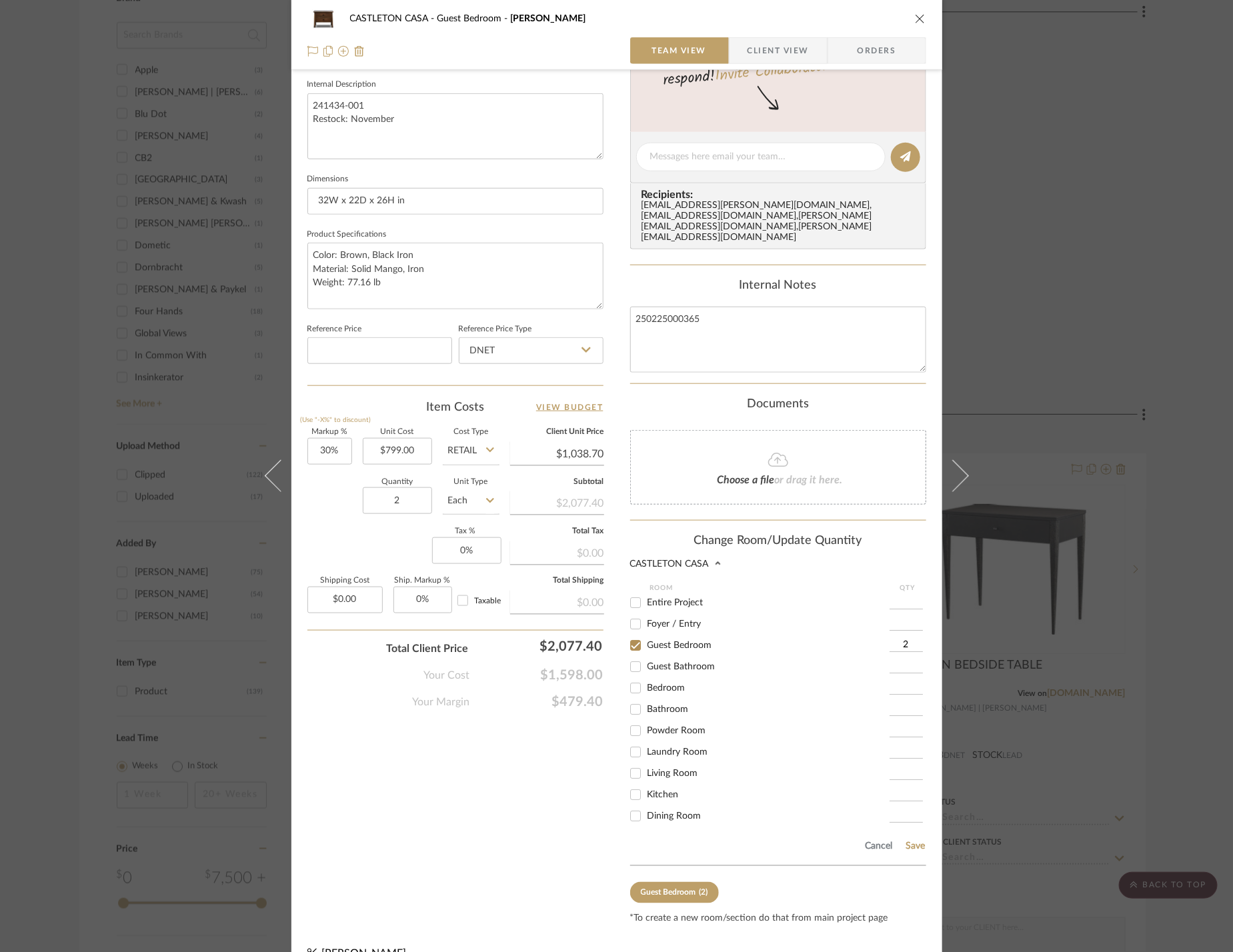
scroll to position [122, 0]
click at [684, 719] on span "Primary Bedroom" at bounding box center [684, 724] width 72 height 9
click at [646, 713] on input "Primary Bedroom" at bounding box center [635, 723] width 21 height 21
checkbox input "true"
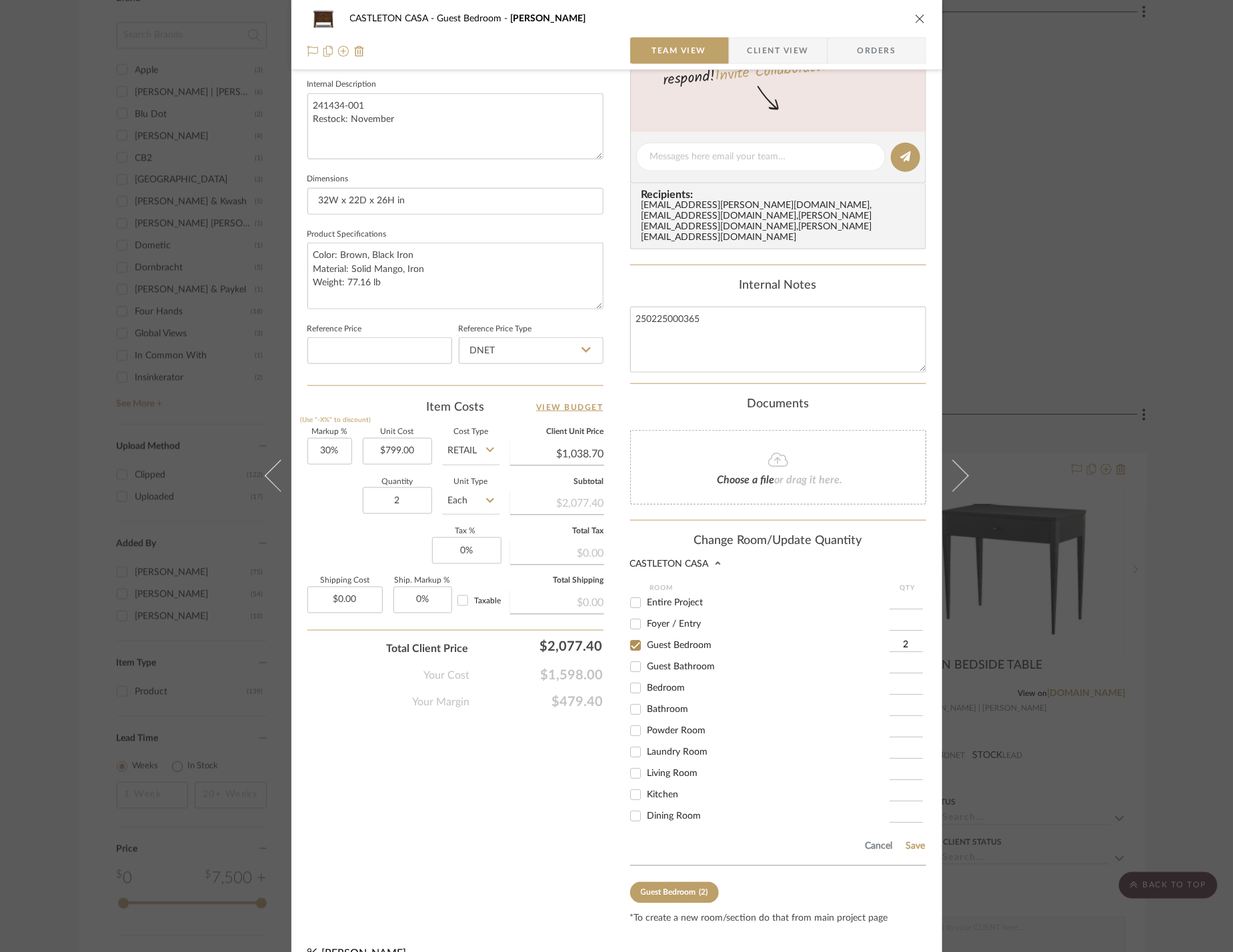
type input "2"
click at [682, 641] on span "Guest Bedroom" at bounding box center [680, 646] width 65 height 9
click at [646, 635] on input "Guest Bedroom" at bounding box center [635, 645] width 21 height 21
checkbox input "false"
click at [912, 842] on button "Save" at bounding box center [916, 846] width 20 height 10
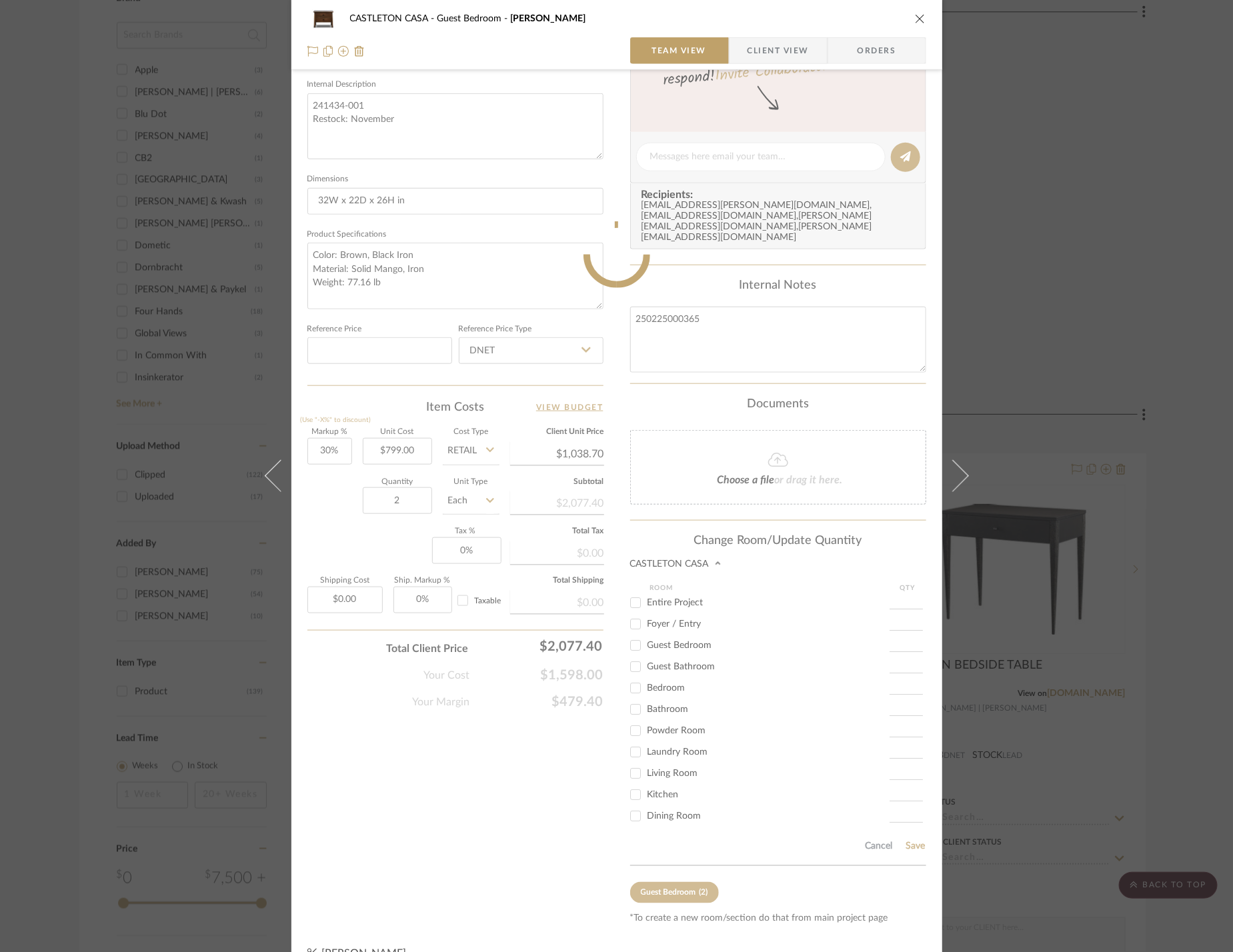
scroll to position [285, 0]
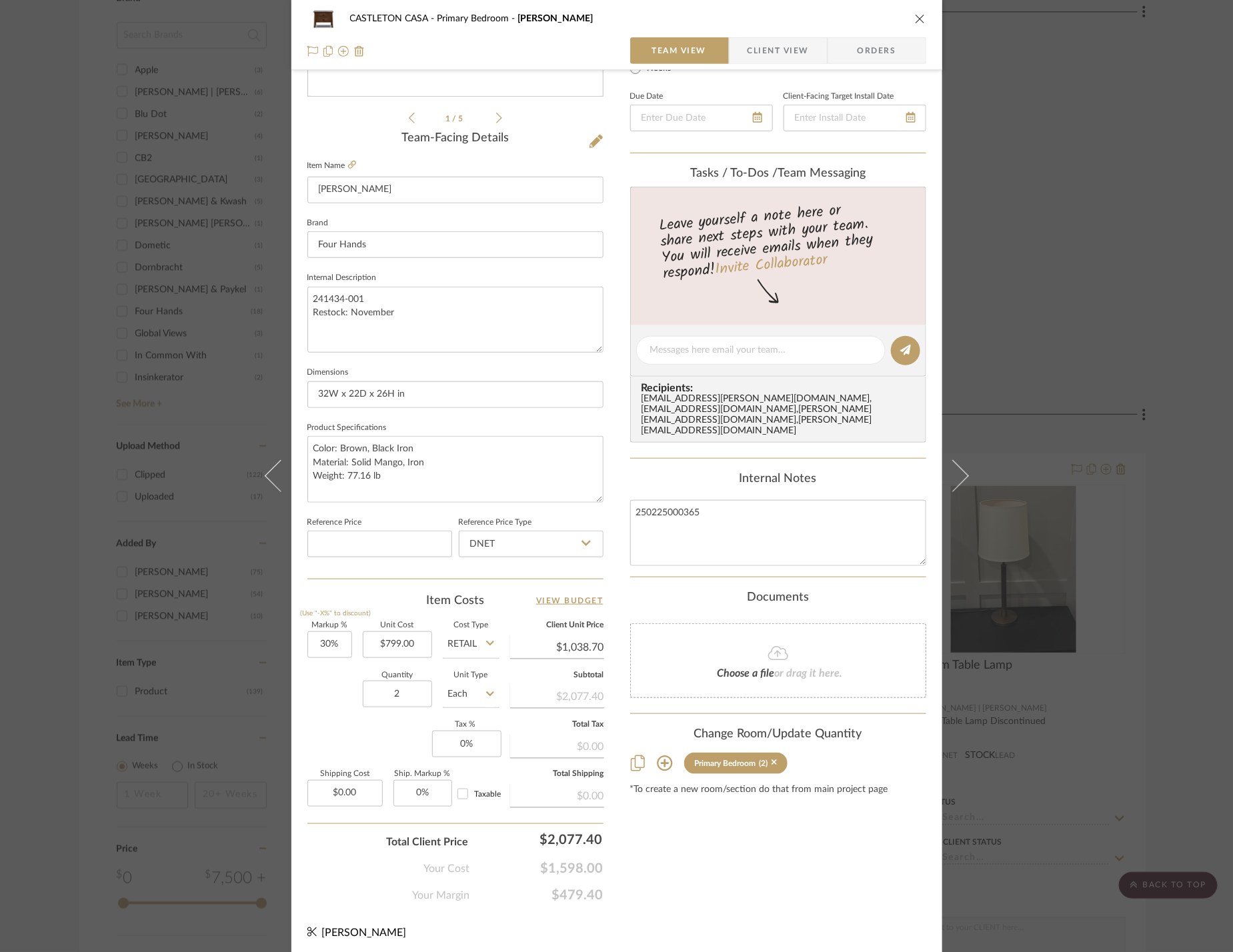
click at [1072, 624] on div "CASTLETON CASA Primary Bedroom Freddie Nightstand Team View Client View Orders …" at bounding box center [616, 476] width 1233 height 952
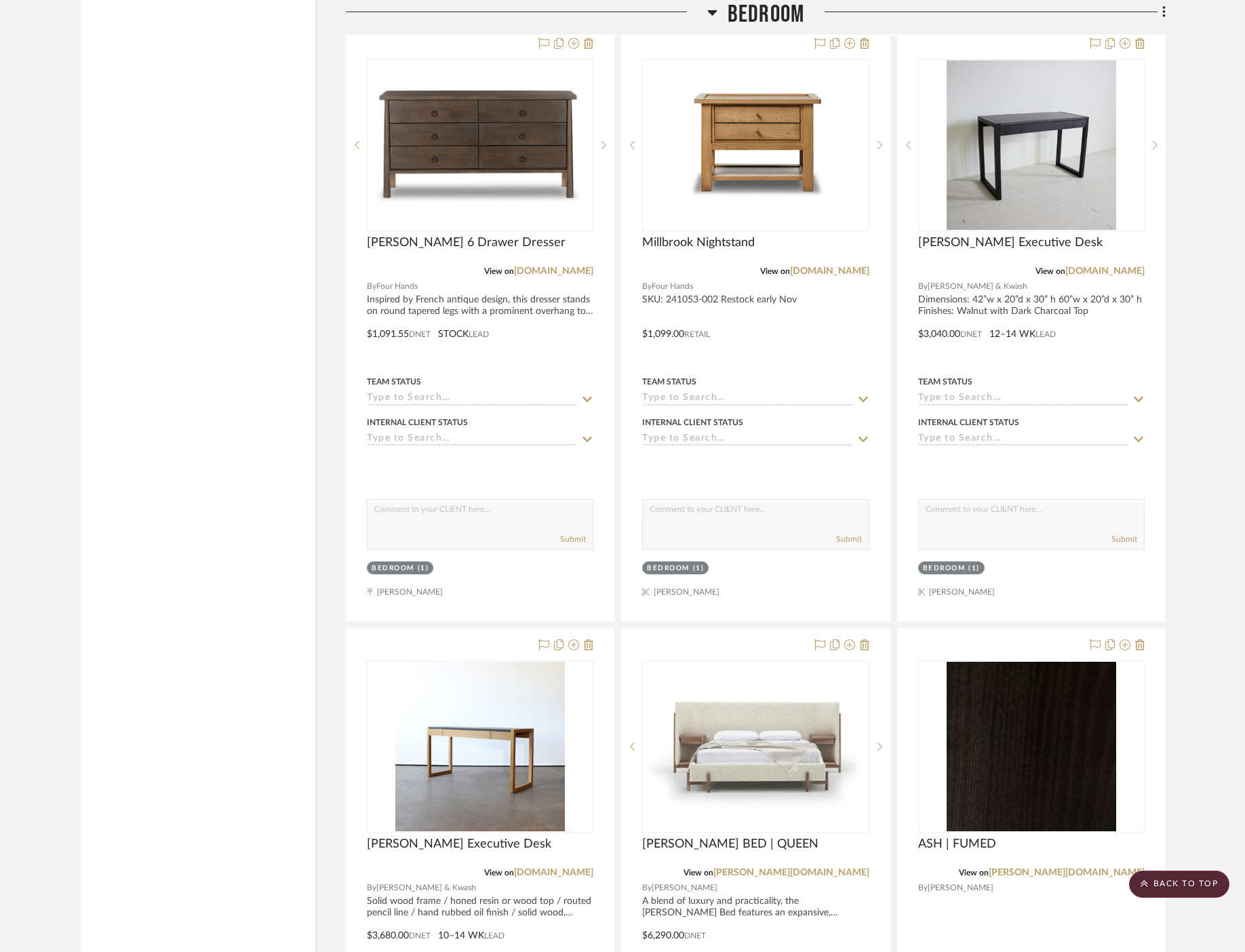
scroll to position [3831, 0]
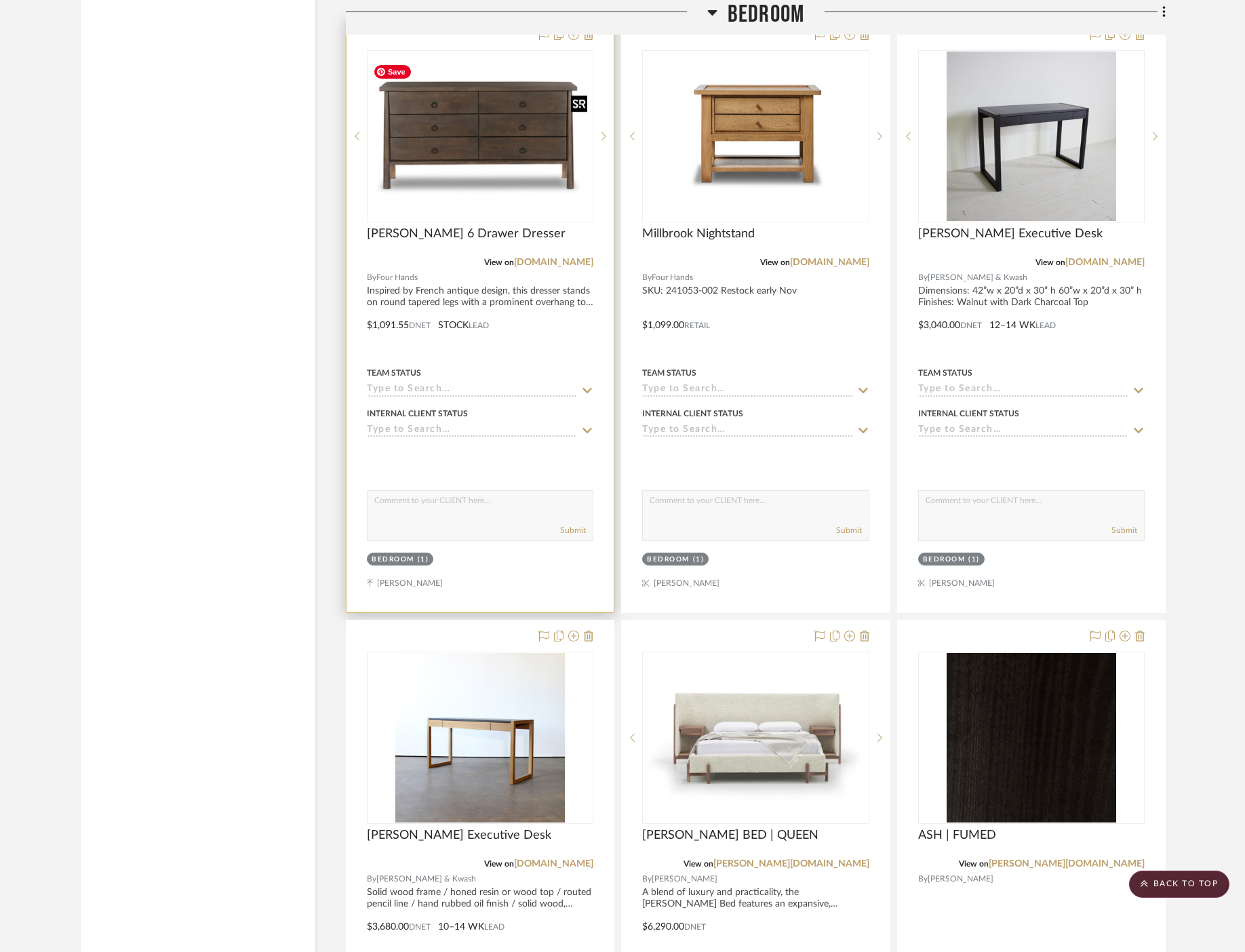
click at [0, 0] on img at bounding box center [0, 0] width 0 height 0
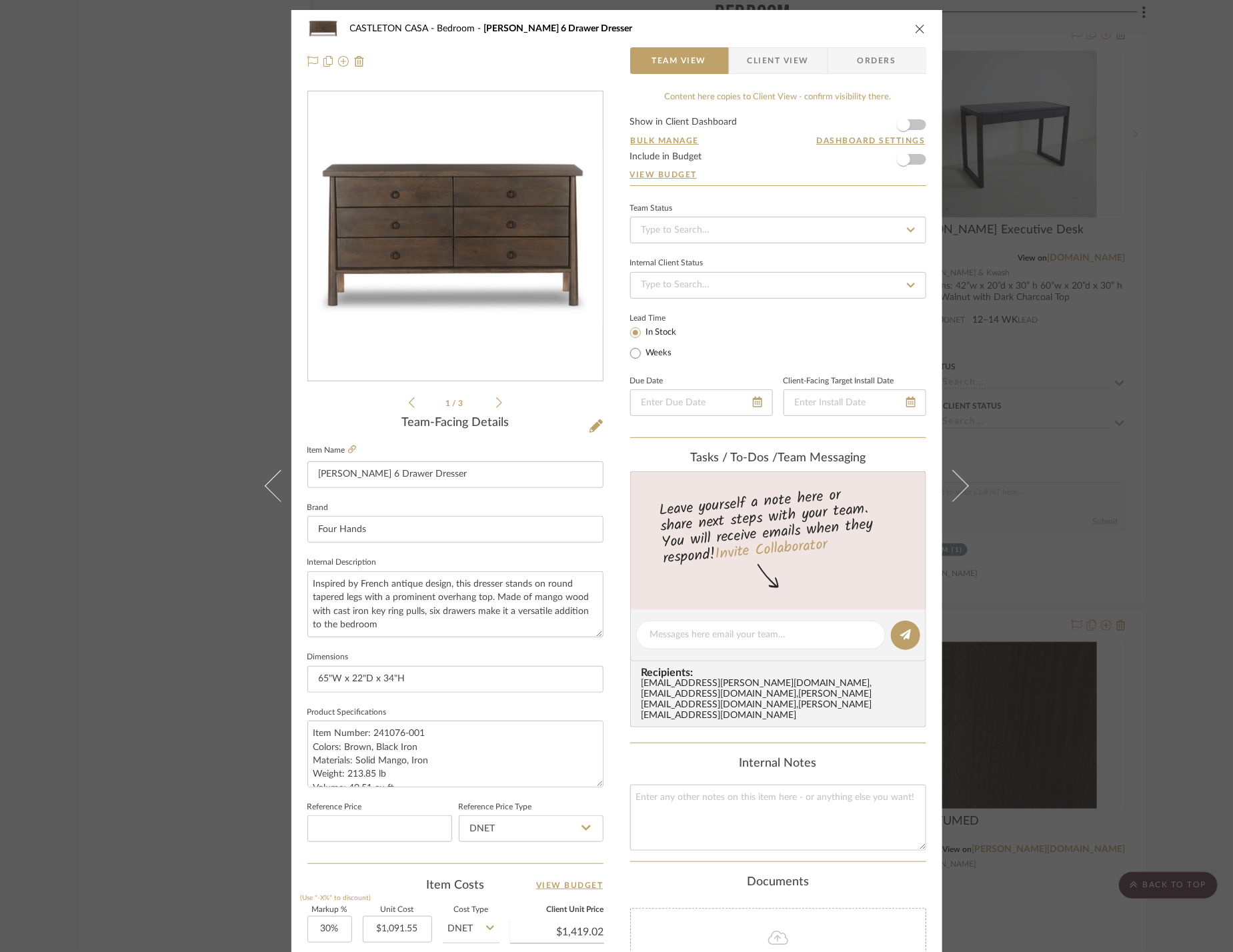
scroll to position [285, 0]
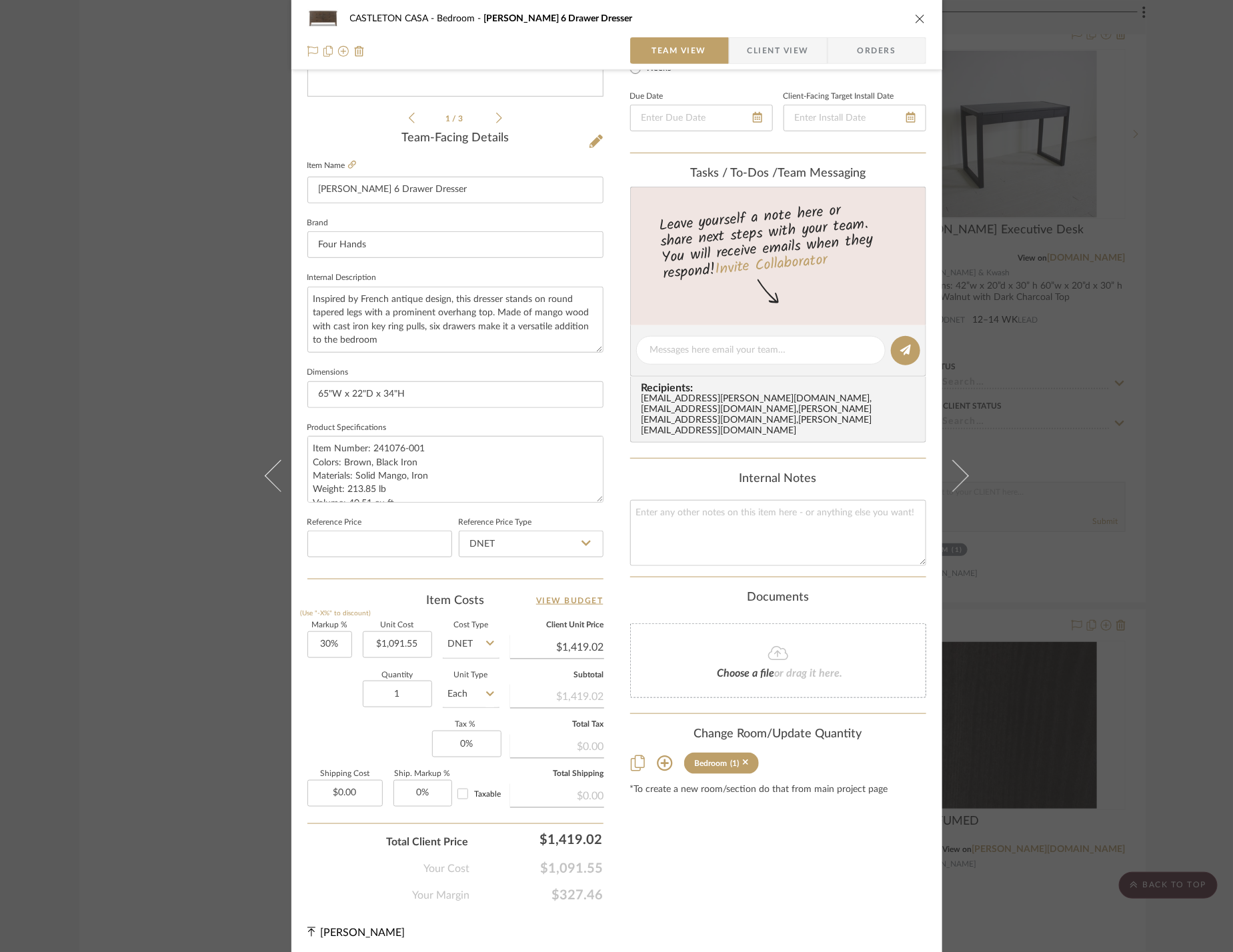
click at [660, 756] on icon at bounding box center [664, 764] width 16 height 16
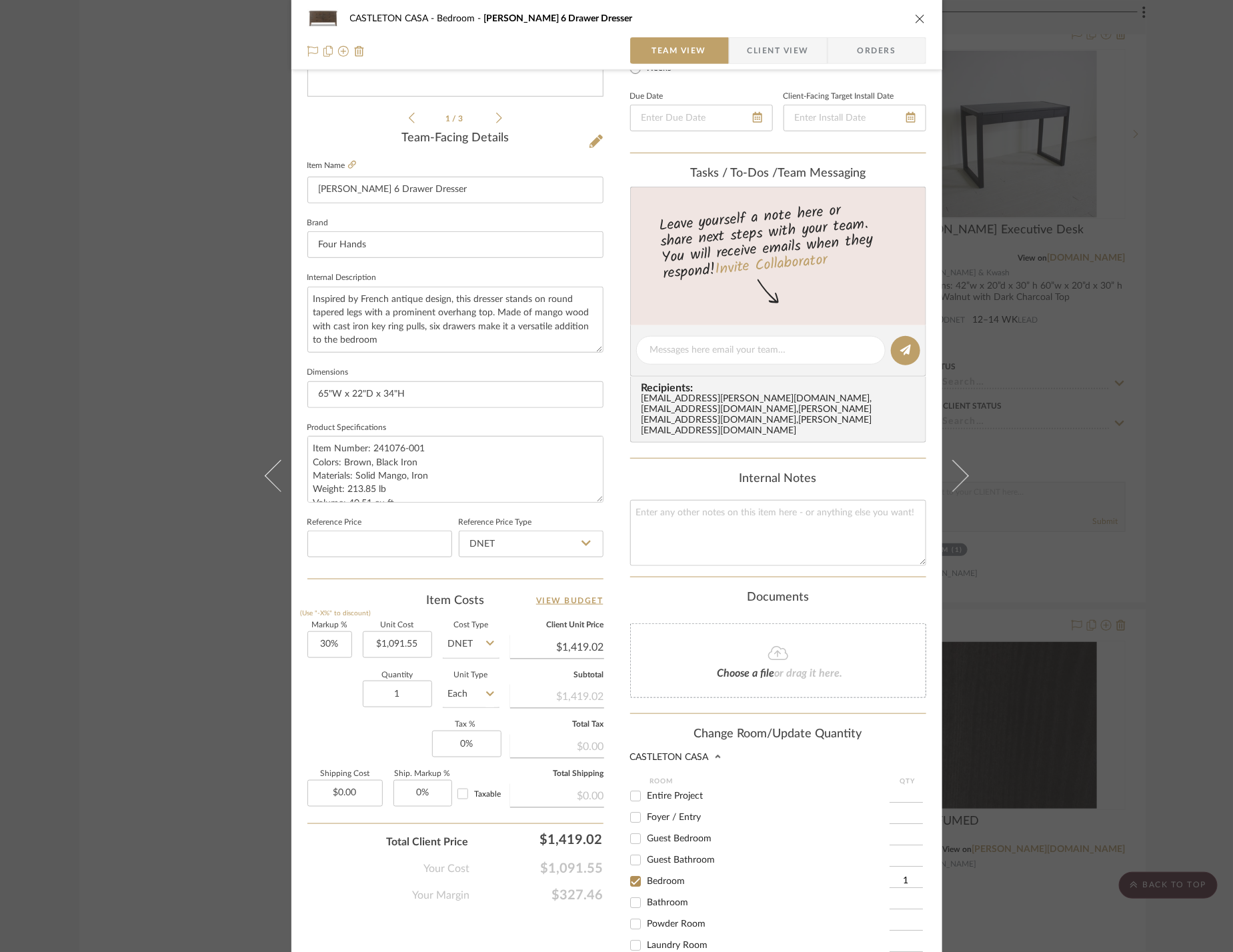
scroll to position [122, 0]
click at [674, 912] on span "Primary Bedroom" at bounding box center [684, 917] width 72 height 9
click at [646, 907] on input "Primary Bedroom" at bounding box center [635, 917] width 21 height 21
checkbox input "true"
type input "1"
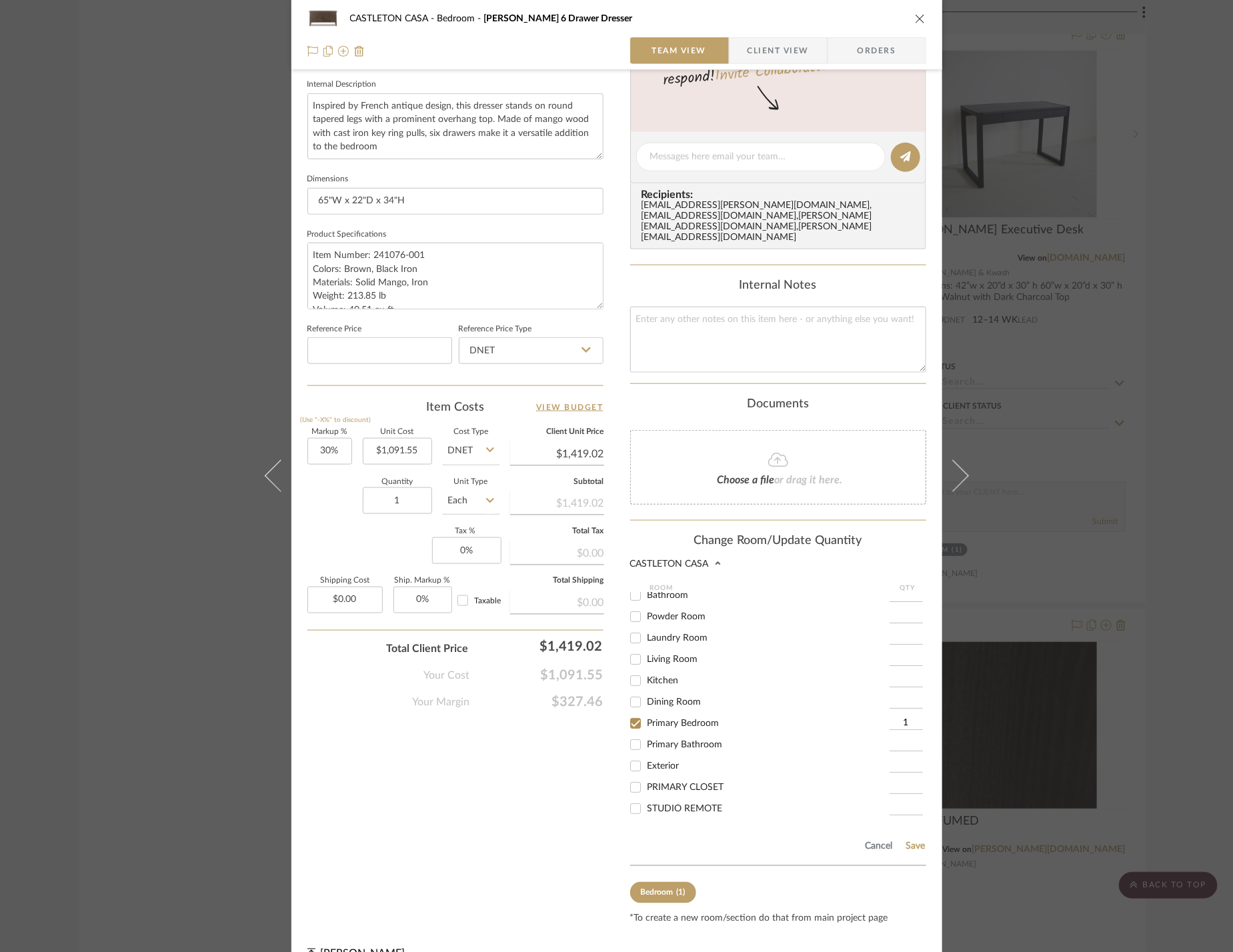
scroll to position [0, 0]
click at [661, 684] on span "Bedroom" at bounding box center [666, 688] width 38 height 9
click at [646, 677] on input "Bedroom" at bounding box center [635, 688] width 21 height 21
checkbox input "false"
click at [907, 842] on button "Save" at bounding box center [916, 846] width 20 height 10
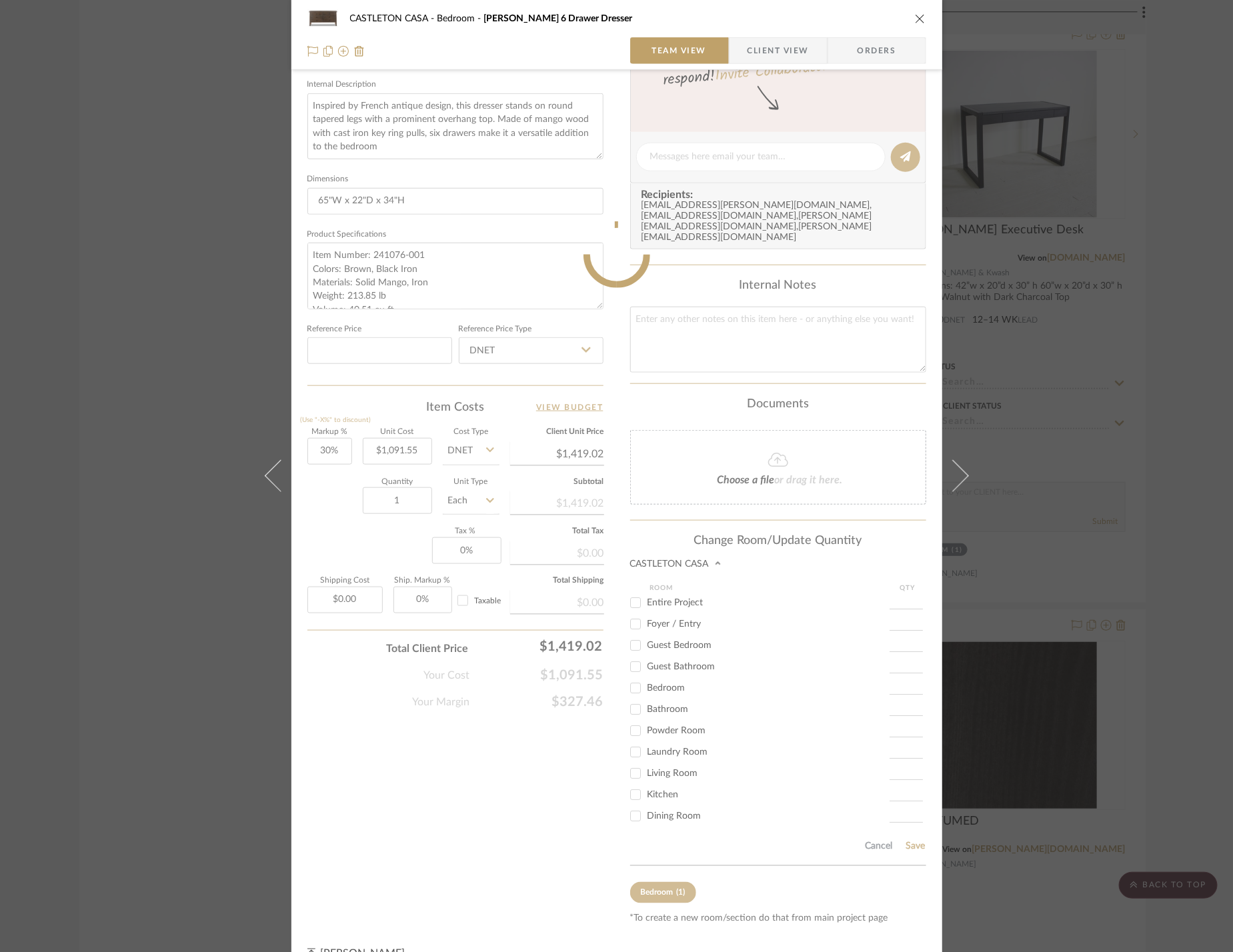
scroll to position [285, 0]
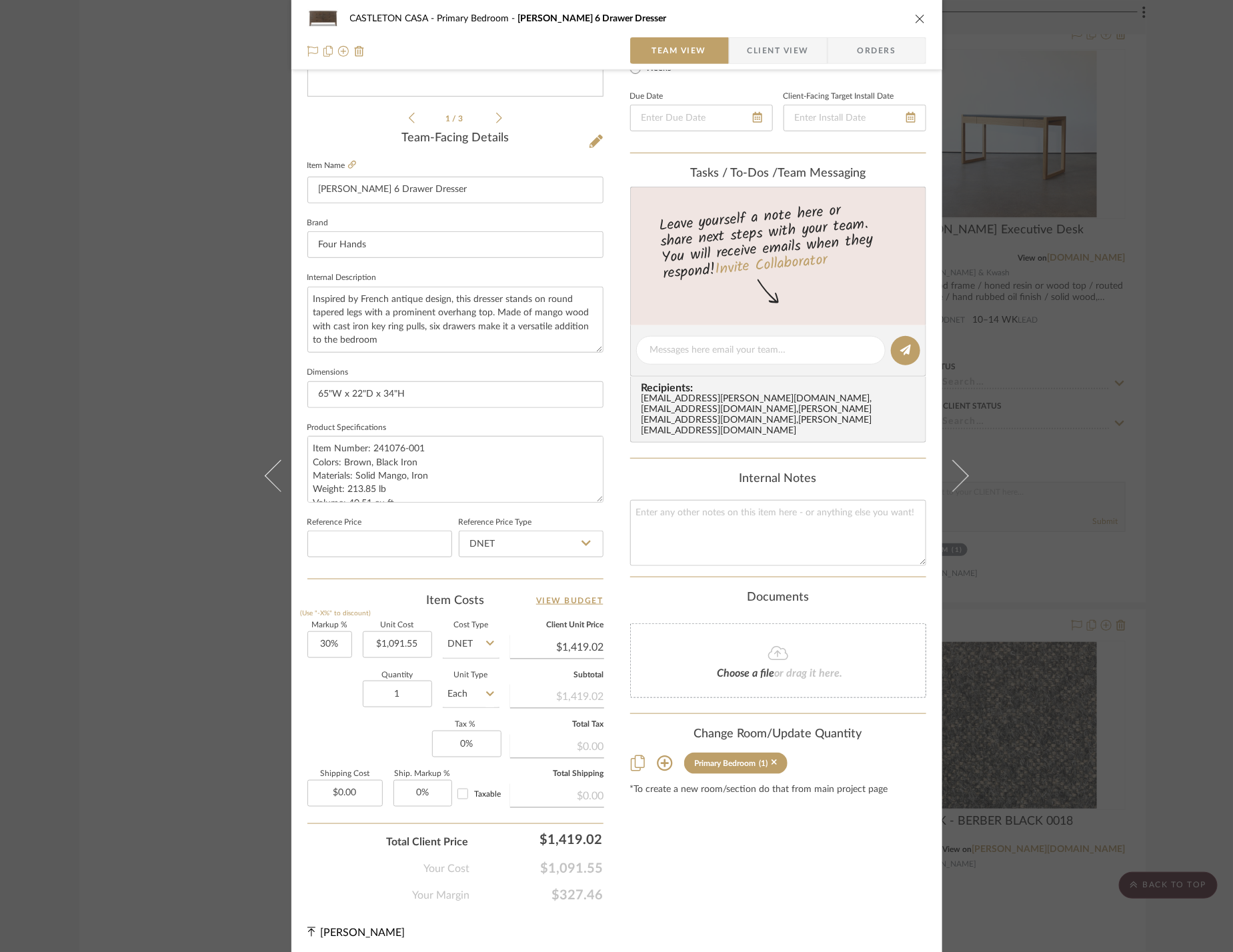
click at [1153, 611] on div "CASTLETON CASA Primary Bedroom Freddie 6 Drawer Dresser Team View Client View O…" at bounding box center [616, 476] width 1233 height 952
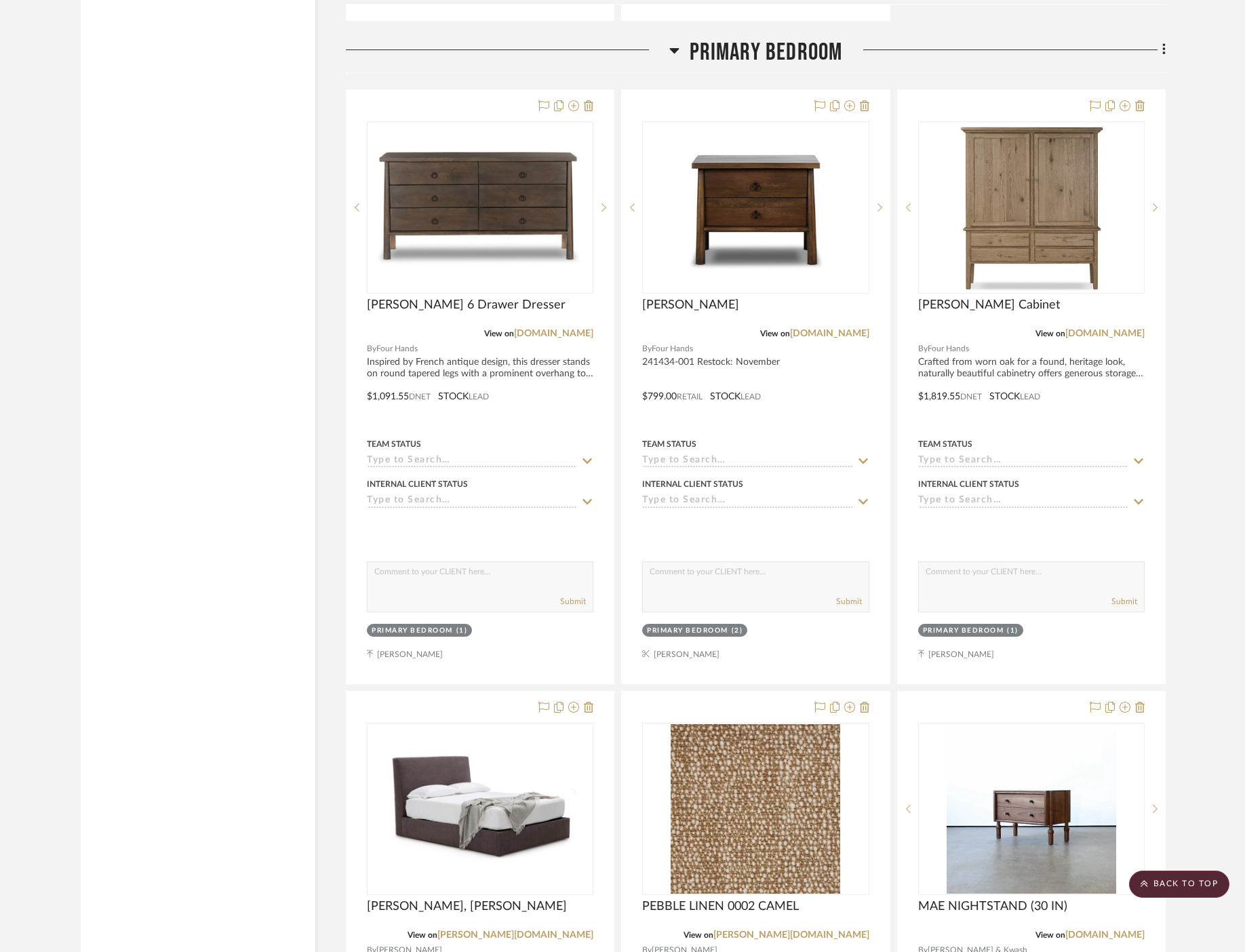
scroll to position [12856, 0]
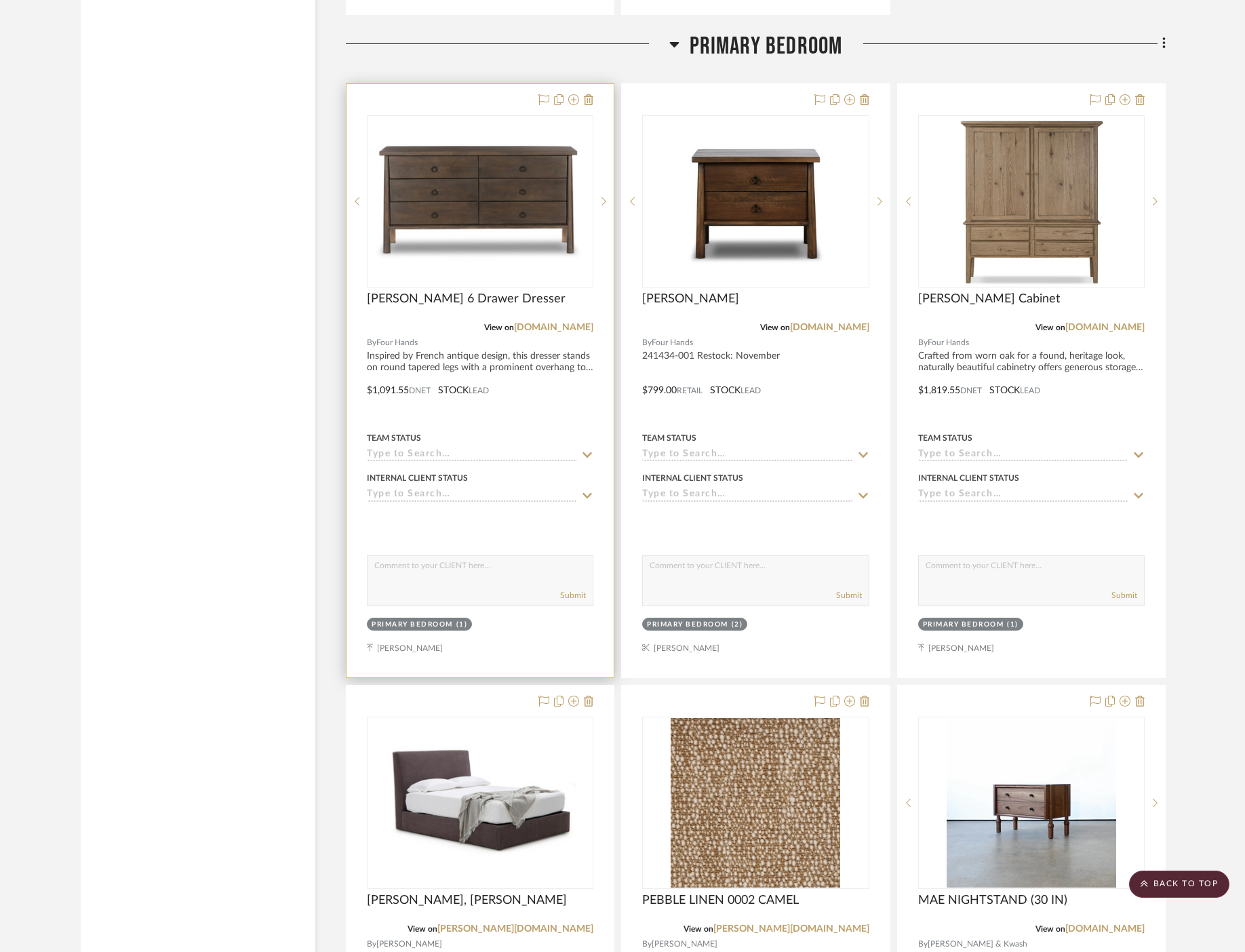
click at [587, 449] on icon at bounding box center [587, 454] width 12 height 10
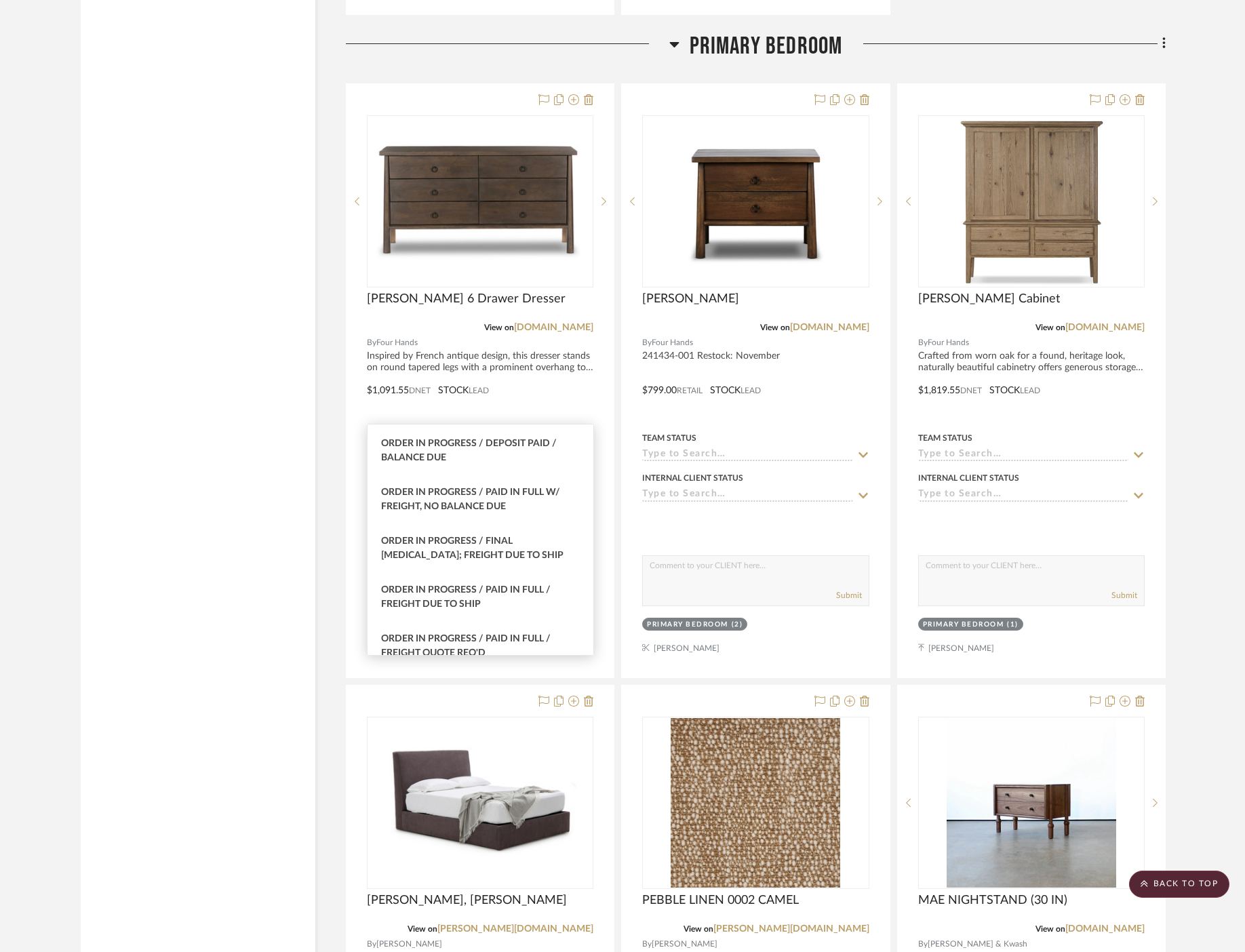
scroll to position [1379, 0]
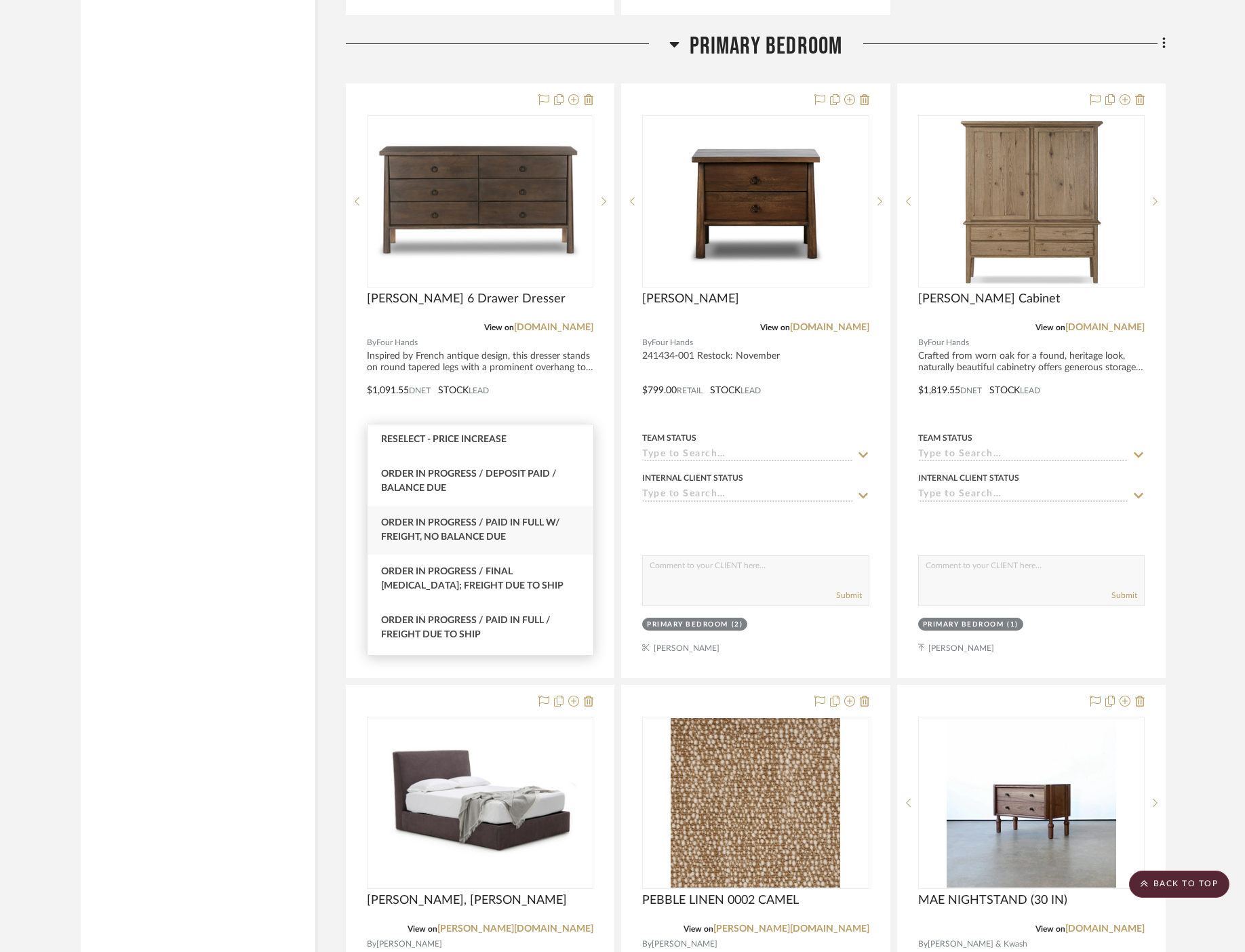
click at [510, 533] on div "Order In Progress / Paid In Full w/ Freight, No Balance due" at bounding box center [480, 530] width 226 height 49
type input "[DATE]"
type input "Order In Progress / Paid In Full w/ Freight, No Balance due"
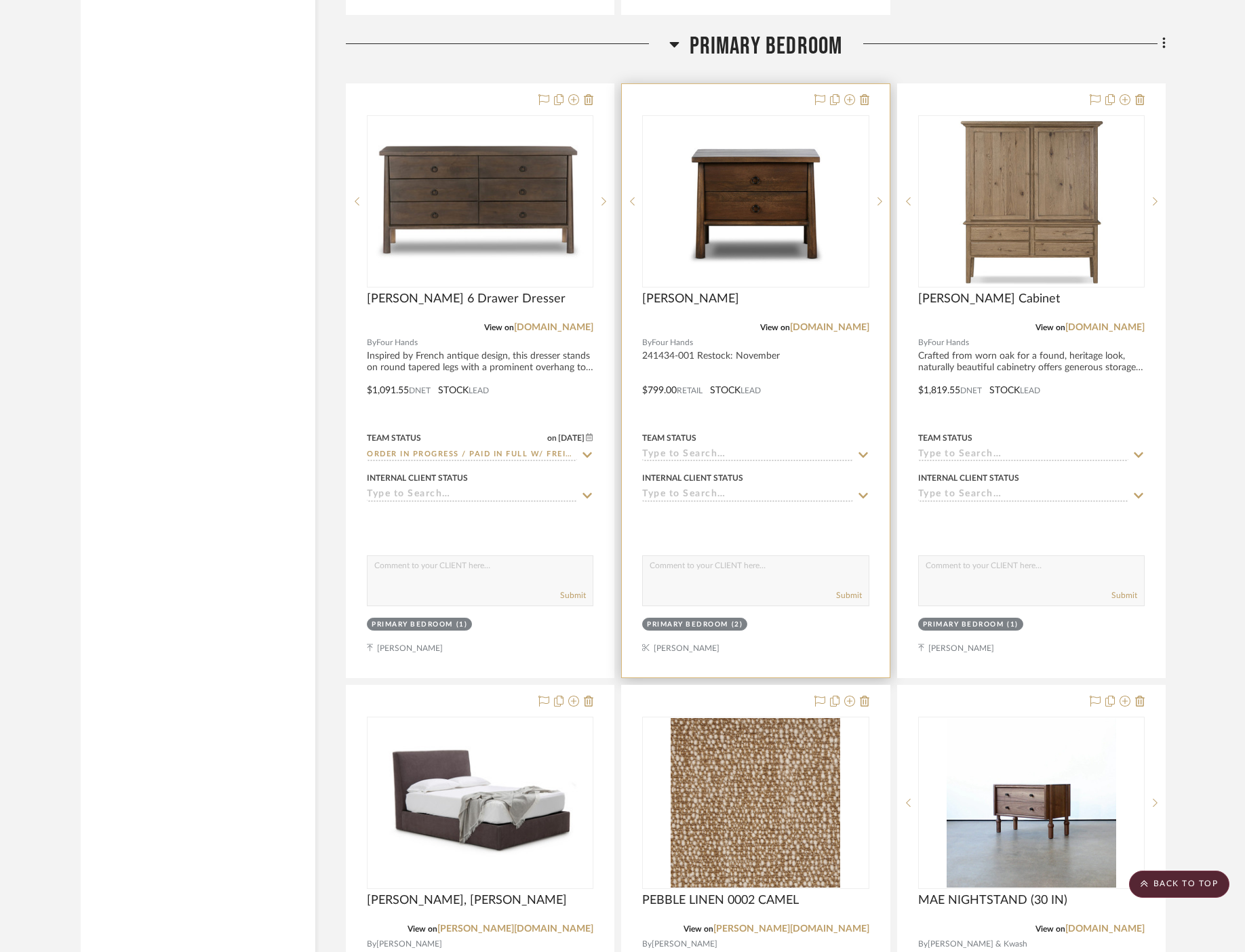
click at [860, 449] on icon at bounding box center [863, 454] width 12 height 10
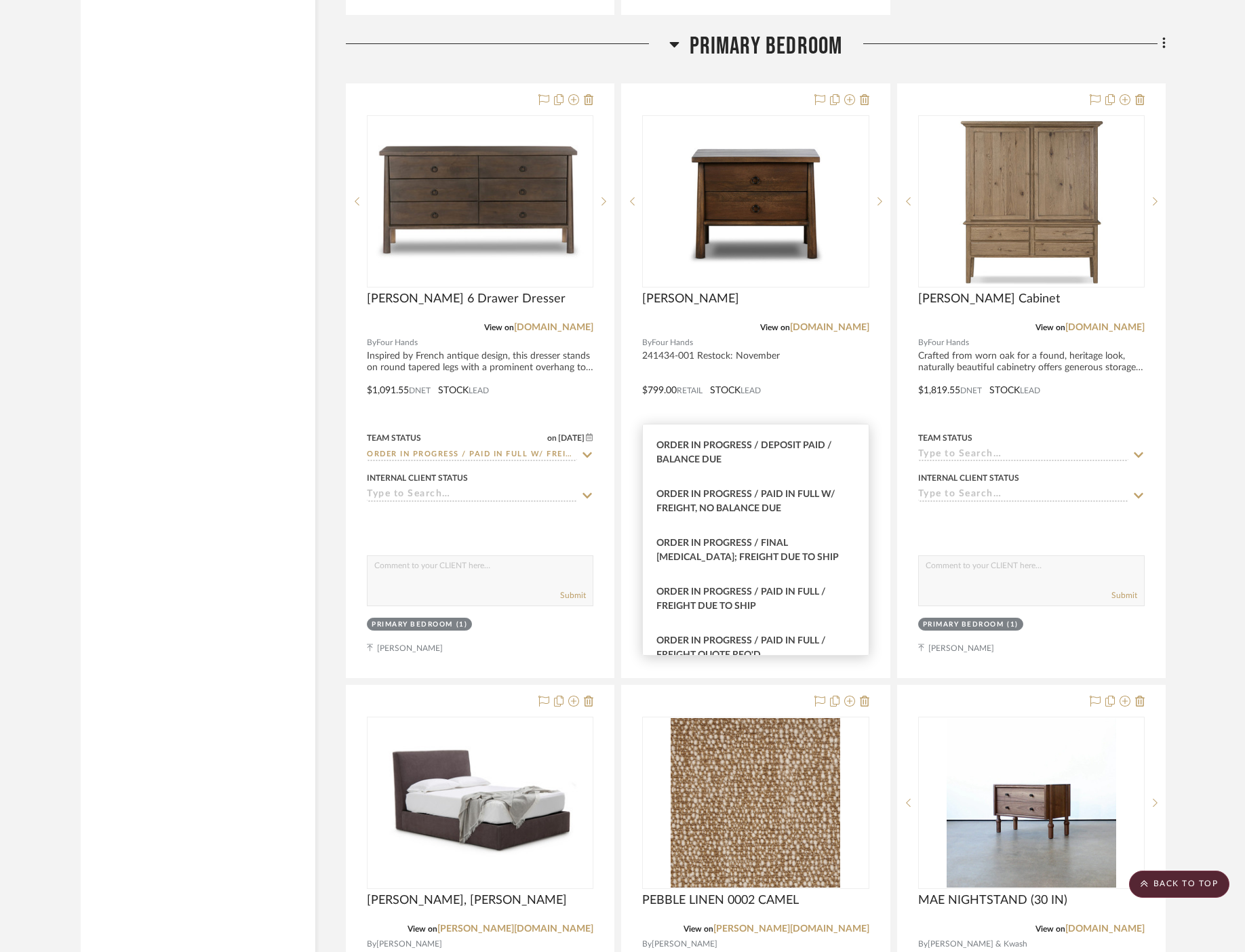
scroll to position [1411, 0]
click at [780, 493] on span "Order In Progress / Paid In Full w/ Freight, No Balance due" at bounding box center [747, 498] width 179 height 24
type input "[DATE]"
type input "Order In Progress / Paid In Full w/ Freight, No Balance due"
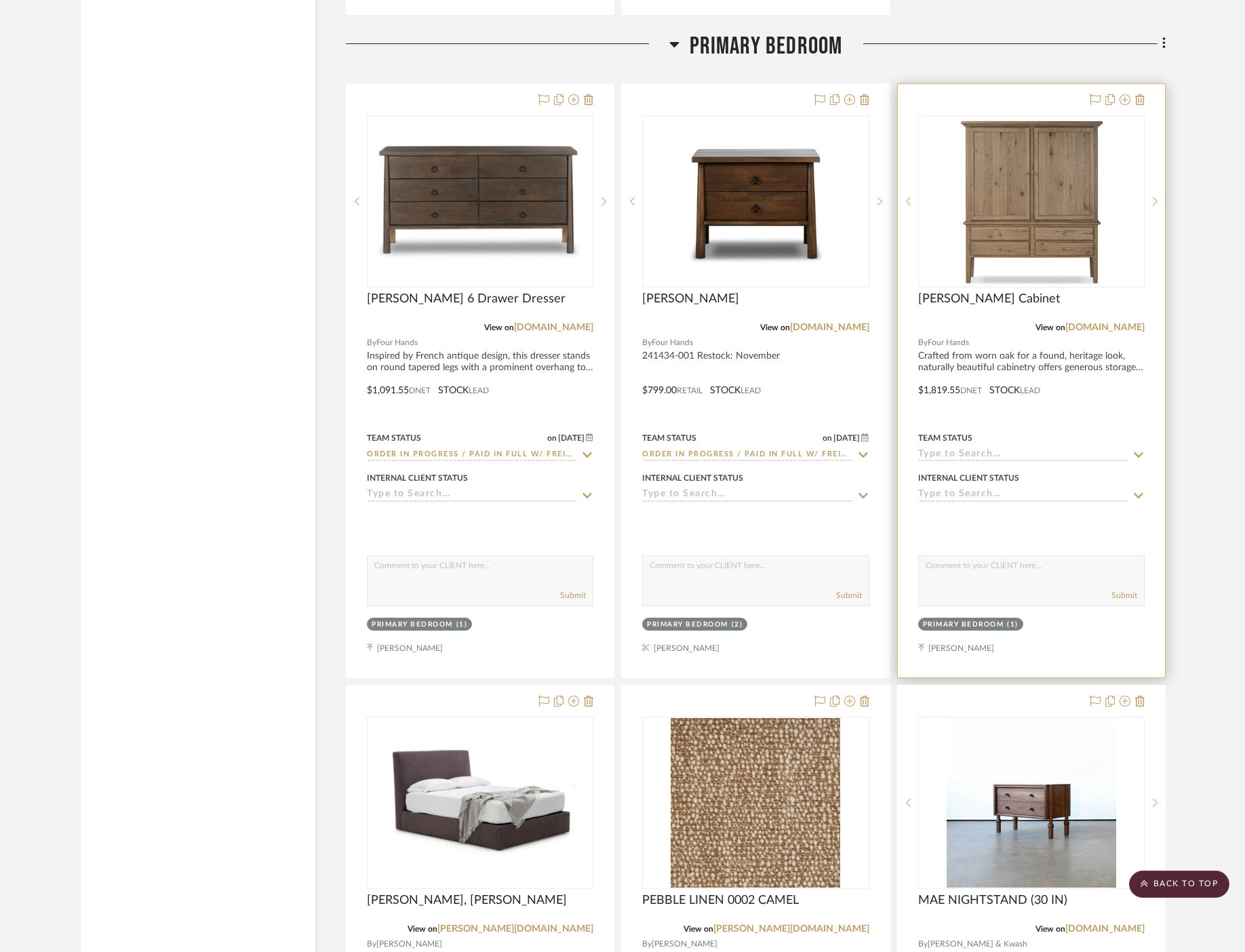
click at [1138, 449] on icon at bounding box center [1138, 454] width 12 height 10
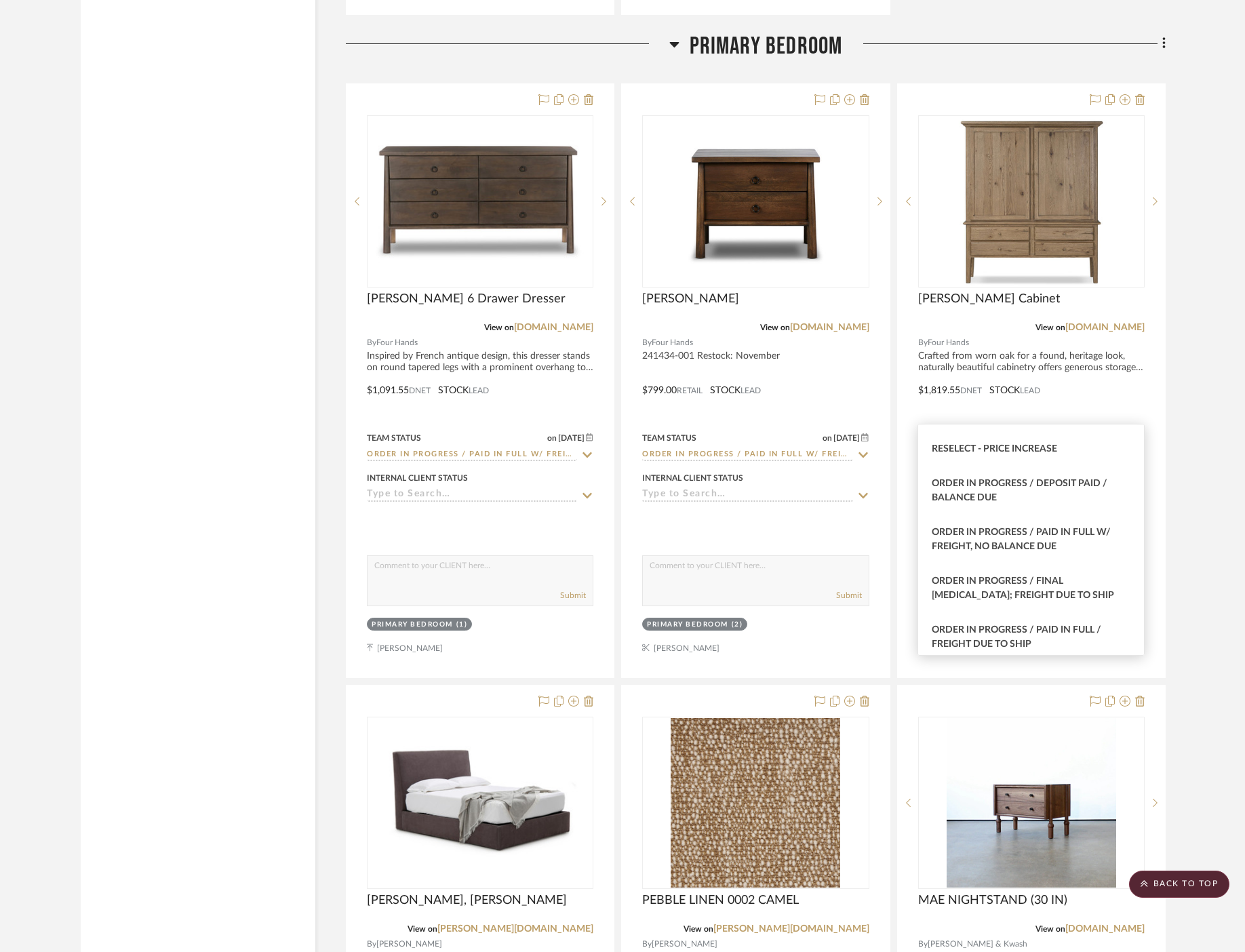
scroll to position [1388, 0]
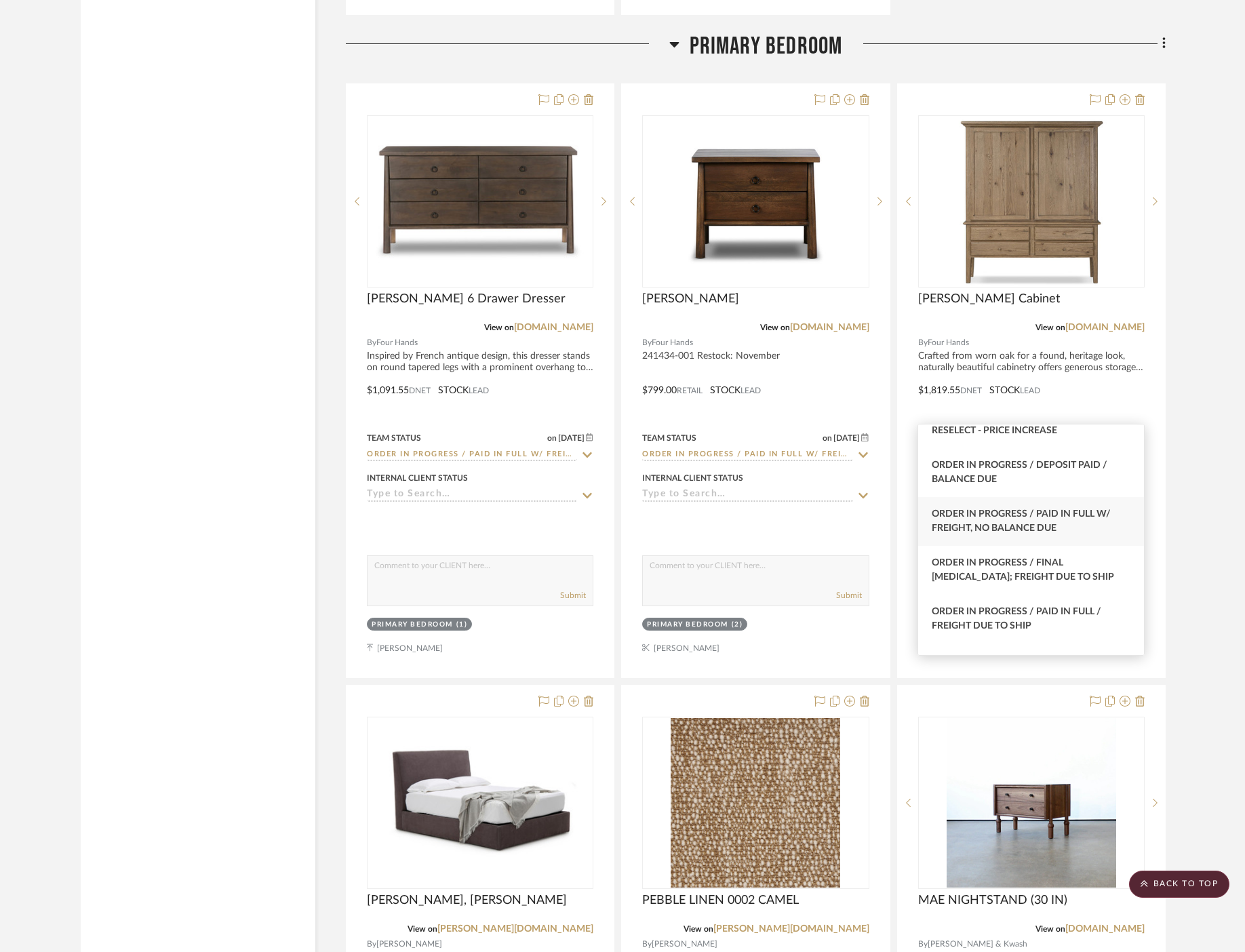
click at [1069, 525] on div "Order In Progress / Paid In Full w/ Freight, No Balance due" at bounding box center [1031, 522] width 226 height 49
type input "[DATE]"
type input "Order In Progress / Paid In Full w/ Freight, No Balance due"
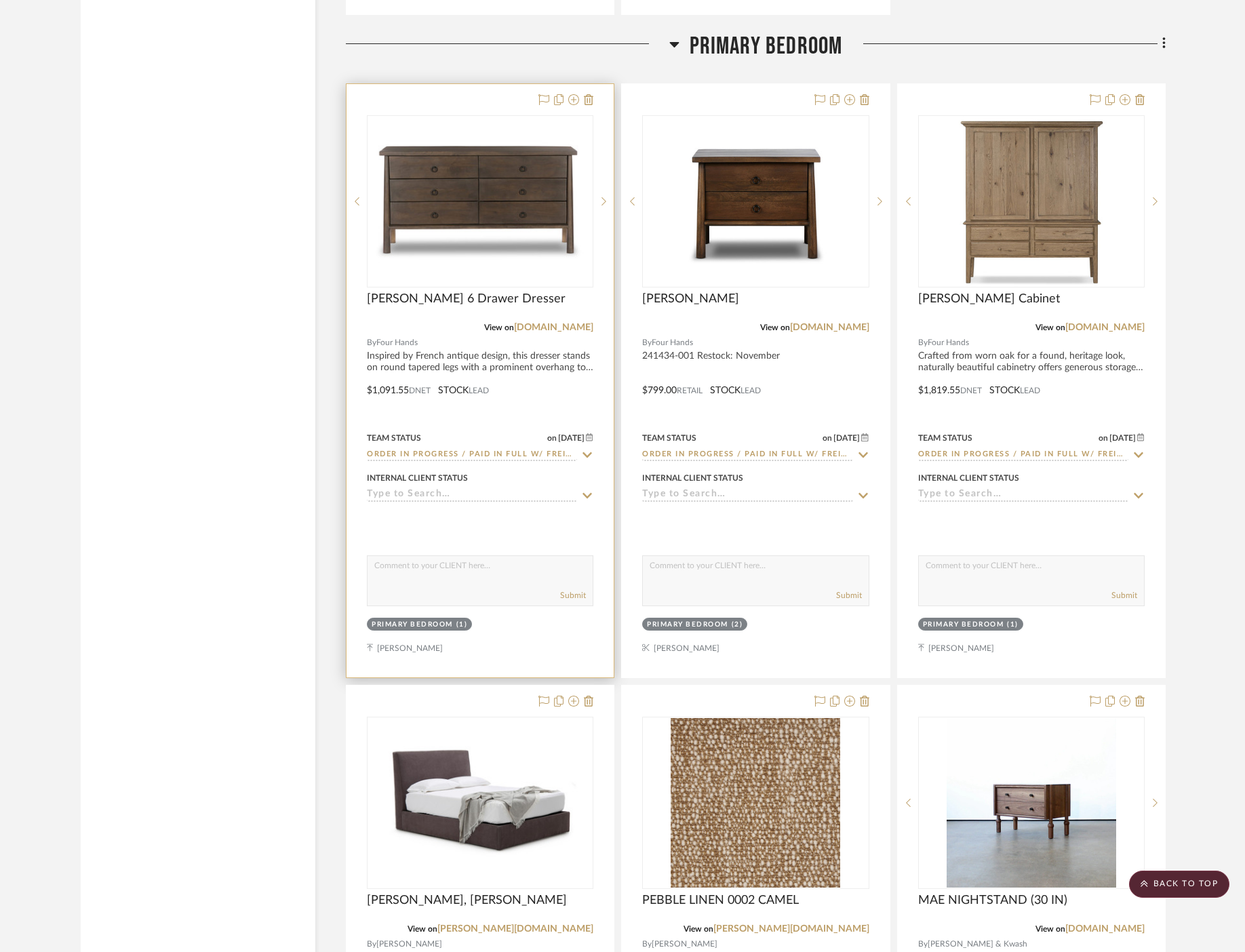
click at [590, 452] on icon at bounding box center [588, 455] width 9 height 6
click at [590, 449] on icon at bounding box center [587, 454] width 12 height 10
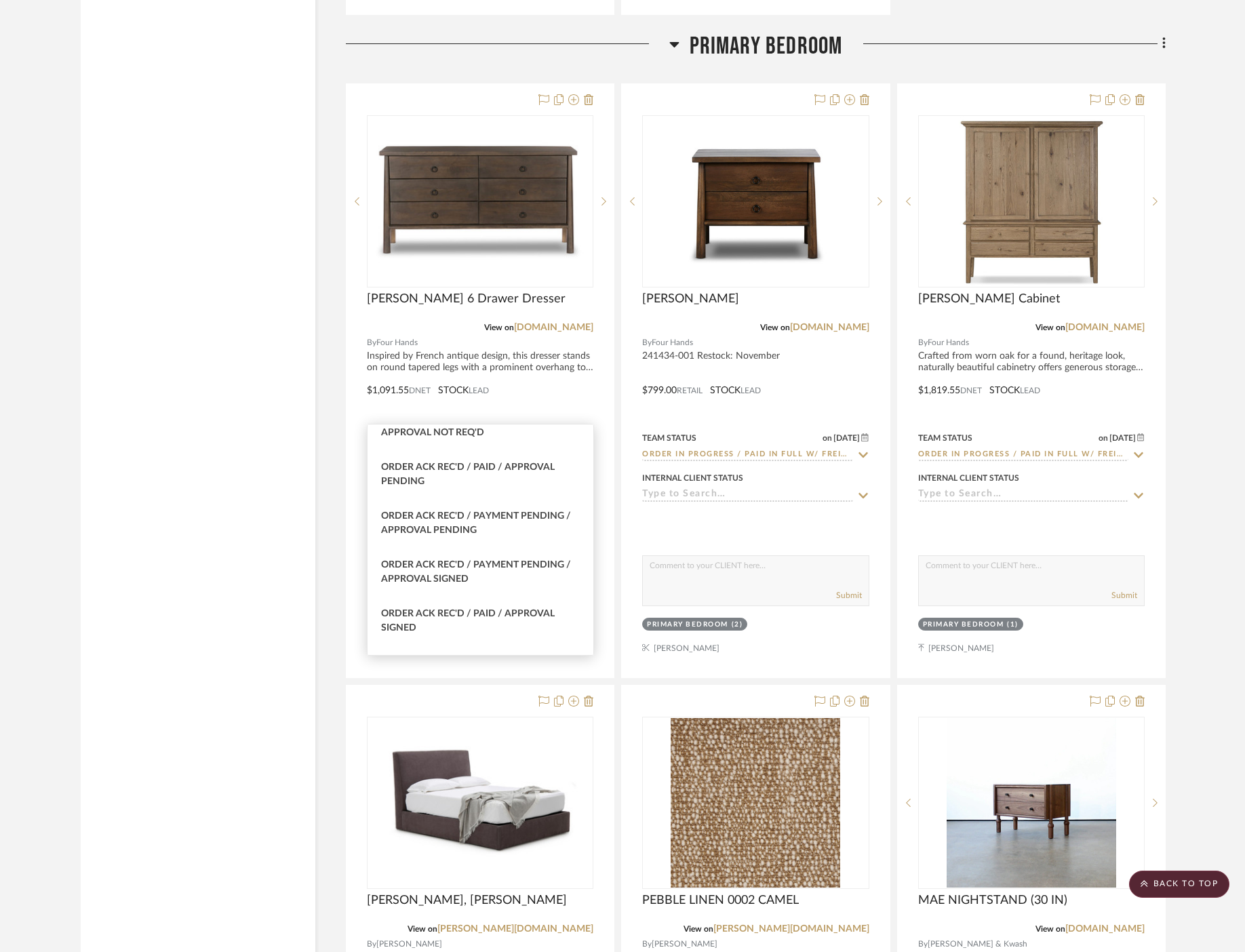
scroll to position [519, 0]
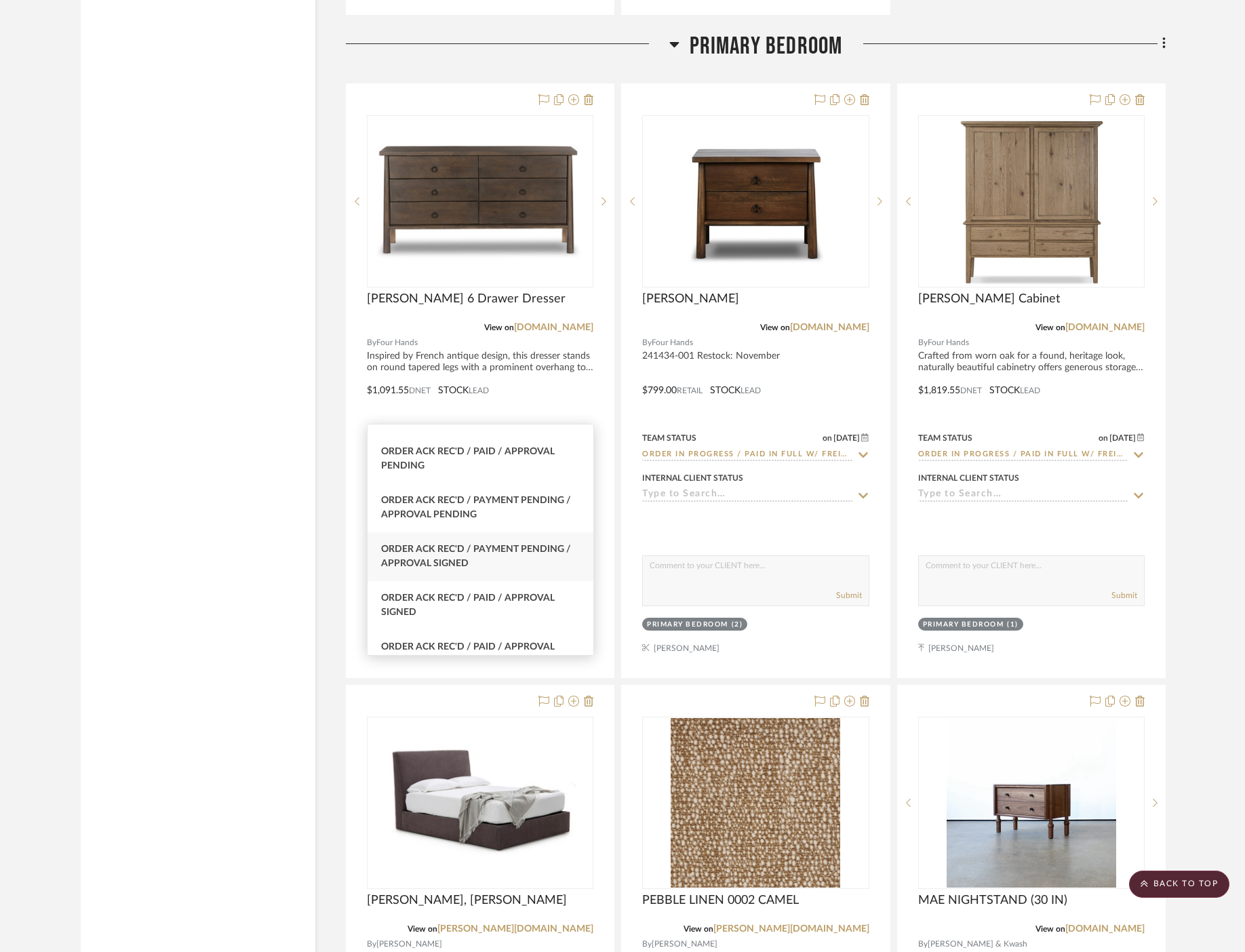
click at [536, 556] on div "Order Ack Rec'd / Payment Pending / Approval Signed" at bounding box center [480, 557] width 226 height 49
type input "Order Ack Rec'd / Payment Pending / Approval Signed"
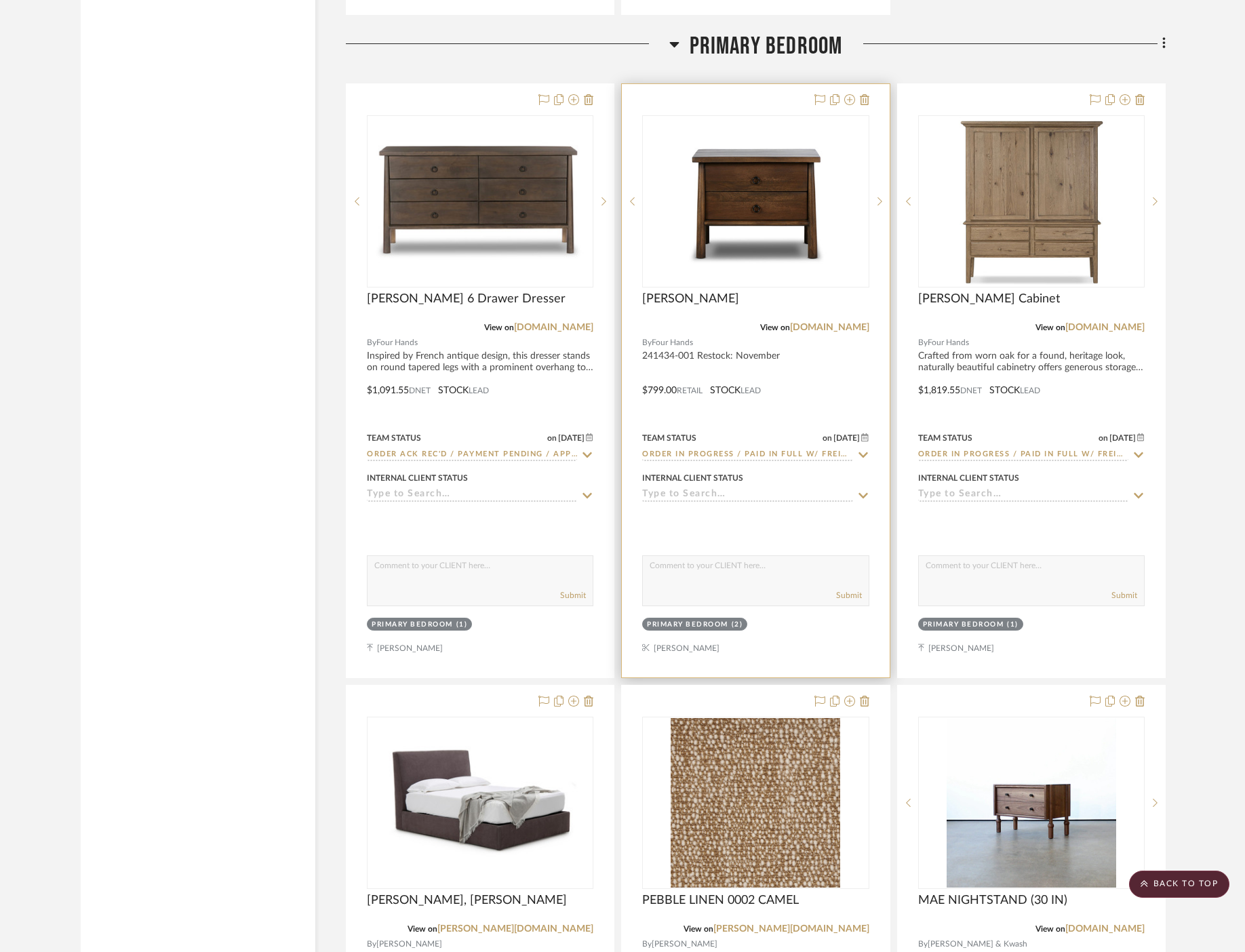
click at [863, 449] on icon at bounding box center [863, 454] width 12 height 10
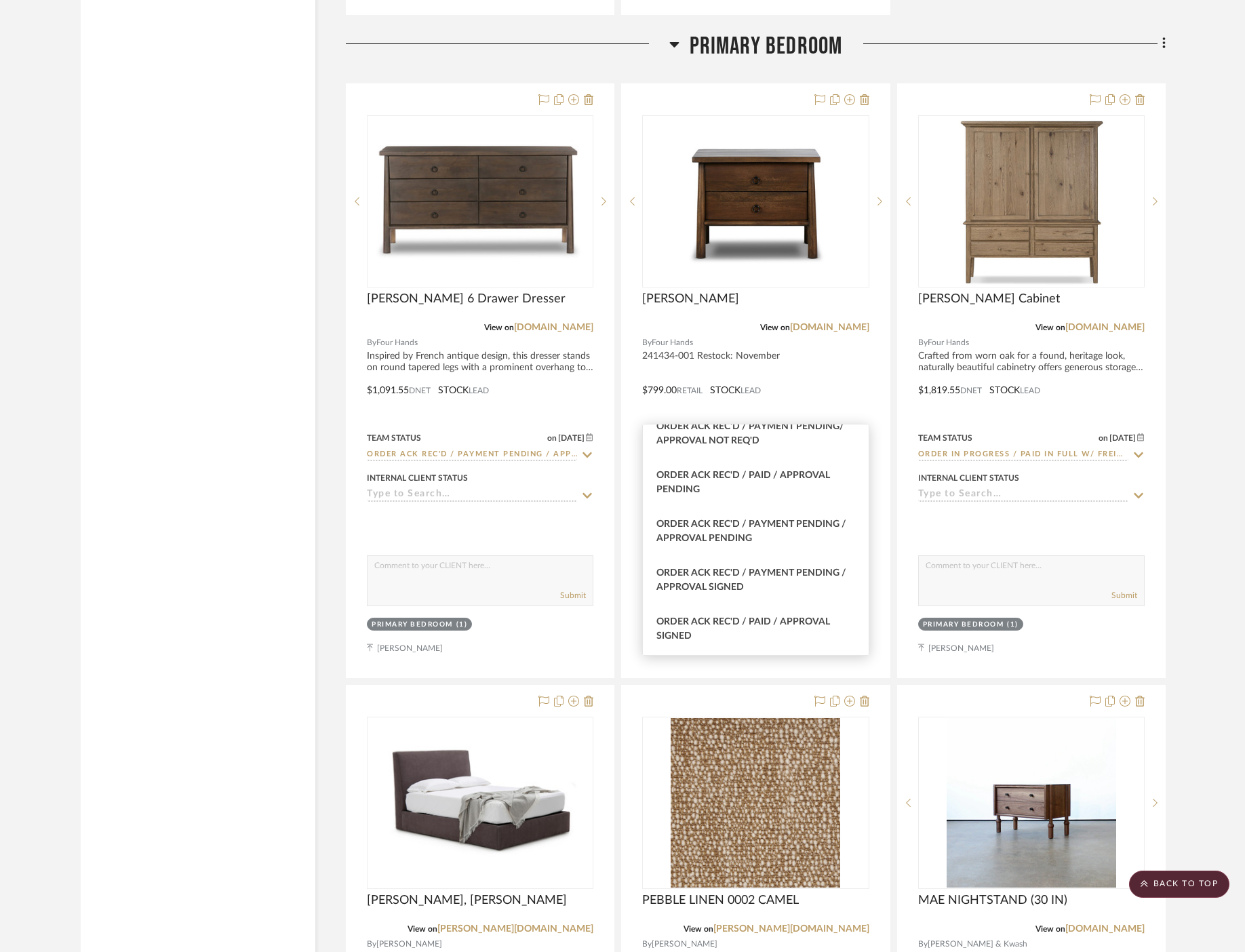
scroll to position [497, 0]
click at [782, 584] on div "Order Ack Rec'd / Payment Pending / Approval Signed" at bounding box center [755, 578] width 226 height 49
type input "Order Ack Rec'd / Payment Pending / Approval Signed"
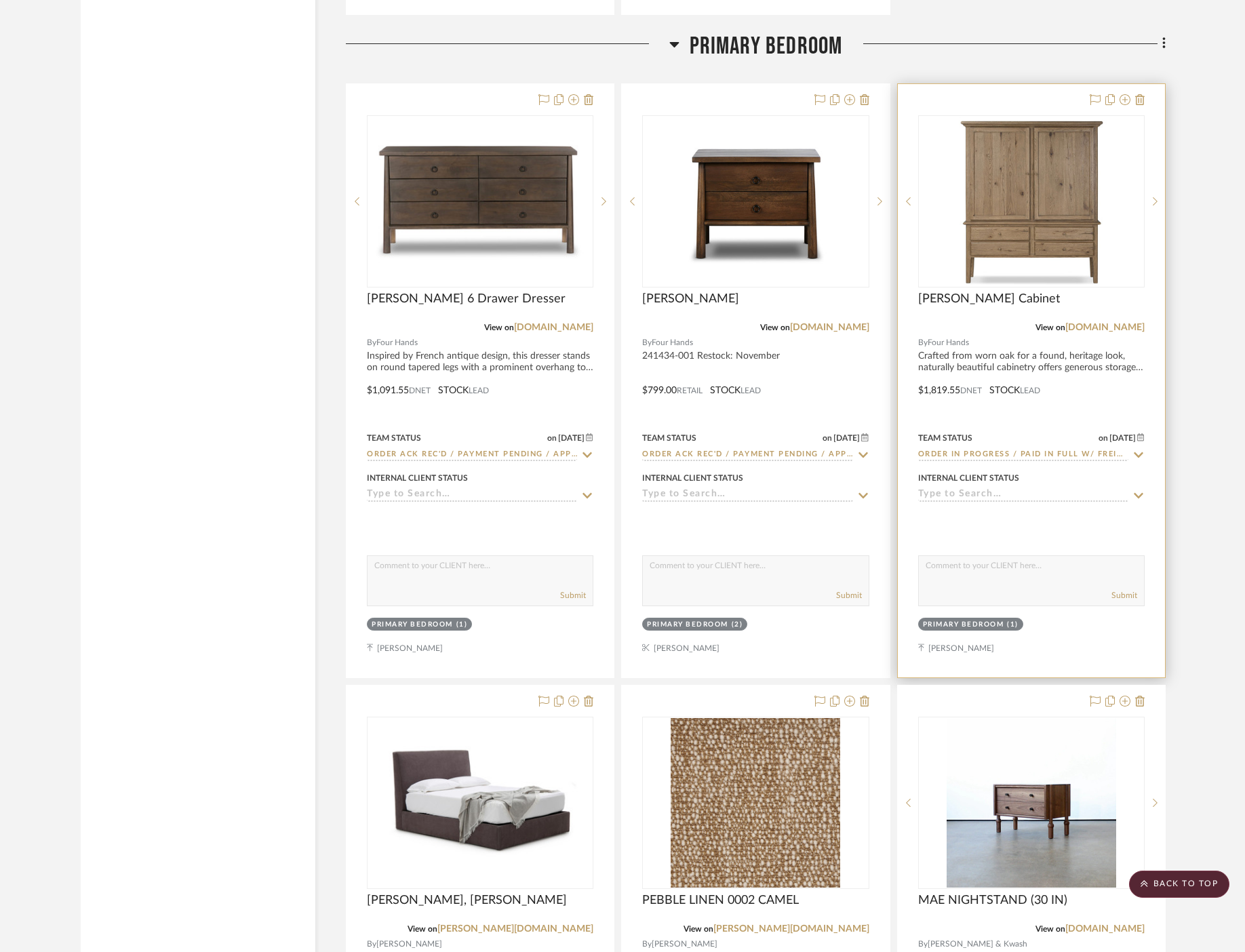
click at [1143, 449] on icon at bounding box center [1138, 454] width 12 height 10
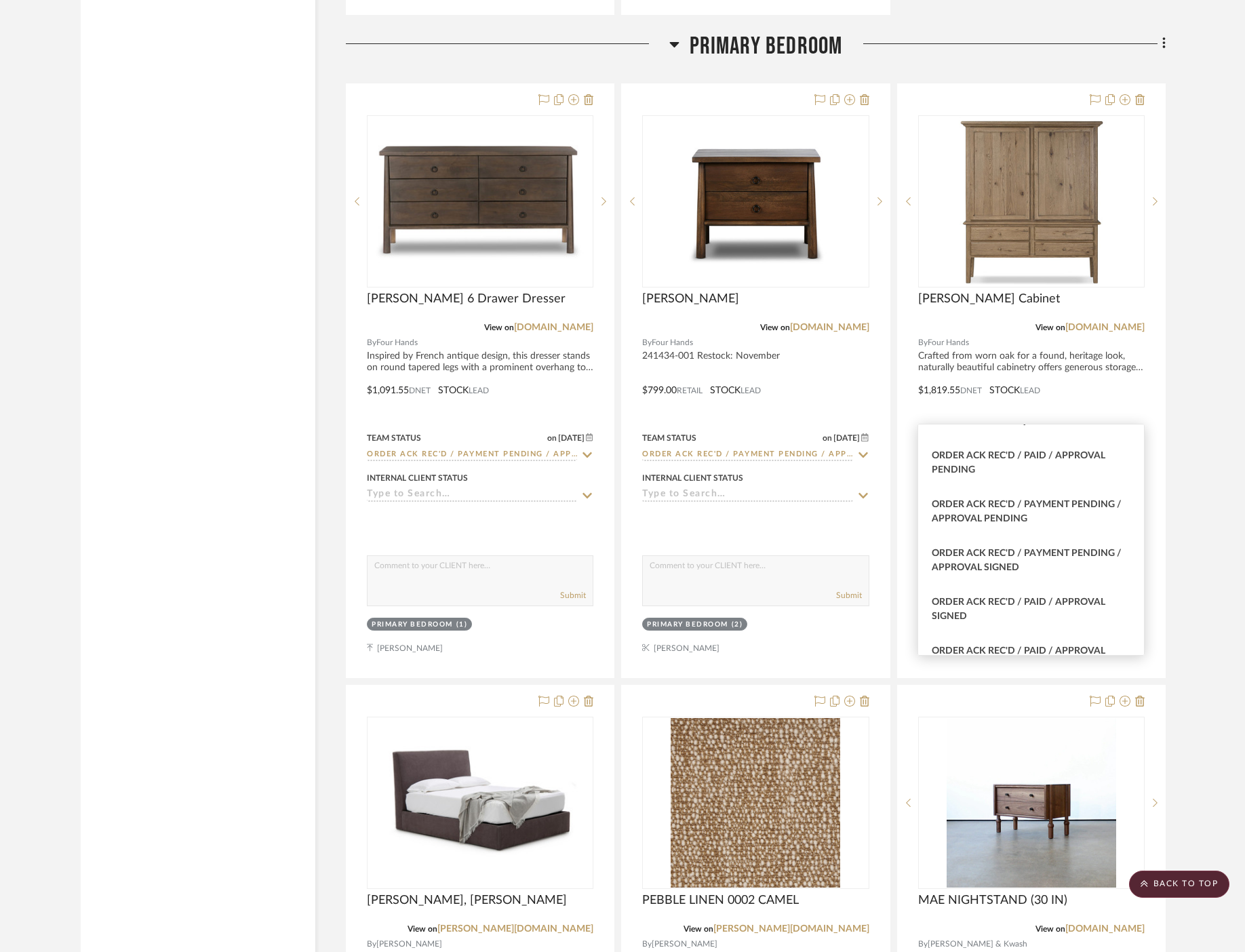
scroll to position [548, 0]
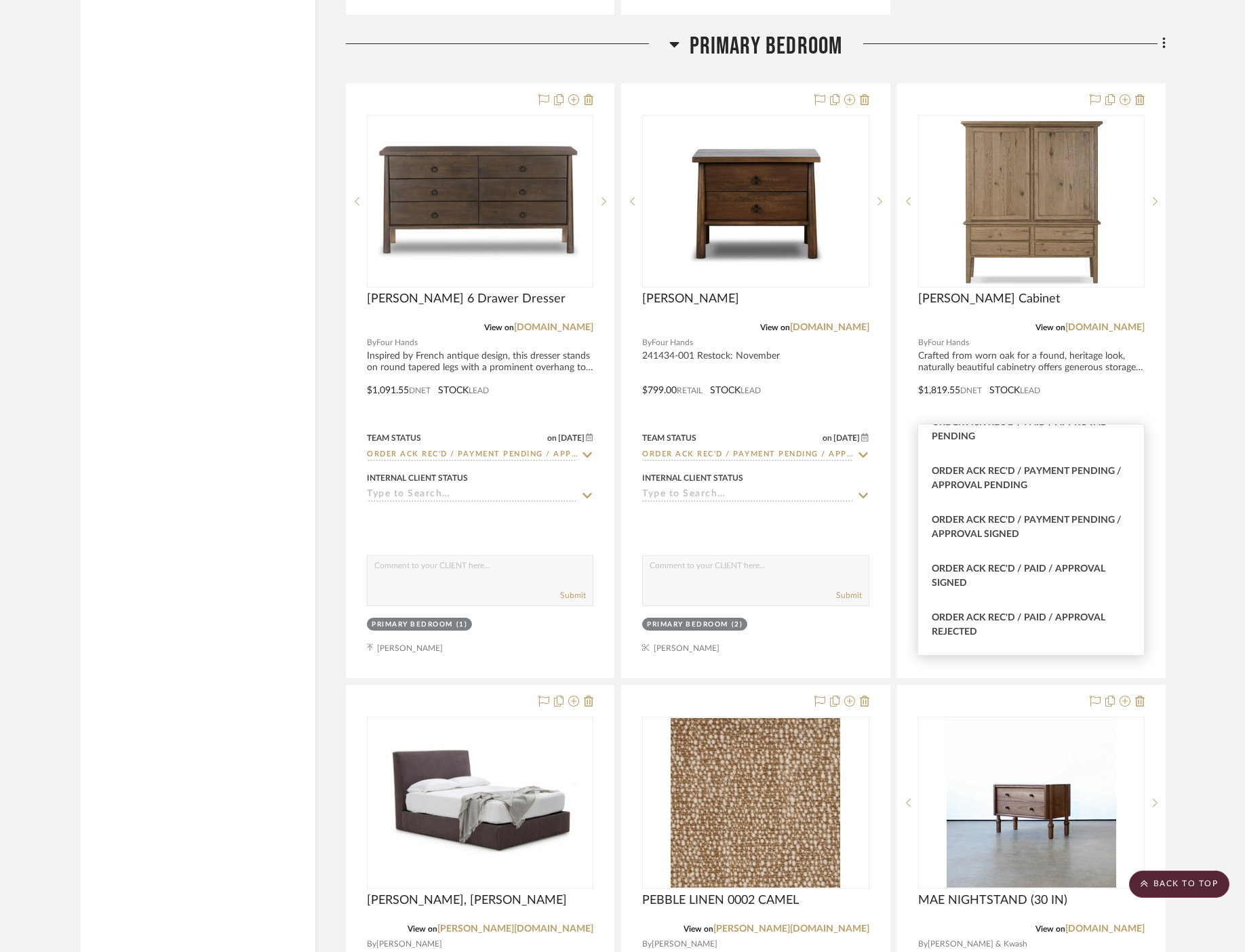
click at [1053, 532] on div "Order Ack Rec'd / Payment Pending / Approval Signed" at bounding box center [1031, 527] width 226 height 49
type input "Order Ack Rec'd / Payment Pending / Approval Signed"
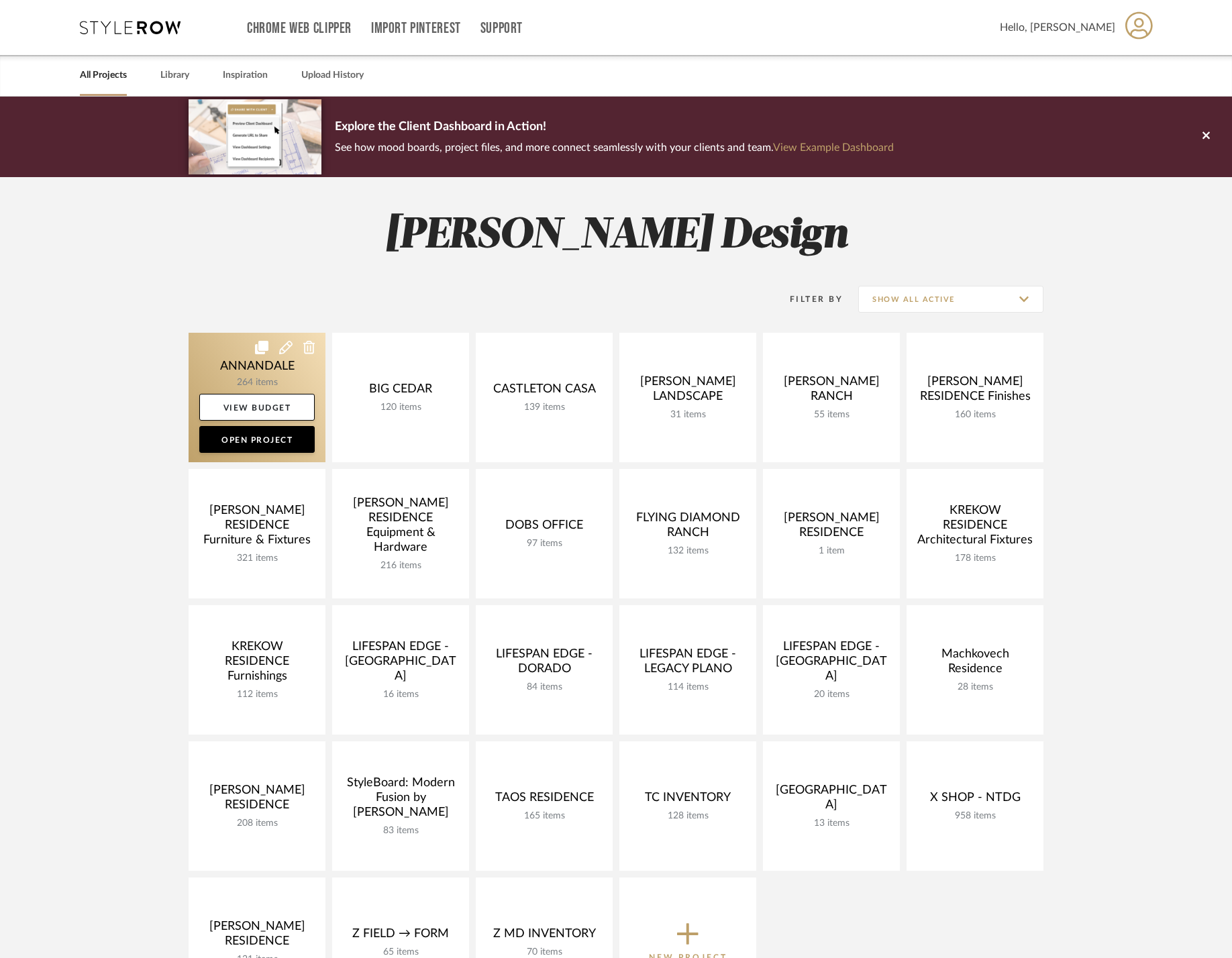
click at [232, 364] on link at bounding box center [257, 397] width 137 height 130
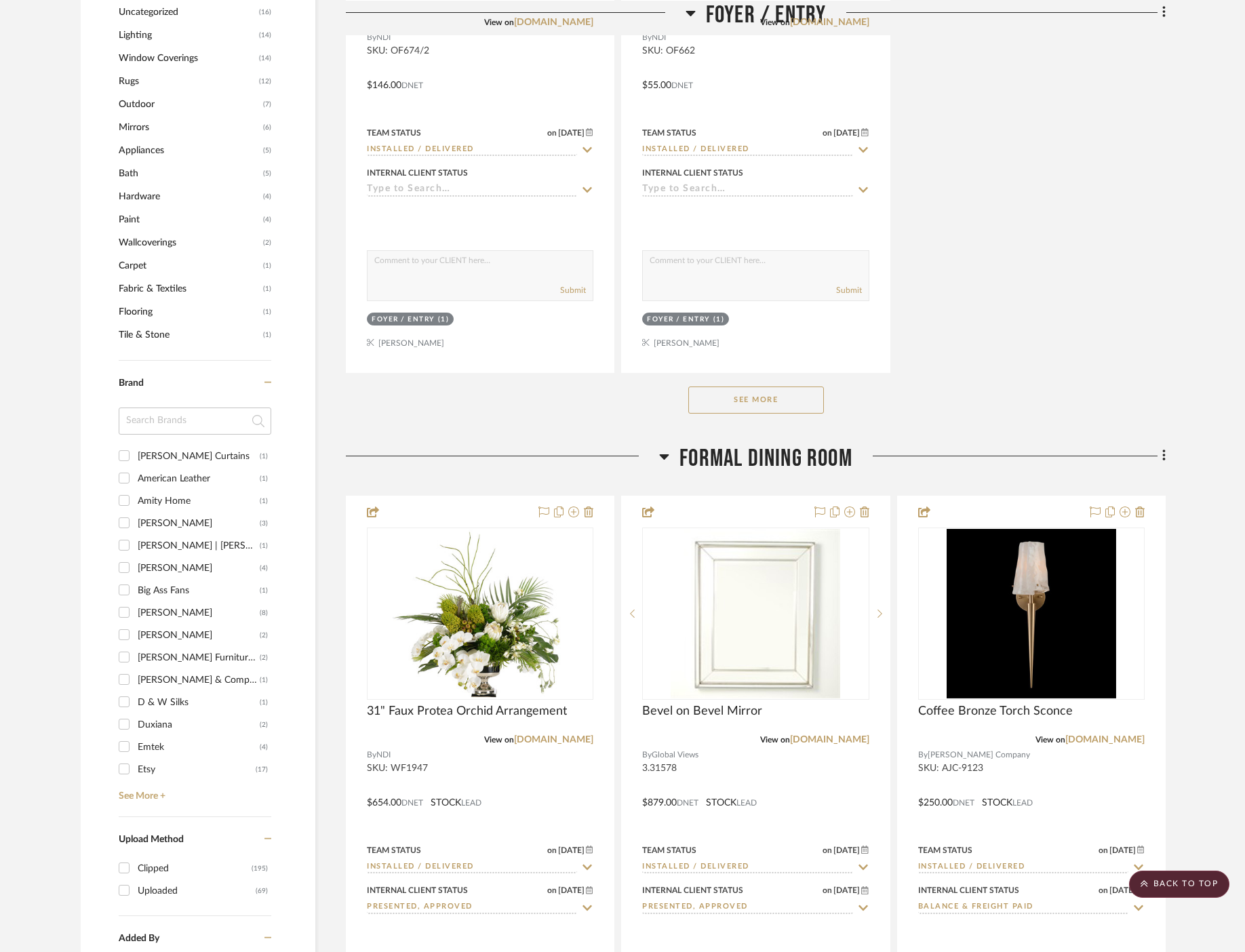
scroll to position [1904, 0]
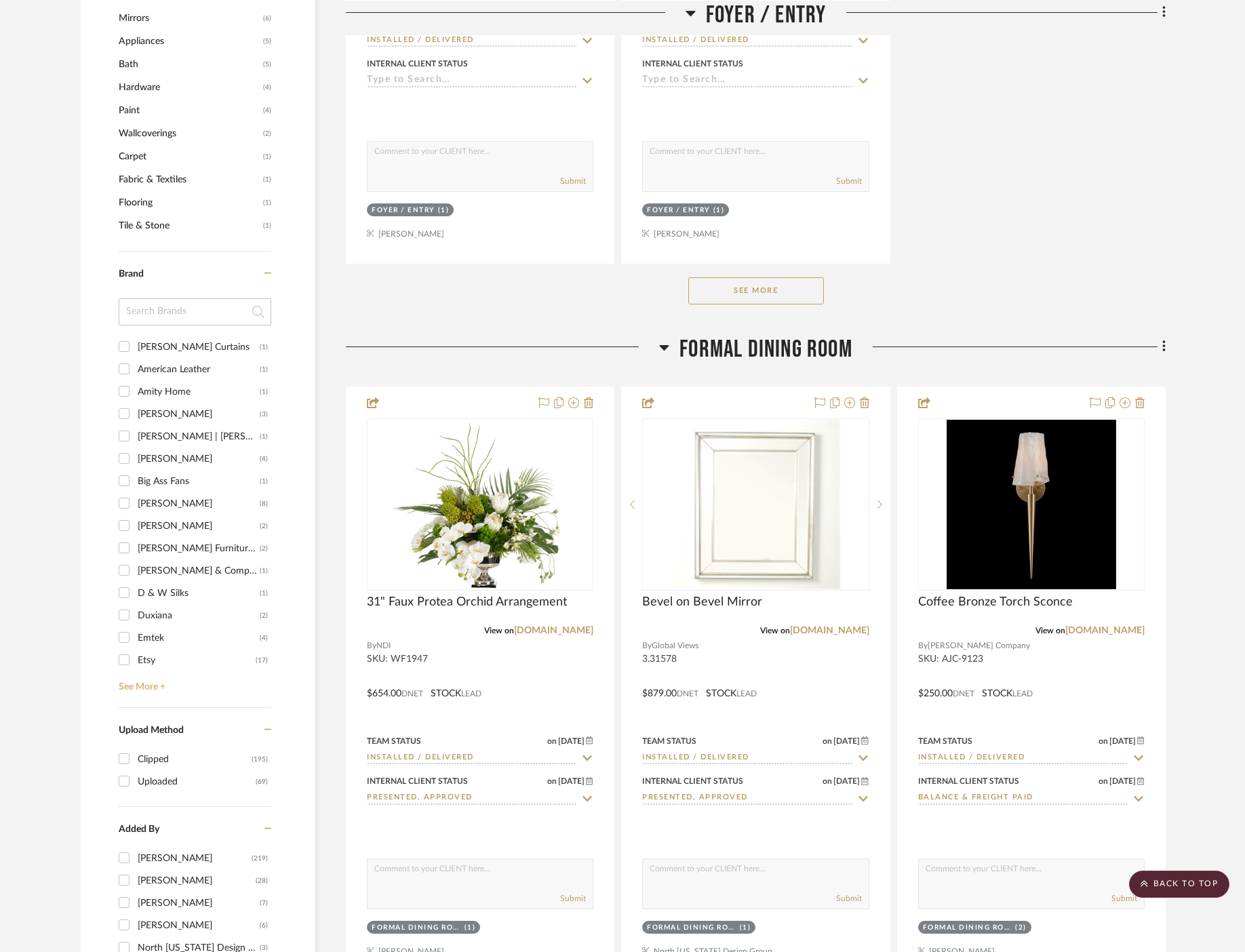
click at [146, 683] on link "See More +" at bounding box center [193, 681] width 156 height 22
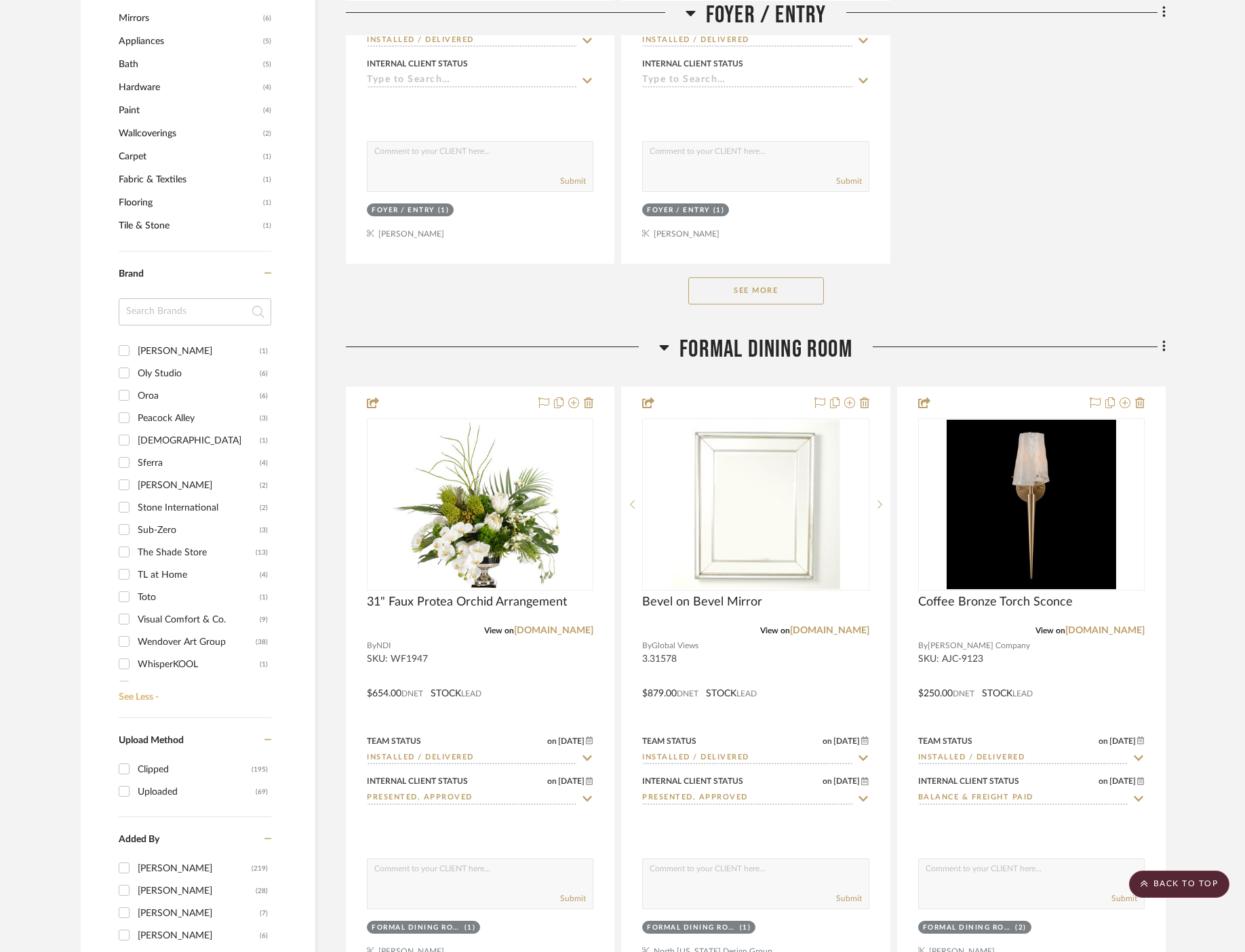
scroll to position [975, 0]
click at [168, 555] on div "Visual Comfort & Co." at bounding box center [198, 559] width 122 height 22
click at [135, 555] on input "Visual Comfort & Co. (9)" at bounding box center [124, 558] width 22 height 22
checkbox input "true"
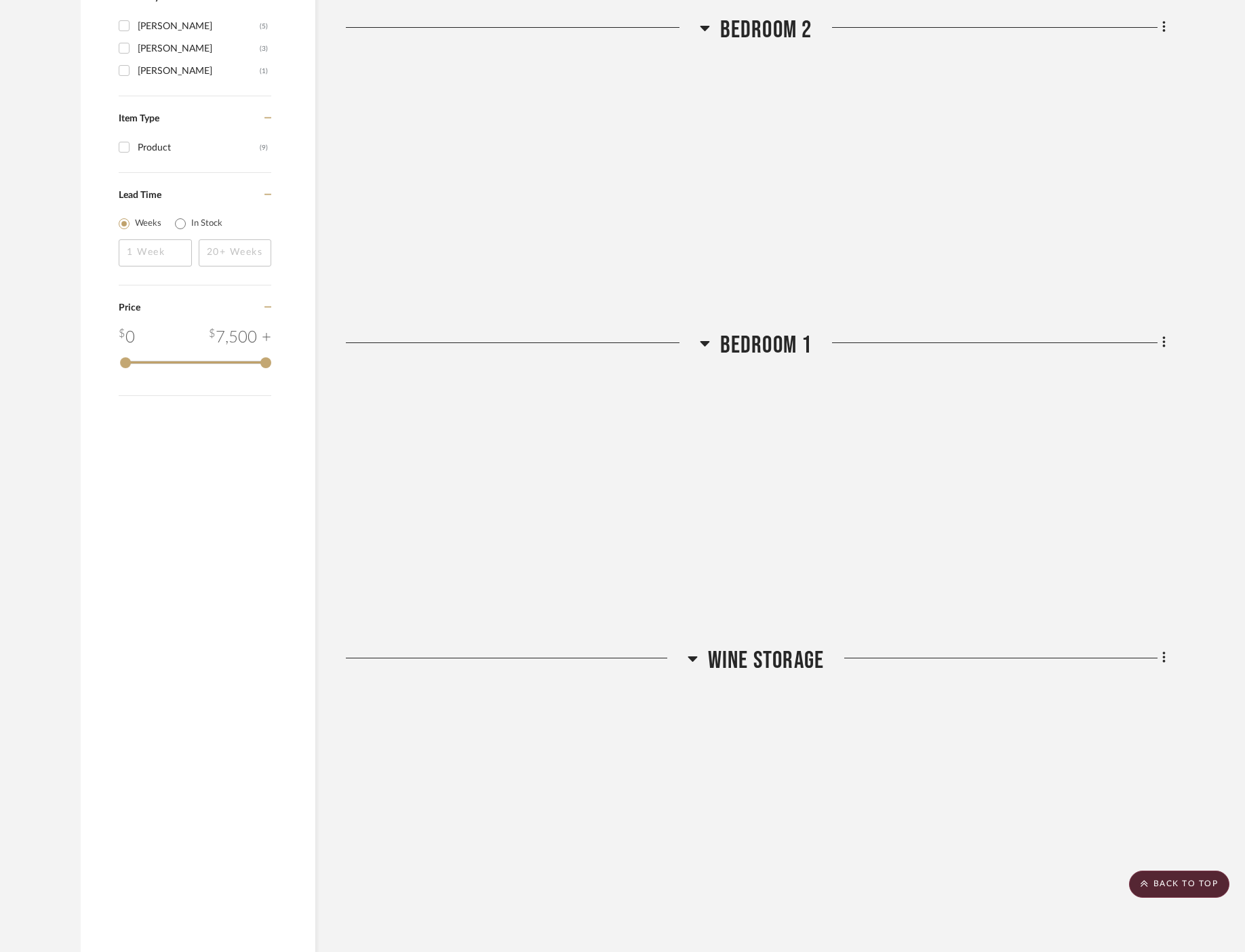
scroll to position [1568, 0]
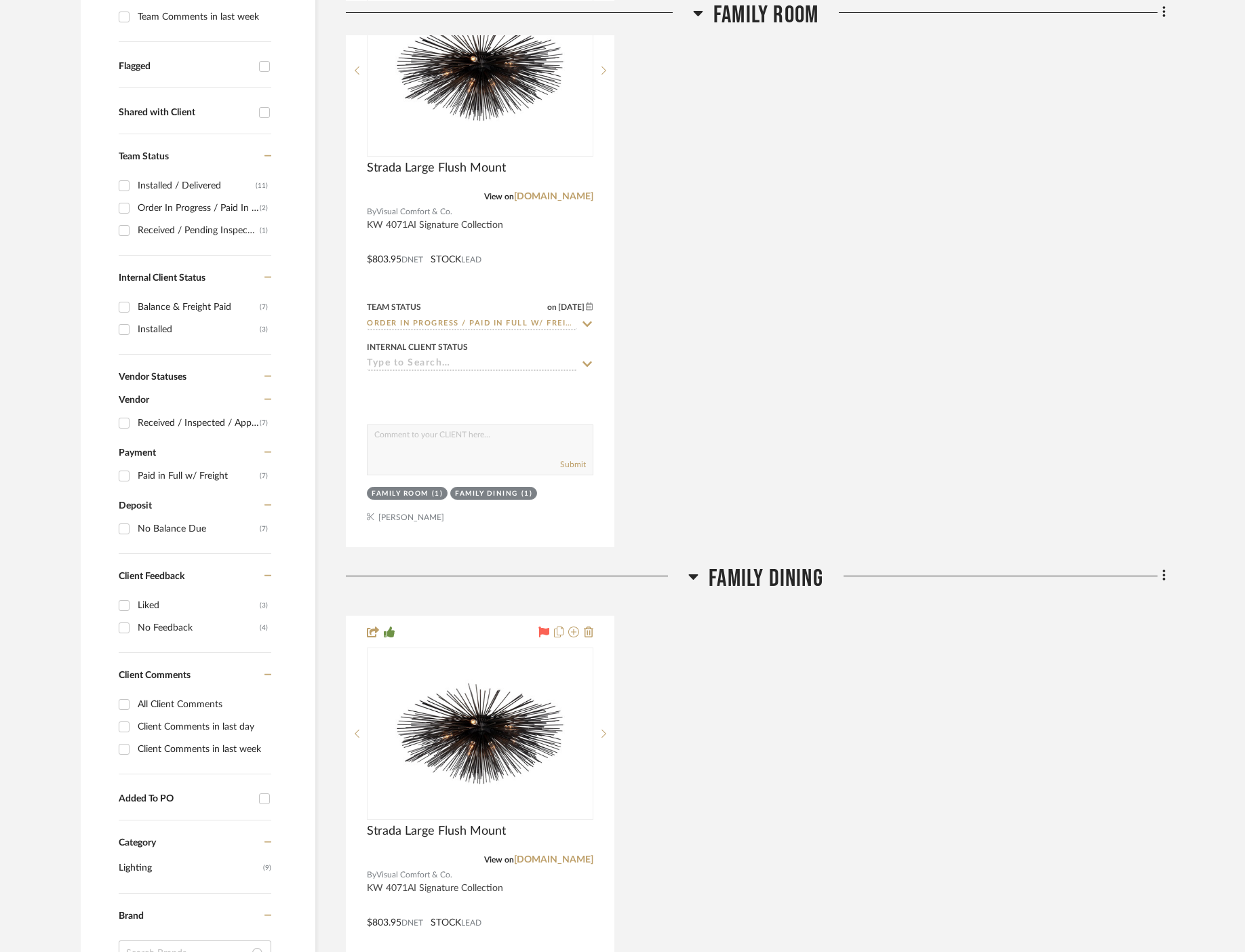
scroll to position [445, 0]
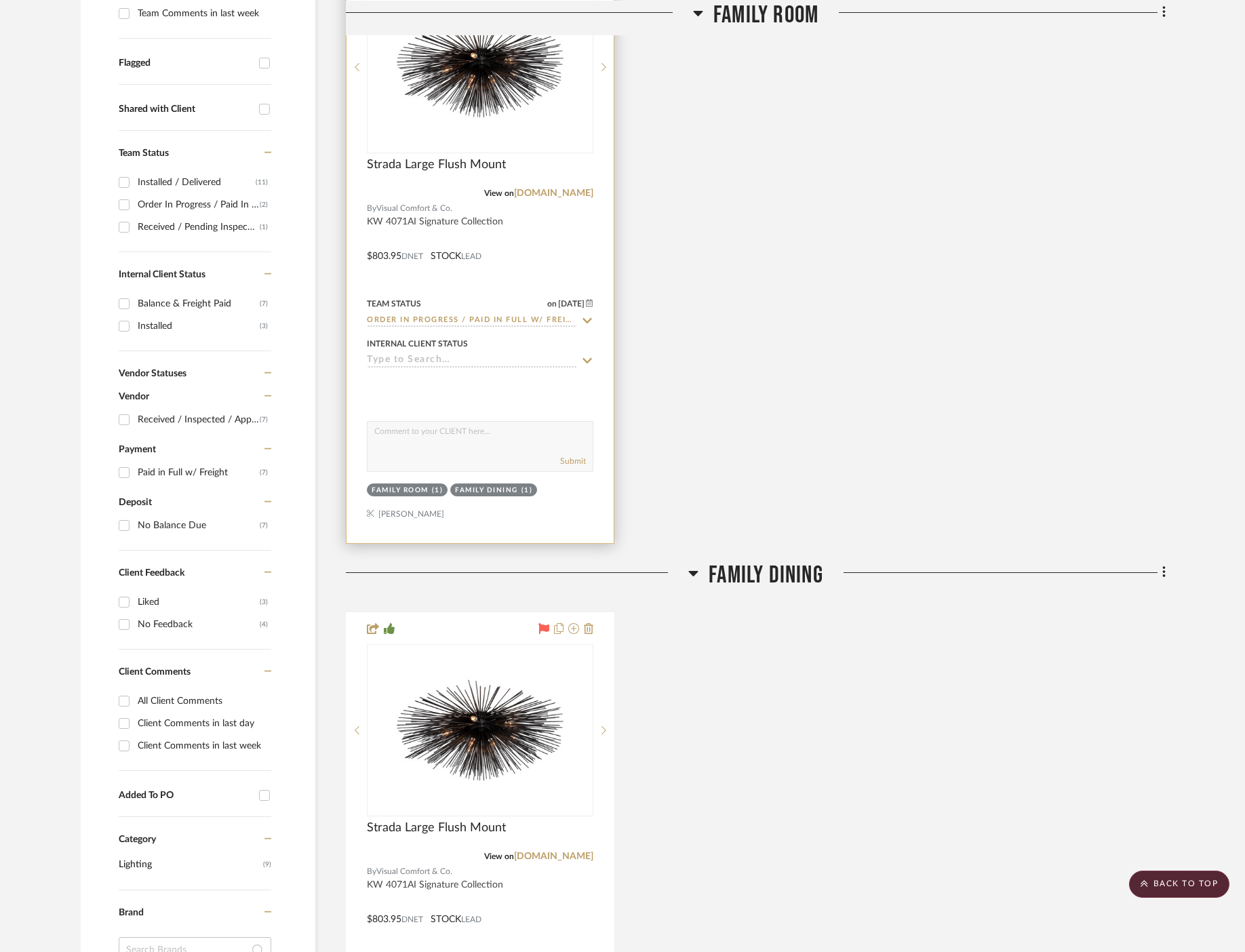
click at [592, 316] on icon at bounding box center [587, 320] width 12 height 10
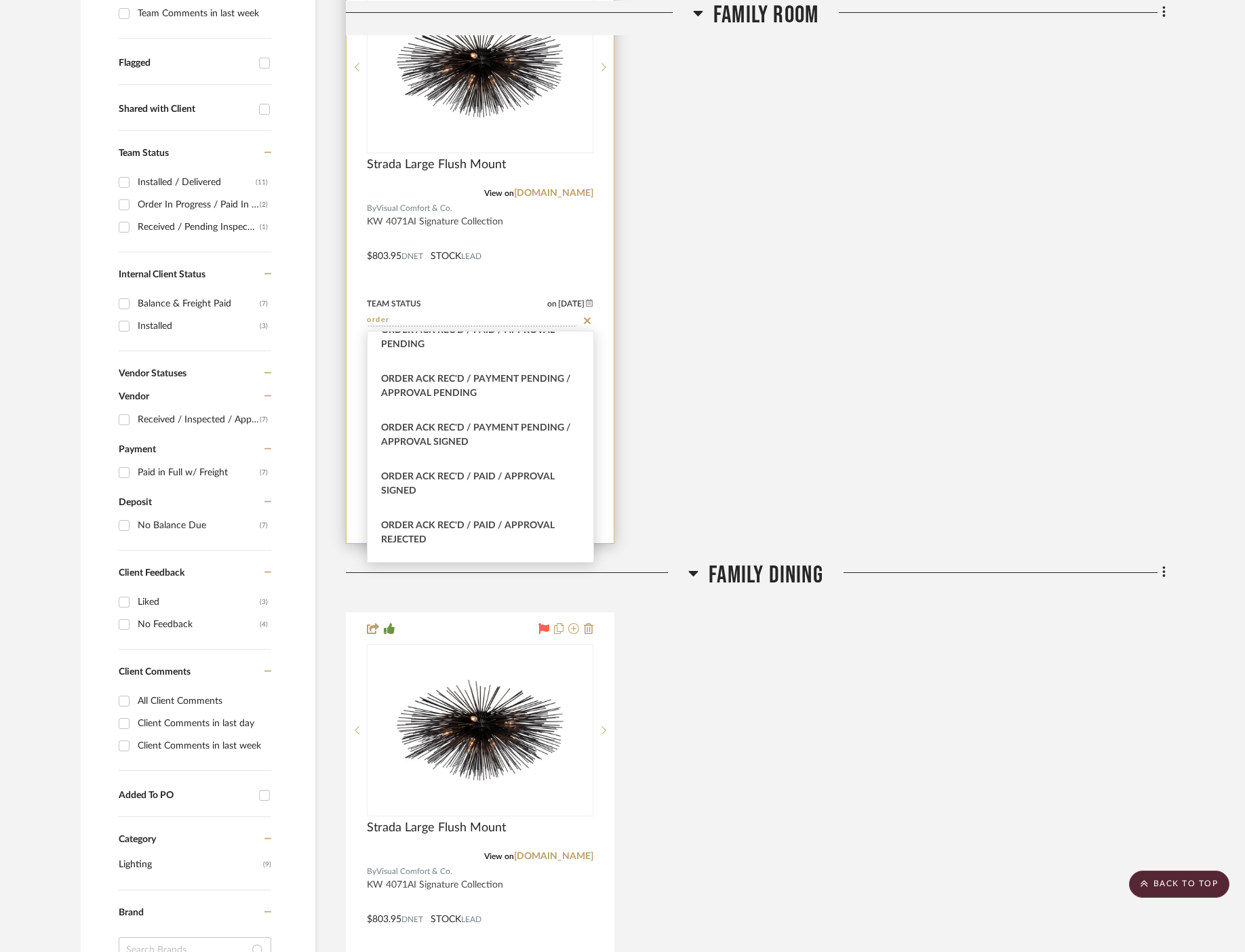
scroll to position [529, 0]
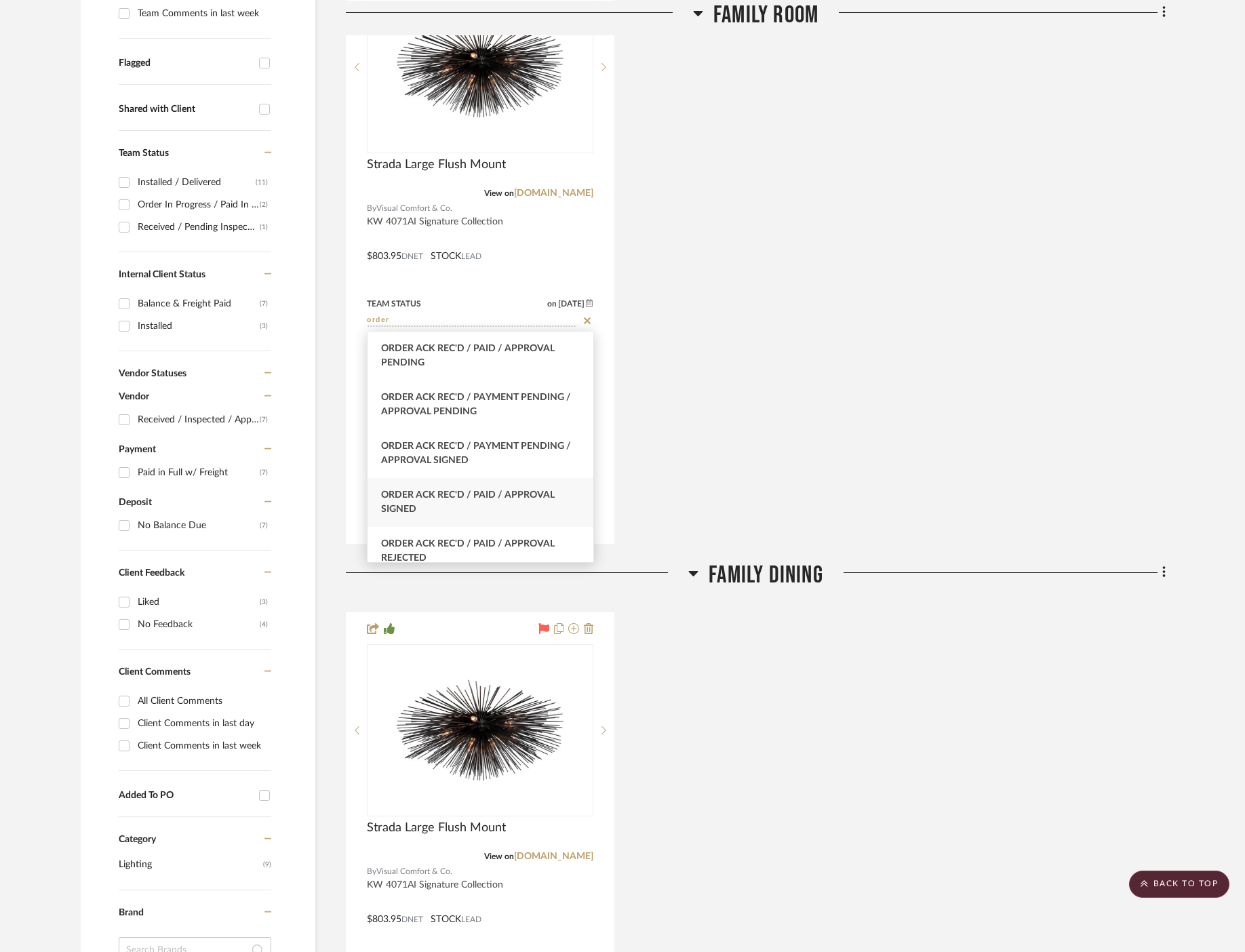
type input "order"
click at [521, 504] on div "Order Ack Rec'd / Paid / Approval Signed" at bounding box center [480, 503] width 226 height 49
type input "[DATE]"
type input "Order Ack Rec'd / Paid / Approval Signed"
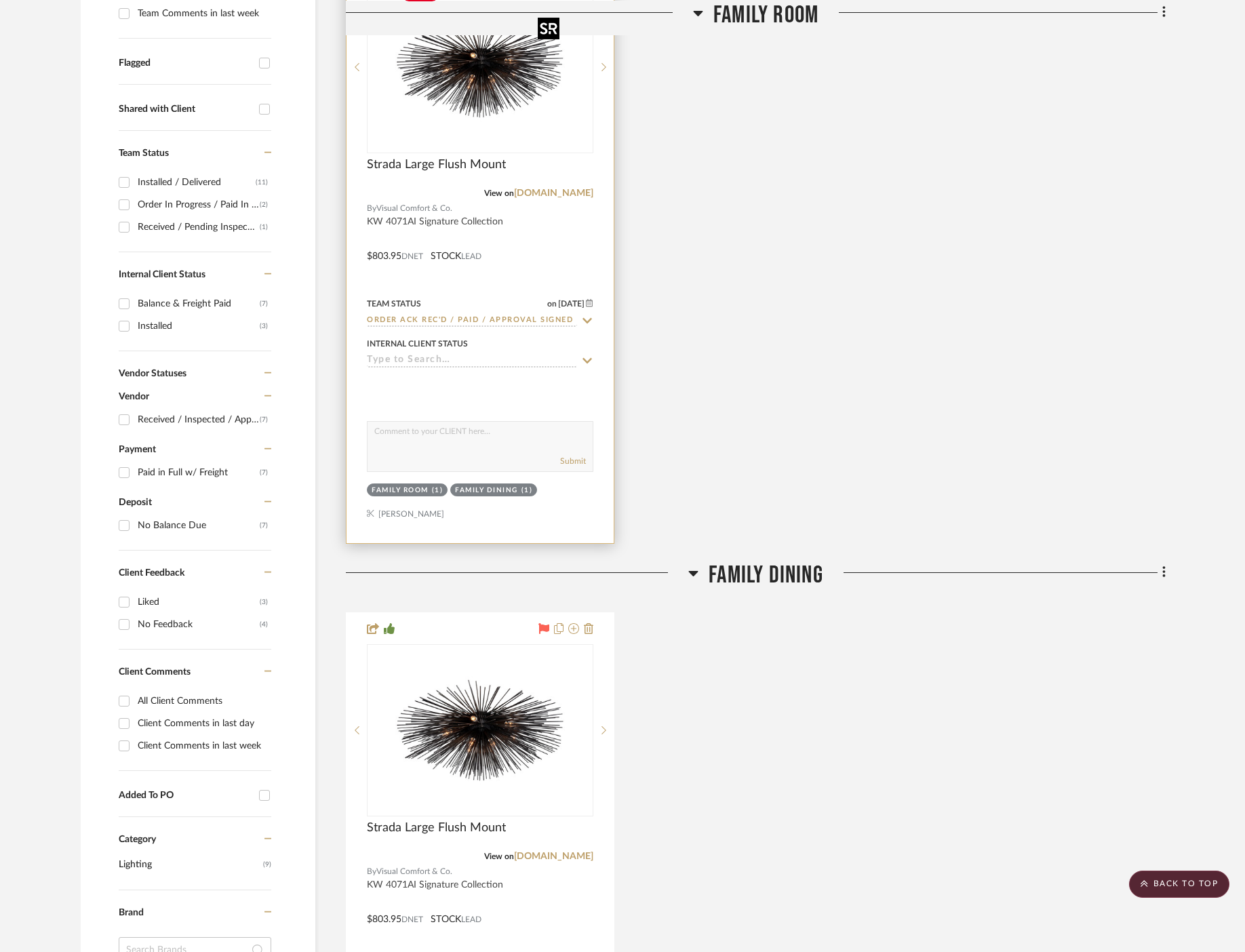
click at [0, 0] on img at bounding box center [0, 0] width 0 height 0
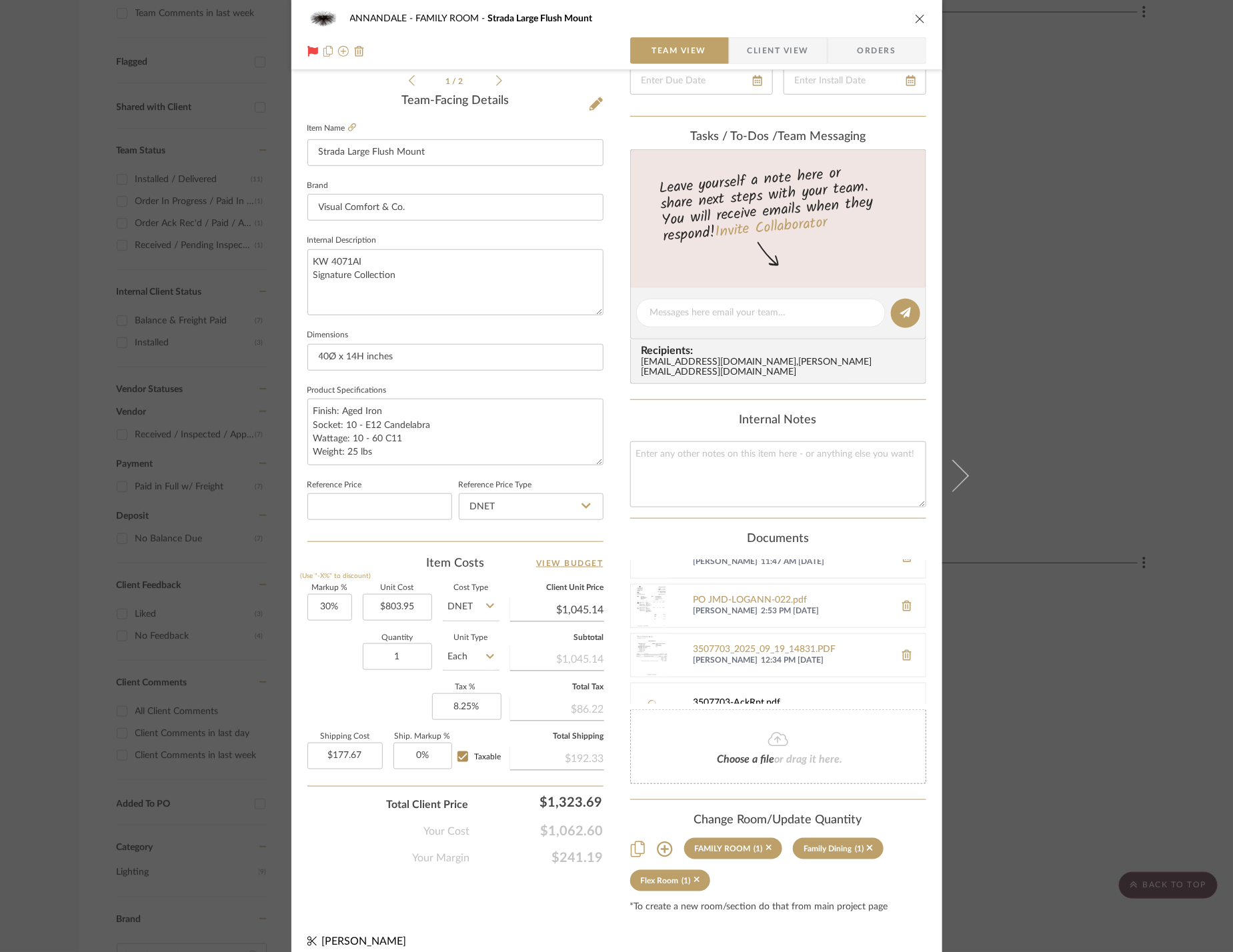
scroll to position [193, 0]
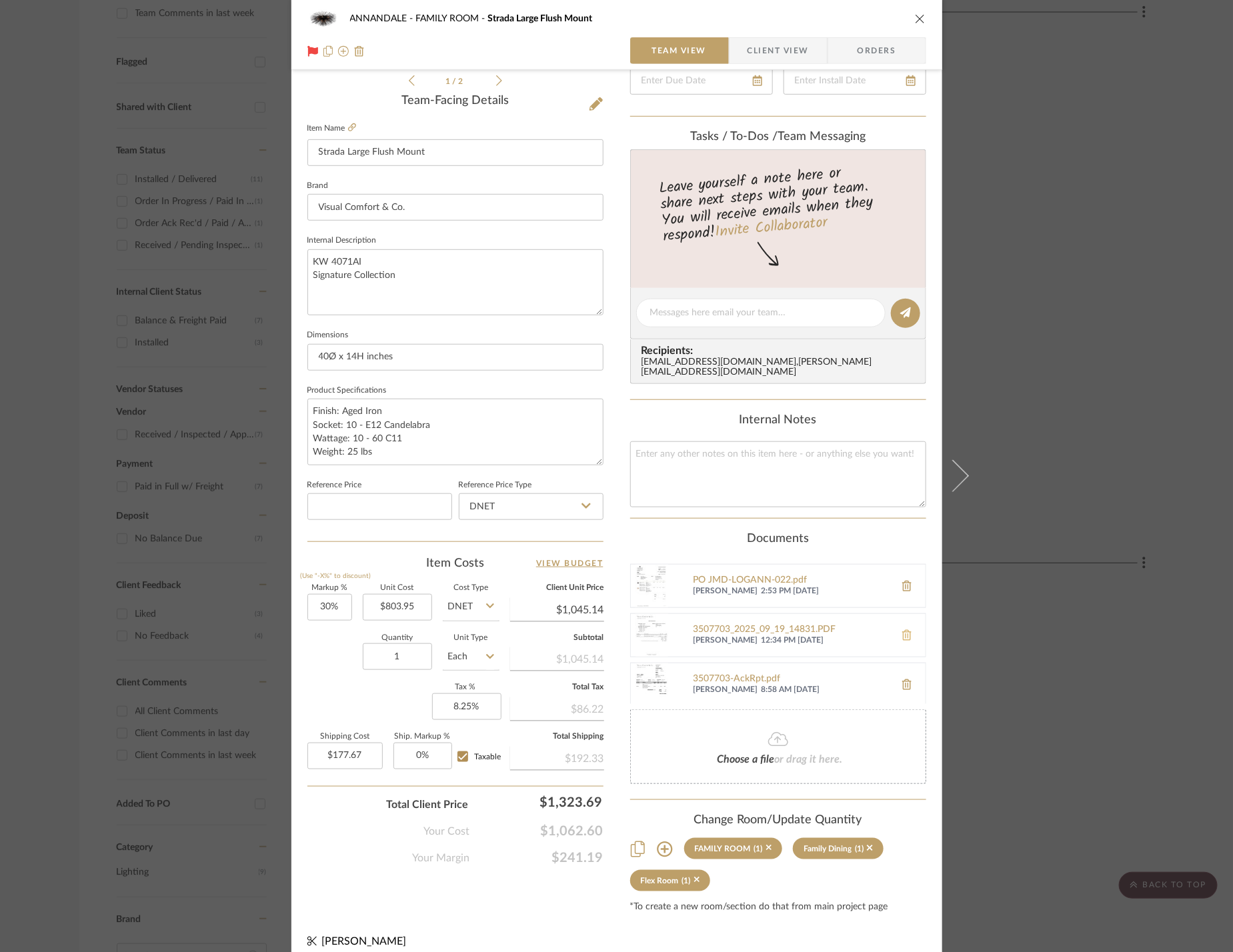
click at [902, 630] on icon at bounding box center [906, 635] width 9 height 10
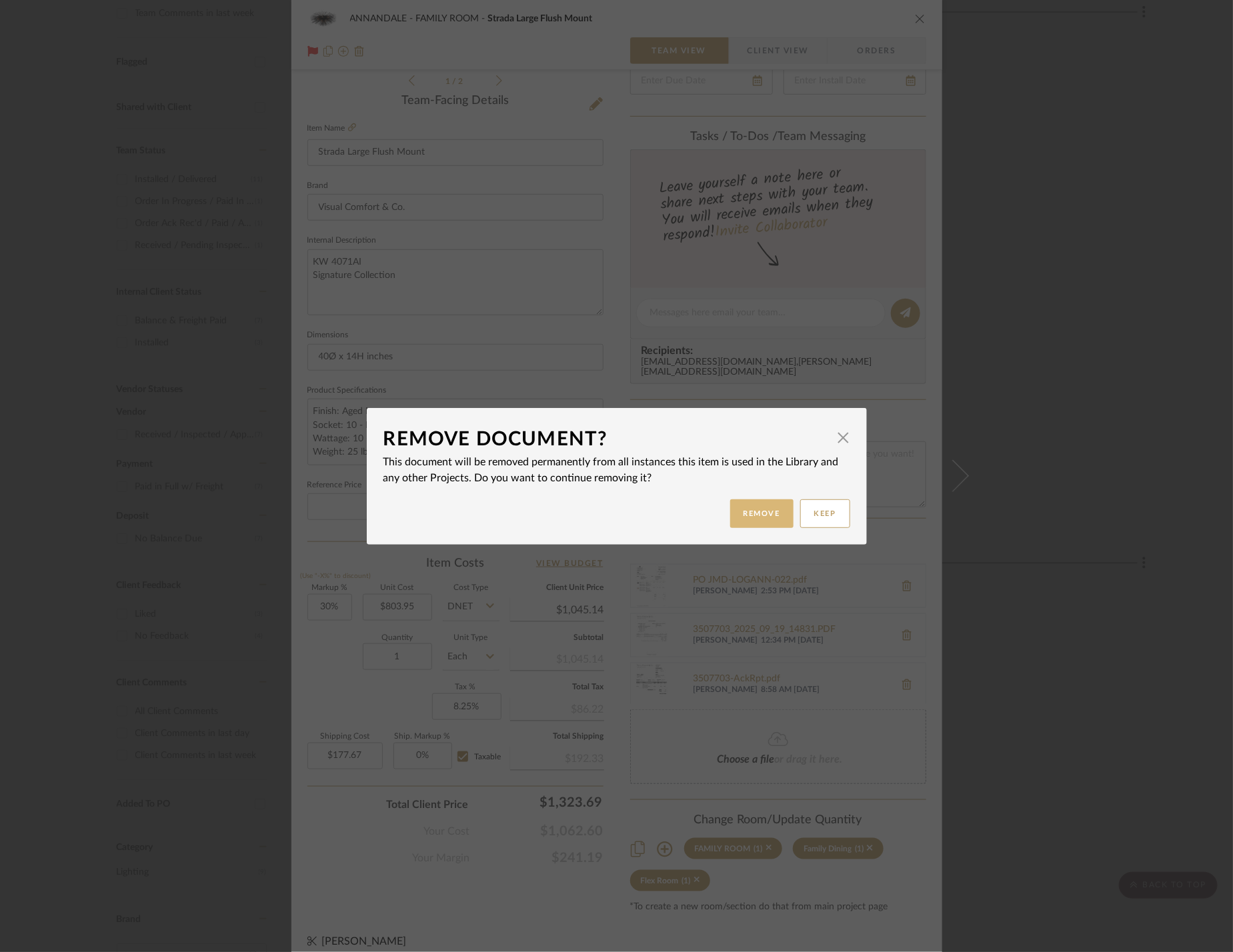
click at [759, 521] on button "Remove" at bounding box center [762, 513] width 63 height 29
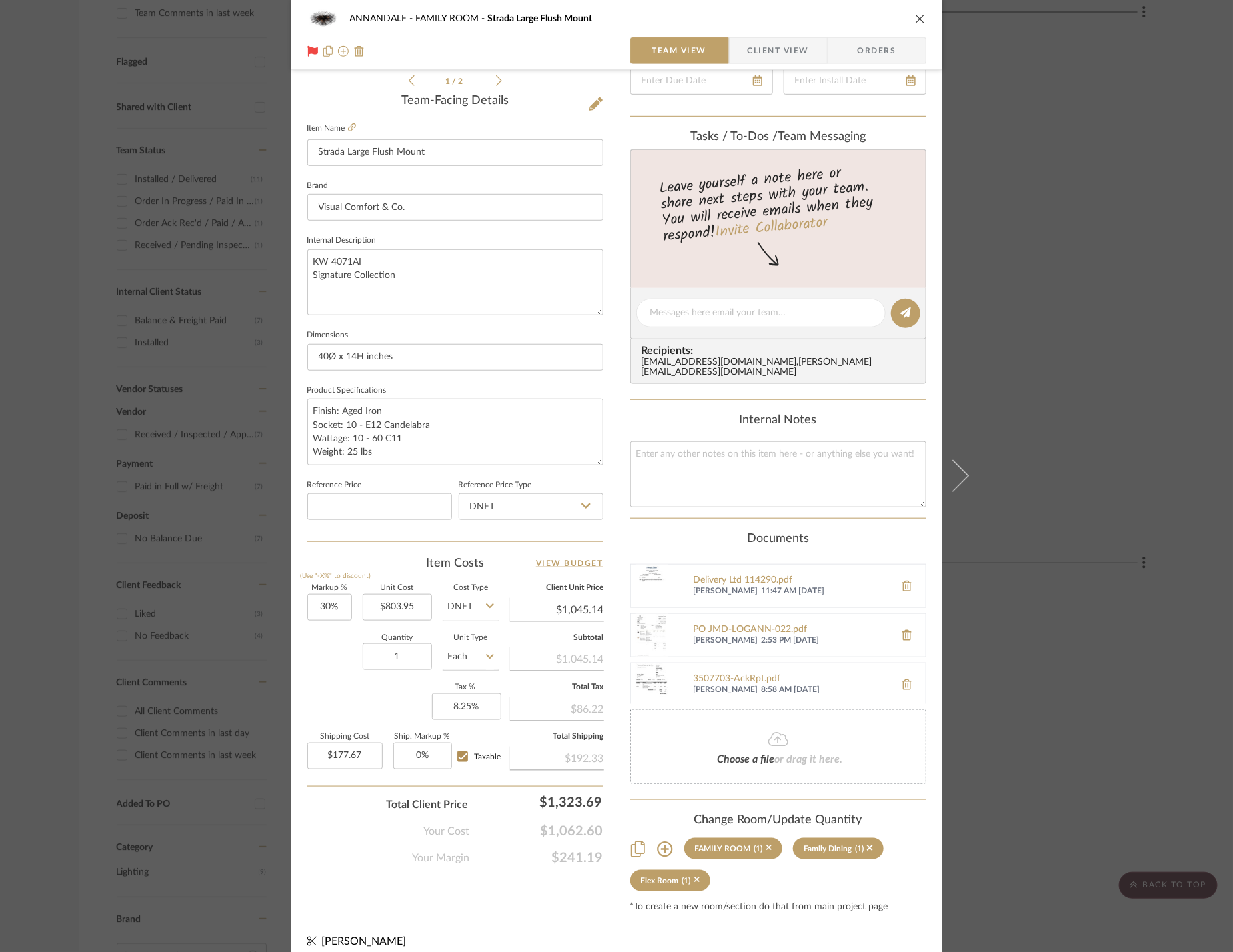
scroll to position [0, 0]
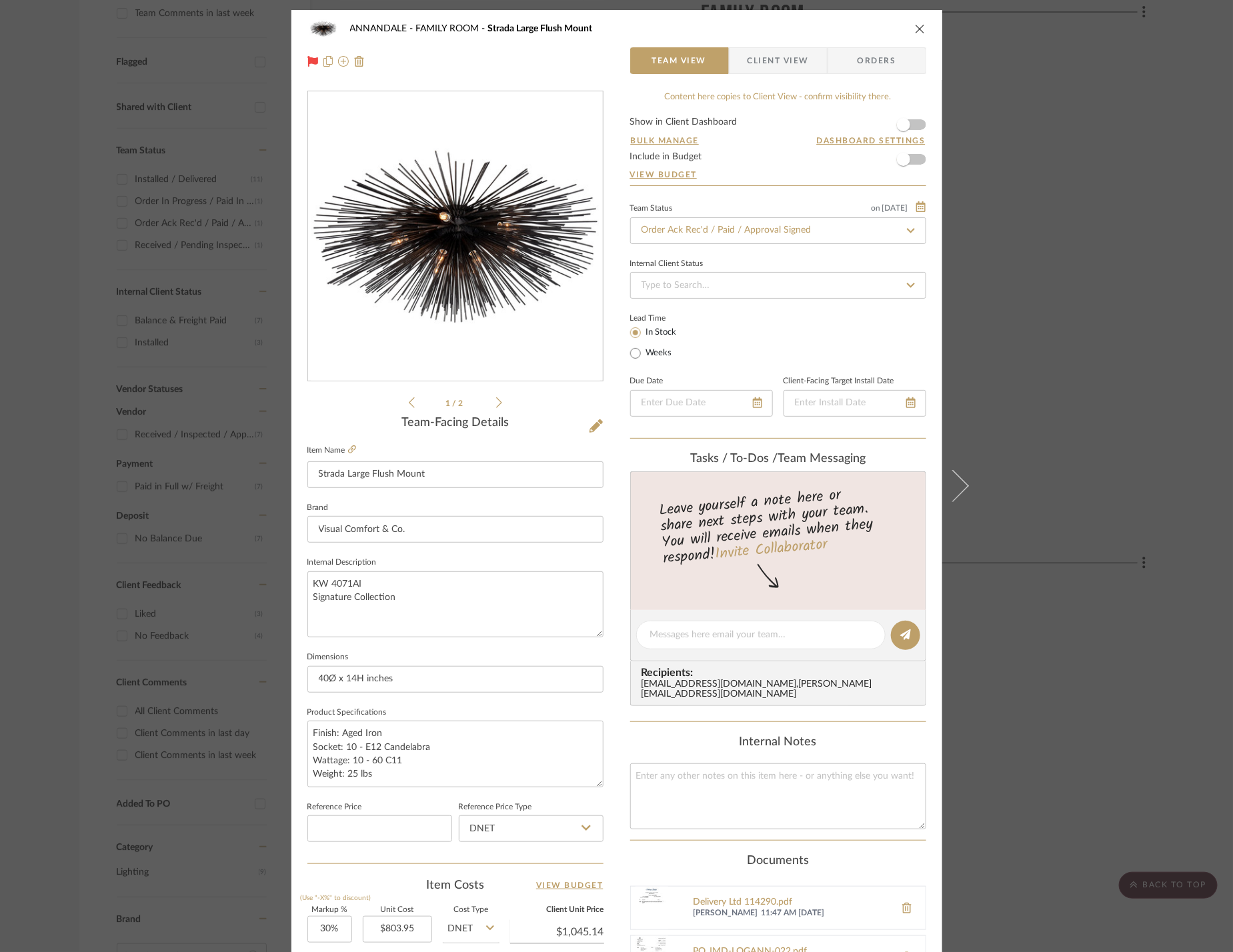
click at [1040, 291] on div "ANNANDALE FAMILY ROOM Strada Large Flush Mount Team View Client View Orders 1 /…" at bounding box center [616, 476] width 1233 height 952
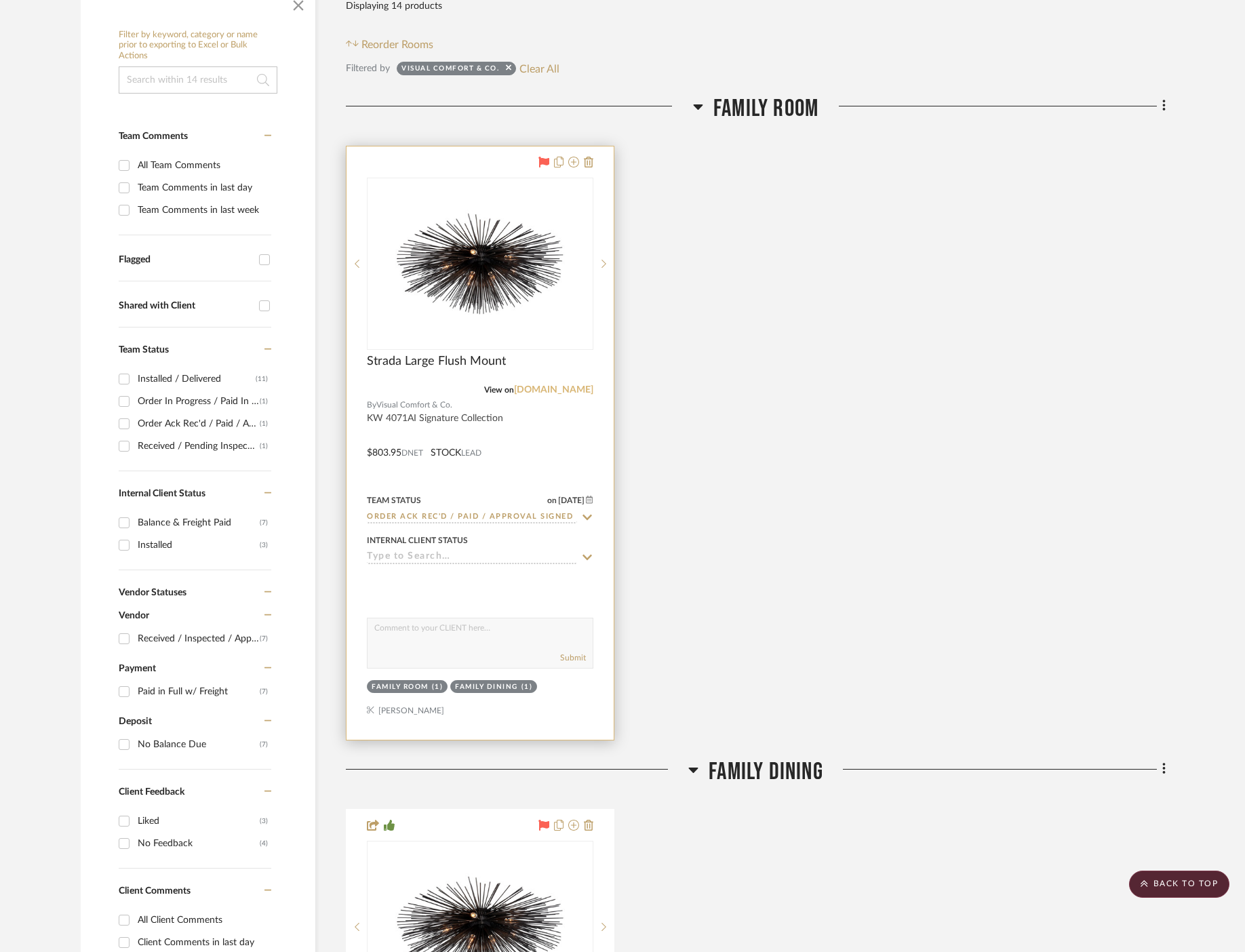
scroll to position [192, 0]
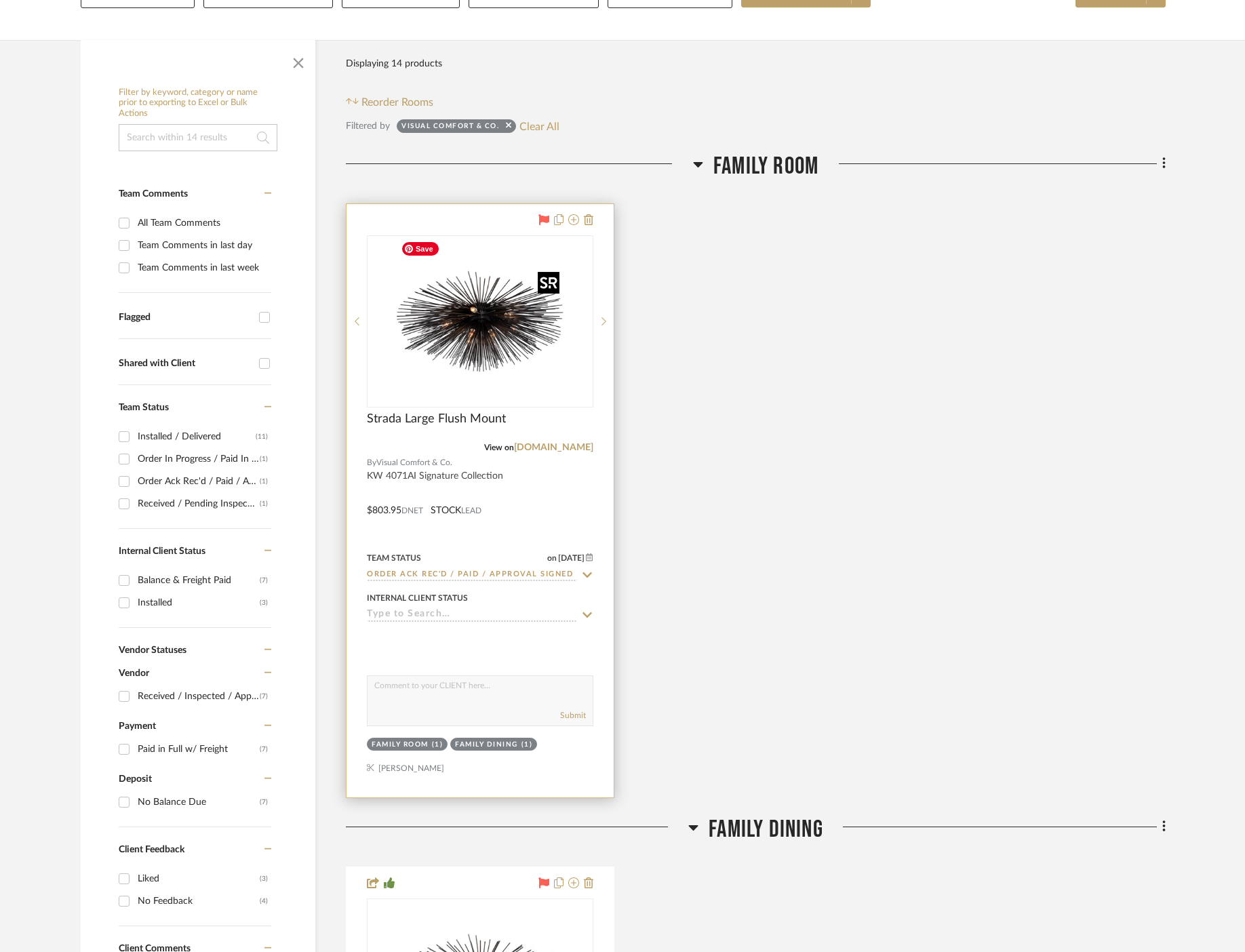
click at [497, 310] on img "0" at bounding box center [480, 322] width 170 height 170
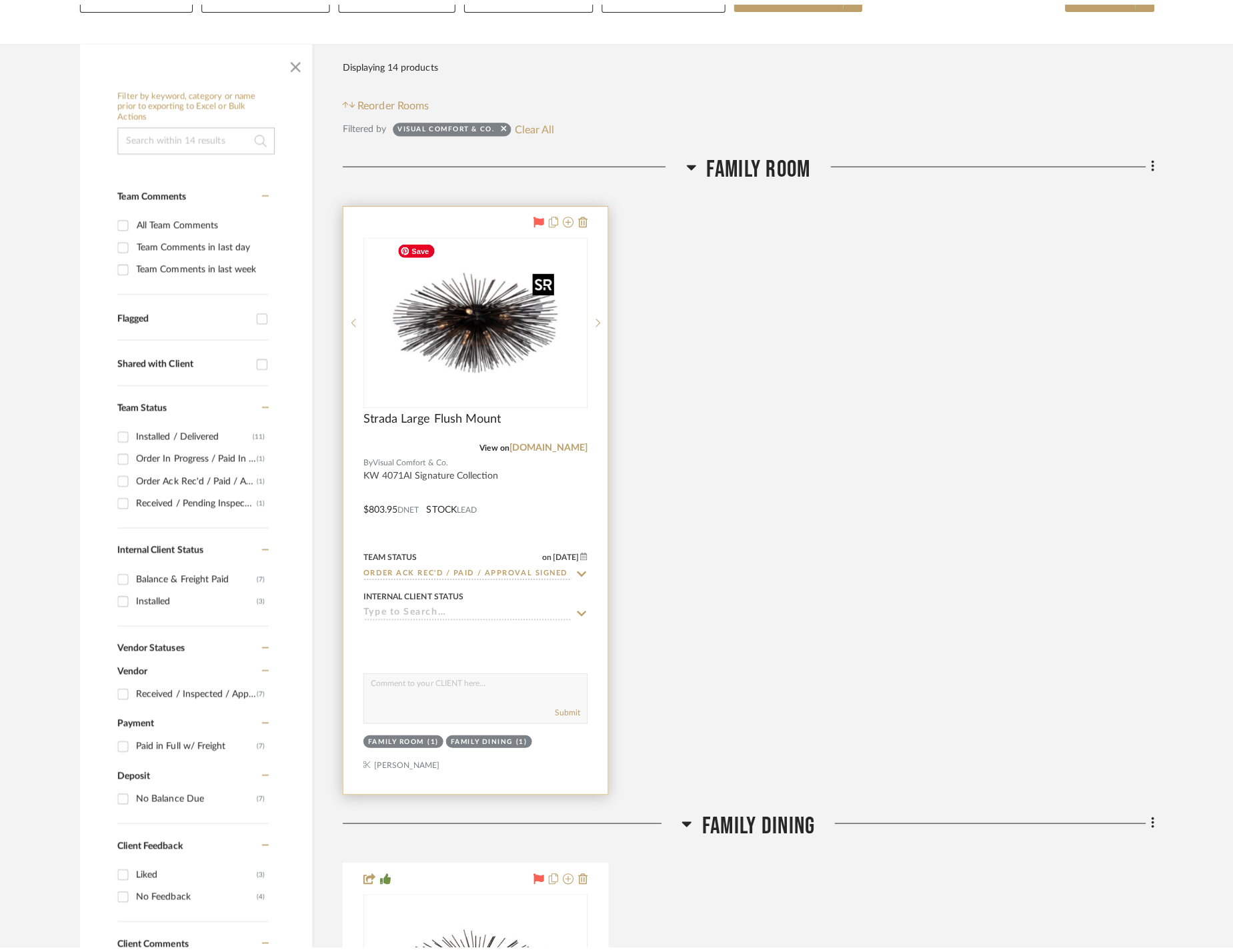
scroll to position [0, 0]
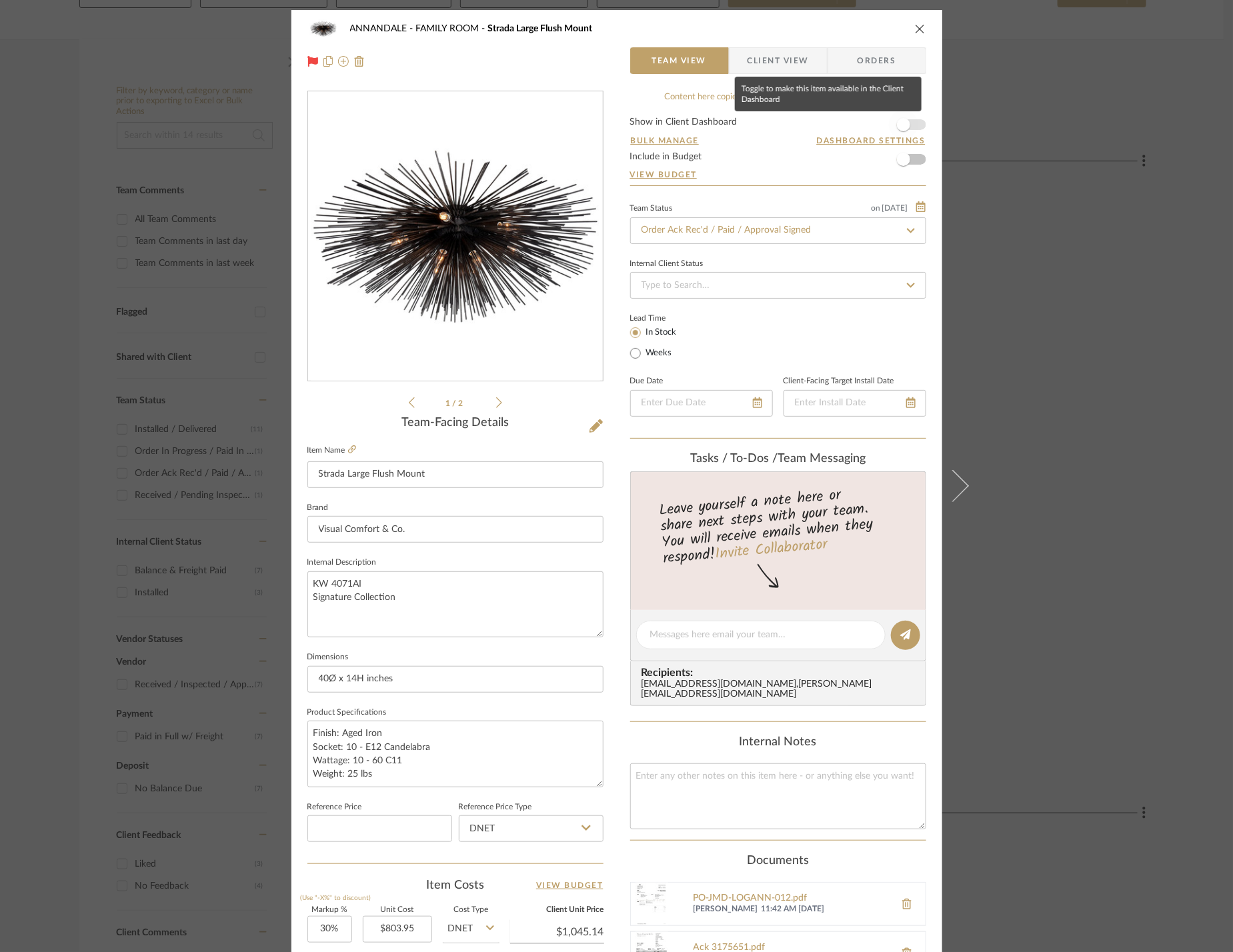
click at [906, 123] on span "button" at bounding box center [904, 125] width 30 height 30
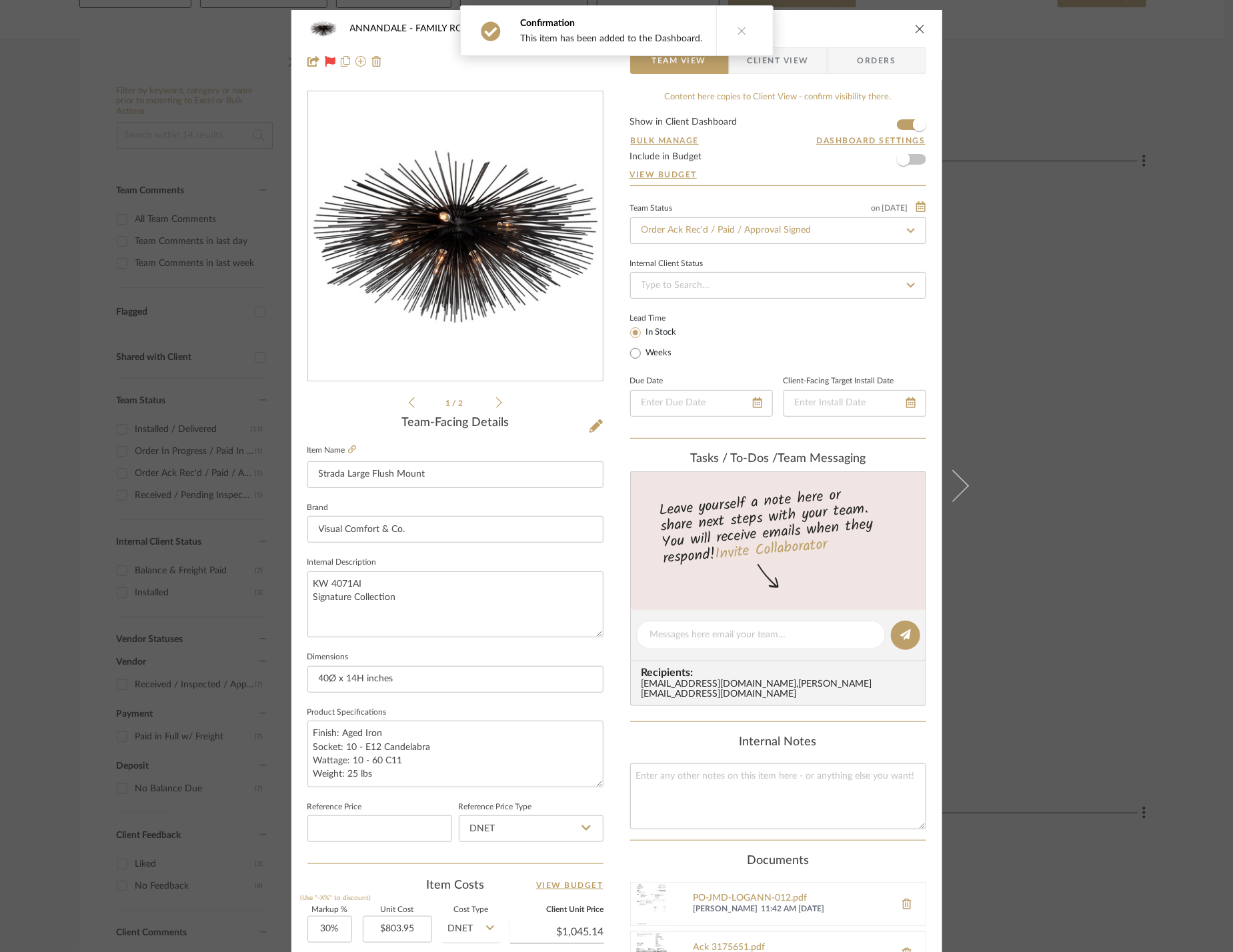
click at [1009, 267] on div "ANNANDALE FAMILY ROOM Strada Large Flush Mount Team View Client View Orders 1 /…" at bounding box center [616, 476] width 1233 height 952
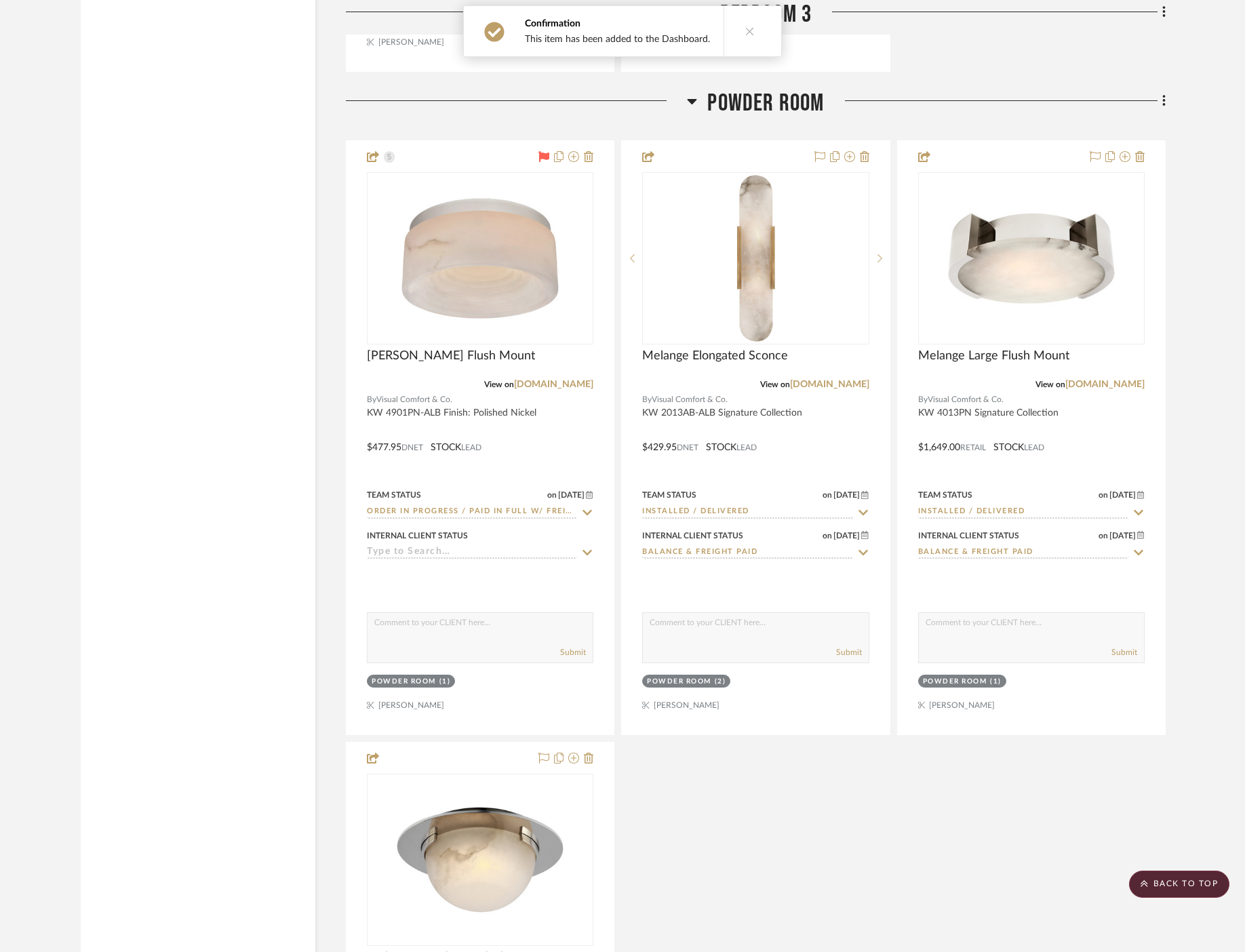
scroll to position [2908, 0]
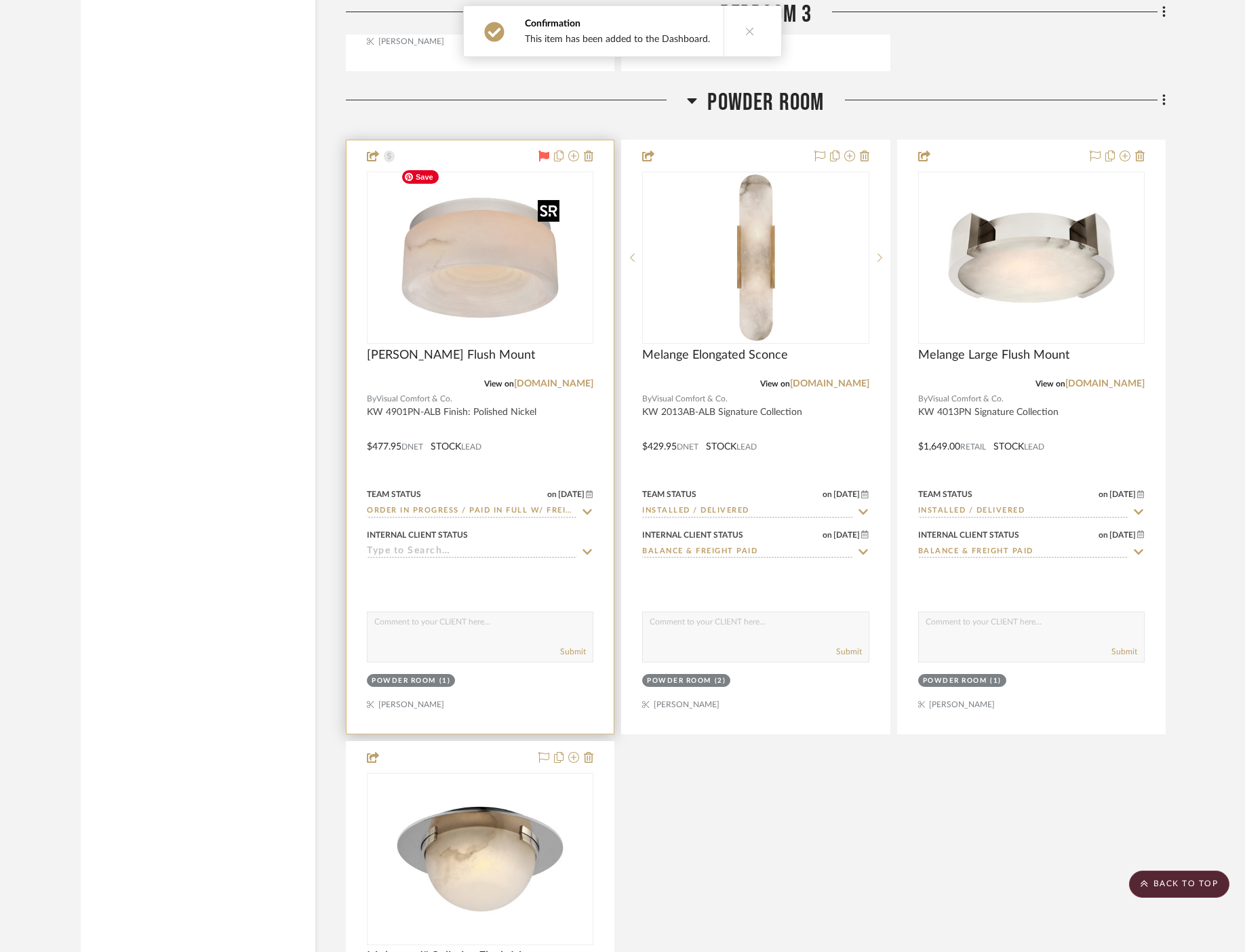
click at [519, 291] on img "0" at bounding box center [480, 258] width 170 height 170
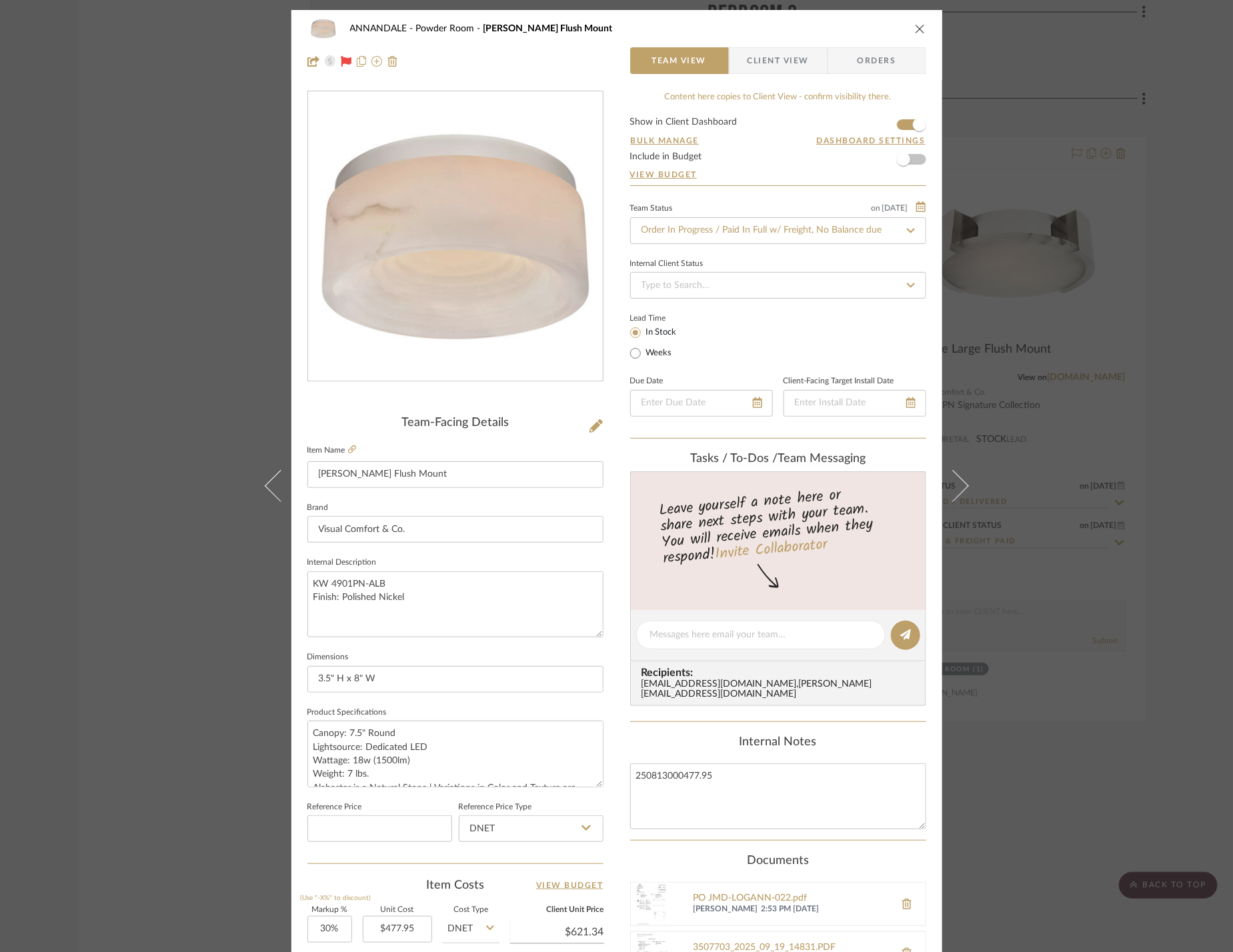
scroll to position [285, 0]
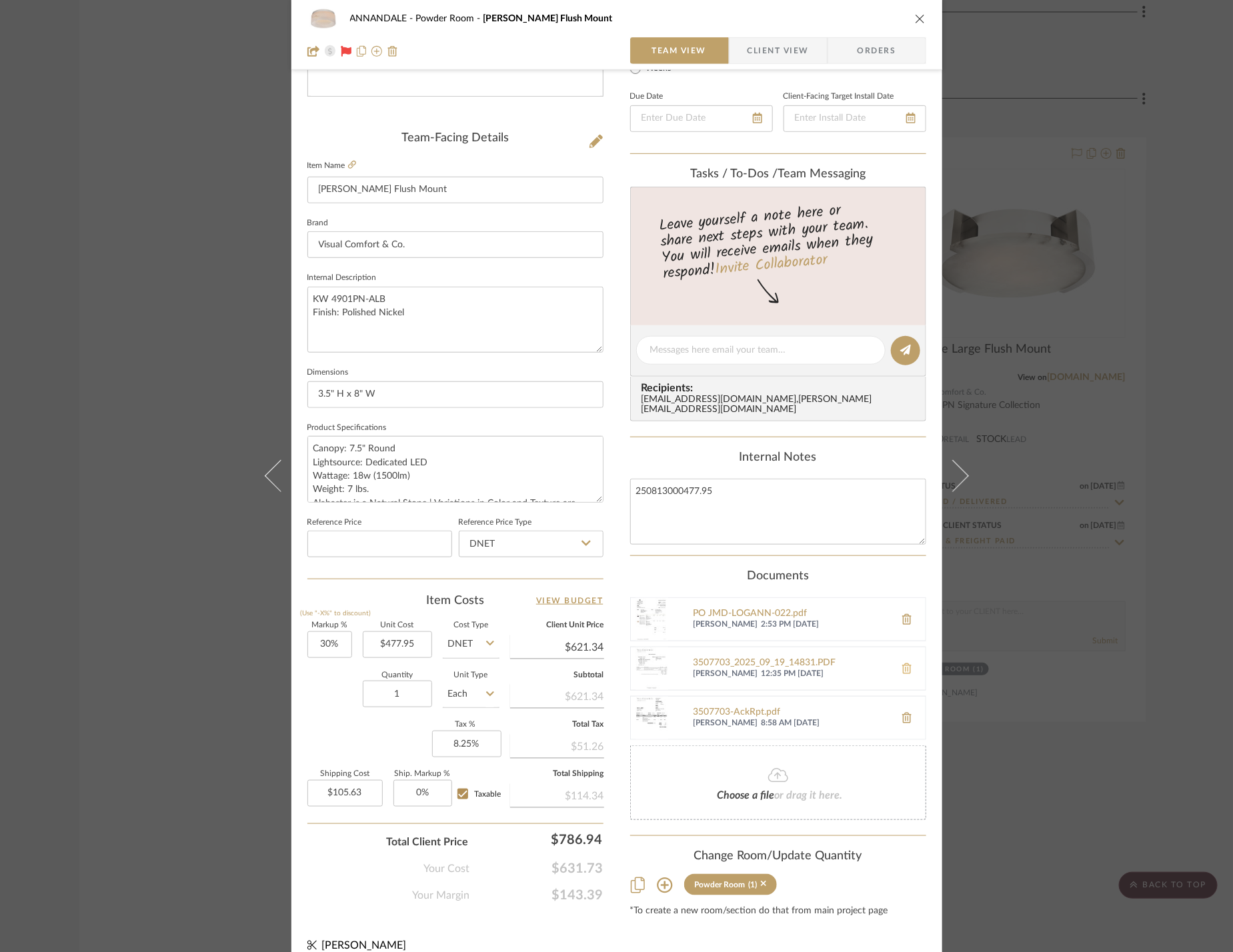
click at [902, 663] on icon at bounding box center [906, 668] width 9 height 10
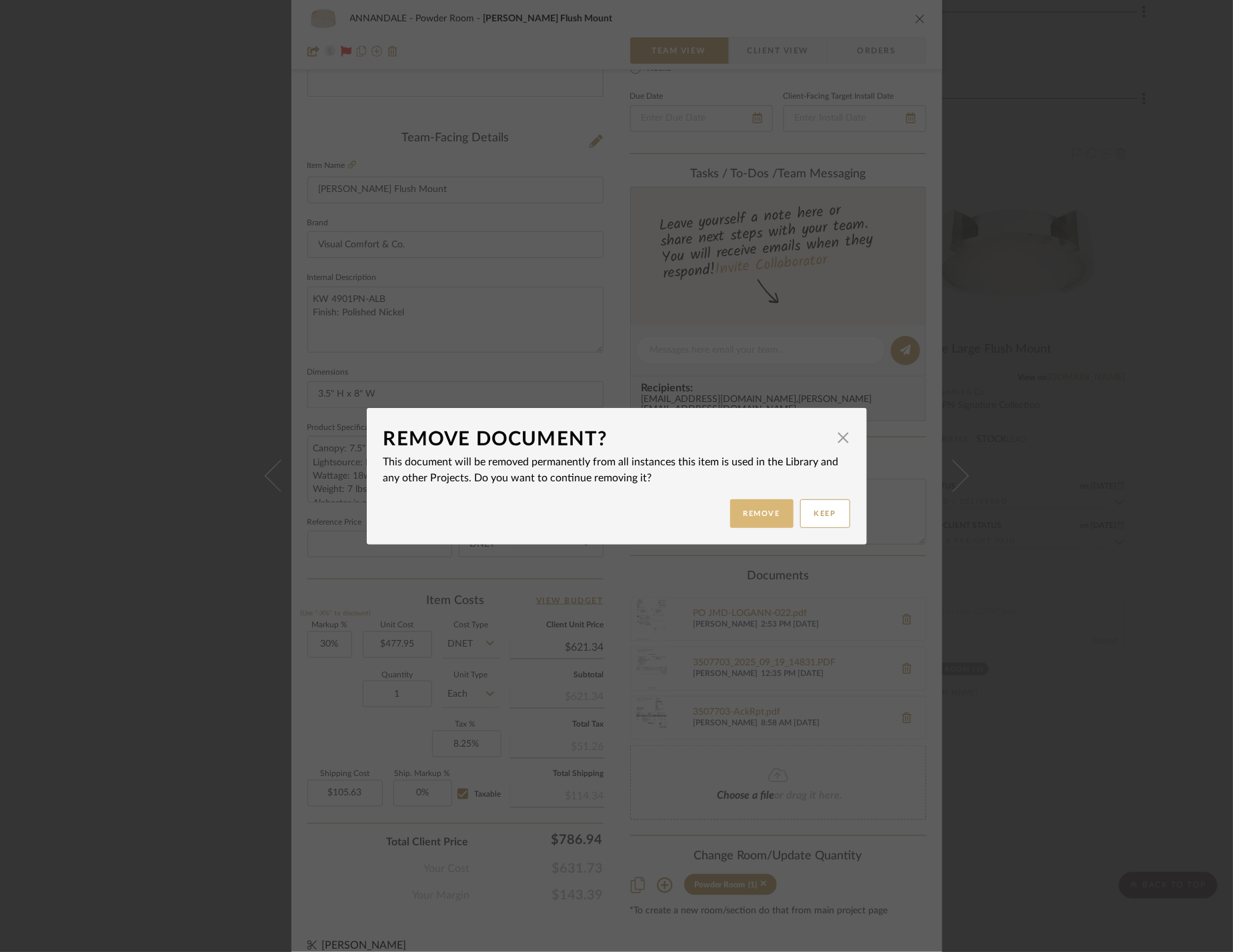
click at [760, 511] on button "Remove" at bounding box center [762, 513] width 63 height 29
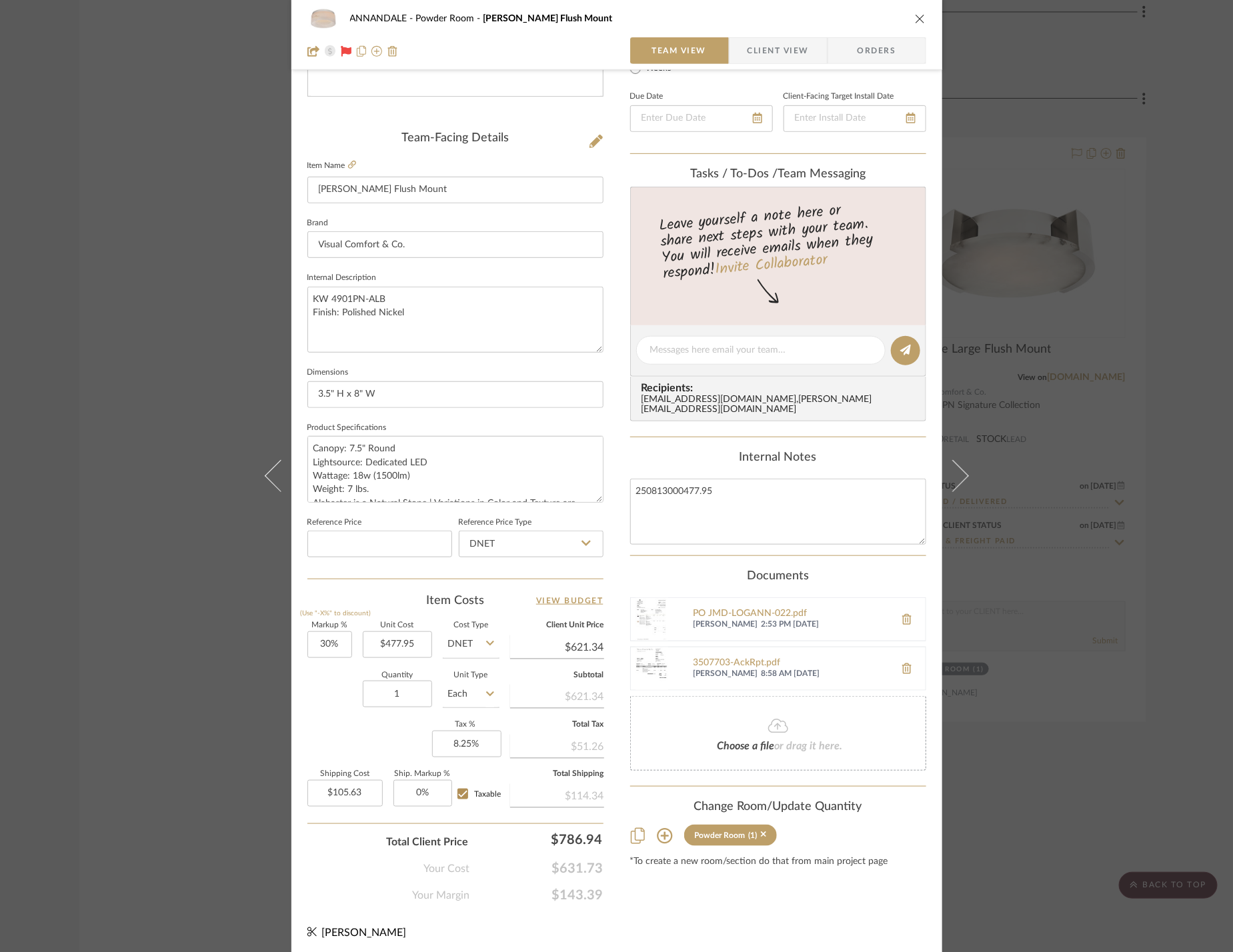
scroll to position [0, 0]
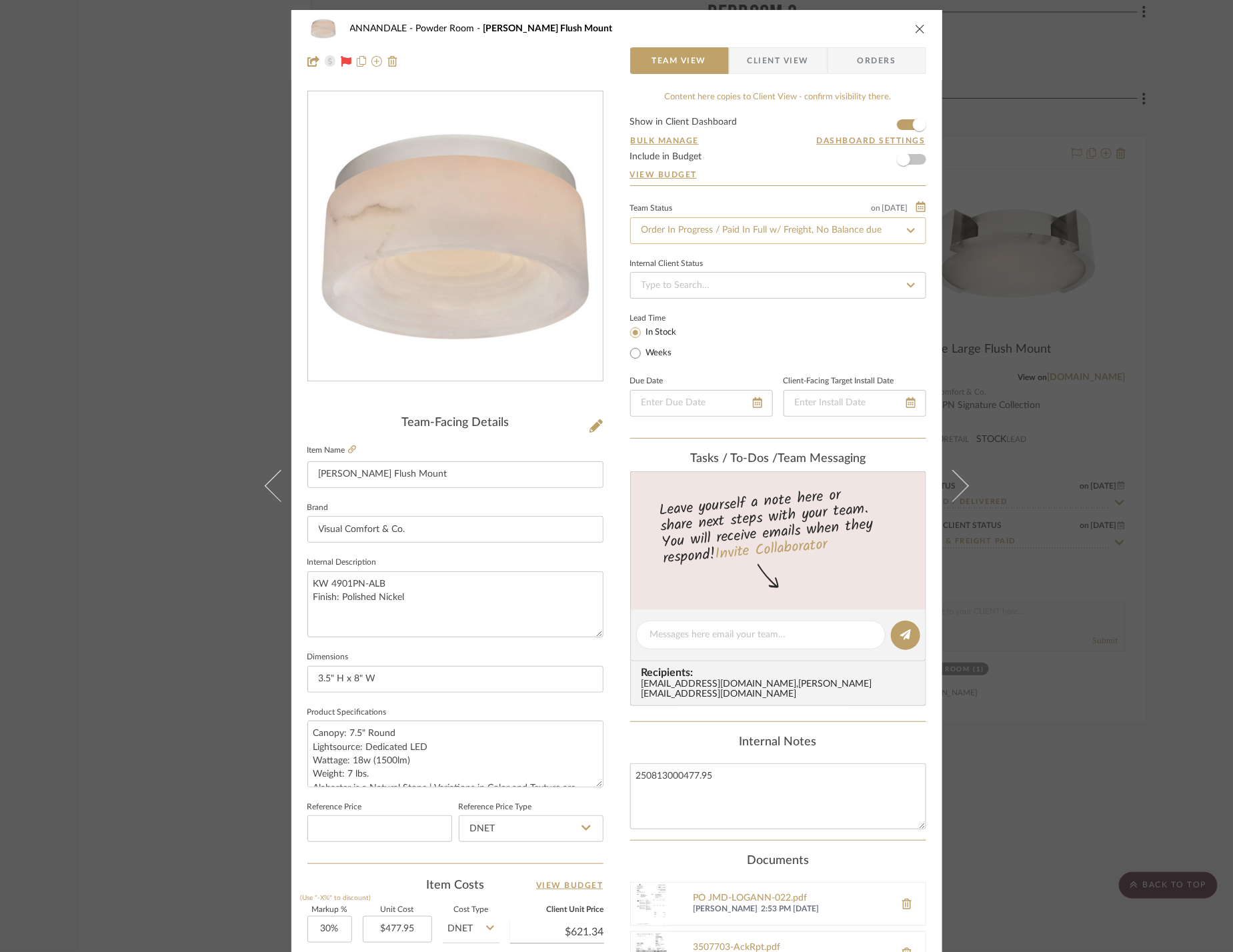
click at [845, 224] on input "Order In Progress / Paid In Full w/ Freight, No Balance due" at bounding box center [777, 230] width 296 height 27
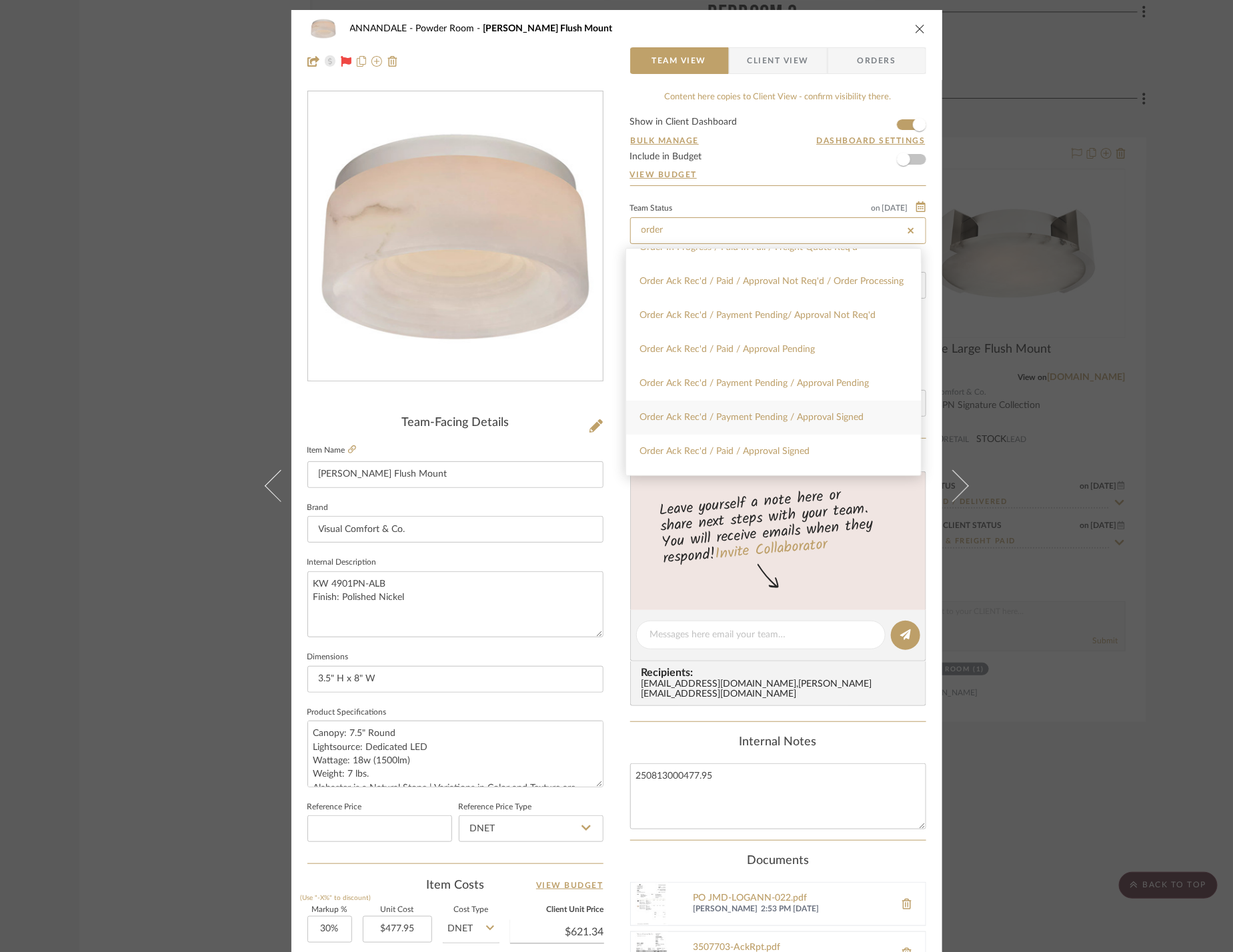
scroll to position [385, 0]
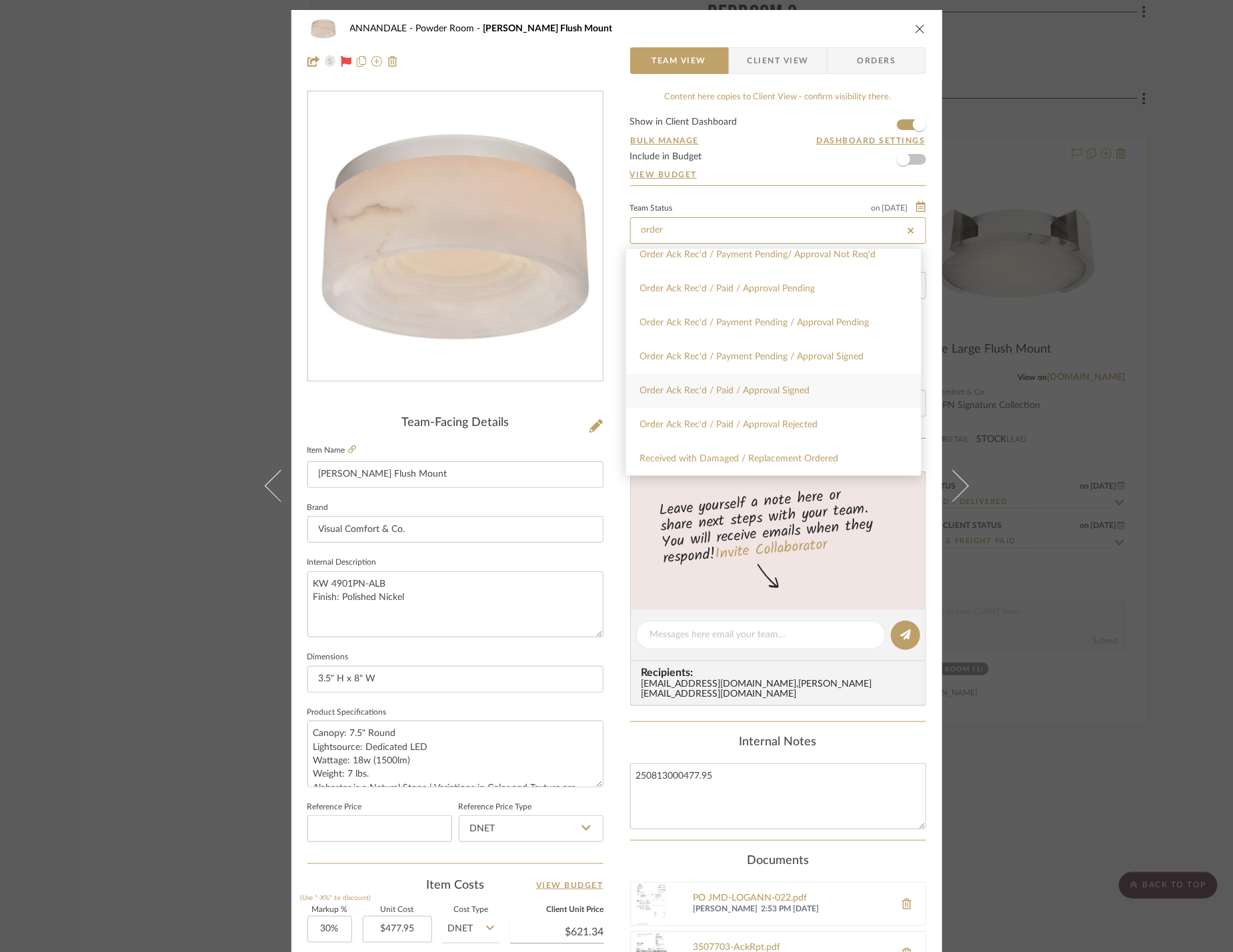
type input "order"
click at [807, 391] on div "Order Ack Rec'd / Paid / Approval Signed" at bounding box center [774, 391] width 295 height 34
type input "[DATE]"
type input "Order Ack Rec'd / Paid / Approval Signed"
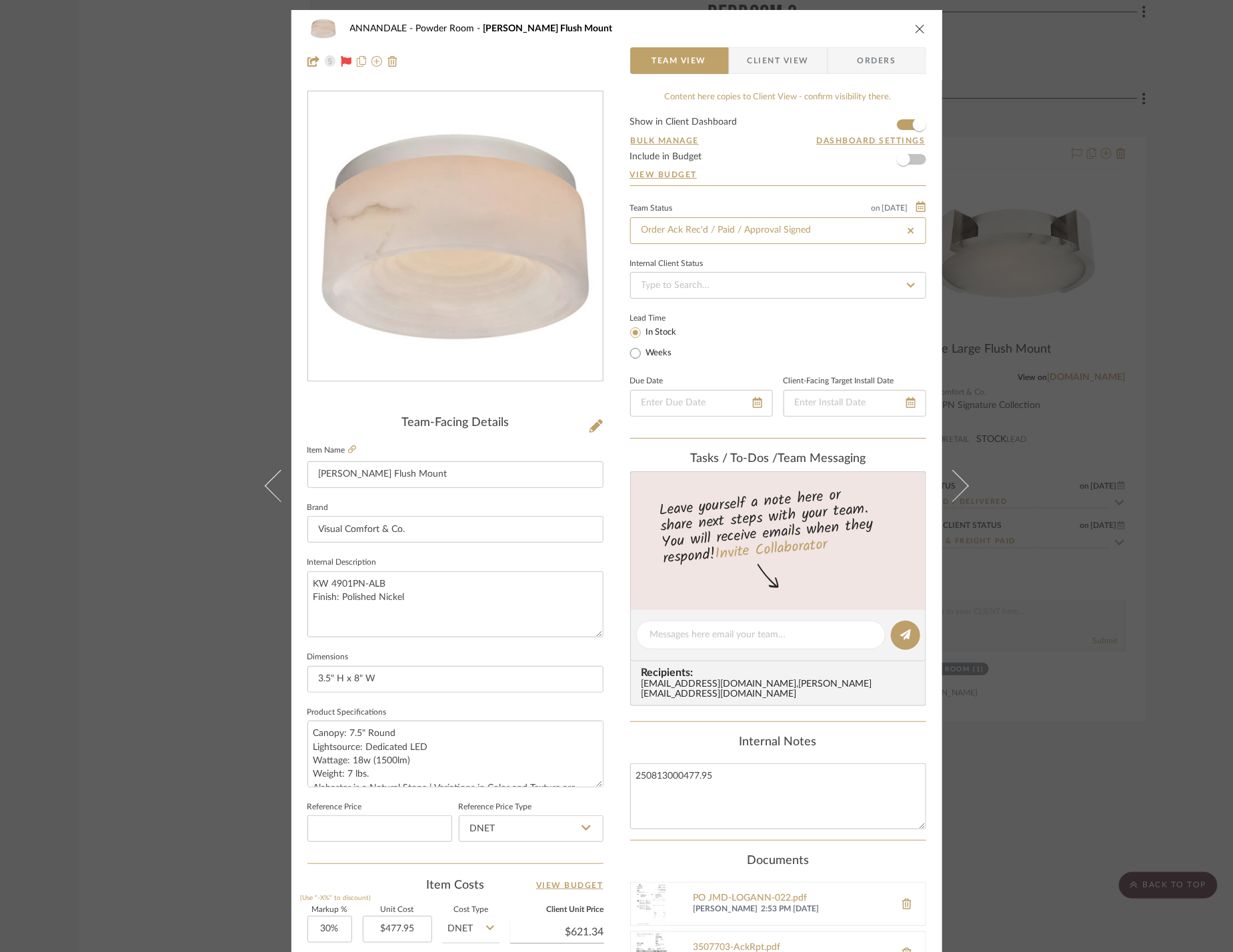
type input "[DATE]"
type input "Order Ack Rec'd / Paid / Approval Signed"
click at [1024, 405] on div "ANNANDALE Powder Room Otto Small Flush Mount Team View Client View Orders Team-…" at bounding box center [616, 476] width 1233 height 952
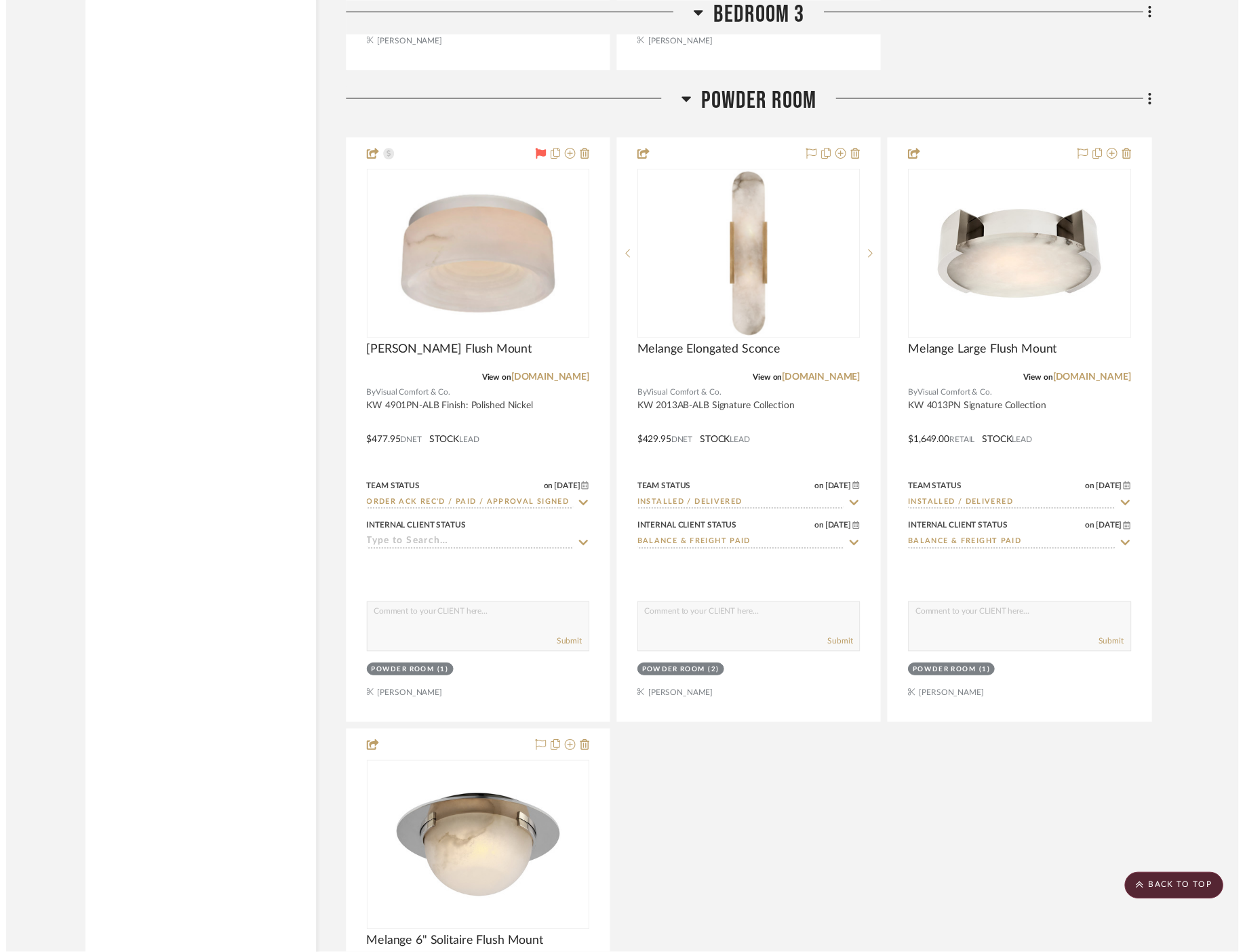
scroll to position [2908, 0]
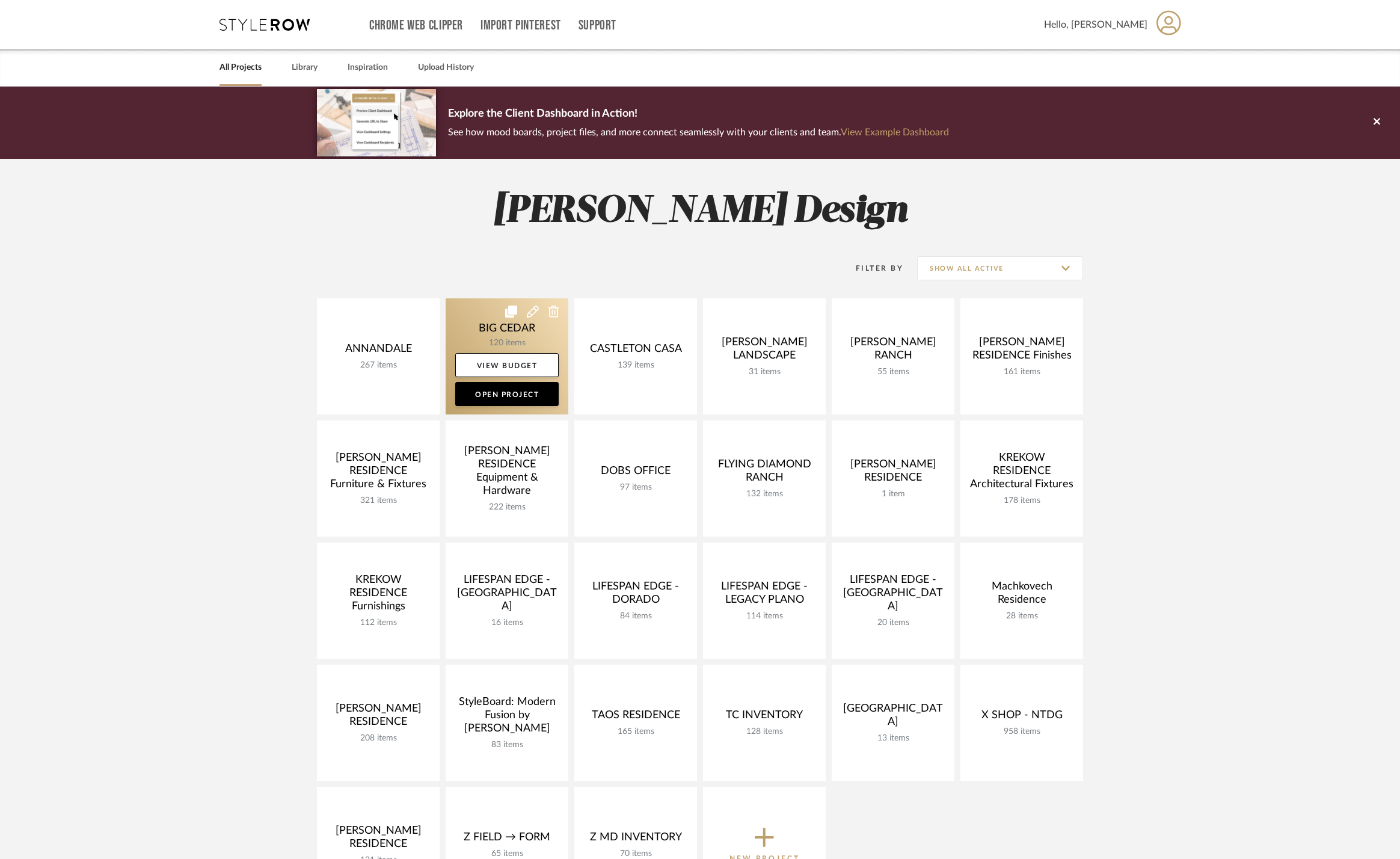
click at [489, 328] on link at bounding box center [507, 356] width 123 height 116
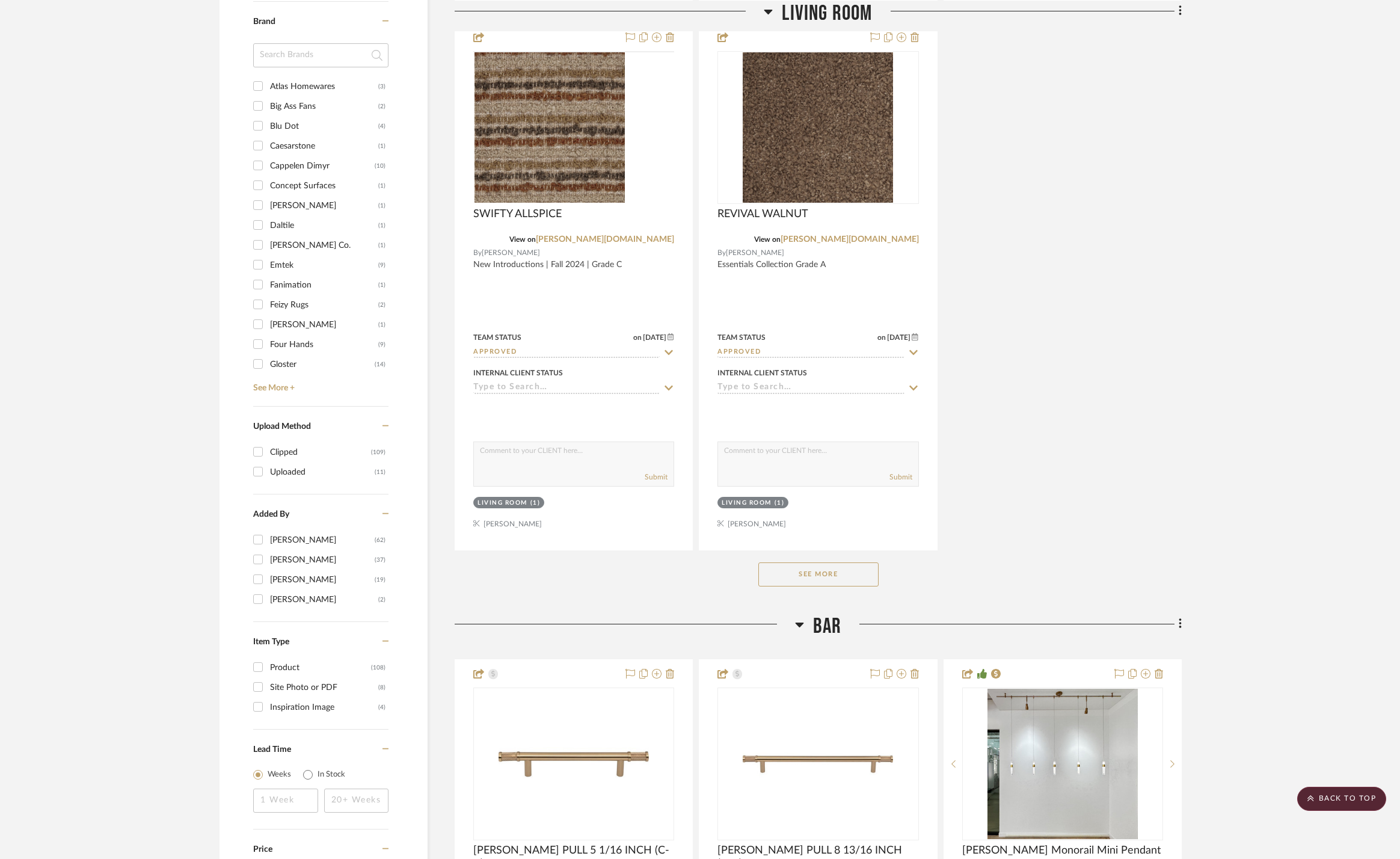
scroll to position [1277, 0]
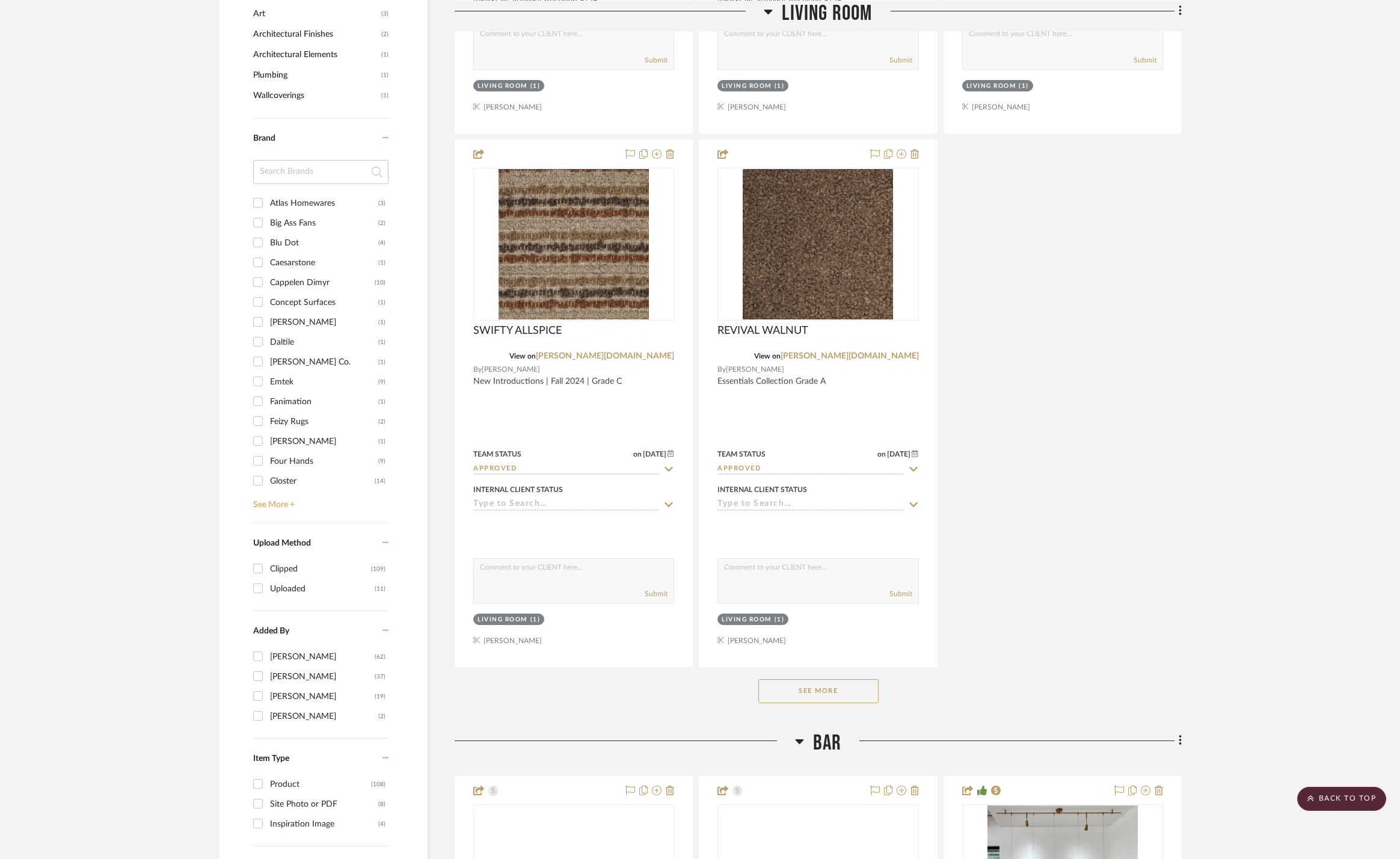
click at [269, 498] on link "See More +" at bounding box center [319, 500] width 138 height 19
click at [296, 463] on div "Visual Comfort & Co." at bounding box center [322, 470] width 105 height 19
click at [268, 463] on input "Visual Comfort & Co. (12)" at bounding box center [258, 470] width 19 height 19
checkbox input "true"
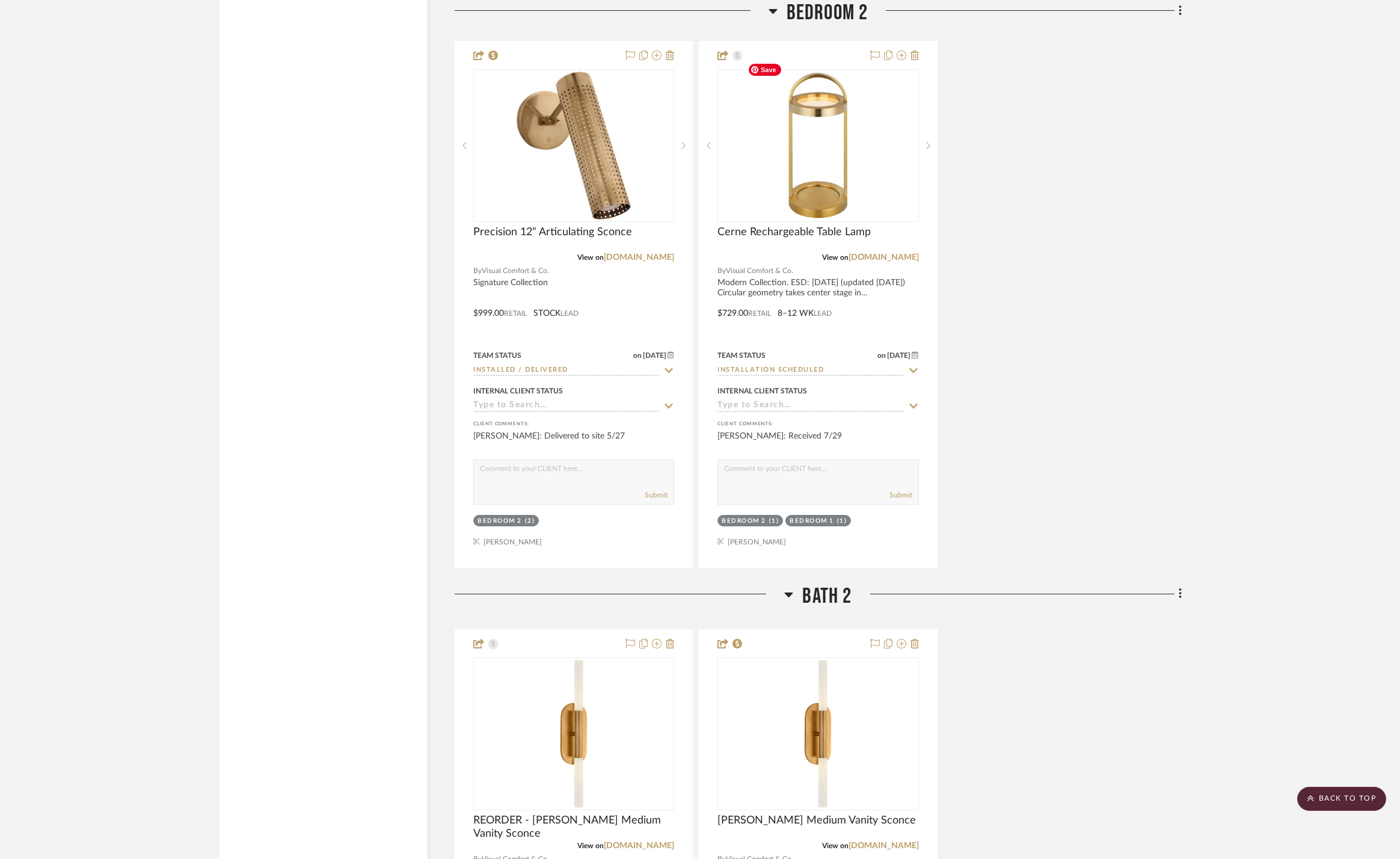
scroll to position [3823, 0]
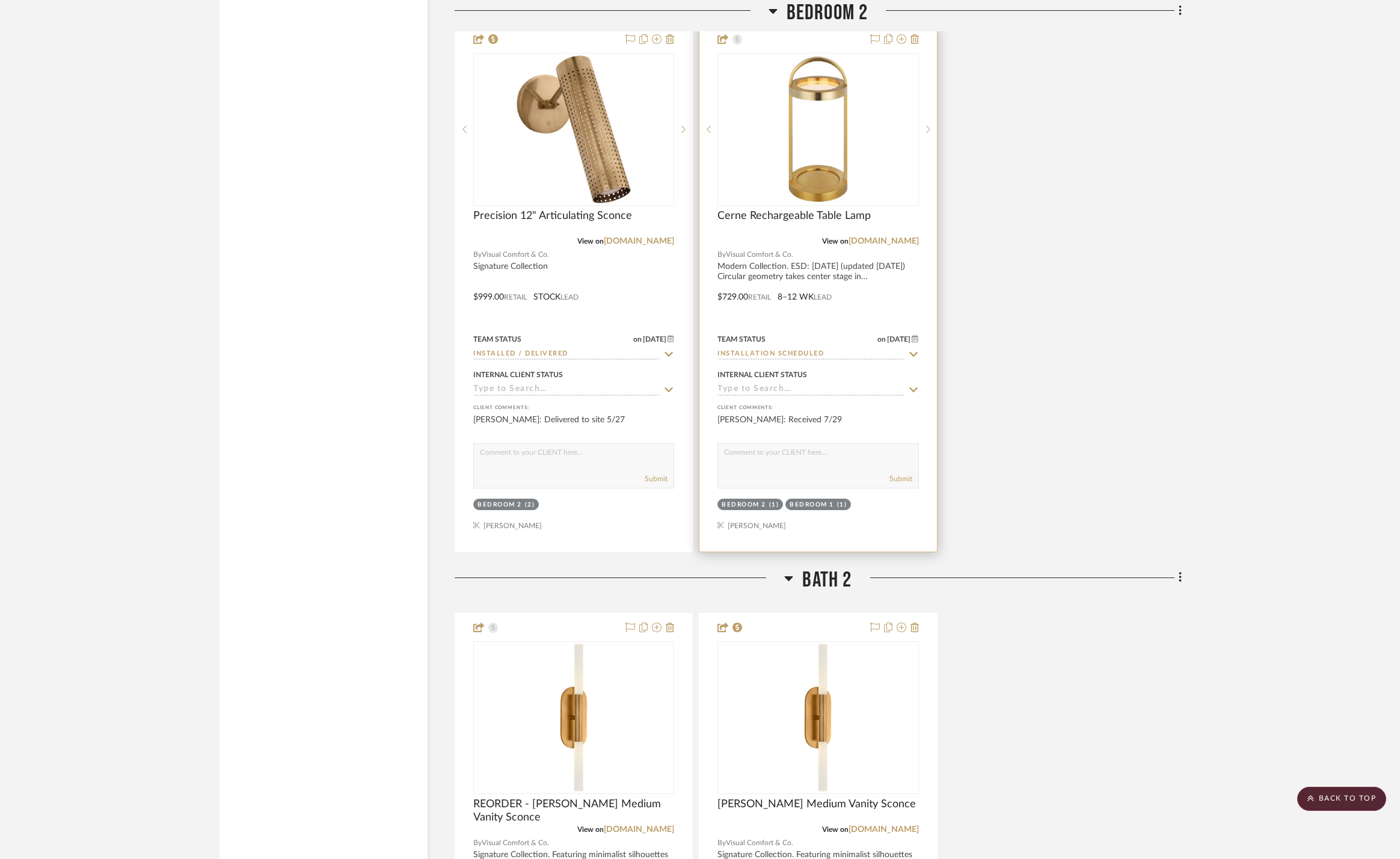
click at [912, 352] on icon at bounding box center [914, 354] width 8 height 5
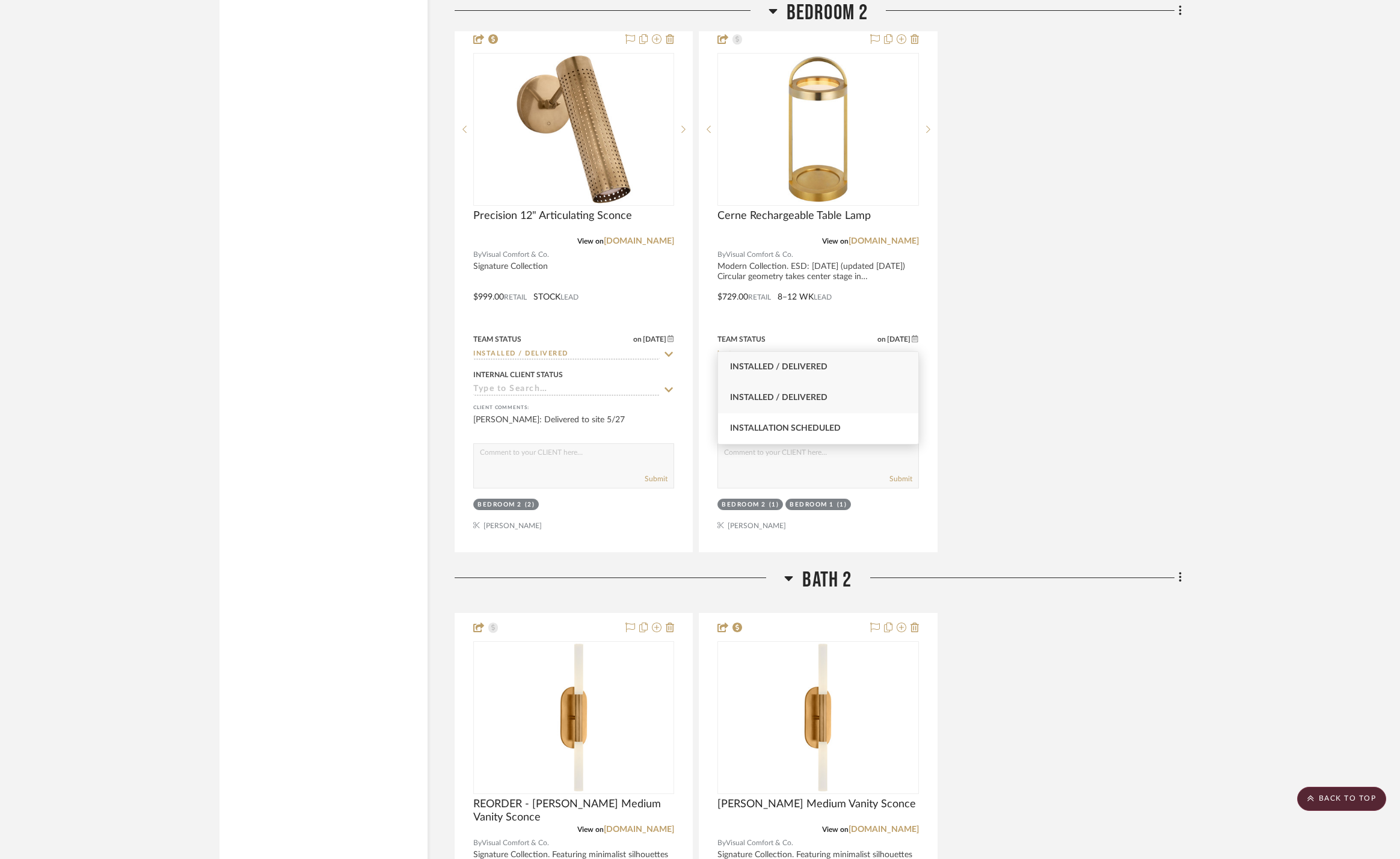
type input "insta"
click at [854, 403] on div "Installed / Delivered" at bounding box center [818, 398] width 200 height 31
type input "[DATE]"
type input "Installed / Delivered"
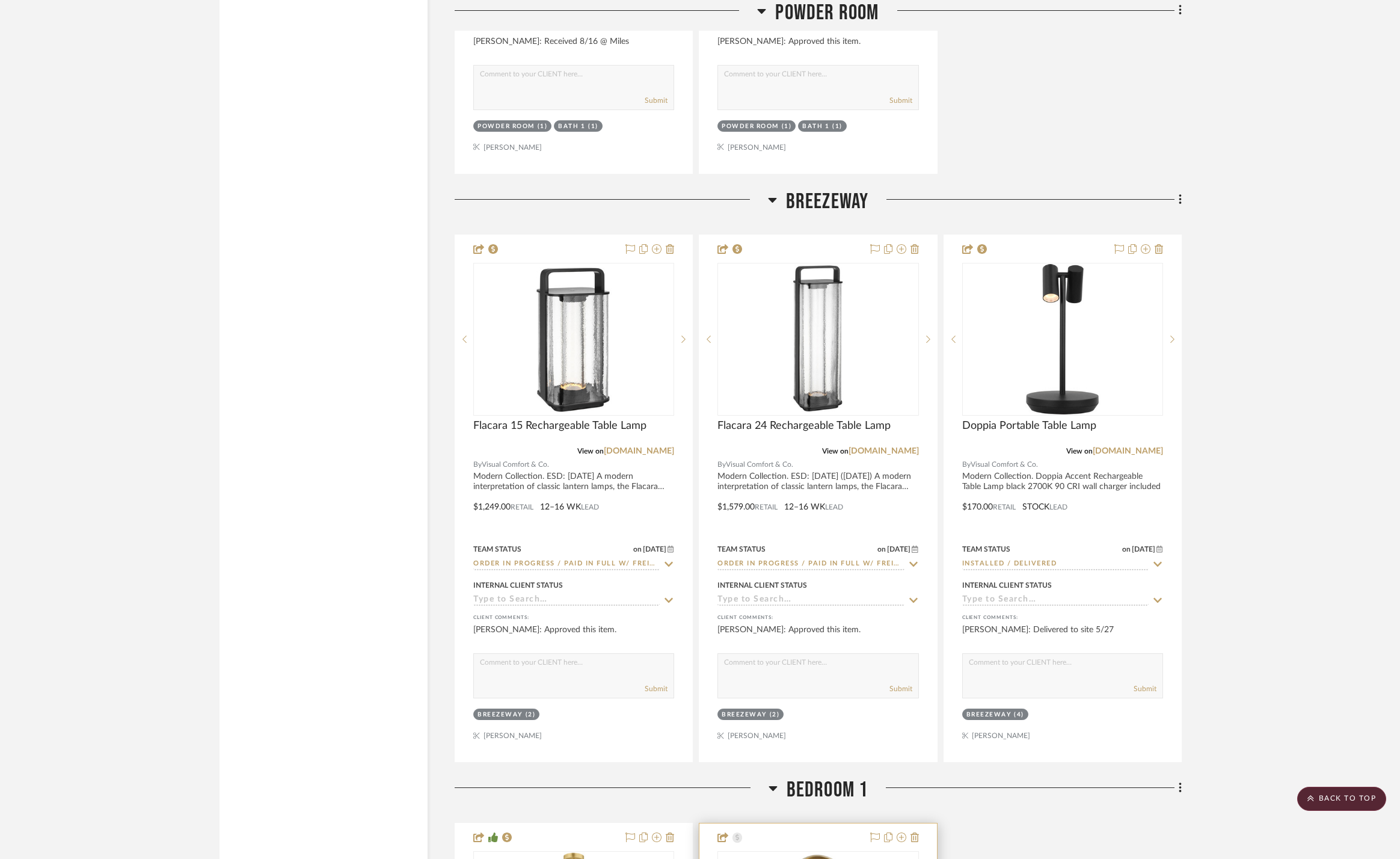
scroll to position [1844, 0]
